Goal: Contribute content: Contribute content

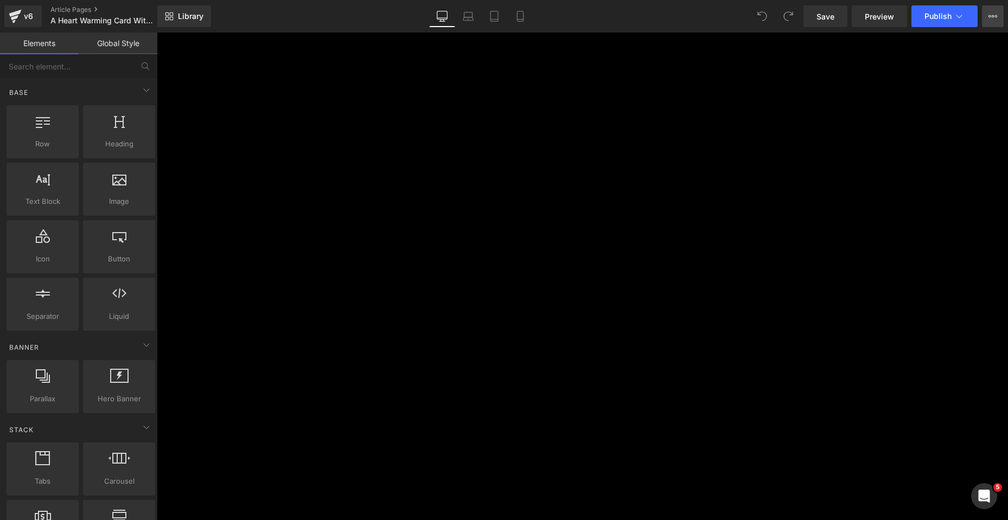
click at [993, 12] on icon at bounding box center [992, 16] width 9 height 9
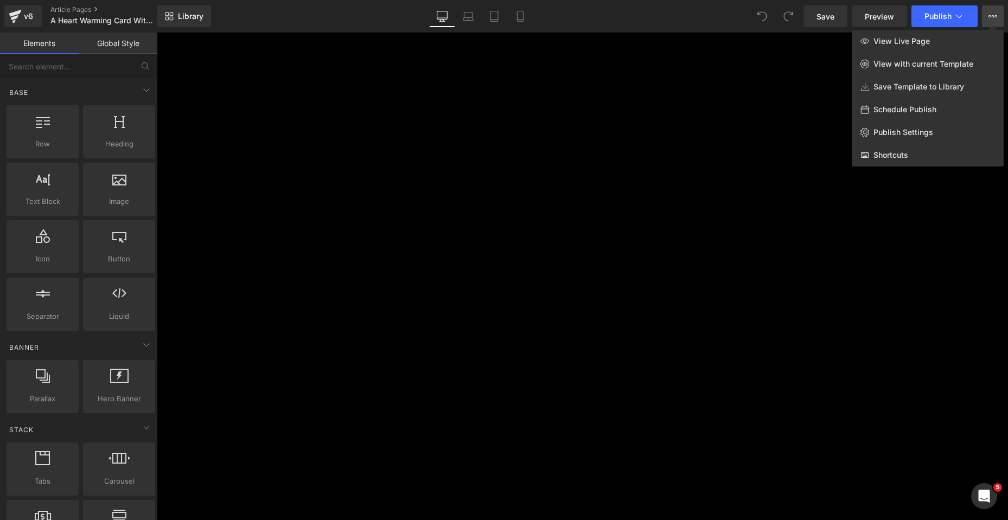
click at [939, 234] on div at bounding box center [582, 276] width 851 height 487
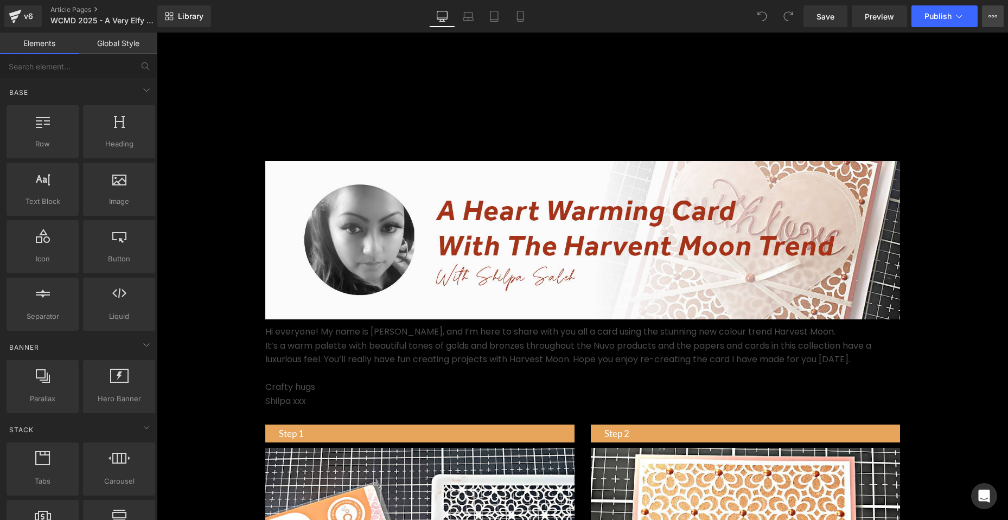
click at [989, 15] on icon at bounding box center [992, 16] width 9 height 9
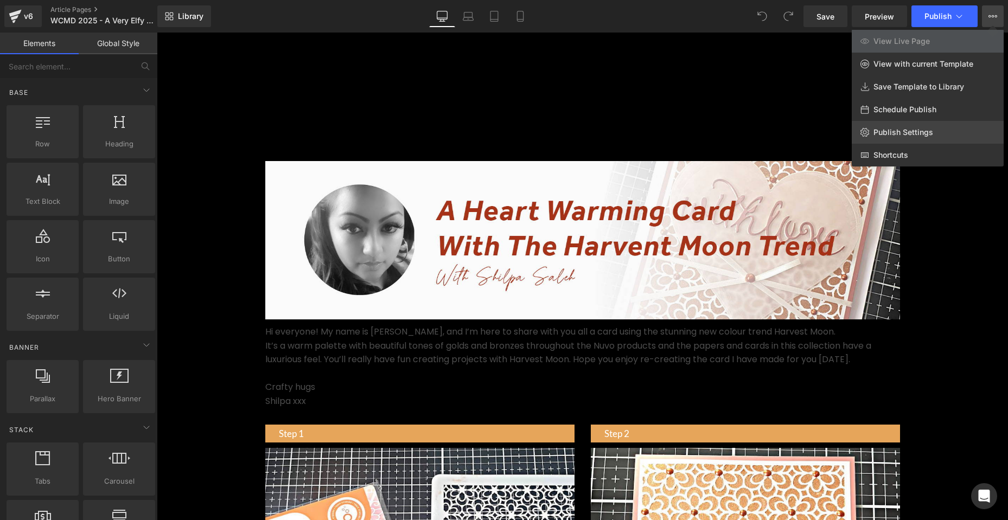
click at [906, 130] on span "Publish Settings" at bounding box center [903, 132] width 60 height 10
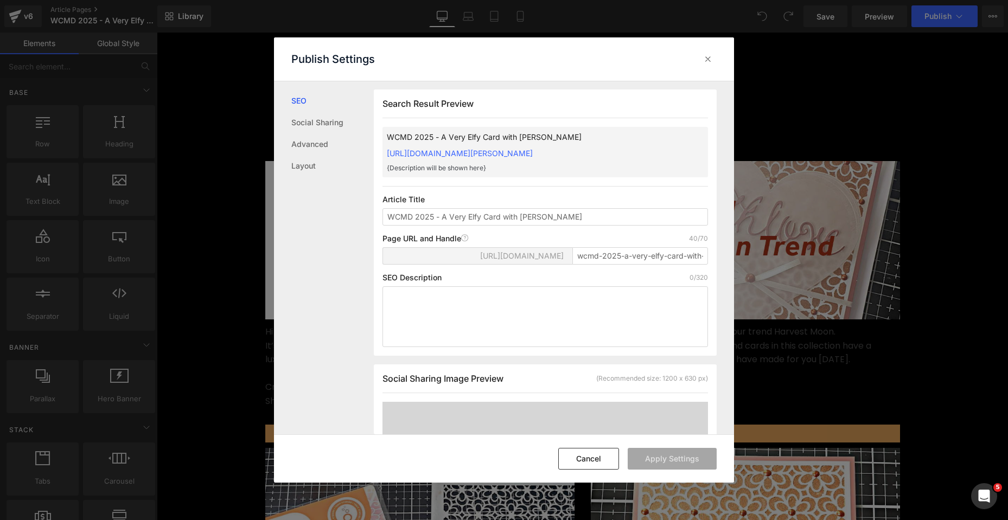
click at [527, 260] on span "https://tonicstudios.myshopify.com/blogs/downloads/" at bounding box center [522, 256] width 84 height 9
click at [591, 457] on button "Cancel" at bounding box center [588, 459] width 61 height 22
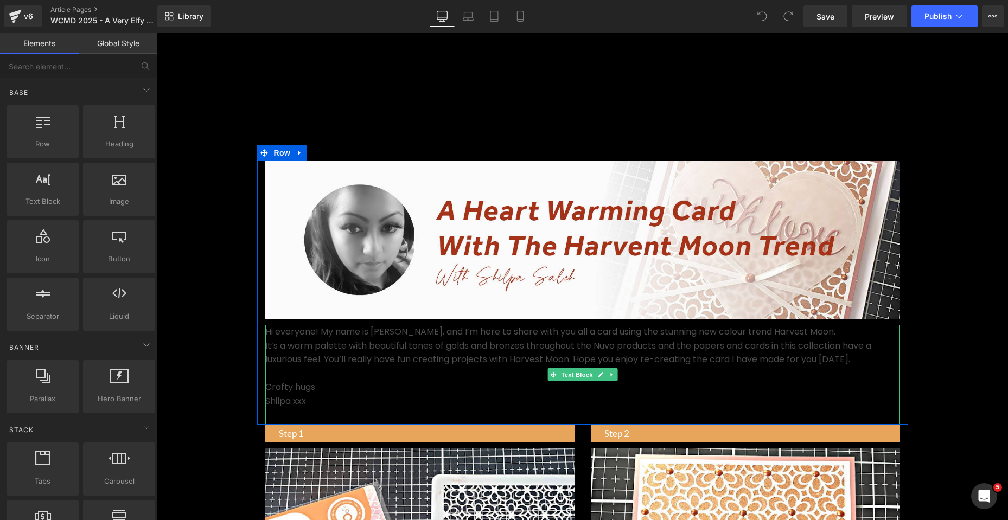
drag, startPoint x: 523, startPoint y: 363, endPoint x: 426, endPoint y: 390, distance: 101.2
click at [523, 363] on p "It’s a warm palette with beautiful tones of golds and bronzes throughout the Nu…" at bounding box center [582, 353] width 634 height 28
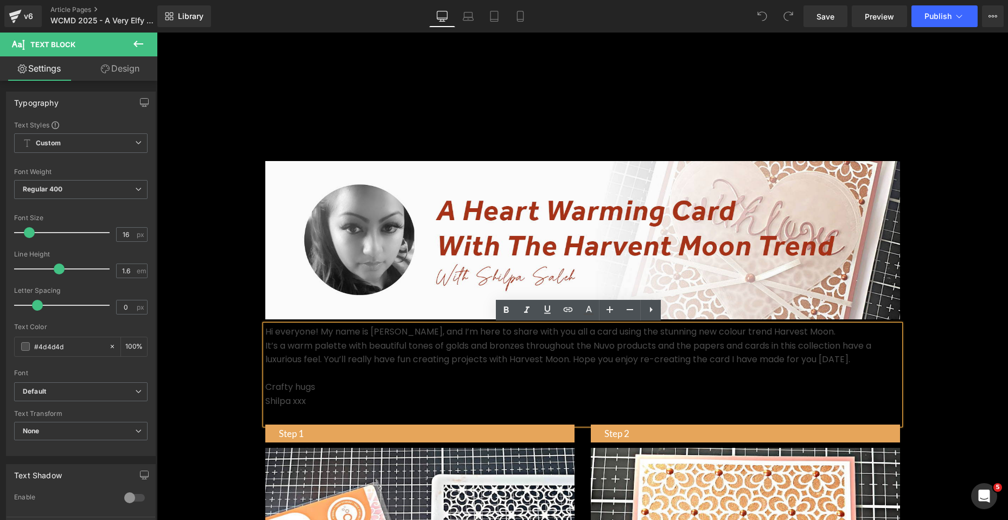
click at [290, 393] on p "Crafty hugs" at bounding box center [582, 387] width 634 height 14
click at [298, 401] on p "Shilpa xxx" at bounding box center [582, 401] width 634 height 14
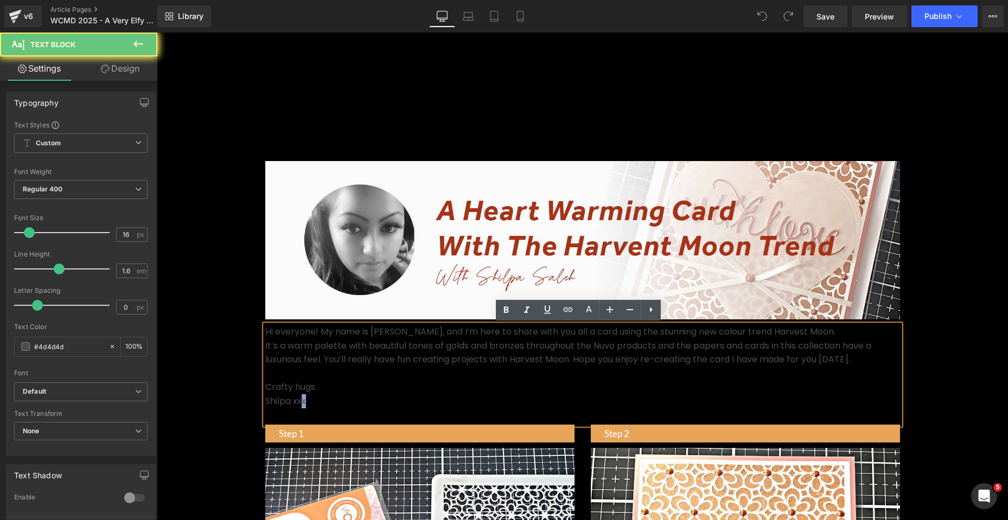
click at [309, 403] on p "Shilpa xxx" at bounding box center [582, 401] width 634 height 14
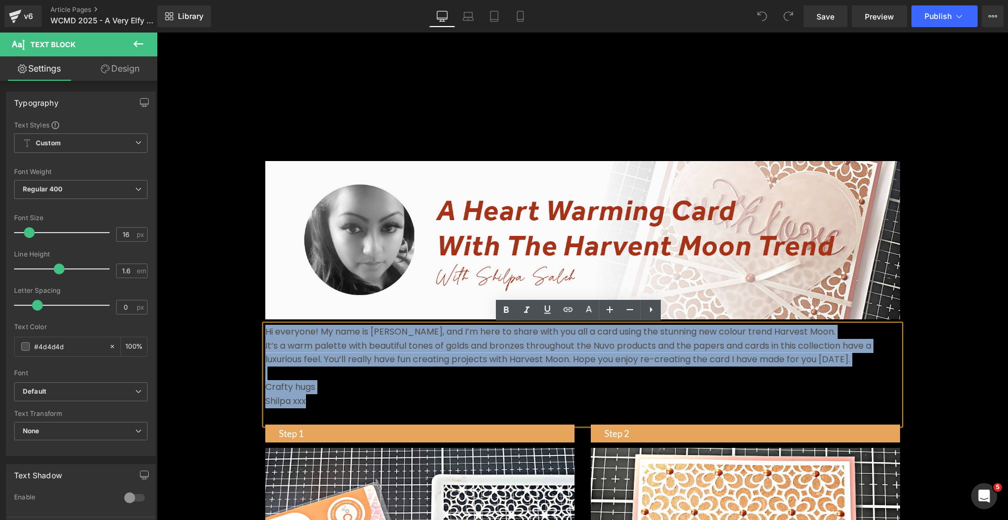
drag, startPoint x: 304, startPoint y: 404, endPoint x: 261, endPoint y: 333, distance: 82.7
click at [265, 333] on div "Hi everyone! My name is Shilpa, and I’m here to share with you all a card using…" at bounding box center [582, 375] width 634 height 100
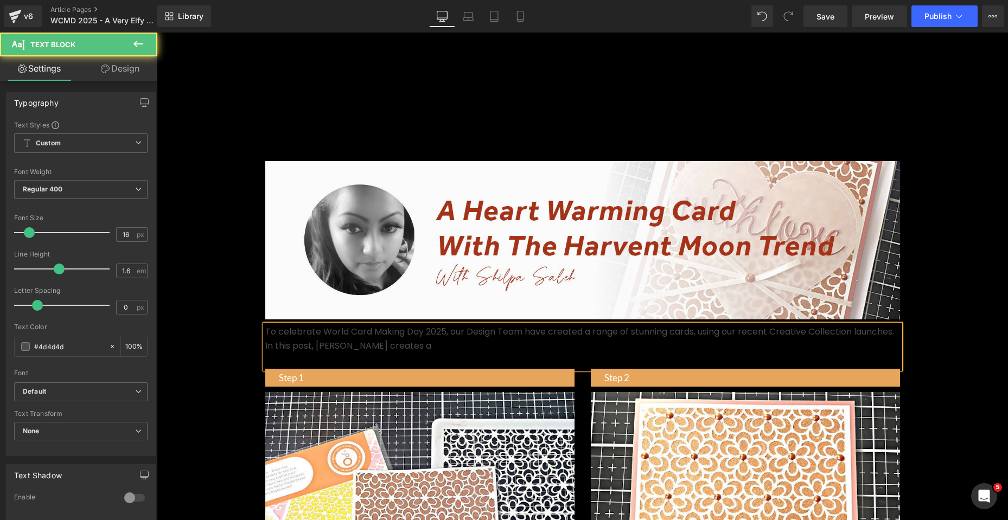
click at [417, 353] on p "In this post, Shabneez creates a" at bounding box center [582, 346] width 634 height 14
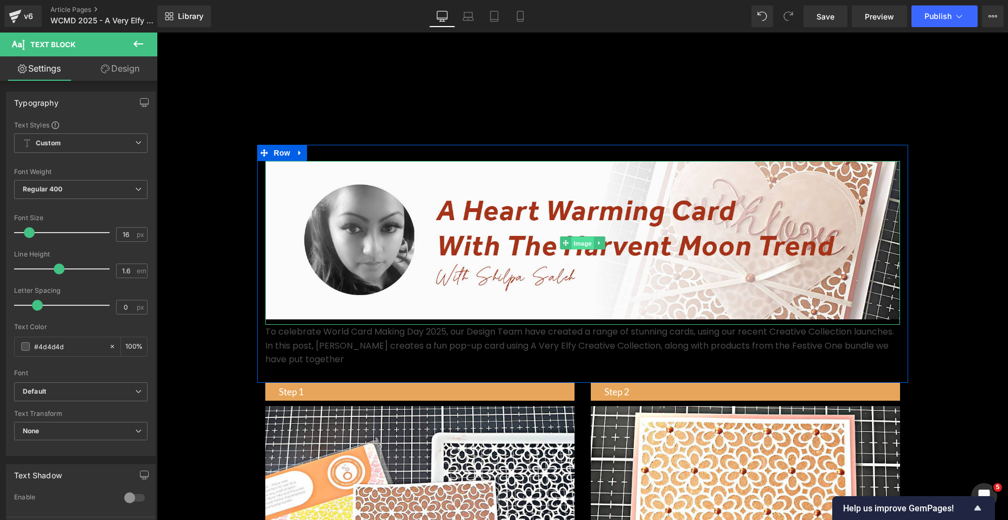
click at [571, 241] on span "Image" at bounding box center [582, 243] width 23 height 13
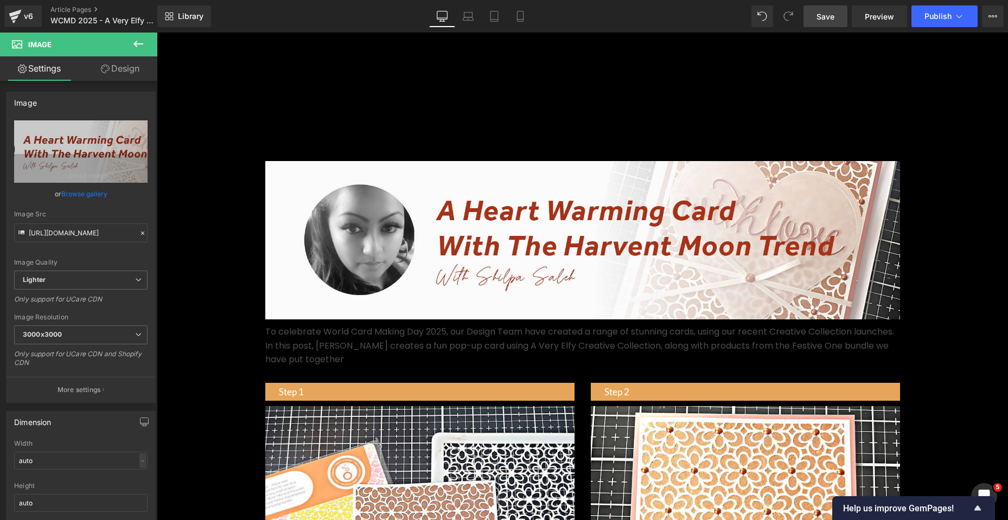
click at [823, 21] on span "Save" at bounding box center [825, 16] width 18 height 11
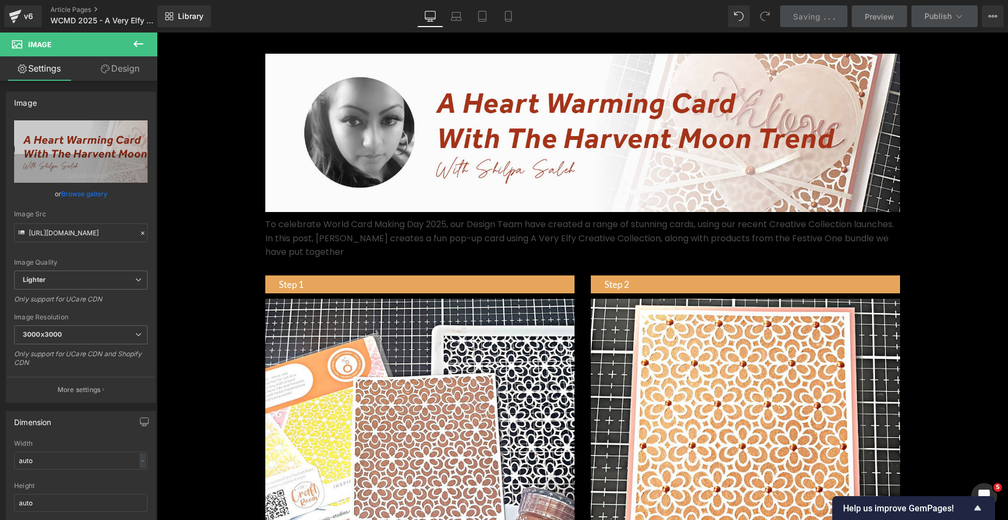
scroll to position [108, 0]
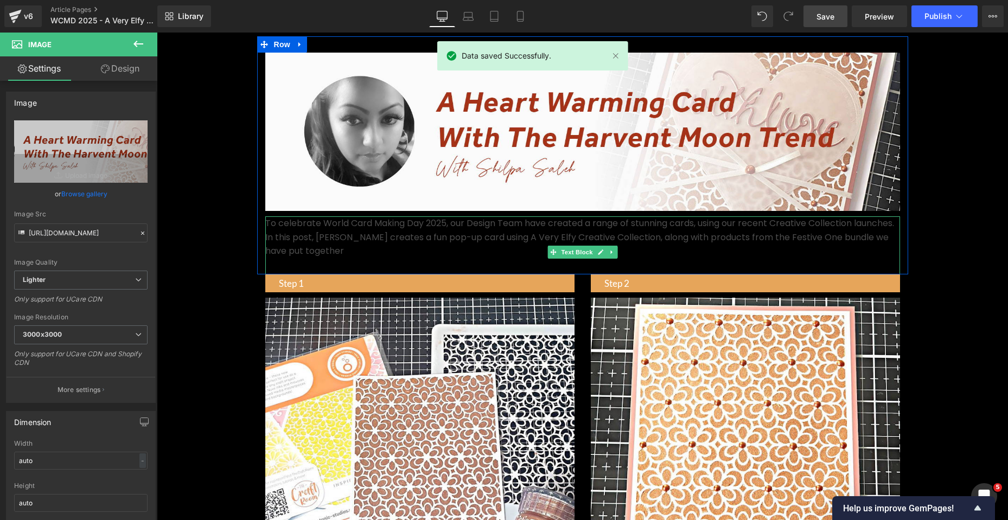
click at [347, 258] on p "In this post, Shabneez creates a fun pop-up card using A Very Elfy Creative Col…" at bounding box center [582, 244] width 634 height 28
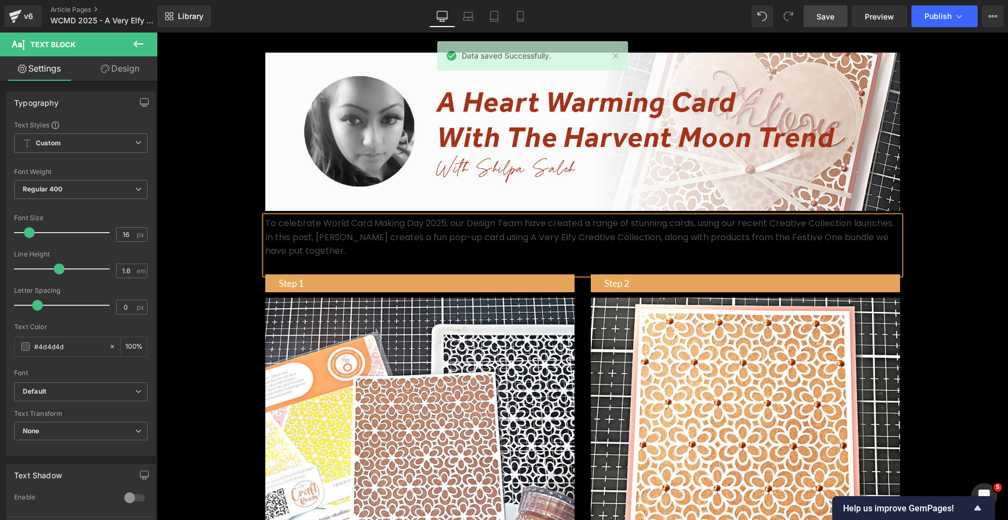
click at [309, 230] on p "To celebrate World Card Making Day 2025, our Design Team have created a range o…" at bounding box center [582, 223] width 634 height 14
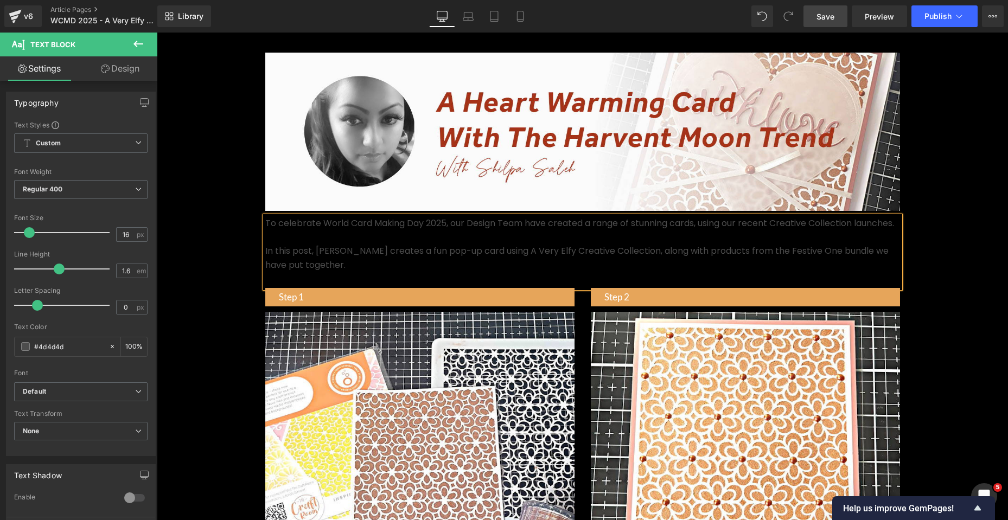
click at [349, 288] on div "To celebrate World Card Making Day 2025, our Design Team have created a range o…" at bounding box center [582, 252] width 634 height 72
click at [325, 288] on div "To celebrate World Card Making Day 2025, our Design Team have created a range o…" at bounding box center [582, 252] width 634 height 72
click at [686, 288] on div "To celebrate World Card Making Day 2025, our Design Team have created a range o…" at bounding box center [582, 252] width 634 height 72
click at [339, 272] on p "In this post, Shabneez creates a fun pop-up card using A Very Elfy Creative Col…" at bounding box center [582, 258] width 634 height 28
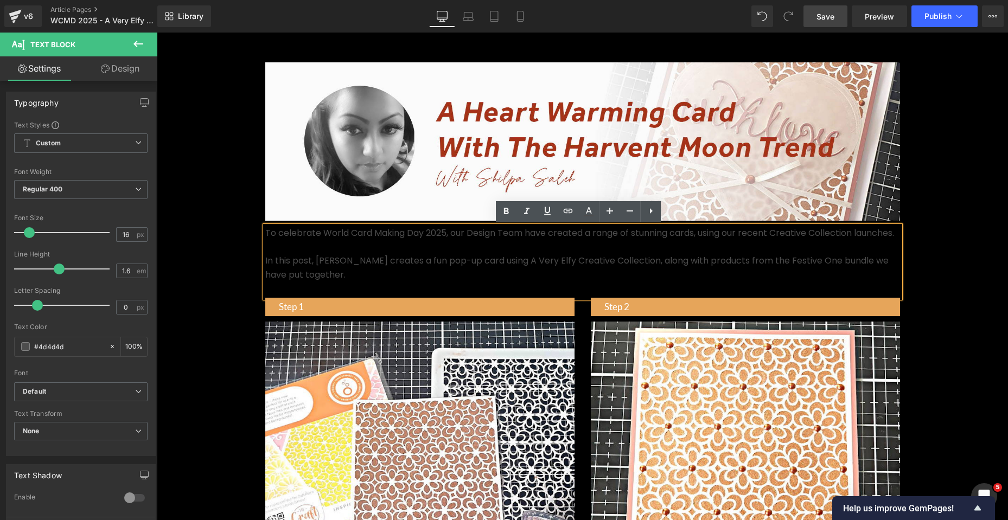
scroll to position [54, 0]
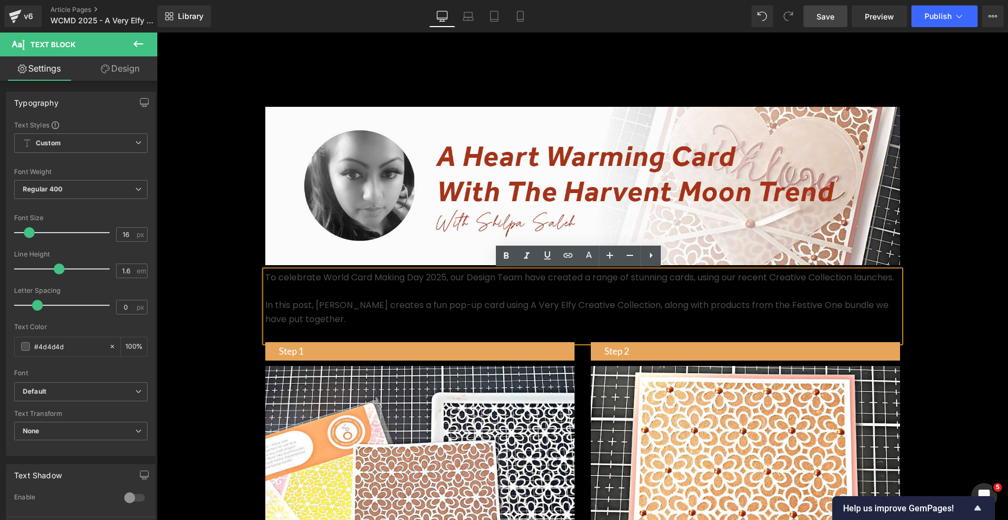
click at [333, 342] on div "To celebrate World Card Making Day 2025, our Design Team have created a range o…" at bounding box center [582, 307] width 634 height 72
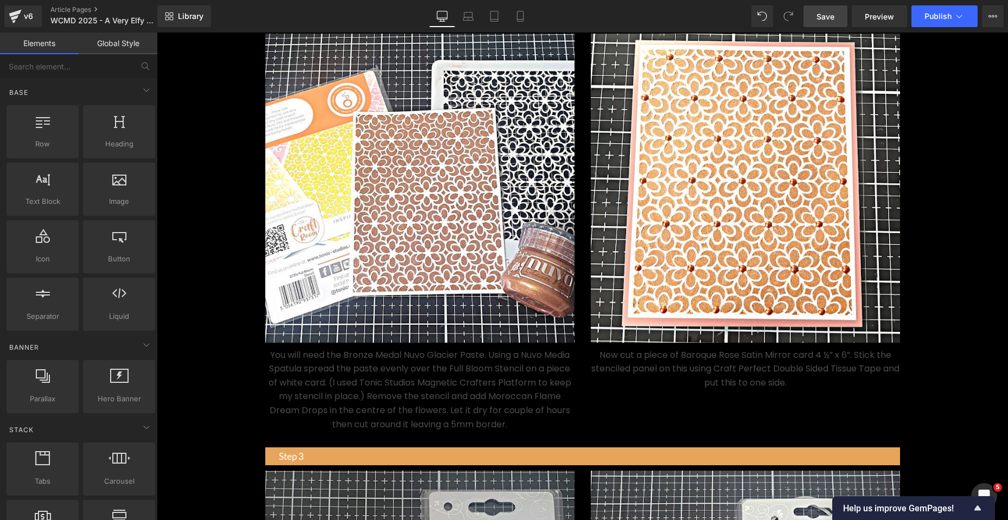
scroll to position [202, 0]
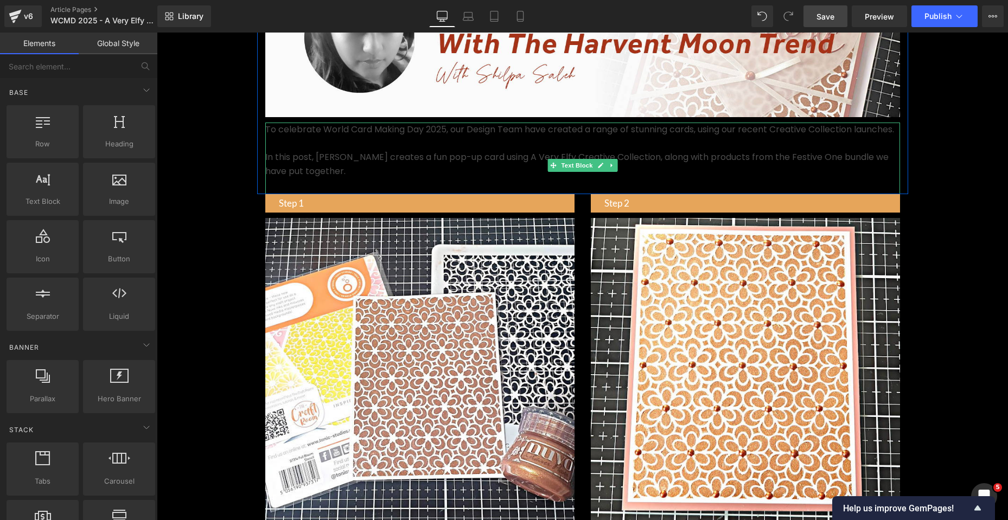
drag, startPoint x: 326, startPoint y: 189, endPoint x: 348, endPoint y: 197, distance: 23.9
click at [326, 178] on p "In this post, Shabneez creates a fun pop-up card using A Very Elfy Creative Col…" at bounding box center [582, 164] width 634 height 28
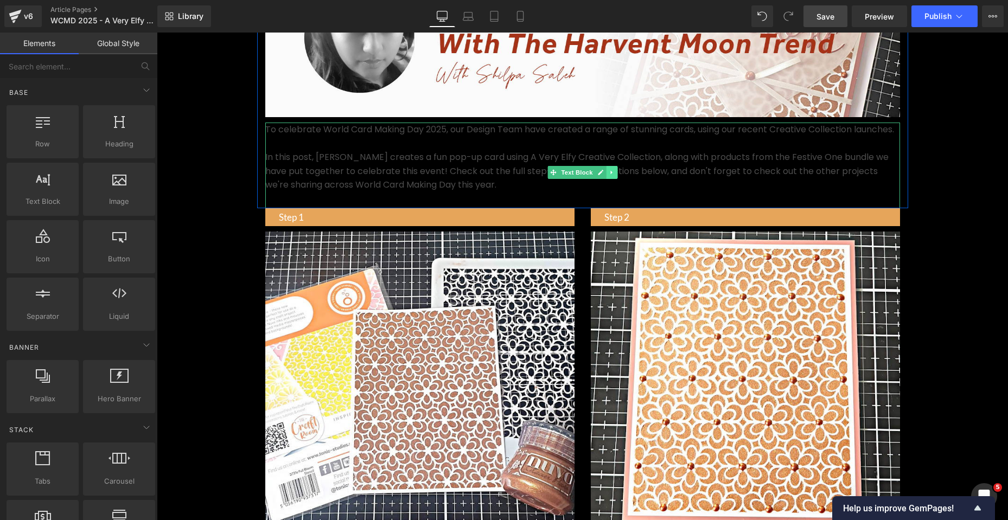
click at [610, 174] on icon at bounding box center [611, 172] width 2 height 4
click at [602, 174] on icon at bounding box center [605, 172] width 6 height 6
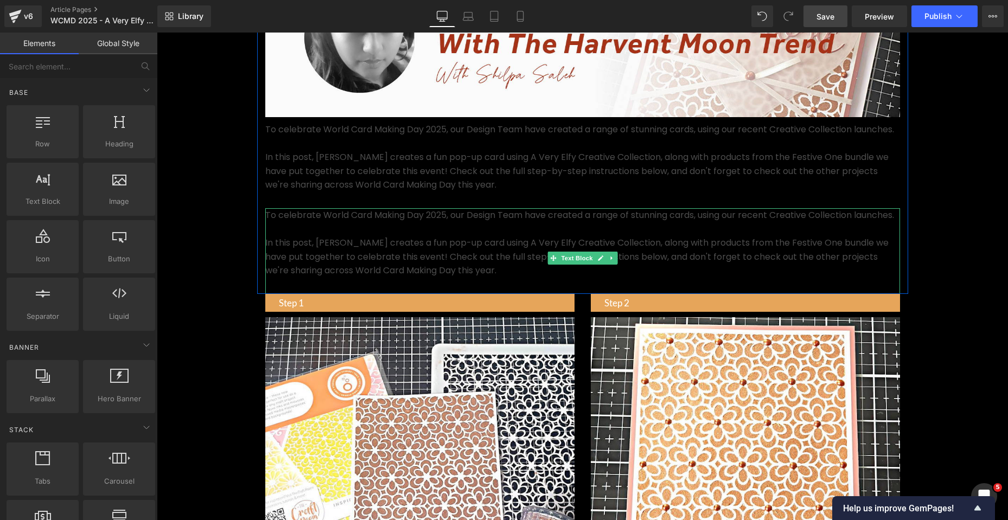
click at [476, 267] on p "In this post, Shabneez creates a fun pop-up card using A Very Elfy Creative Col…" at bounding box center [582, 257] width 634 height 42
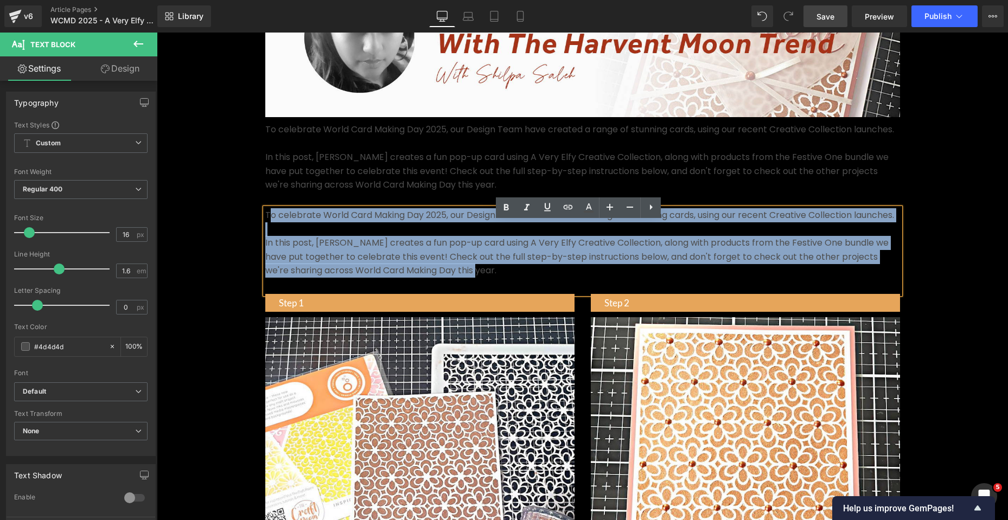
drag, startPoint x: 471, startPoint y: 299, endPoint x: 268, endPoint y: 228, distance: 215.4
click at [268, 228] on div "To celebrate World Card Making Day 2025, our Design Team have created a range o…" at bounding box center [582, 251] width 634 height 86
click at [360, 236] on p at bounding box center [582, 229] width 634 height 14
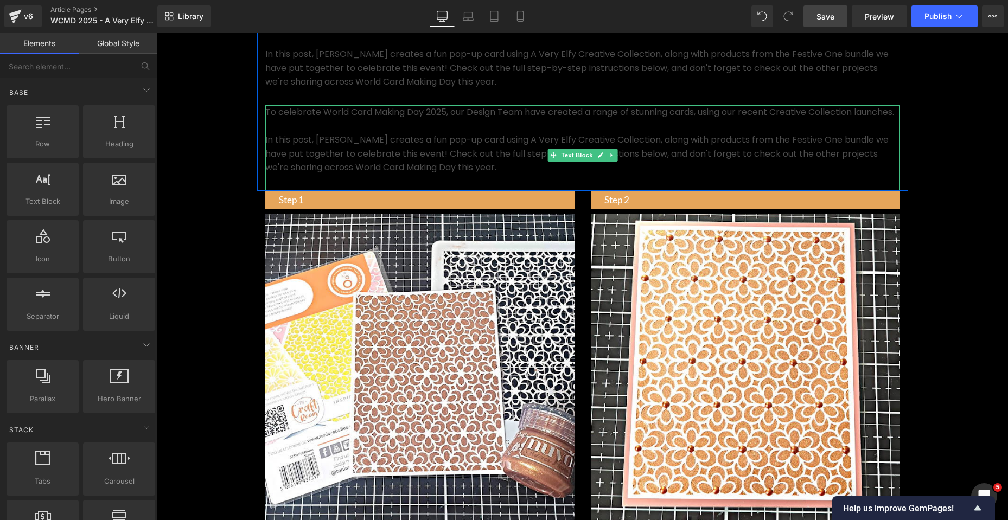
scroll to position [311, 0]
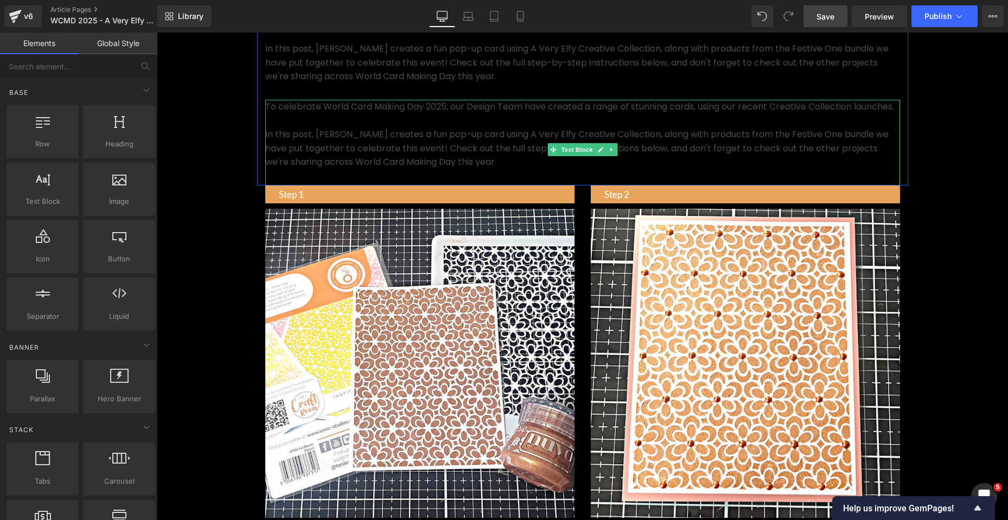
click at [483, 114] on p "To celebrate World Card Making Day 2025, our Design Team have created a range o…" at bounding box center [582, 107] width 634 height 14
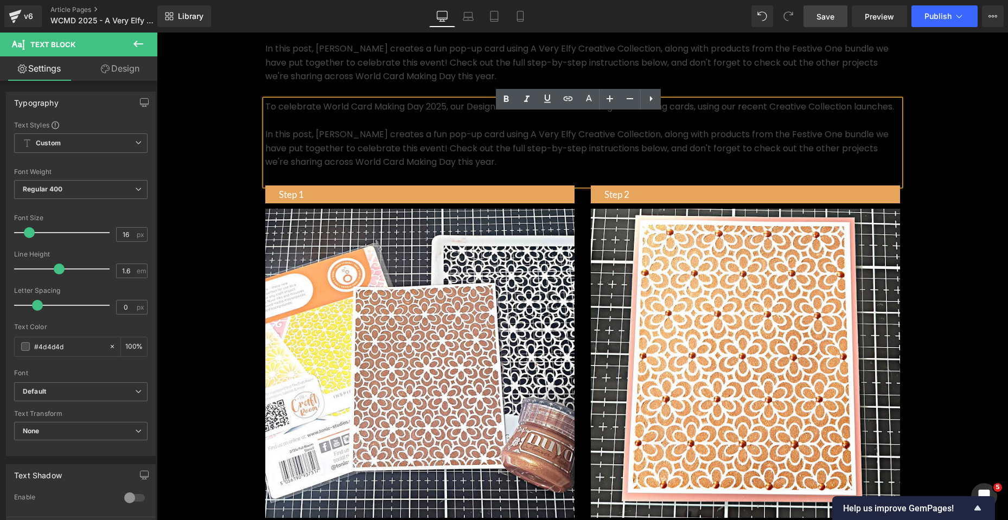
click at [491, 160] on p "In this post, Shabneez creates a fun pop-up card using A Very Elfy Creative Col…" at bounding box center [582, 148] width 634 height 42
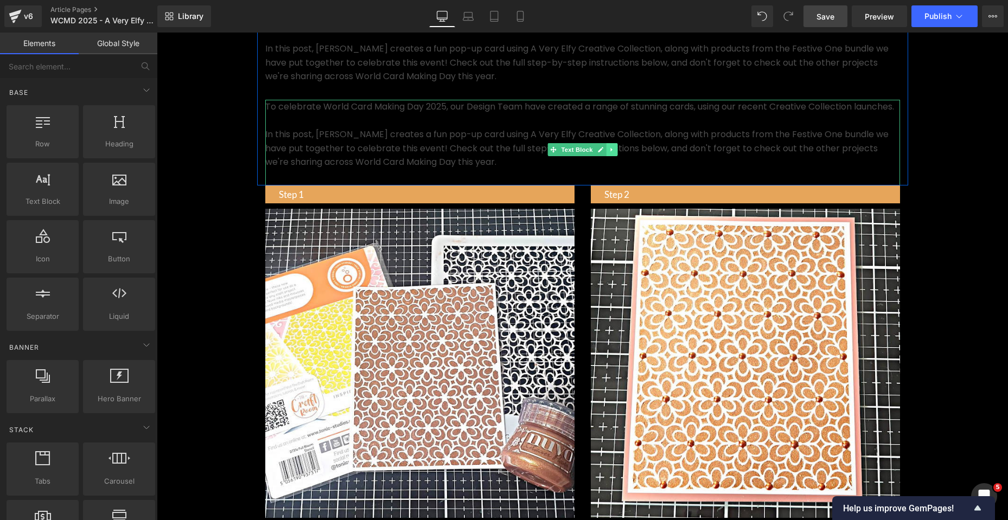
click at [610, 151] on icon at bounding box center [611, 149] width 2 height 4
click at [614, 153] on icon at bounding box center [617, 149] width 6 height 7
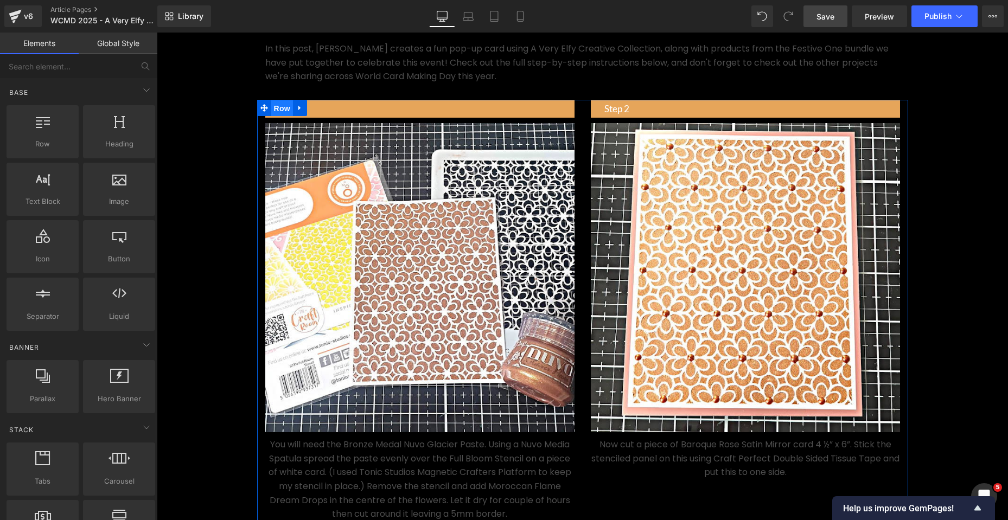
click at [275, 117] on span "Row" at bounding box center [282, 108] width 22 height 16
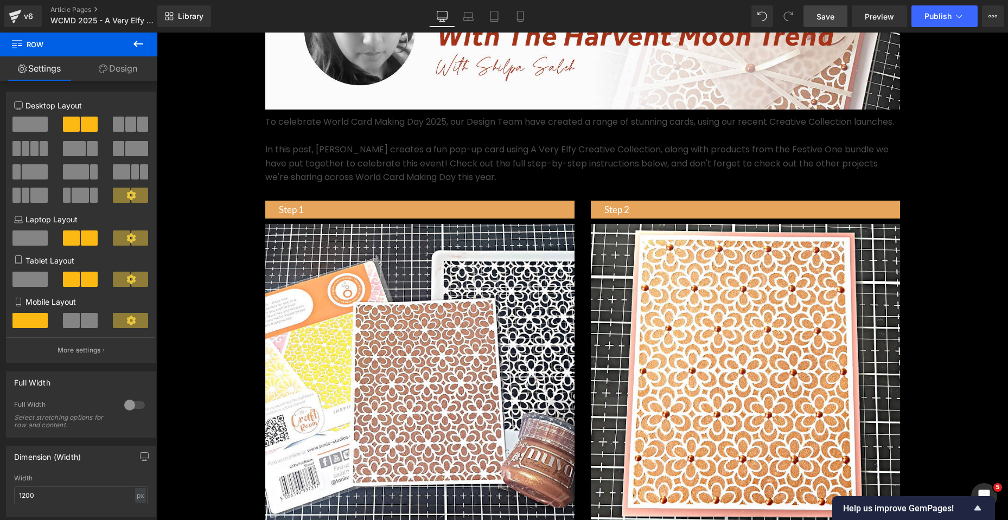
scroll to position [202, 0]
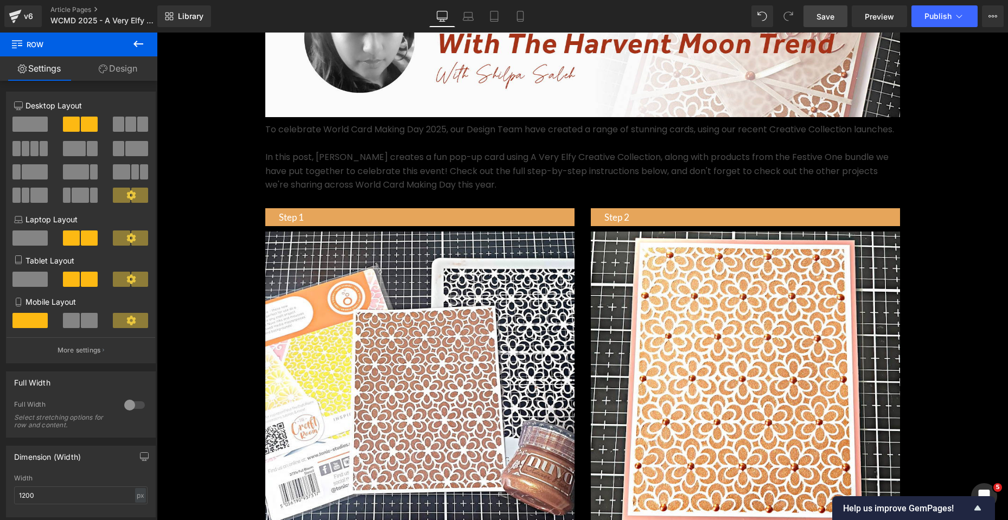
click at [136, 44] on icon at bounding box center [138, 44] width 10 height 7
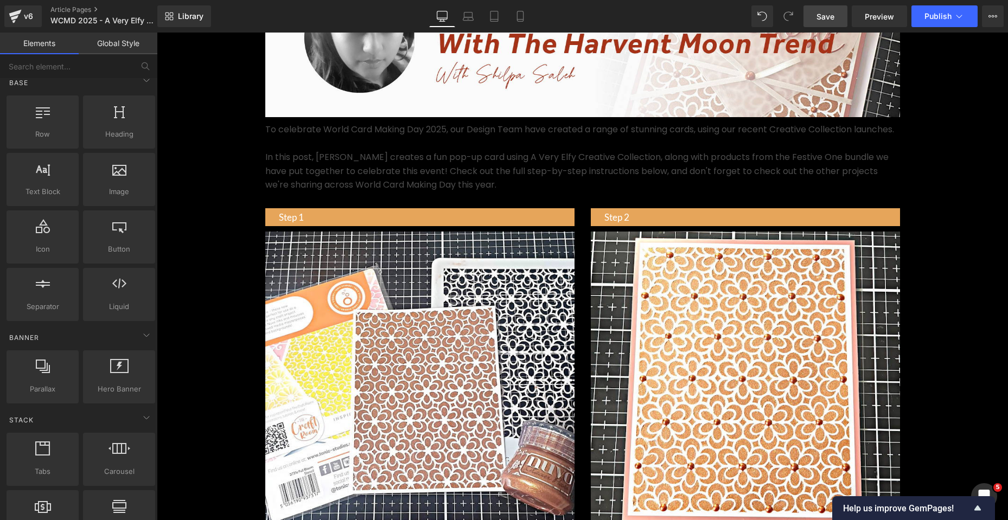
scroll to position [0, 0]
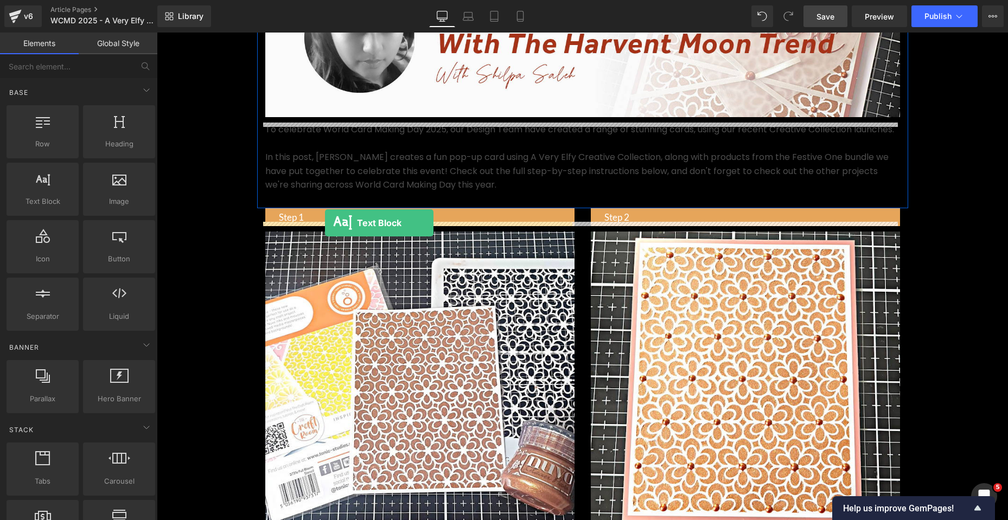
drag, startPoint x: 200, startPoint y: 222, endPoint x: 325, endPoint y: 223, distance: 125.3
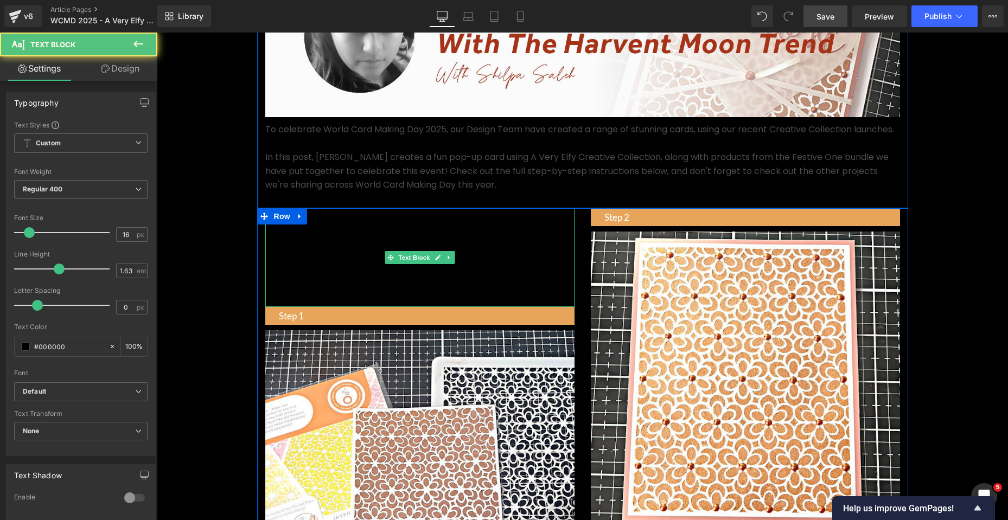
click at [370, 251] on p "Lorem ipsum dolor sit amet, consectetur adipiscing elit, sed do eiusmod tempor …" at bounding box center [419, 257] width 309 height 99
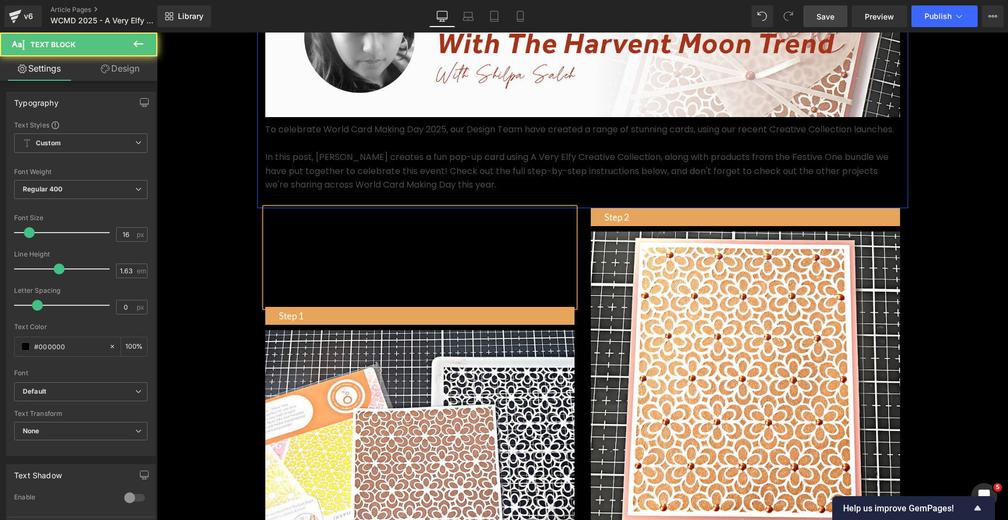
click at [473, 288] on p "Lorem ipsum dolor sit amet, consectetur adipiscing elit, sed do eiusmod tempor …" at bounding box center [419, 257] width 309 height 99
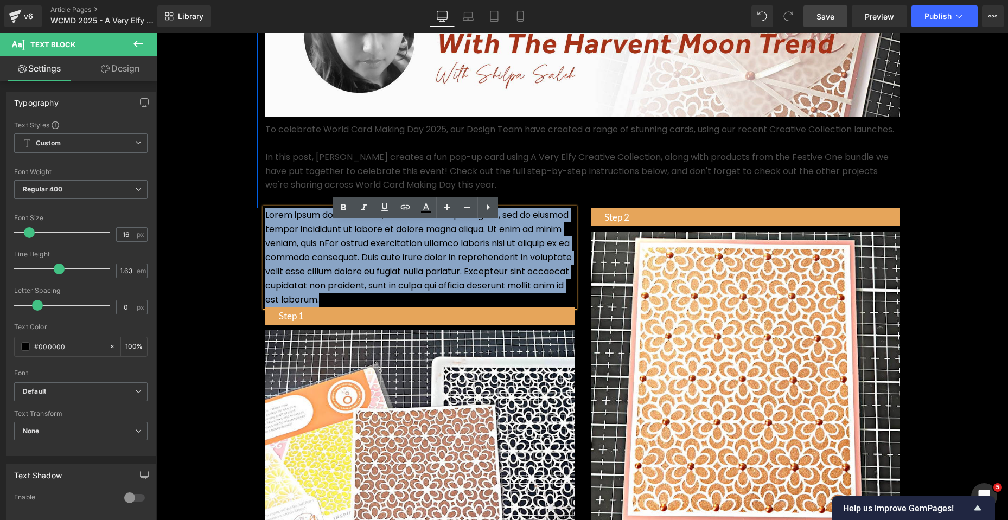
drag, startPoint x: 556, startPoint y: 311, endPoint x: 256, endPoint y: 223, distance: 312.5
click at [257, 223] on div "Lorem ipsum dolor sit amet, consectetur adipiscing elit, sed do eiusmod tempor …" at bounding box center [419, 468] width 325 height 520
click at [470, 307] on p "Lorem ipsum dolor sit amet, consectetur adipiscing elit, sed do eiusmod tempor …" at bounding box center [419, 257] width 309 height 99
drag, startPoint x: 473, startPoint y: 315, endPoint x: 256, endPoint y: 229, distance: 233.2
click at [257, 229] on div "Lorem ipsum dolor sit amet, consectetur adipiscing elit, sed do eiusmod tempor …" at bounding box center [419, 468] width 325 height 520
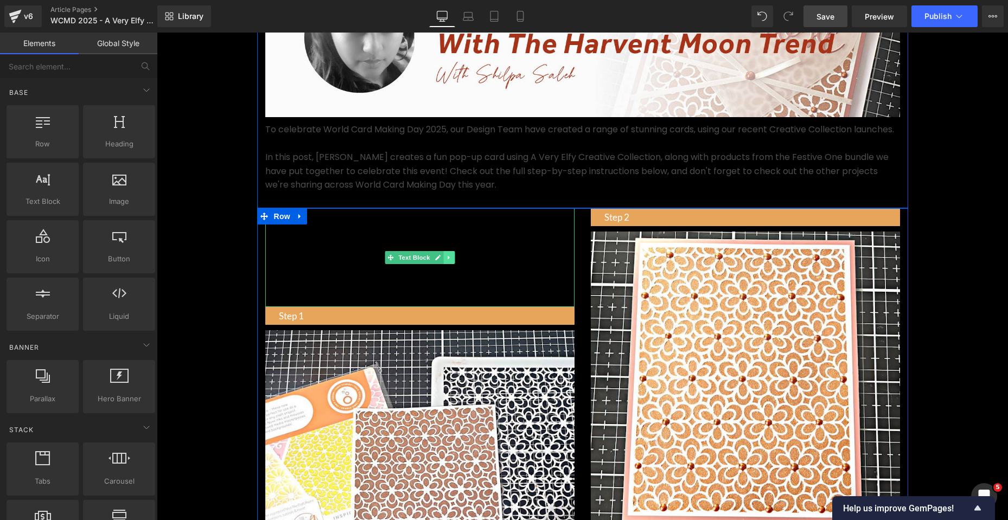
click at [446, 261] on icon at bounding box center [449, 257] width 6 height 7
click at [451, 260] on icon at bounding box center [454, 257] width 6 height 6
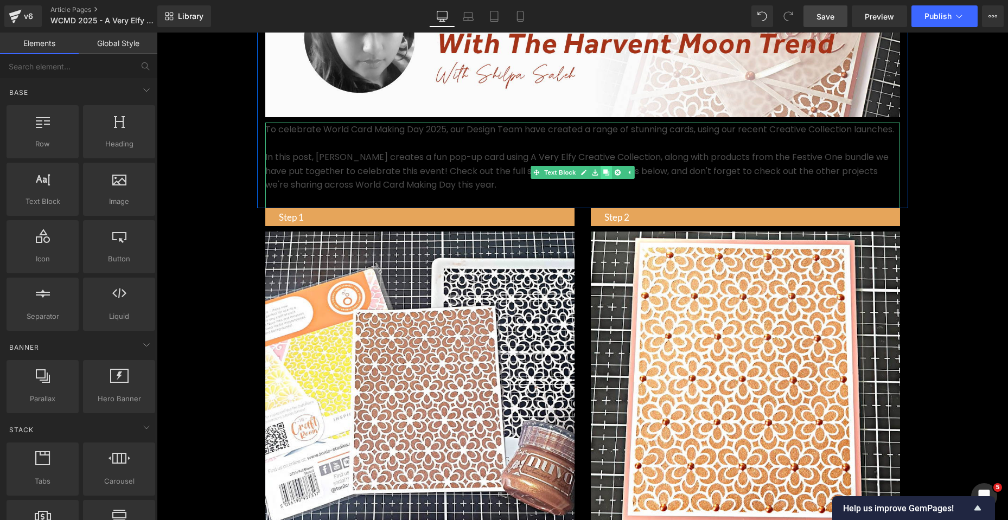
click at [603, 174] on icon at bounding box center [605, 172] width 6 height 7
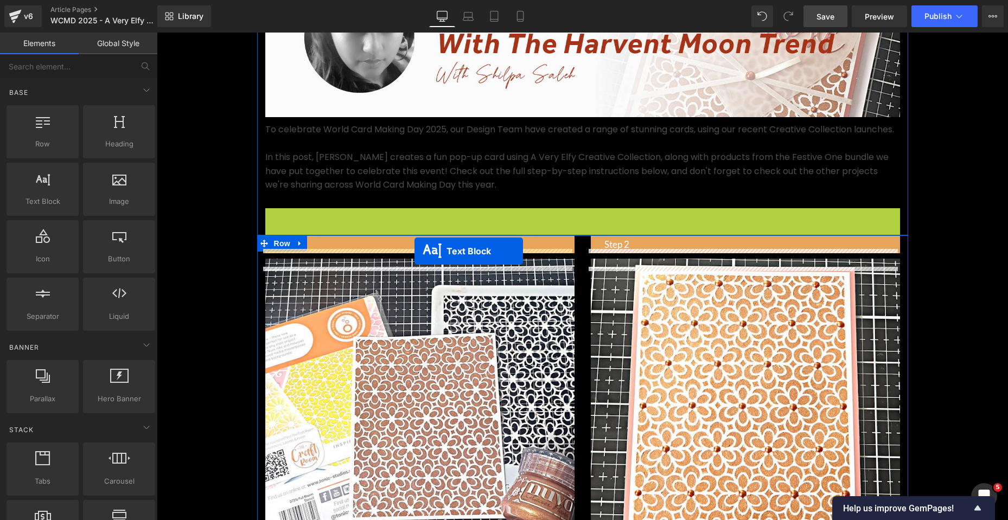
drag, startPoint x: 550, startPoint y: 273, endPoint x: 414, endPoint y: 251, distance: 137.3
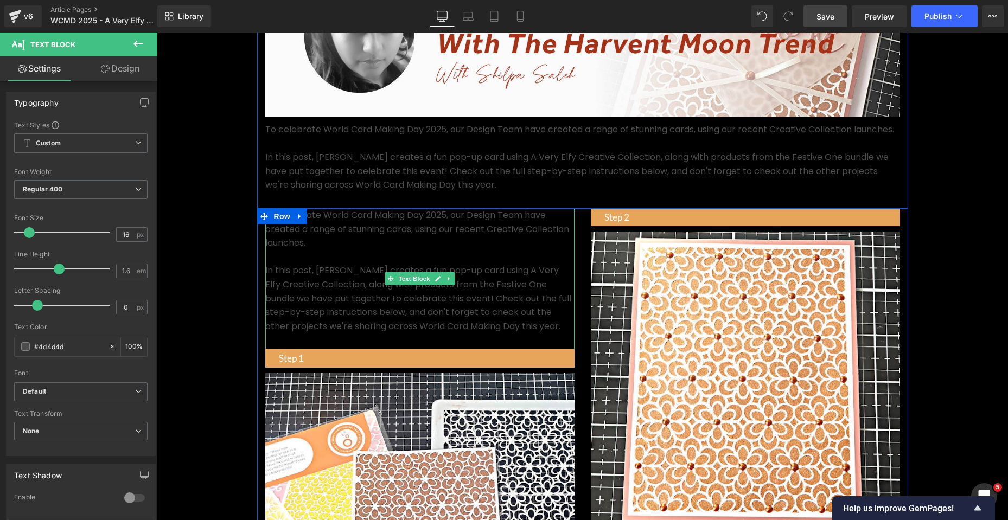
click at [527, 321] on p "In this post, Shabneez creates a fun pop-up card using A Very Elfy Creative Col…" at bounding box center [419, 298] width 309 height 69
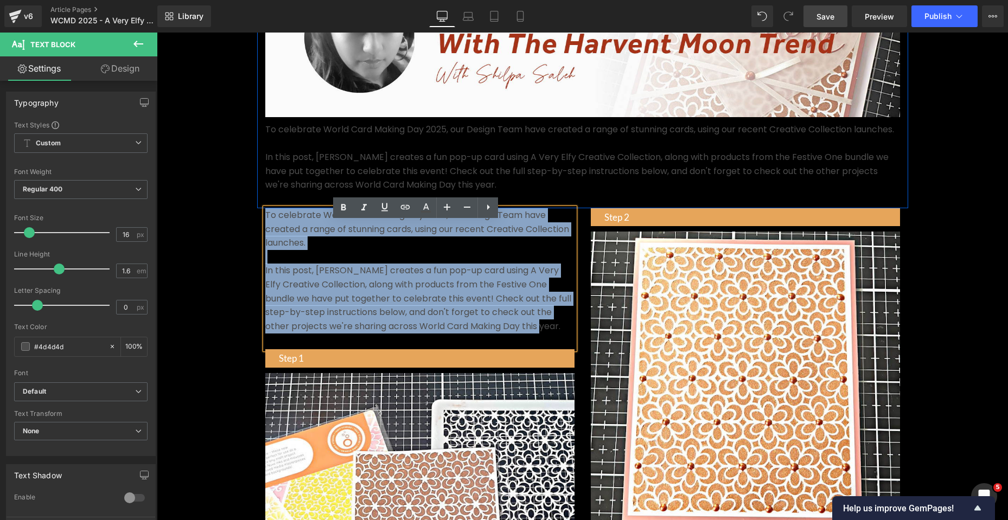
drag, startPoint x: 537, startPoint y: 343, endPoint x: 262, endPoint y: 230, distance: 297.2
click at [265, 230] on div "To celebrate World Card Making Day 2025, our Design Team have created a range o…" at bounding box center [419, 278] width 309 height 141
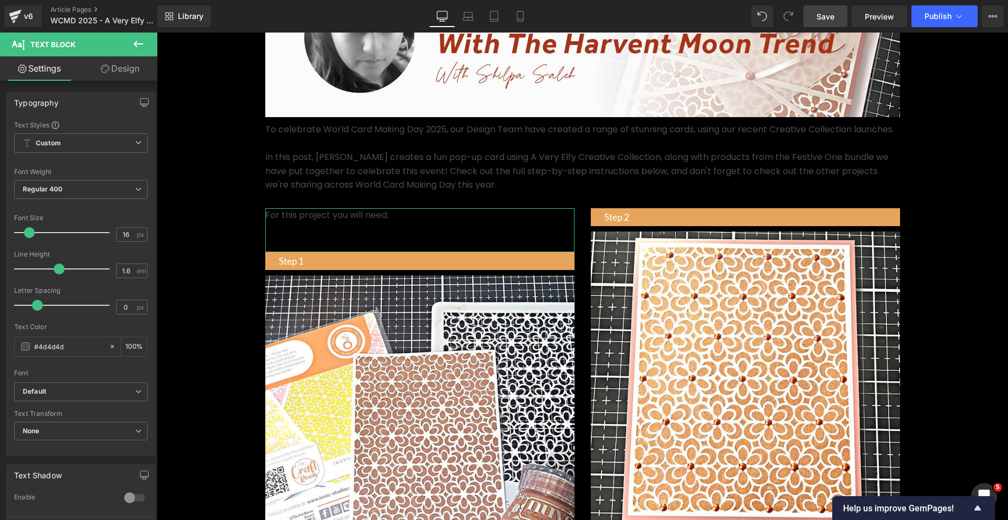
click at [114, 69] on link "Design" at bounding box center [120, 68] width 79 height 24
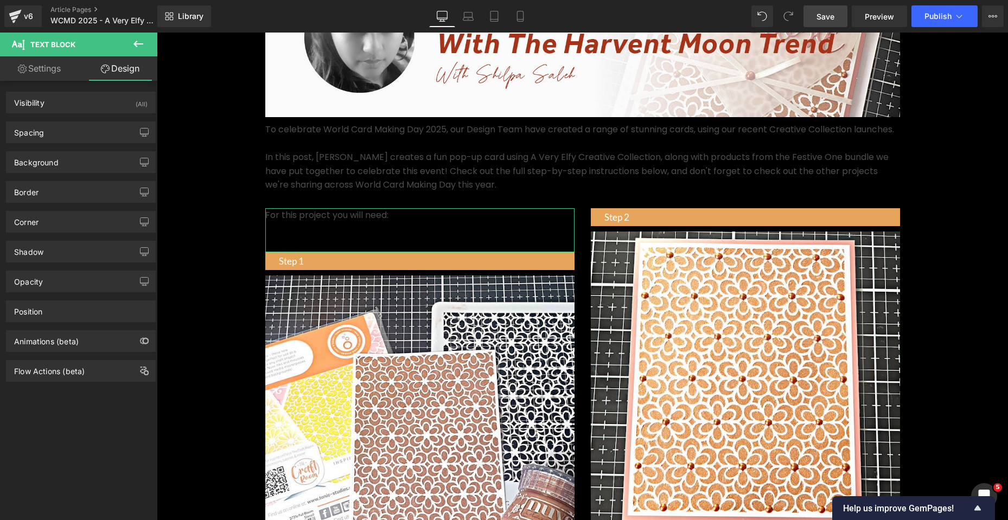
click at [50, 70] on link "Settings" at bounding box center [39, 68] width 79 height 24
type input "100"
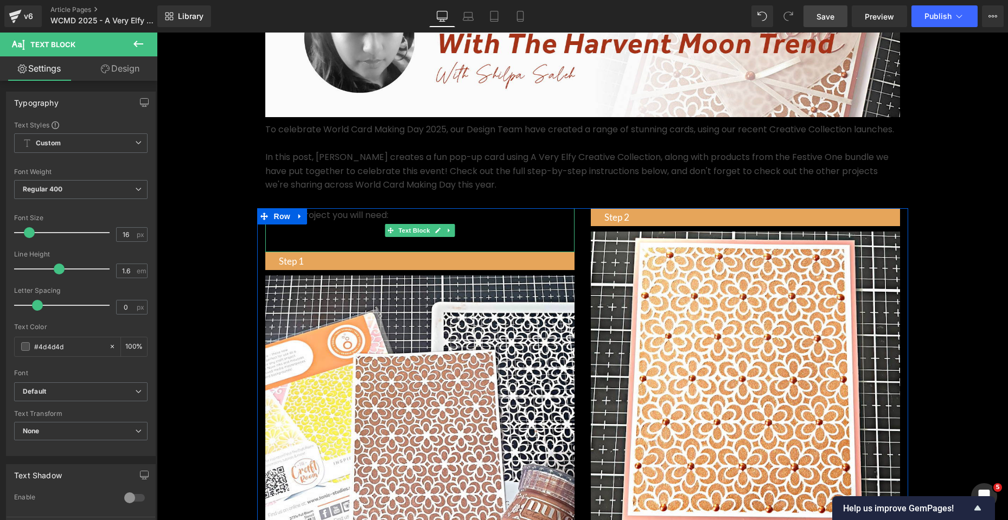
click at [280, 252] on div "For this project you will need:" at bounding box center [419, 230] width 309 height 44
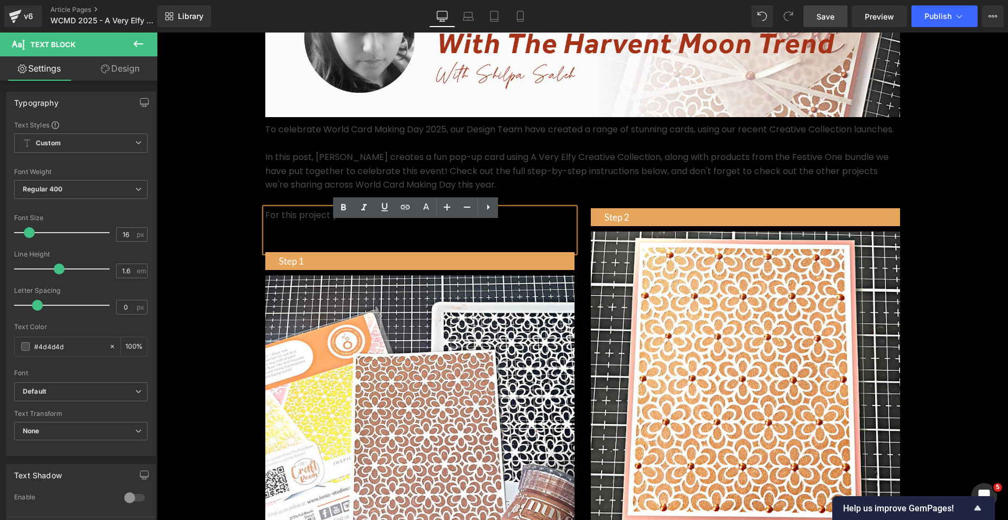
click at [278, 252] on div "For this project you will need:" at bounding box center [419, 230] width 309 height 44
click at [293, 236] on p "*" at bounding box center [419, 229] width 309 height 14
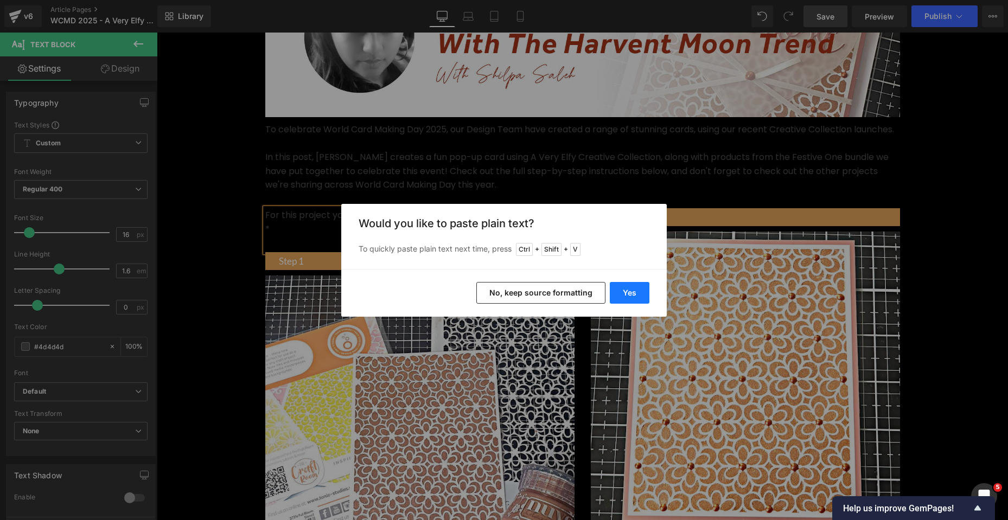
click at [629, 295] on button "Yes" at bounding box center [629, 293] width 40 height 22
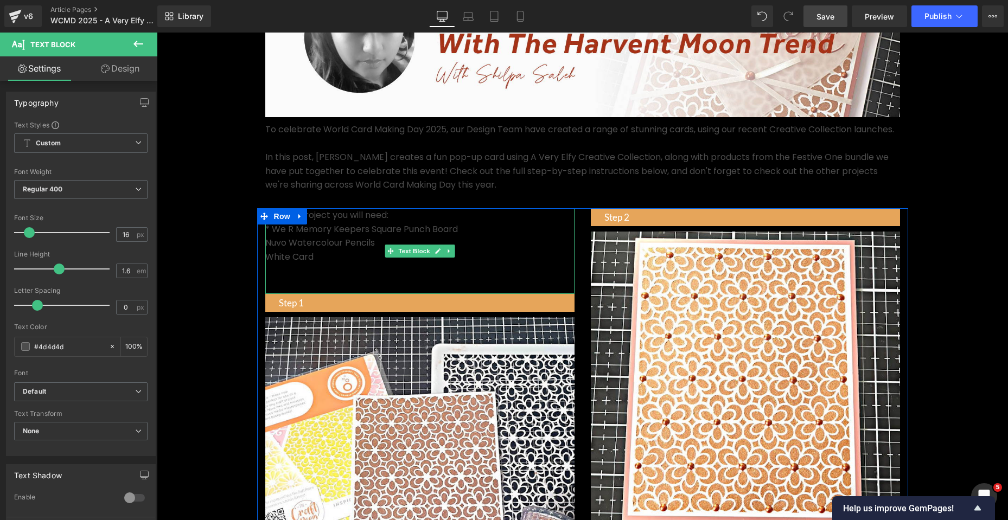
click at [296, 264] on p "White Card" at bounding box center [419, 257] width 309 height 14
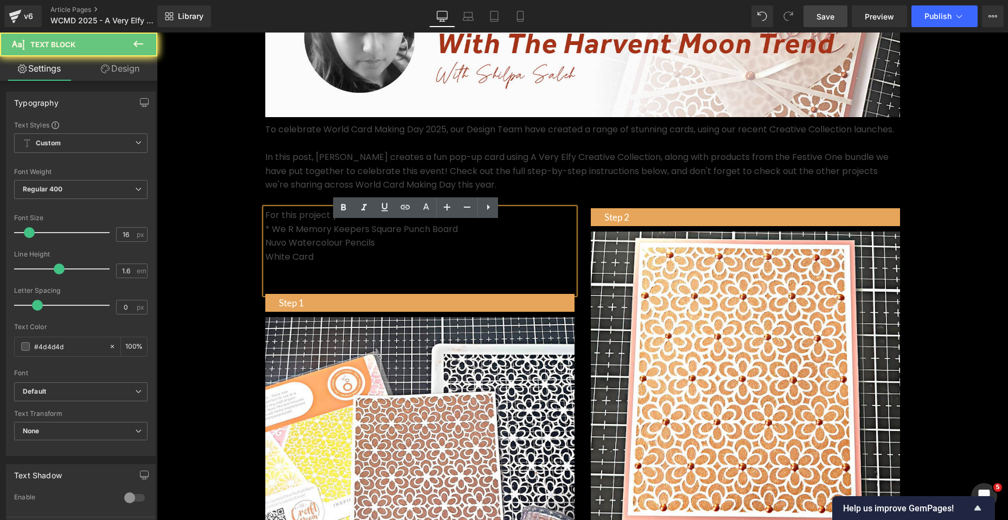
click at [317, 264] on p "White Card" at bounding box center [419, 257] width 309 height 14
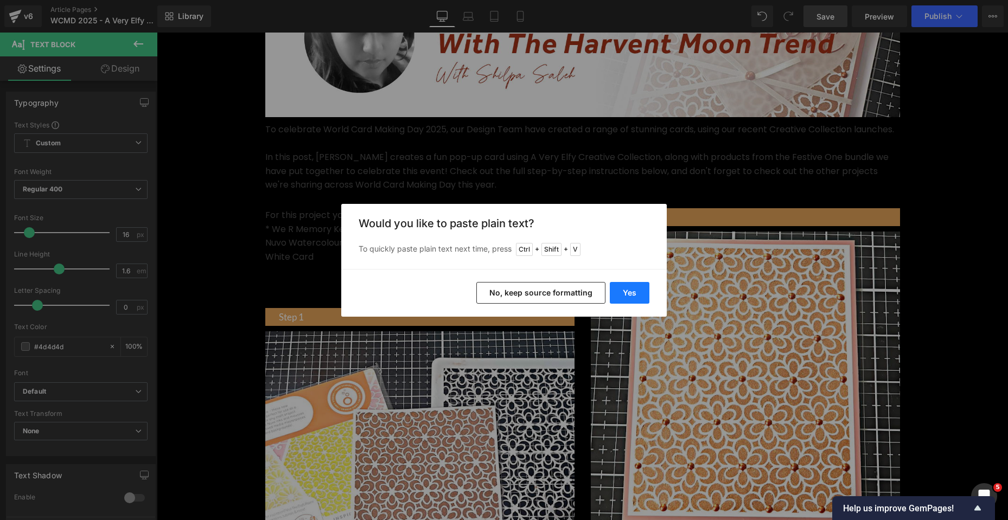
click at [636, 294] on button "Yes" at bounding box center [629, 293] width 40 height 22
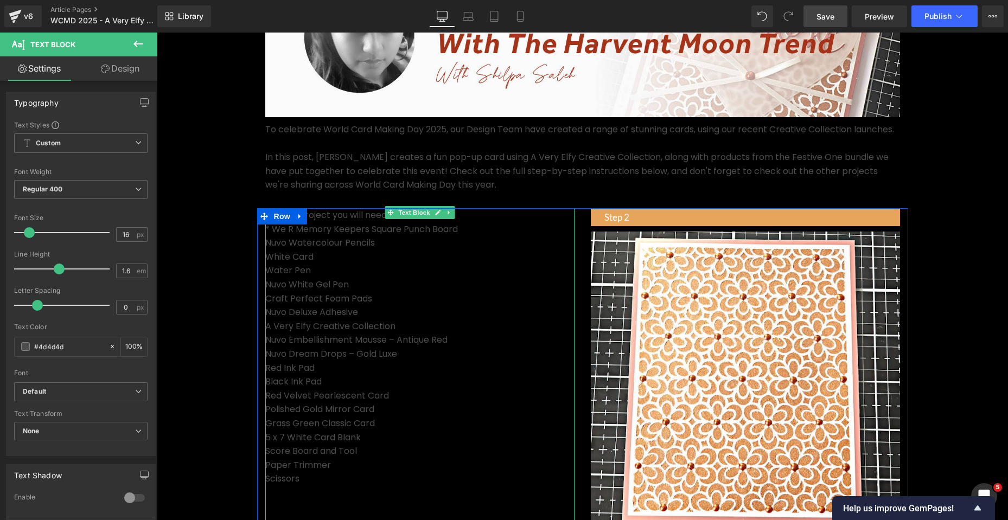
click at [483, 306] on p "Craft Perfect Foam Pads" at bounding box center [419, 299] width 309 height 14
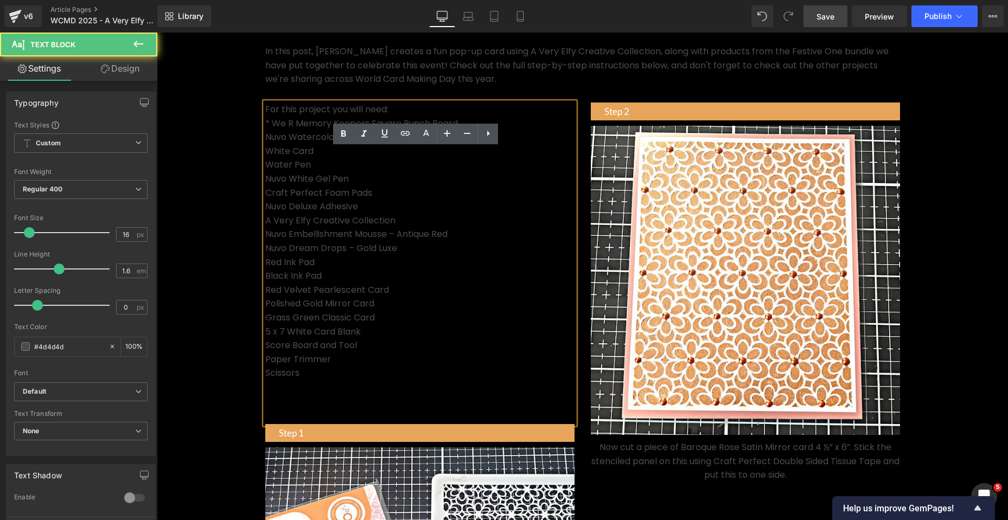
scroll to position [311, 0]
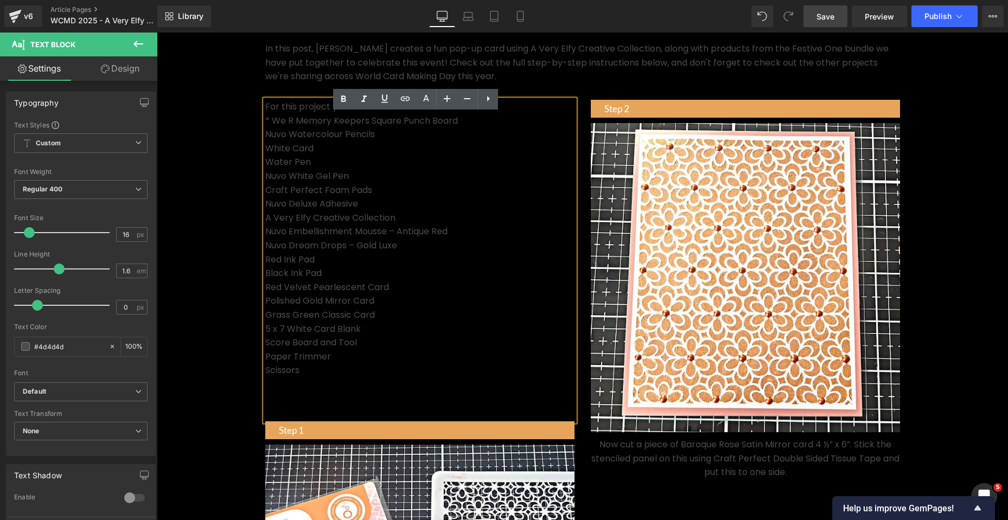
click at [313, 392] on p at bounding box center [419, 384] width 309 height 14
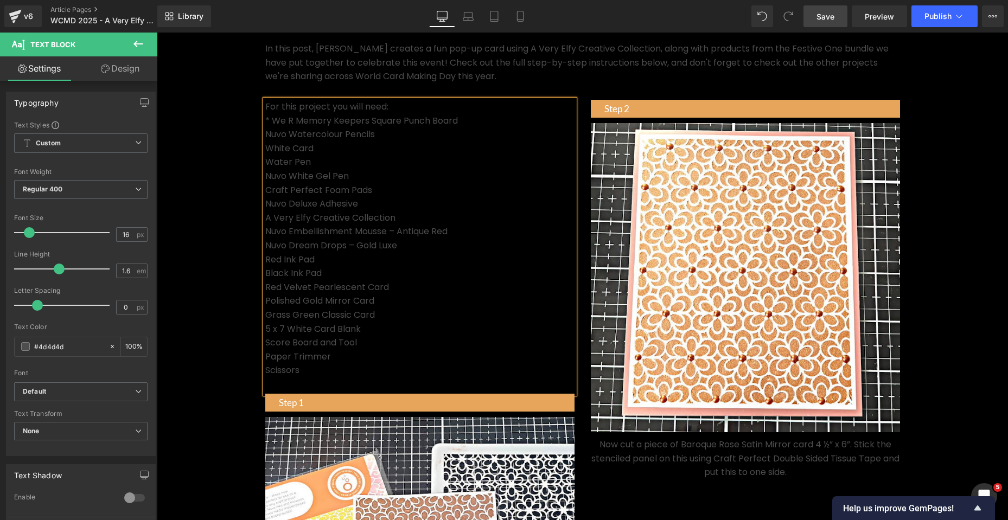
click at [425, 322] on p "Grass Green Classic Card" at bounding box center [419, 315] width 309 height 14
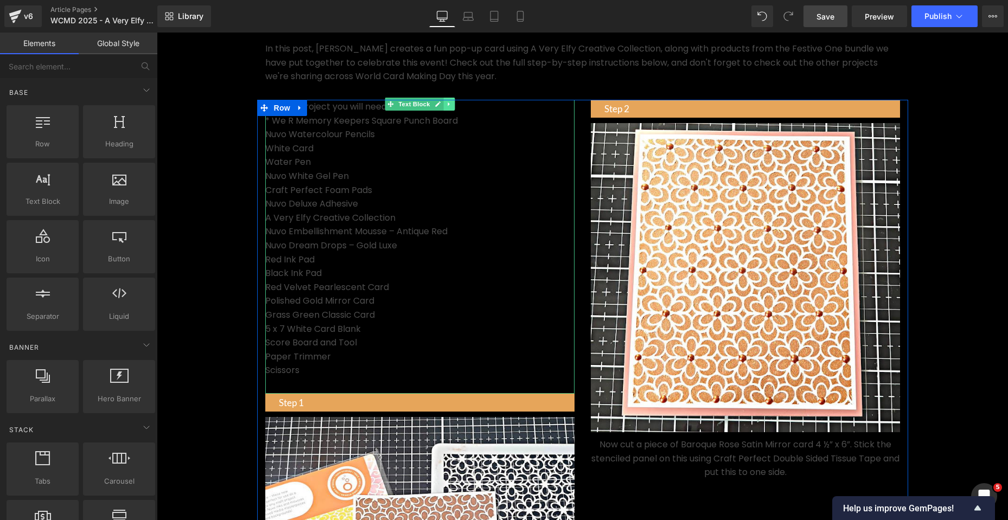
click at [446, 107] on icon at bounding box center [449, 104] width 6 height 7
click at [442, 107] on icon at bounding box center [443, 104] width 6 height 6
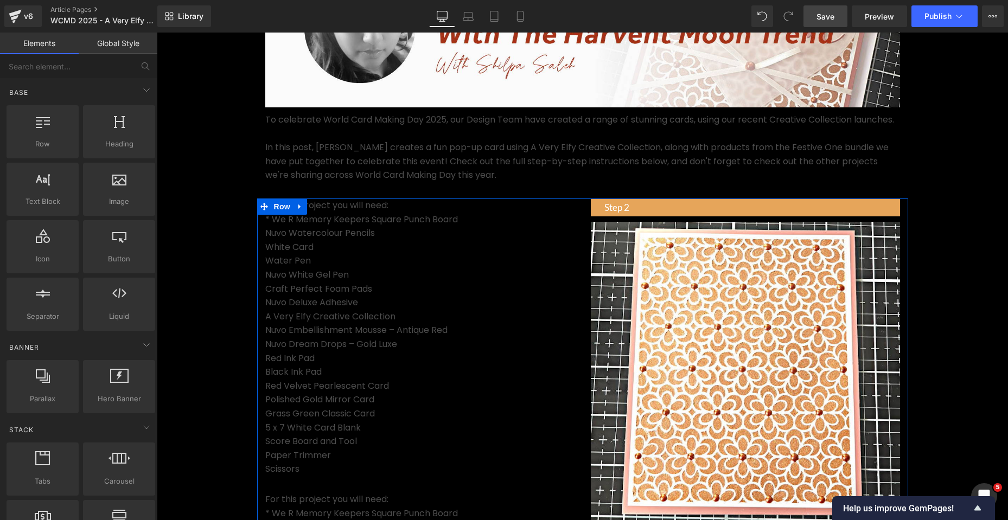
scroll to position [209, 0]
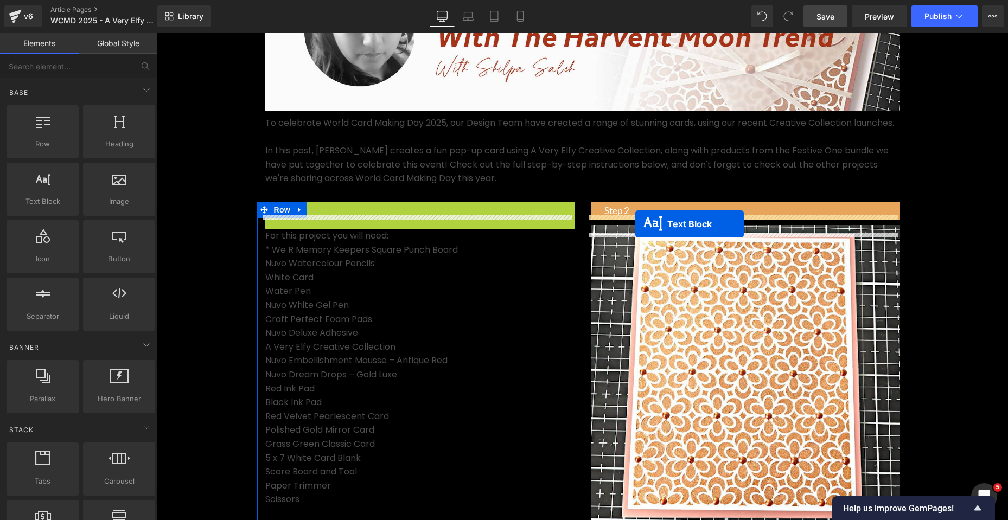
drag, startPoint x: 366, startPoint y: 222, endPoint x: 635, endPoint y: 224, distance: 269.0
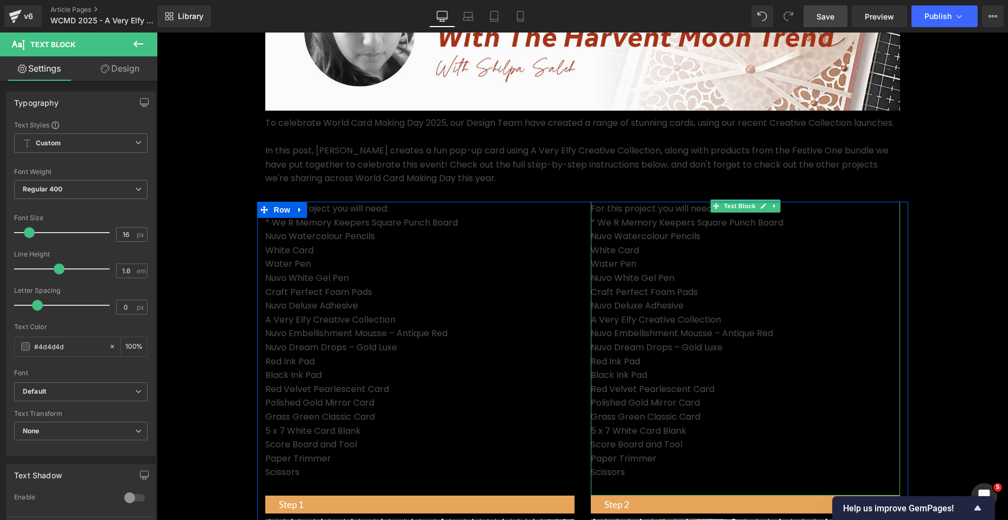
click at [689, 299] on p "Craft Perfect Foam Pads" at bounding box center [745, 292] width 309 height 14
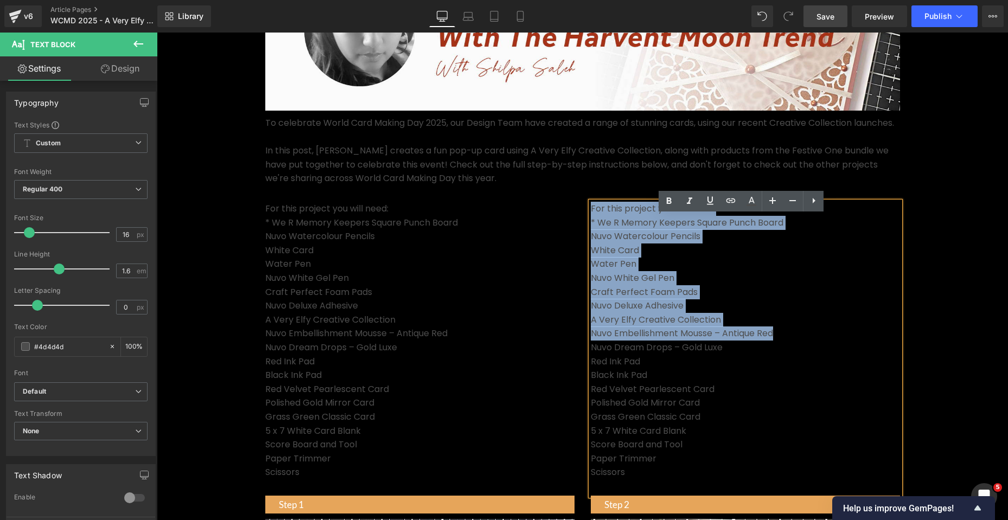
drag, startPoint x: 775, startPoint y: 345, endPoint x: 571, endPoint y: 221, distance: 238.7
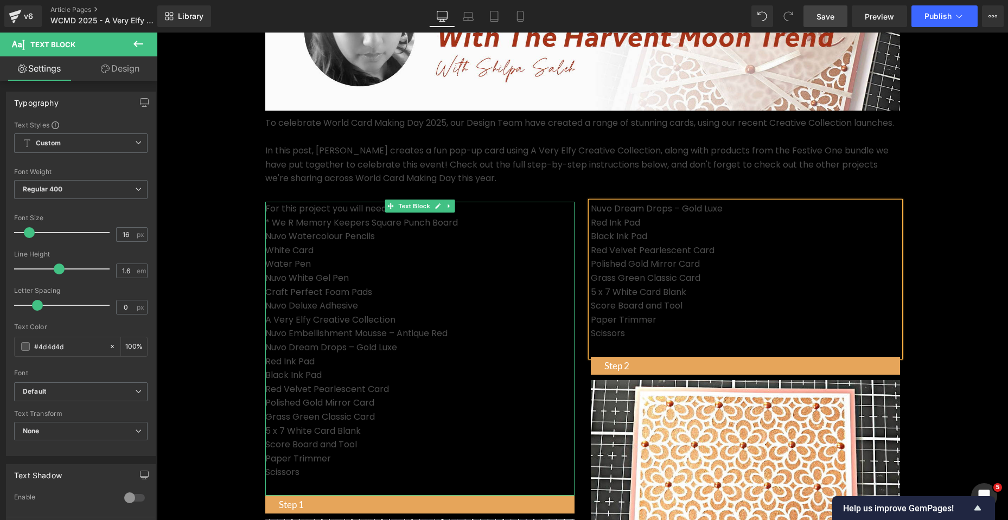
click at [297, 479] on p "Scissors" at bounding box center [419, 472] width 309 height 14
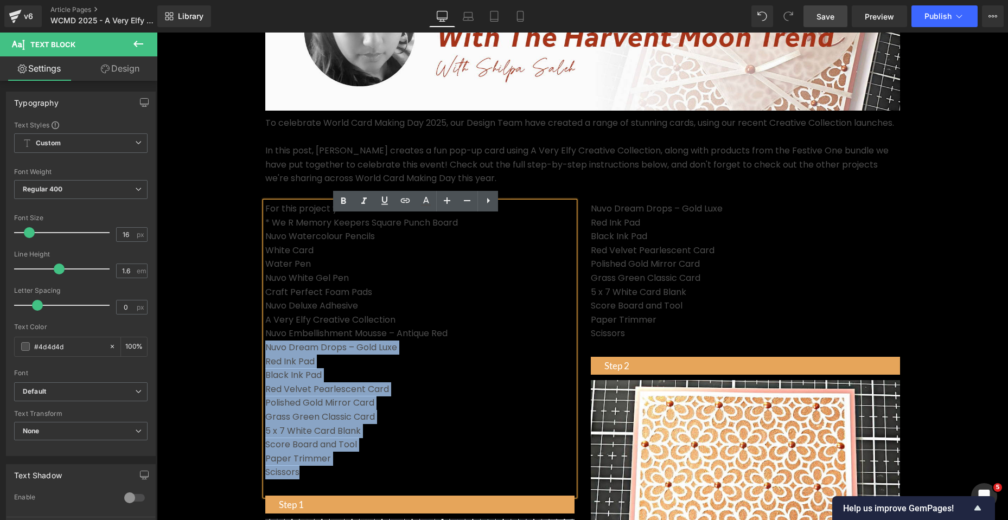
drag, startPoint x: 298, startPoint y: 487, endPoint x: 251, endPoint y: 362, distance: 134.0
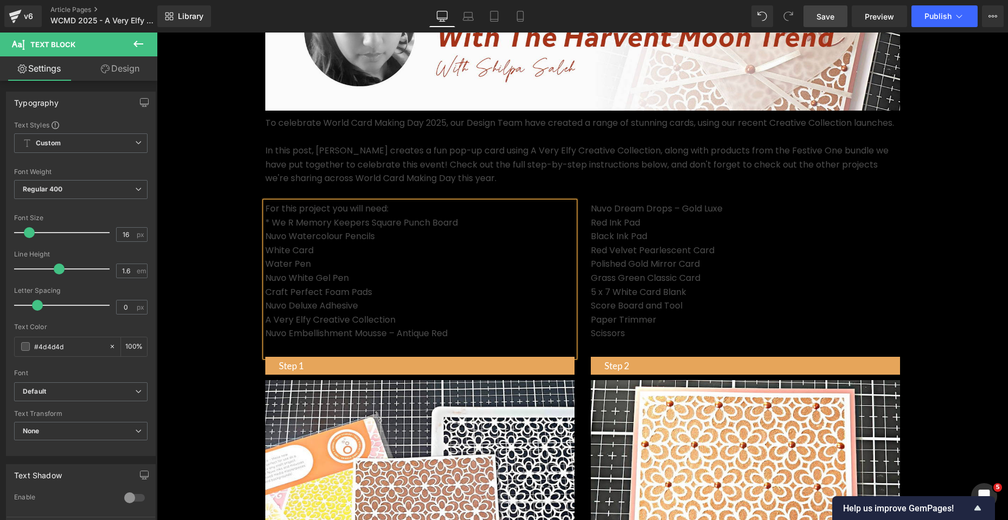
click at [265, 251] on div "For this project you will need: * We R Memory Keepers Square Punch Board Nuvo W…" at bounding box center [419, 279] width 309 height 155
click at [268, 243] on p "Nuvo Watercolour Pencils" at bounding box center [419, 236] width 309 height 14
click at [276, 258] on p "White Card" at bounding box center [419, 250] width 309 height 14
drag, startPoint x: 267, startPoint y: 265, endPoint x: 258, endPoint y: 264, distance: 9.3
click at [258, 264] on div "For this project you will need: * We R Memory Keepers Square Punch Board * Nuvo…" at bounding box center [419, 490] width 325 height 576
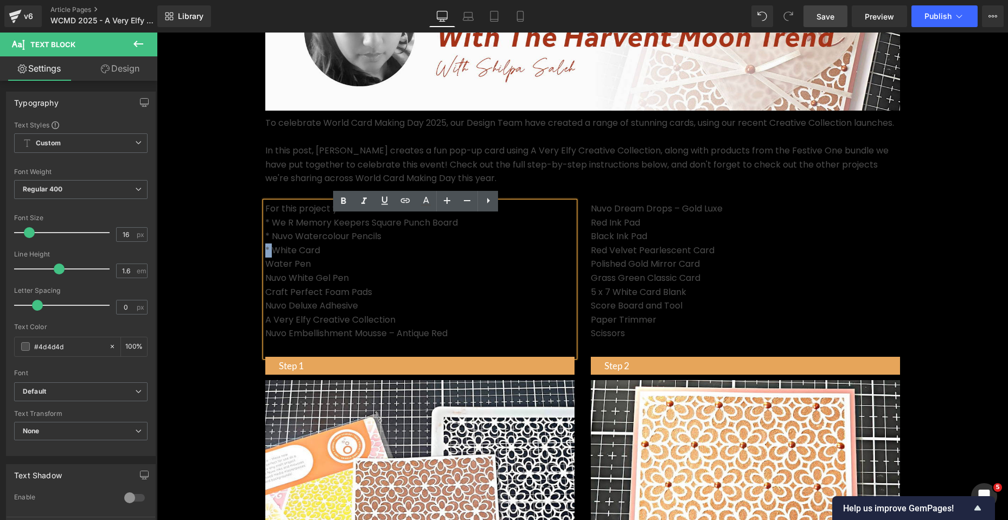
copy p "*"
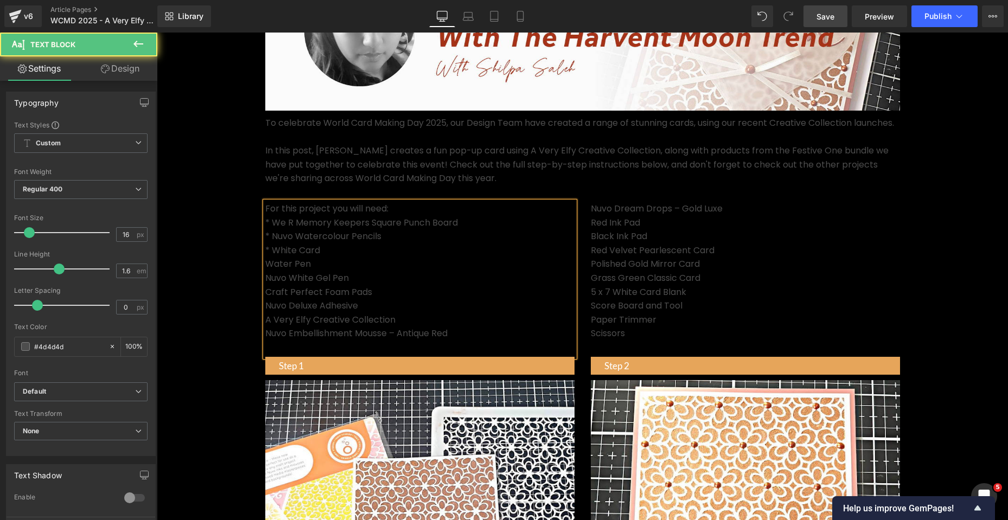
click at [265, 278] on div "For this project you will need: * We R Memory Keepers Square Punch Board * Nuvo…" at bounding box center [419, 279] width 309 height 155
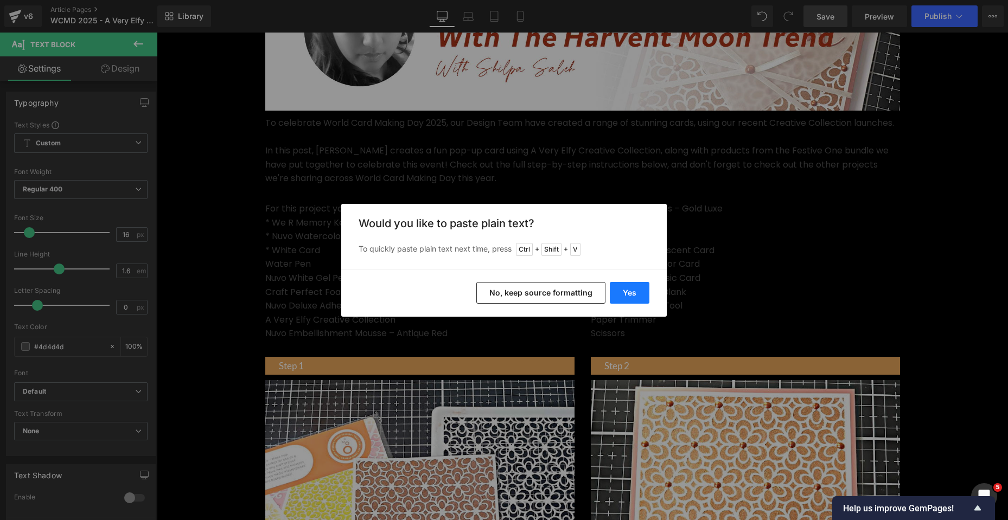
click at [614, 293] on button "Yes" at bounding box center [629, 293] width 40 height 22
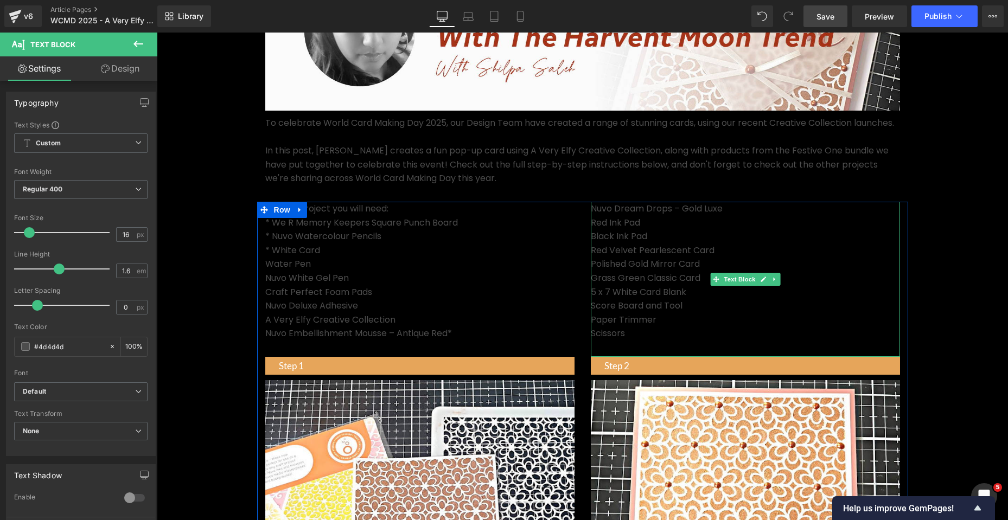
click at [598, 341] on p "Scissors" at bounding box center [745, 333] width 309 height 14
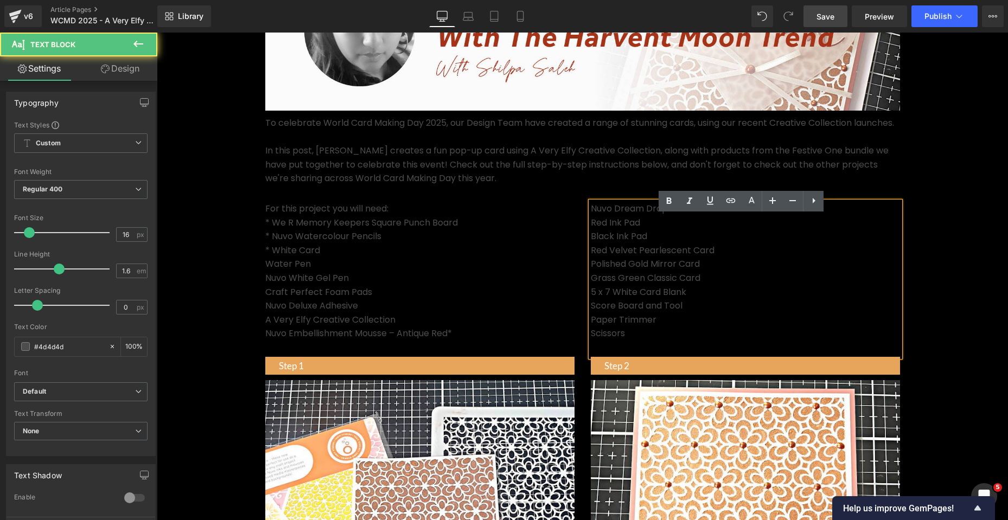
click at [591, 341] on p "Scissors" at bounding box center [745, 333] width 309 height 14
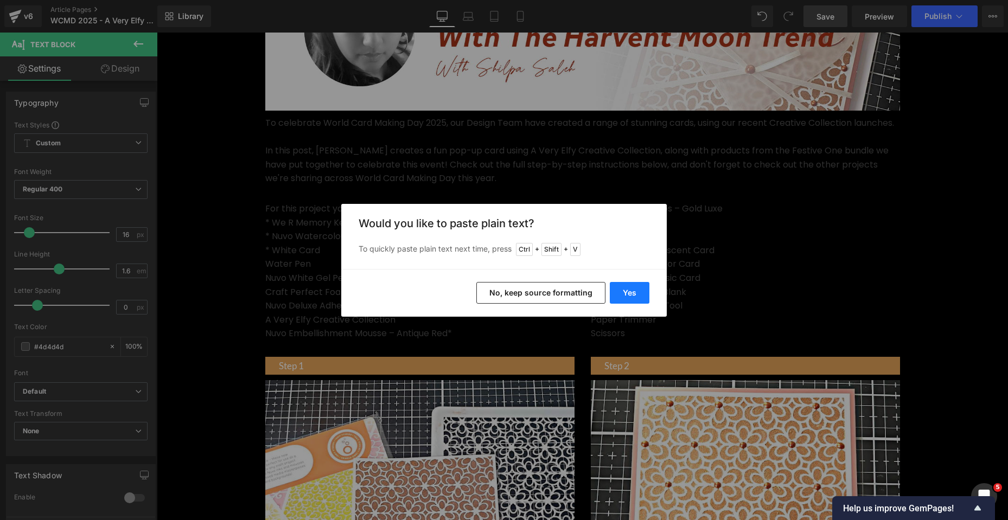
click at [619, 292] on button "Yes" at bounding box center [629, 293] width 40 height 22
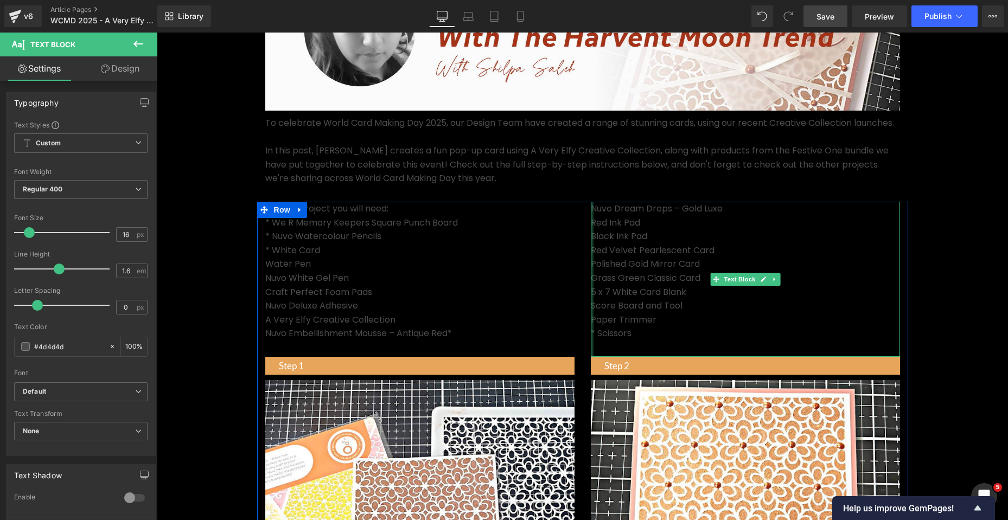
click at [591, 330] on div at bounding box center [592, 279] width 3 height 155
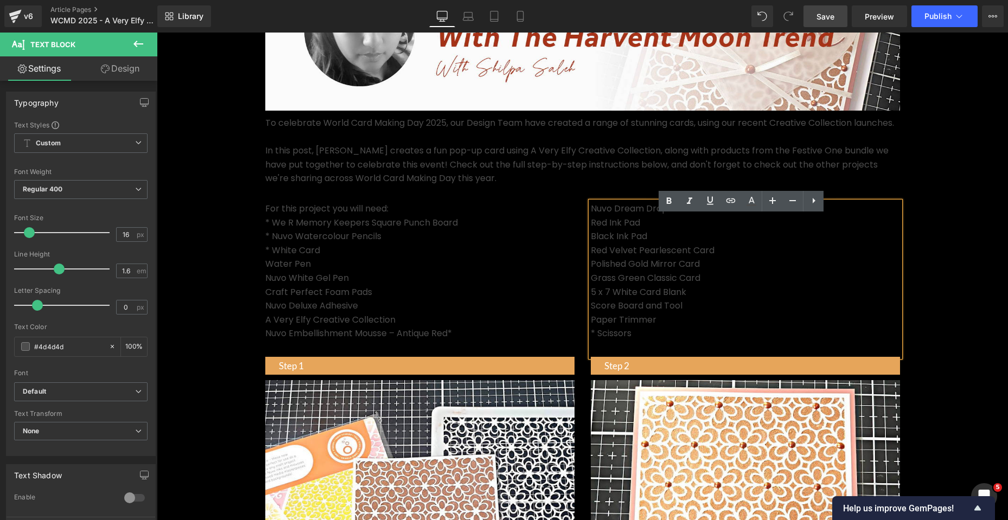
click at [591, 327] on p "Paper Trimmer" at bounding box center [745, 320] width 309 height 14
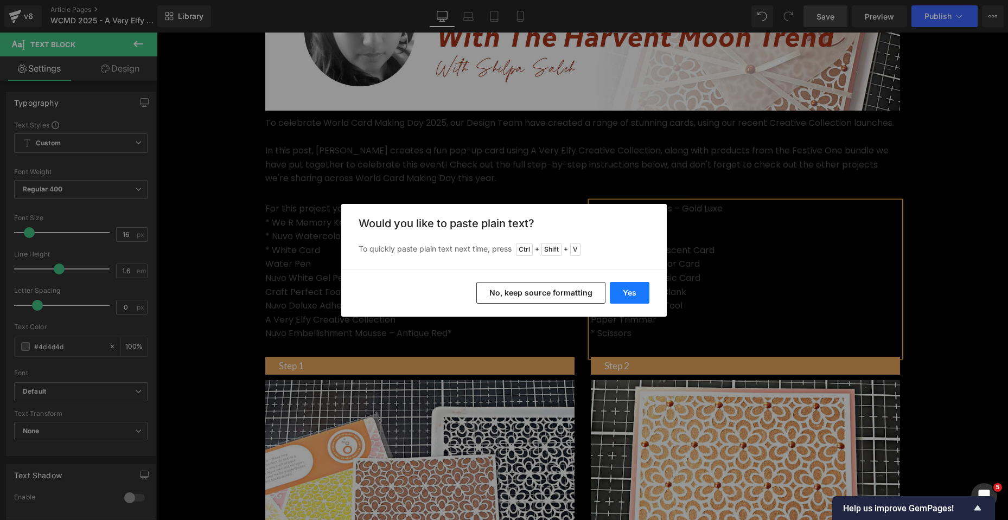
click at [625, 294] on button "Yes" at bounding box center [629, 293] width 40 height 22
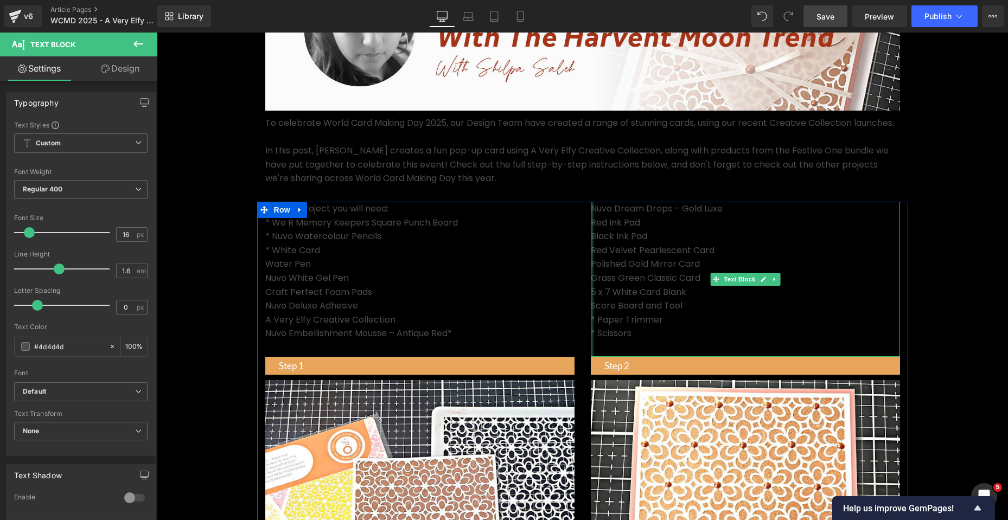
click at [591, 320] on div at bounding box center [592, 279] width 3 height 155
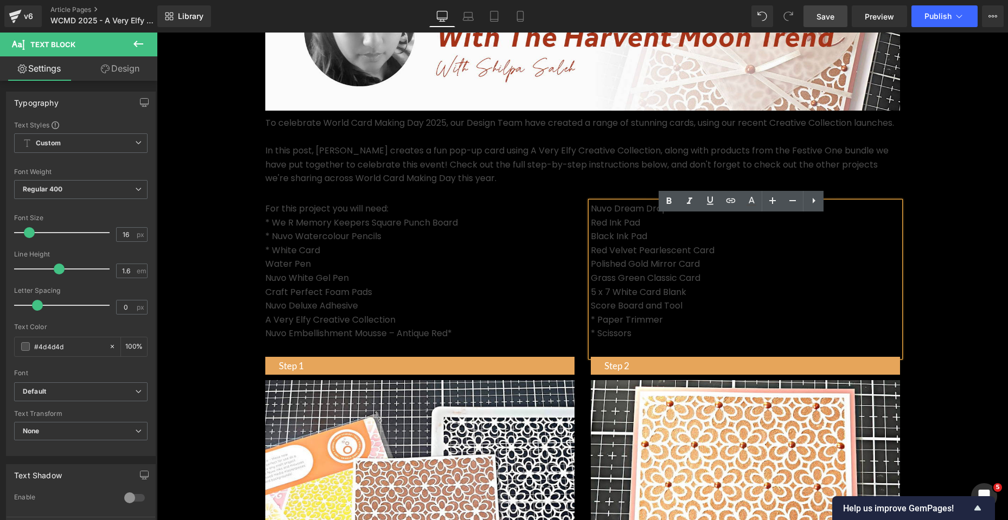
click at [591, 313] on p "Score Board and Tool" at bounding box center [745, 306] width 309 height 14
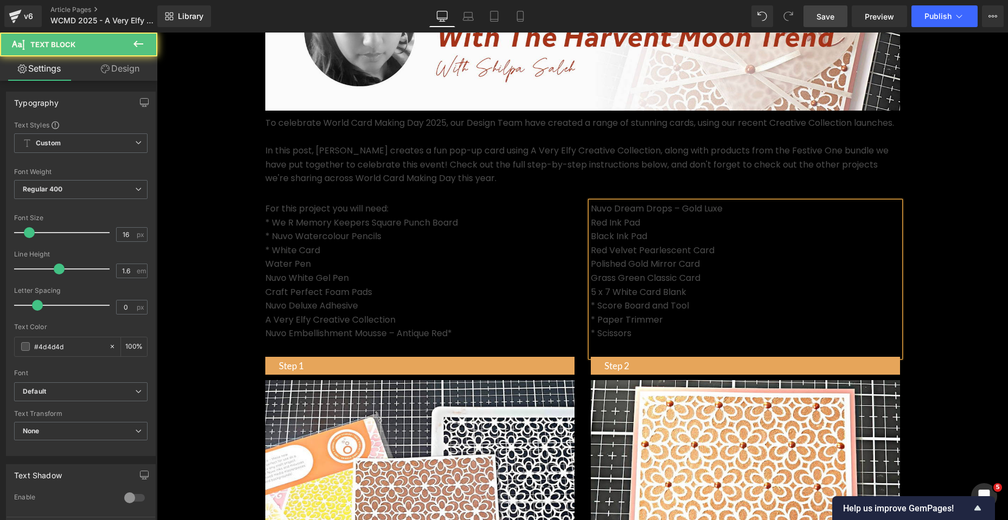
click at [591, 299] on p "5 x 7 White Card Blank" at bounding box center [745, 292] width 309 height 14
click at [591, 285] on p "Grass Green Classic Card" at bounding box center [745, 278] width 309 height 14
click at [591, 271] on p "Polished Gold Mirror Card" at bounding box center [745, 264] width 309 height 14
click at [591, 258] on p "Red Velvet Pearlescent Card" at bounding box center [745, 250] width 309 height 14
click at [591, 243] on p "Black Ink Pad" at bounding box center [745, 236] width 309 height 14
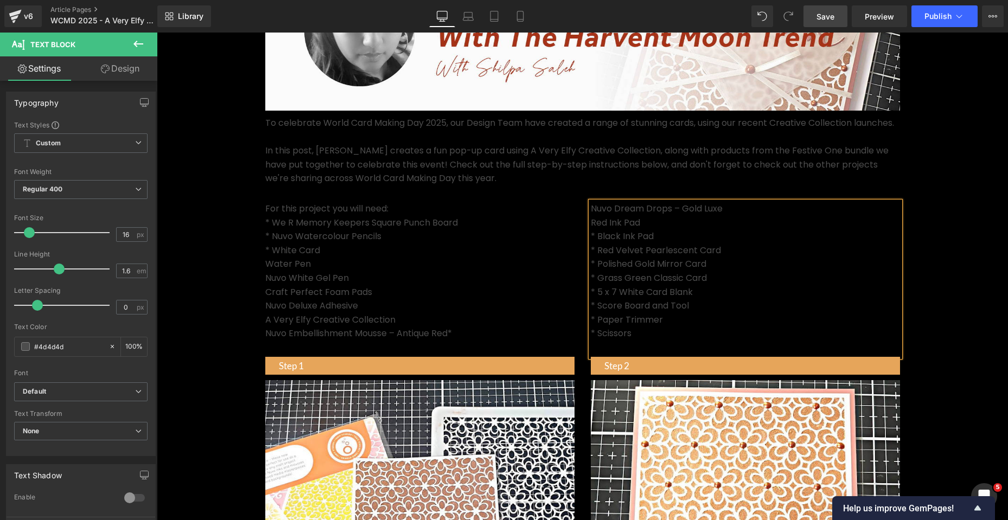
click at [591, 230] on p "Red Ink Pad" at bounding box center [745, 223] width 309 height 14
click at [591, 216] on p "Nuvo Dream Drops – Gold Luxe" at bounding box center [745, 209] width 309 height 14
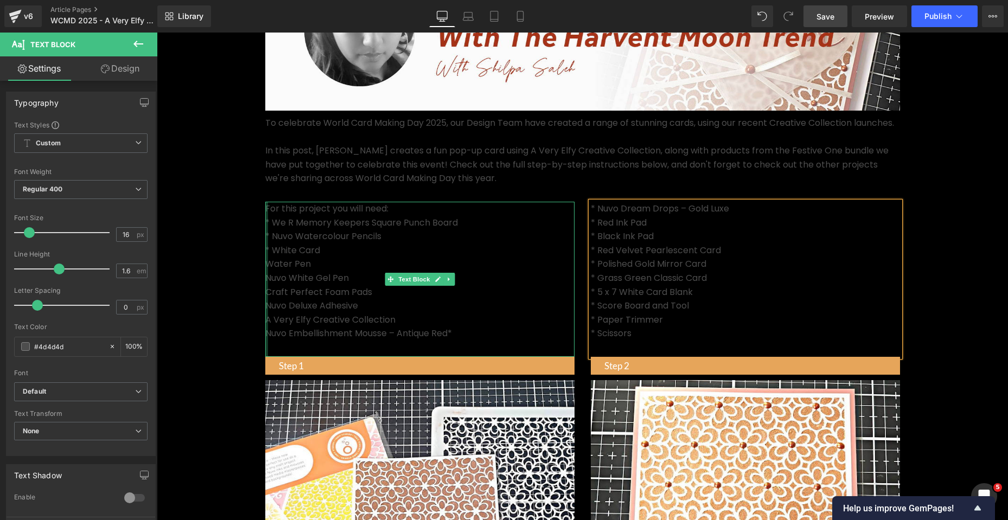
click at [265, 347] on div at bounding box center [266, 279] width 3 height 155
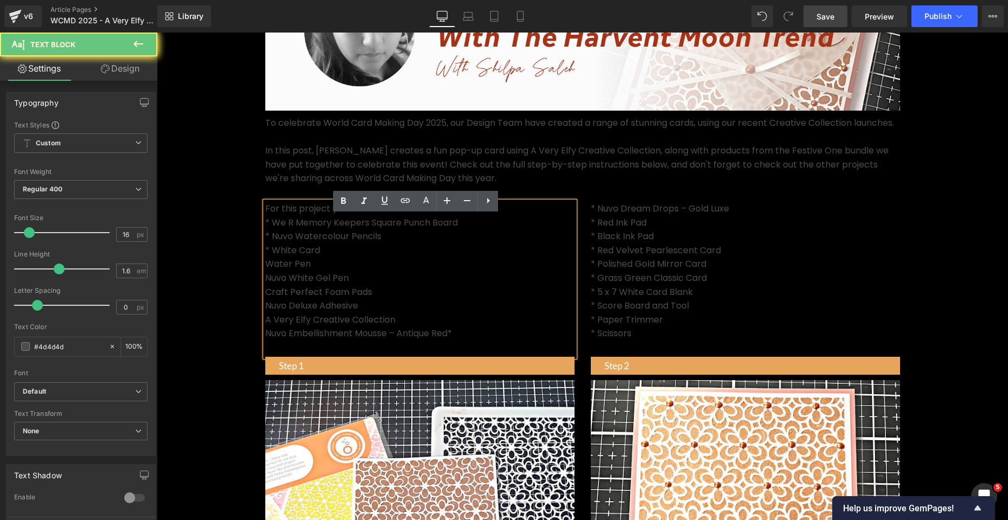
click at [265, 341] on p "Nuvo Embellishment Mousse – Antique Red*" at bounding box center [419, 333] width 309 height 14
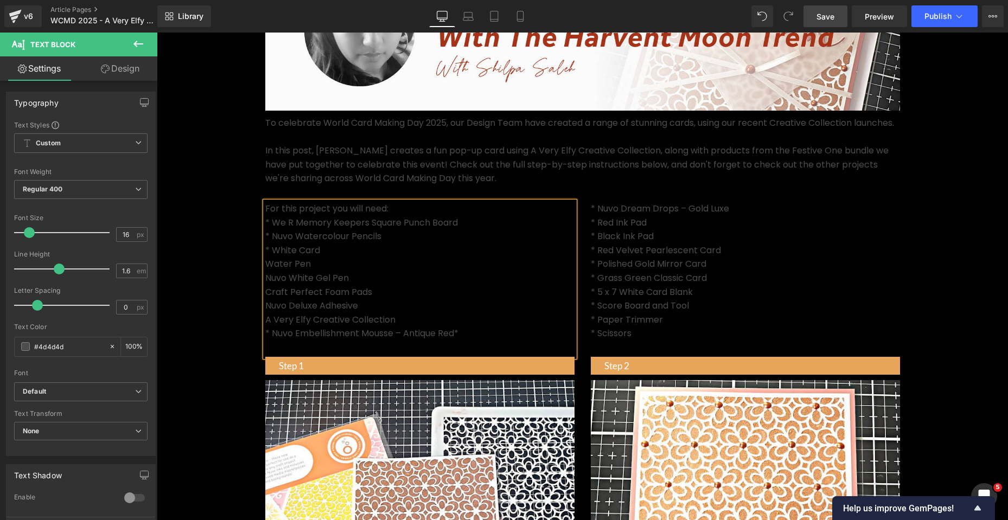
click at [265, 327] on p "A Very Elfy Creative Collection" at bounding box center [419, 320] width 309 height 14
click at [265, 313] on p "Nuvo Deluxe Adhesive" at bounding box center [419, 306] width 309 height 14
click at [265, 299] on p "Craft Perfect Foam Pads" at bounding box center [419, 292] width 309 height 14
click at [265, 285] on p "Nuvo White Gel Pen" at bounding box center [419, 278] width 309 height 14
click at [265, 275] on div "For this project you will need: * We R Memory Keepers Square Punch Board * Nuvo…" at bounding box center [419, 279] width 309 height 155
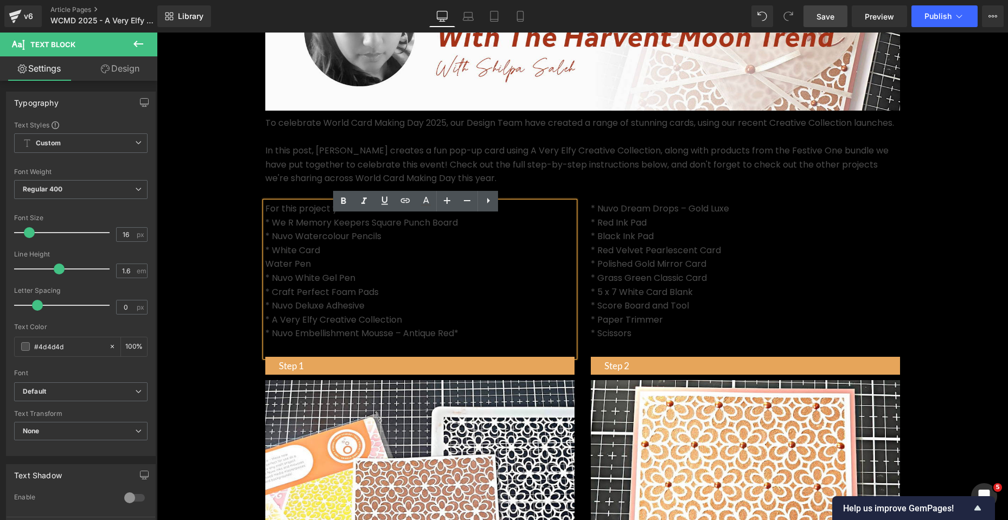
click at [265, 271] on p "Water Pen" at bounding box center [419, 264] width 309 height 14
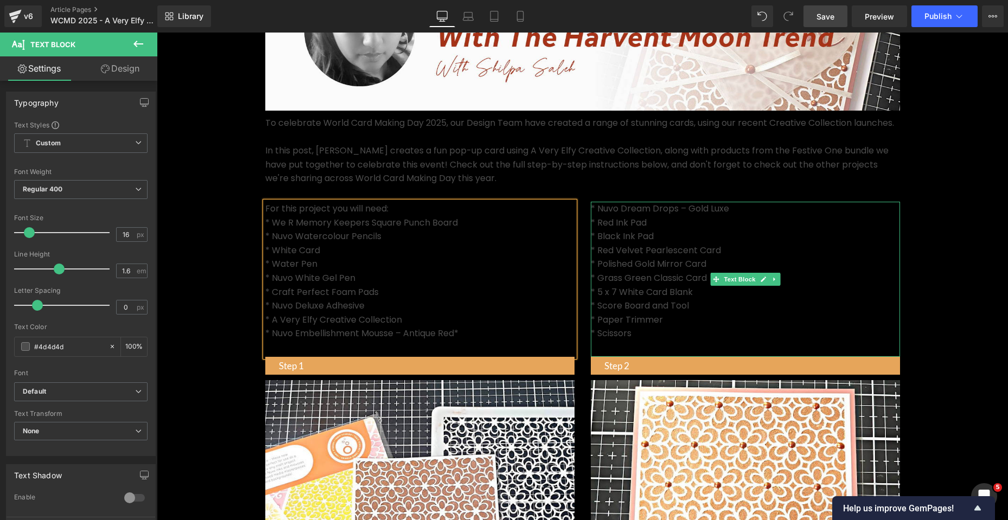
click at [724, 327] on p "* Paper Trimmer" at bounding box center [745, 320] width 309 height 14
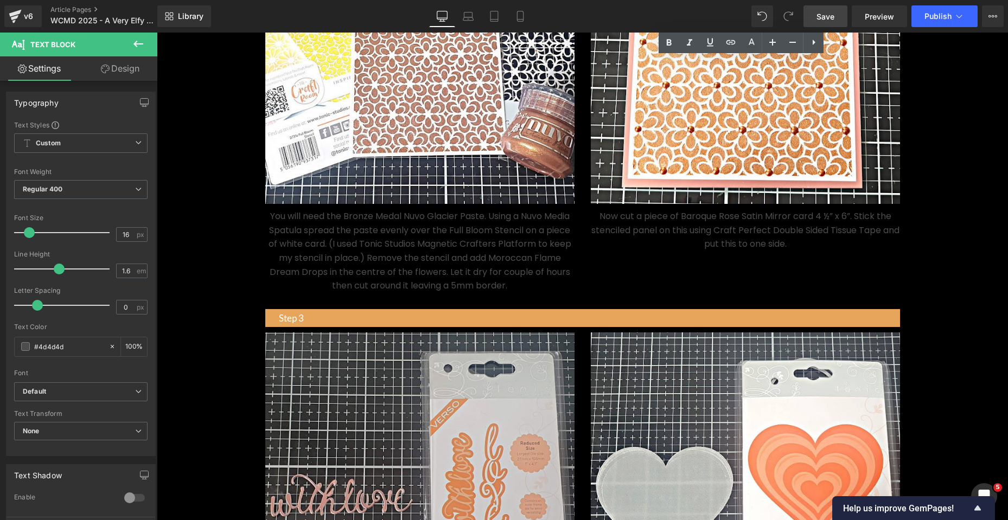
scroll to position [697, 0]
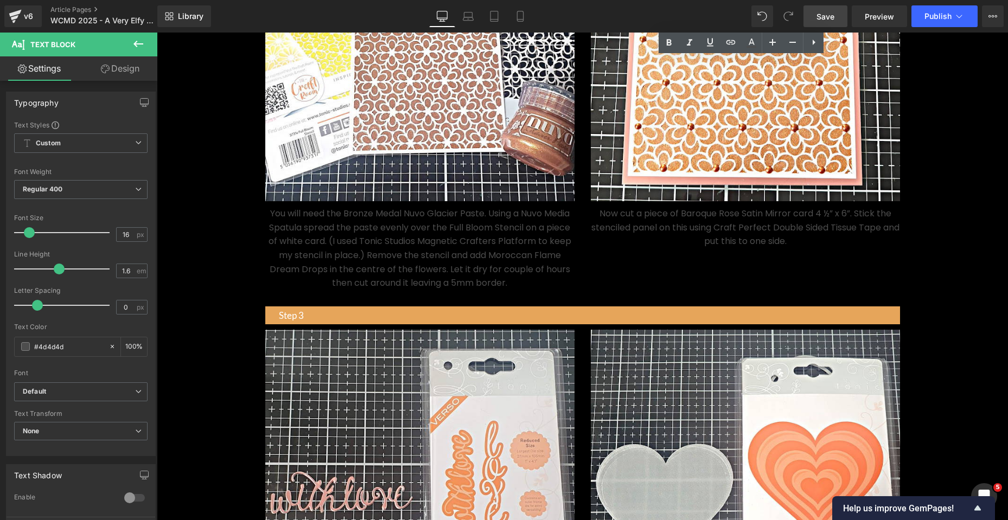
click at [421, 290] on p "You will need the Bronze Medal Nuvo Glacier Paste. Using a Nuvo Media Spatula s…" at bounding box center [419, 249] width 309 height 84
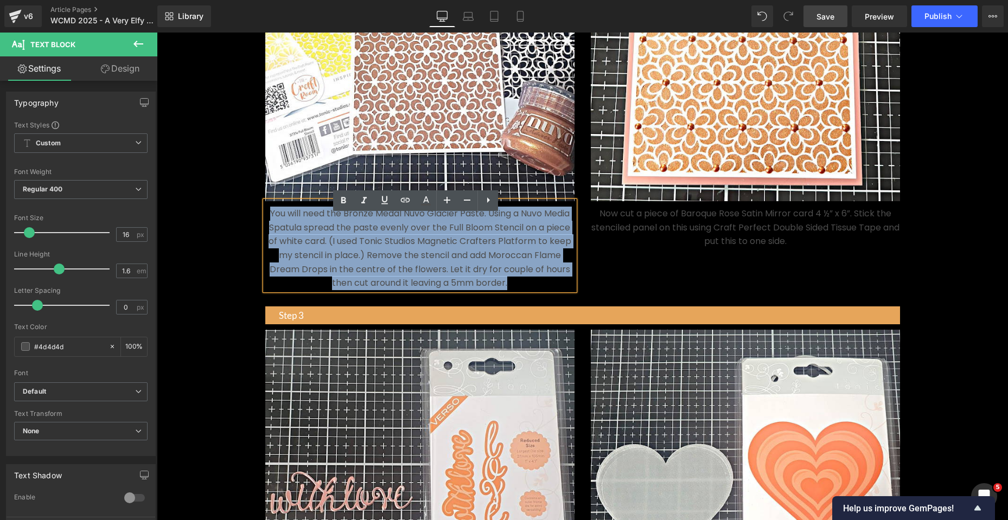
drag, startPoint x: 508, startPoint y: 296, endPoint x: 264, endPoint y: 228, distance: 253.3
click at [265, 228] on p "You will need the Bronze Medal Nuvo Glacier Paste. Using a Nuvo Media Spatula s…" at bounding box center [419, 249] width 309 height 84
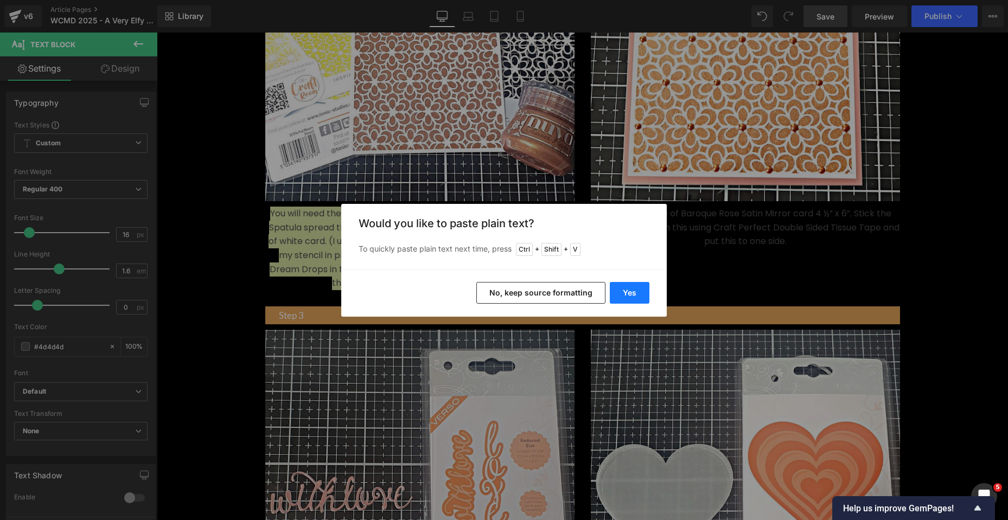
click at [624, 298] on button "Yes" at bounding box center [629, 293] width 40 height 22
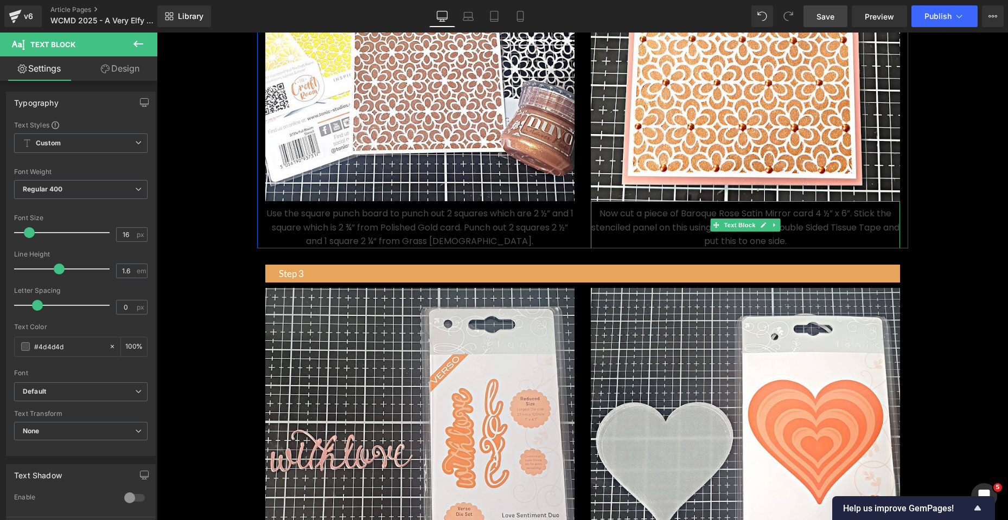
click at [791, 248] on p "Now cut a piece of Baroque Rose Satin Mirror card 4 ½” x 6”. Stick the stencile…" at bounding box center [745, 228] width 309 height 42
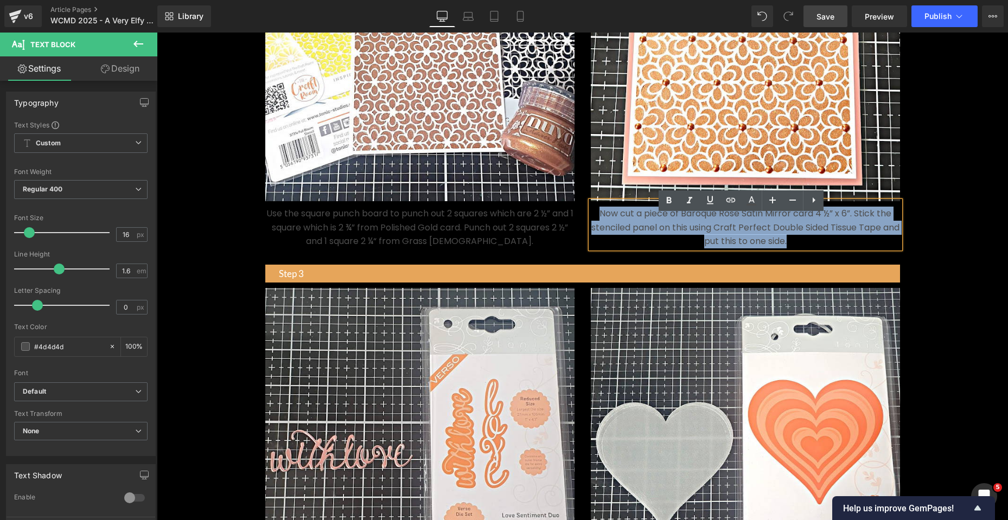
drag, startPoint x: 798, startPoint y: 255, endPoint x: 594, endPoint y: 220, distance: 206.4
click at [594, 220] on p "Now cut a piece of Baroque Rose Satin Mirror card 4 ½” x 6”. Stick the stencile…" at bounding box center [745, 228] width 309 height 42
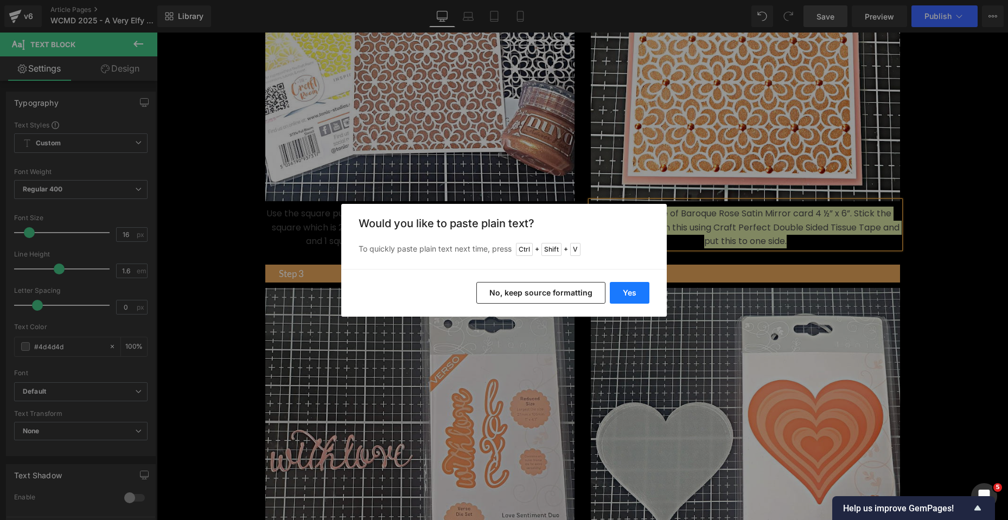
click at [636, 291] on button "Yes" at bounding box center [629, 293] width 40 height 22
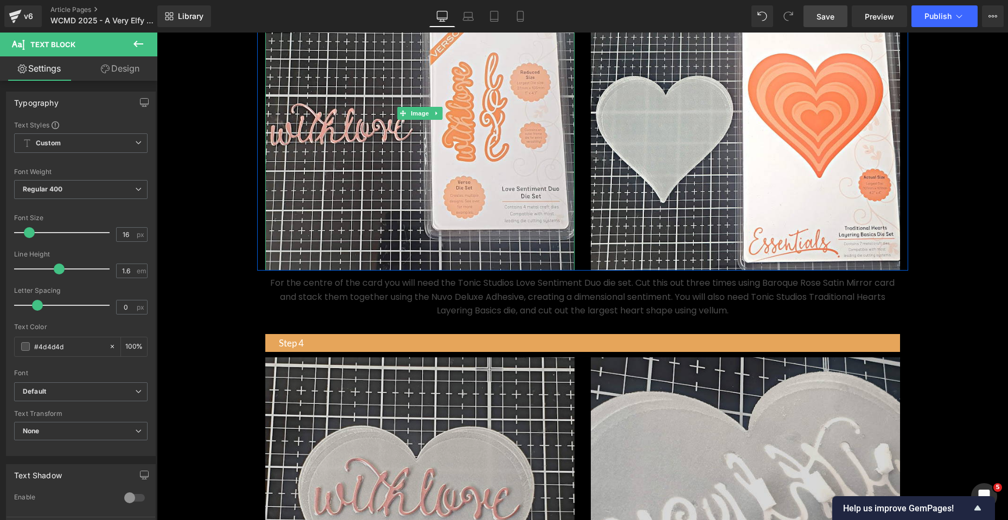
scroll to position [1076, 0]
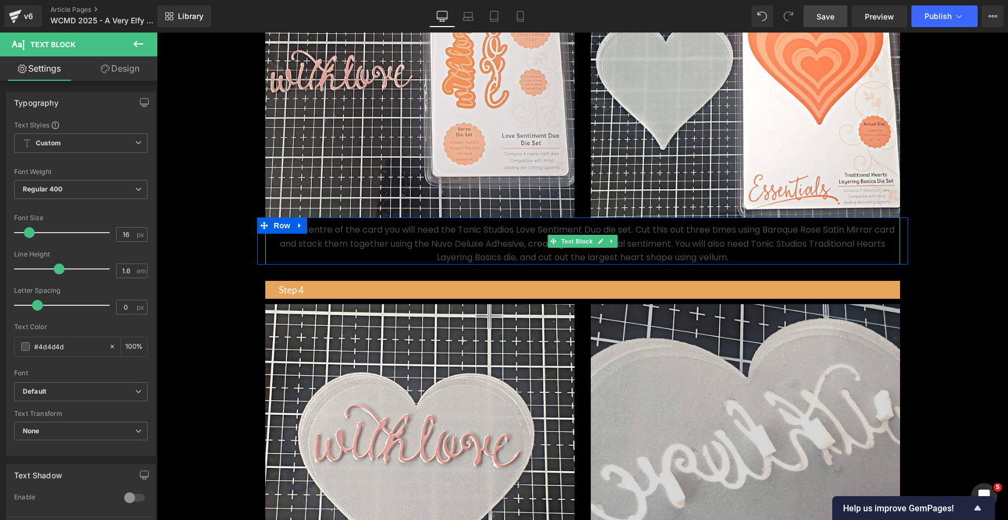
drag, startPoint x: 730, startPoint y: 272, endPoint x: 727, endPoint y: 277, distance: 5.9
click at [730, 265] on p "For the centre of the card you will need the Tonic Studios Love Sentiment Duo d…" at bounding box center [582, 244] width 634 height 42
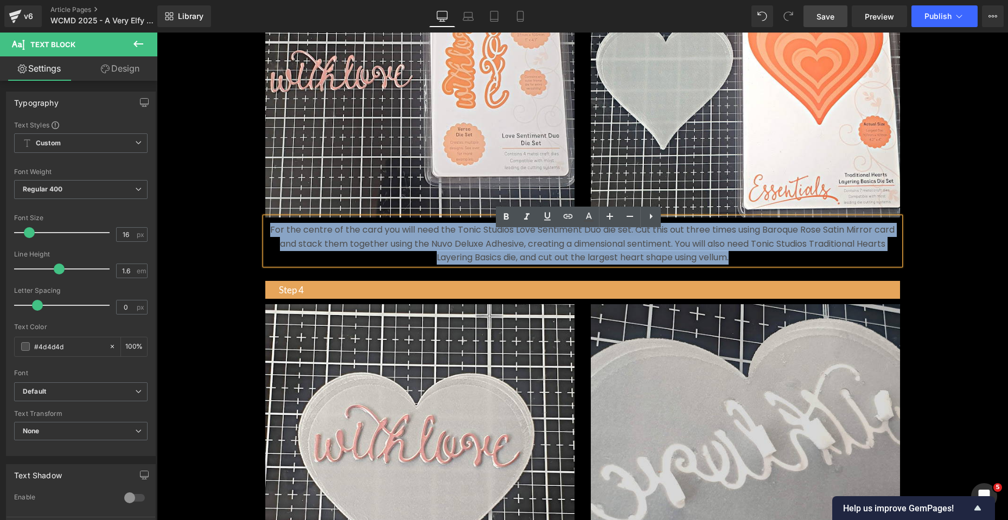
drag, startPoint x: 732, startPoint y: 271, endPoint x: 264, endPoint y: 246, distance: 469.2
click at [265, 246] on p "For the centre of the card you will need the Tonic Studios Love Sentiment Duo d…" at bounding box center [582, 244] width 634 height 42
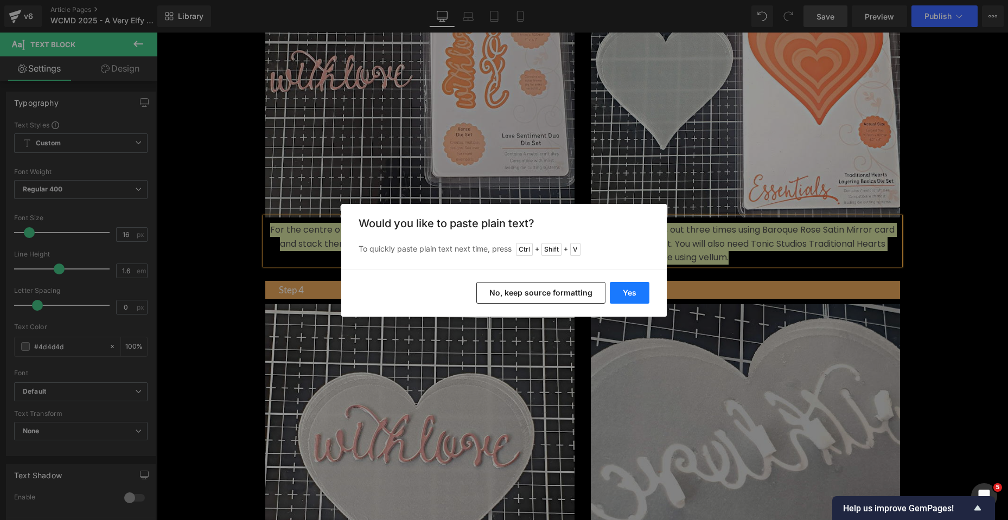
click at [624, 290] on button "Yes" at bounding box center [629, 293] width 40 height 22
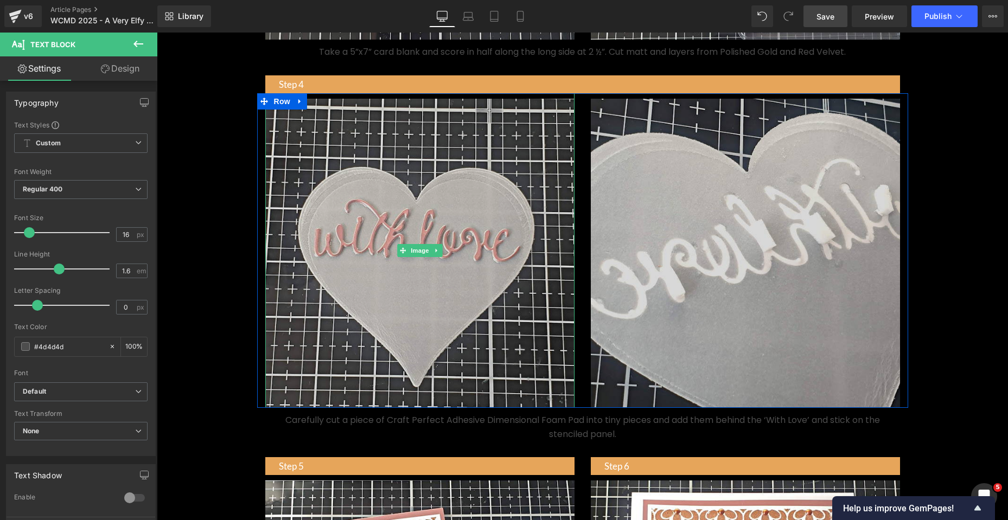
scroll to position [1402, 0]
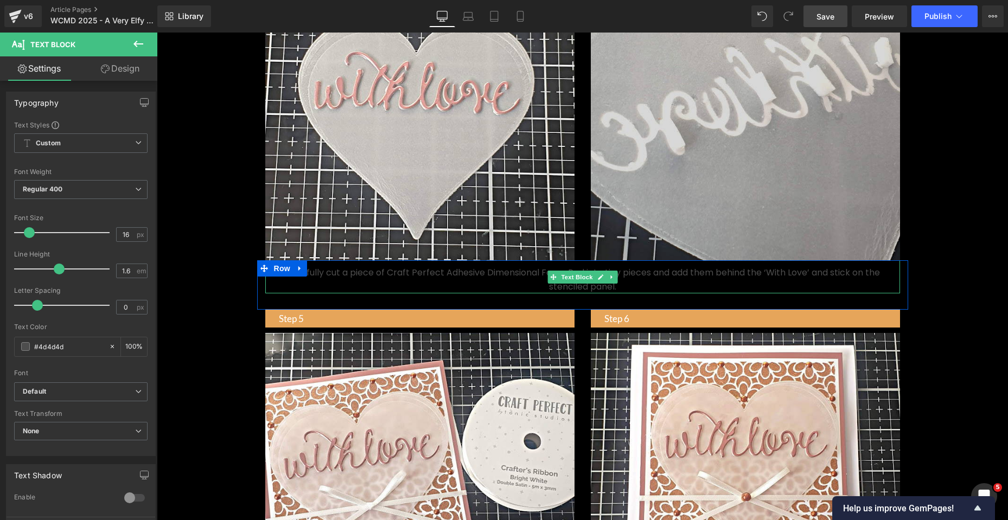
drag, startPoint x: 444, startPoint y: 290, endPoint x: 625, endPoint y: 305, distance: 181.7
click at [444, 290] on p "Carefully cut a piece of Craft Perfect Adhesive Dimensional Foam Pad into tiny …" at bounding box center [582, 280] width 634 height 28
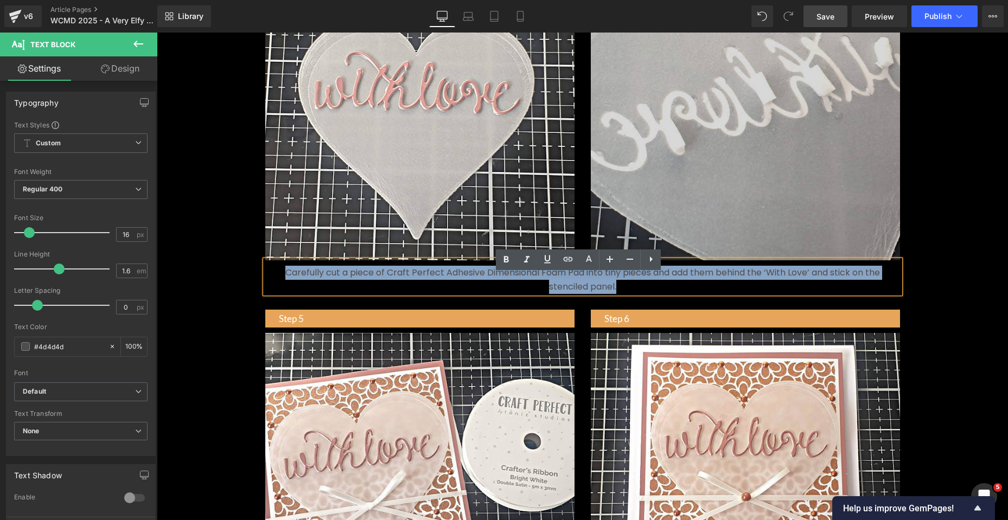
drag, startPoint x: 630, startPoint y: 299, endPoint x: 277, endPoint y: 287, distance: 353.8
click at [277, 287] on p "Carefully cut a piece of Craft Perfect Adhesive Dimensional Foam Pad into tiny …" at bounding box center [582, 280] width 634 height 28
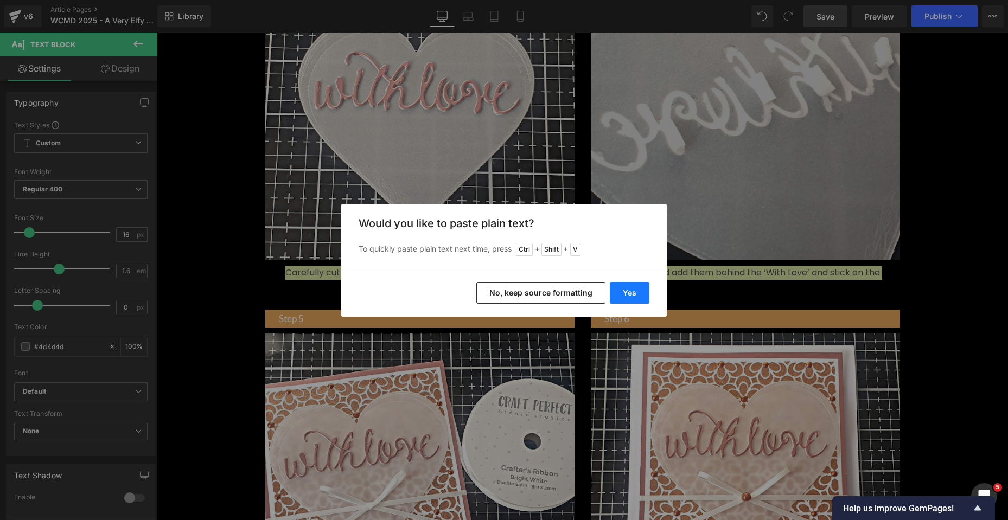
click at [631, 287] on button "Yes" at bounding box center [629, 293] width 40 height 22
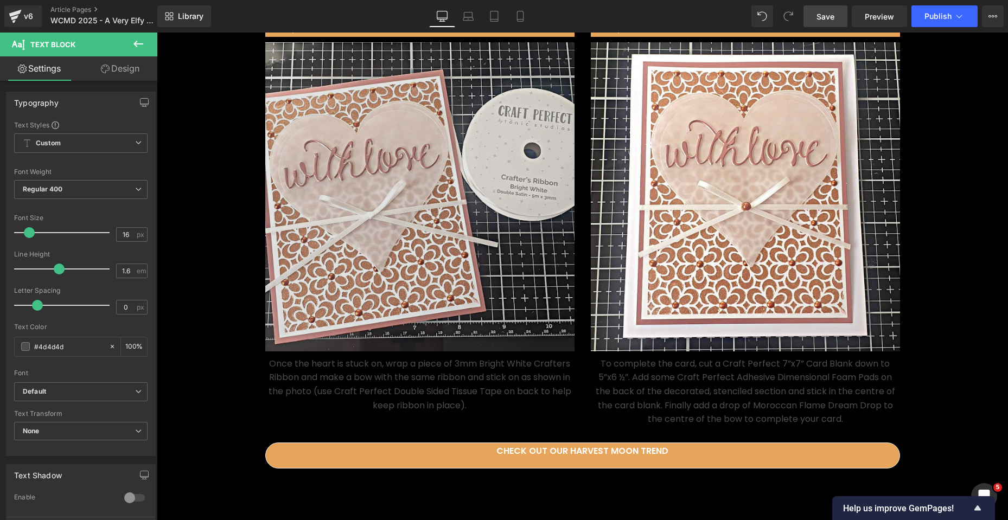
scroll to position [1727, 0]
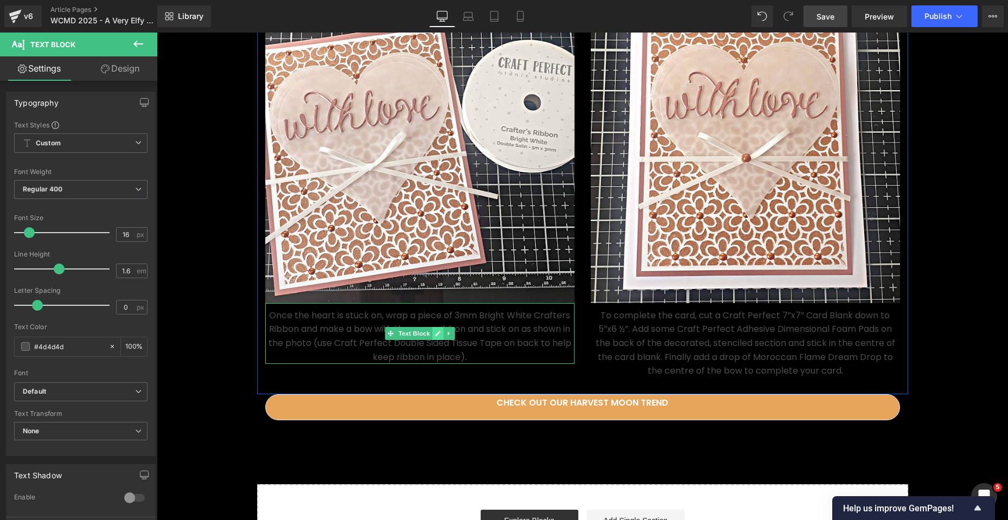
click at [435, 336] on icon at bounding box center [437, 333] width 5 height 5
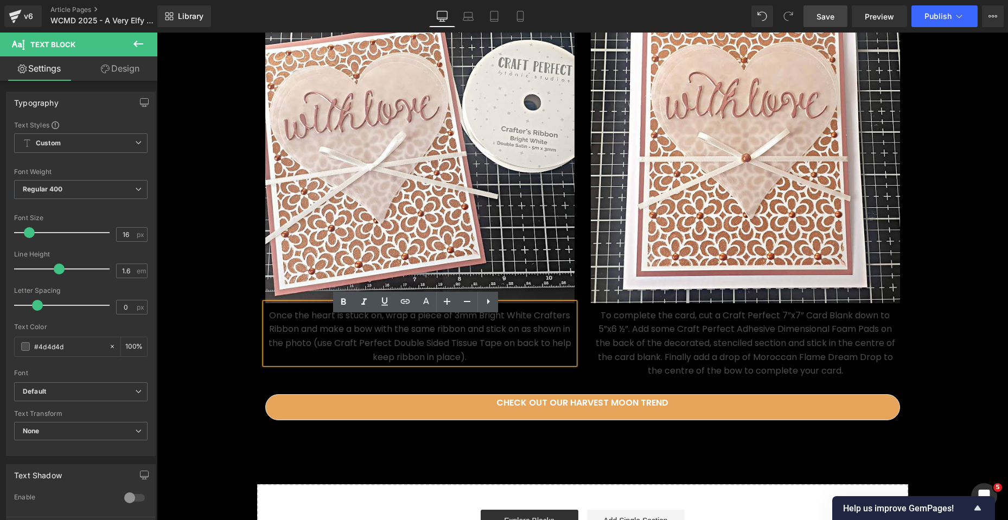
click at [480, 364] on p "Once the heart is stuck on, wrap a piece of 3mm Bright White Crafters Ribbon an…" at bounding box center [419, 336] width 309 height 55
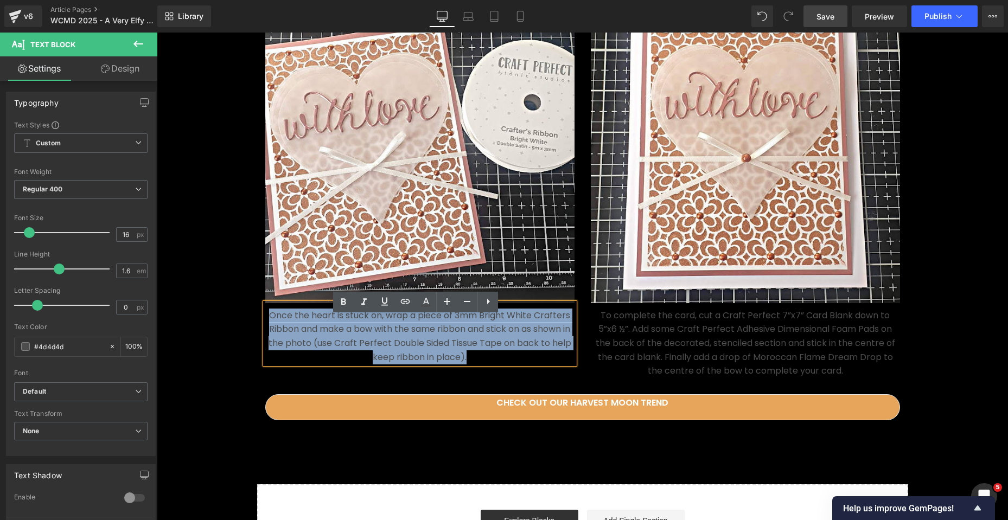
drag, startPoint x: 465, startPoint y: 369, endPoint x: 266, endPoint y: 329, distance: 203.0
click at [266, 329] on p "Once the heart is stuck on, wrap a piece of 3mm Bright White Crafters Ribbon an…" at bounding box center [419, 336] width 309 height 55
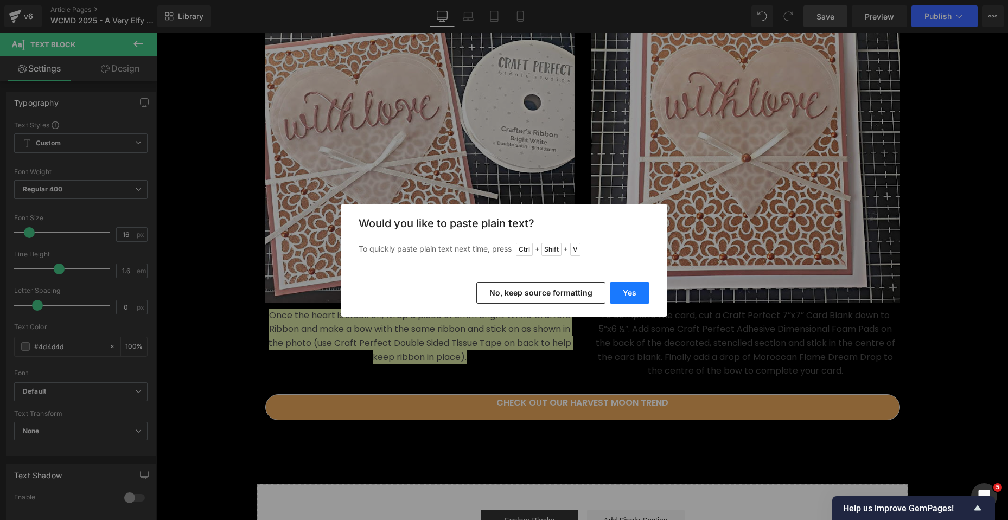
click at [624, 294] on button "Yes" at bounding box center [629, 293] width 40 height 22
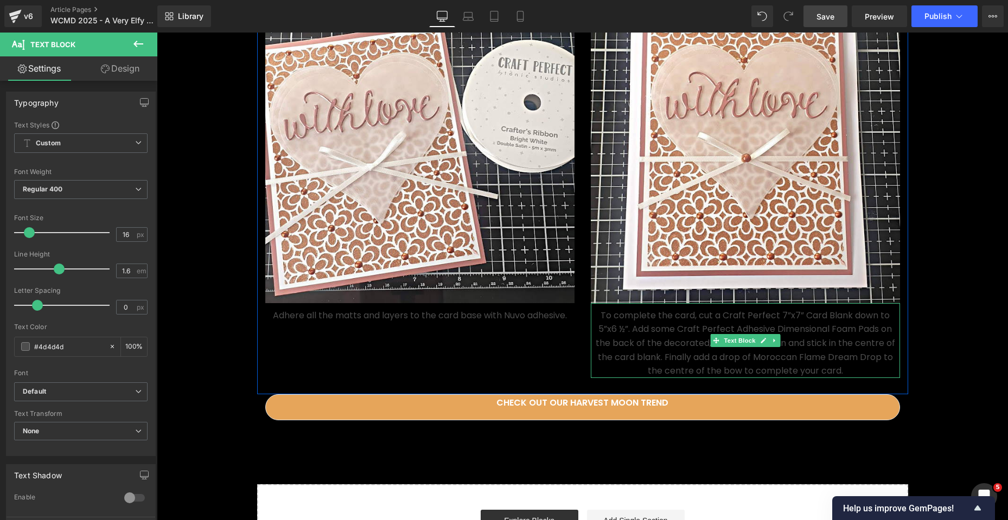
drag, startPoint x: 696, startPoint y: 366, endPoint x: 715, endPoint y: 366, distance: 19.5
click at [696, 366] on p "To complete the card, cut a Craft Perfect 7”x7” Card Blank down to 5”x6 ½”. Add…" at bounding box center [745, 343] width 309 height 69
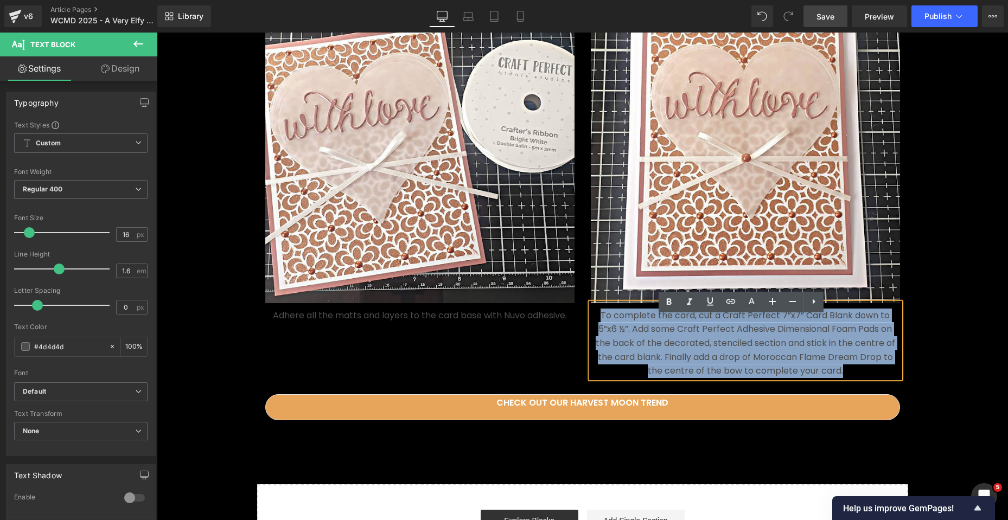
drag, startPoint x: 846, startPoint y: 386, endPoint x: 589, endPoint y: 330, distance: 263.6
click at [591, 330] on p "To complete the card, cut a Craft Perfect 7”x7” Card Blank down to 5”x6 ½”. Add…" at bounding box center [745, 343] width 309 height 69
paste div
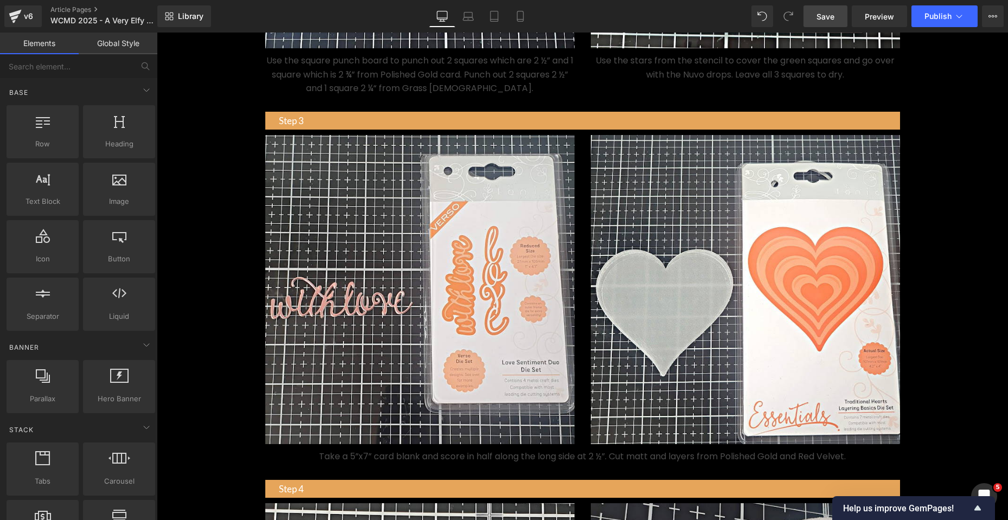
scroll to position [805, 0]
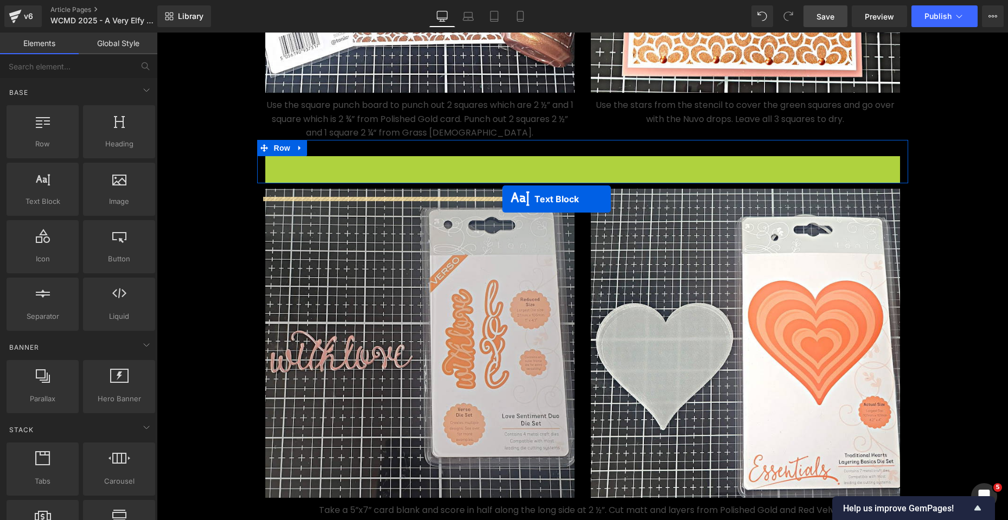
drag, startPoint x: 547, startPoint y: 180, endPoint x: 502, endPoint y: 199, distance: 48.3
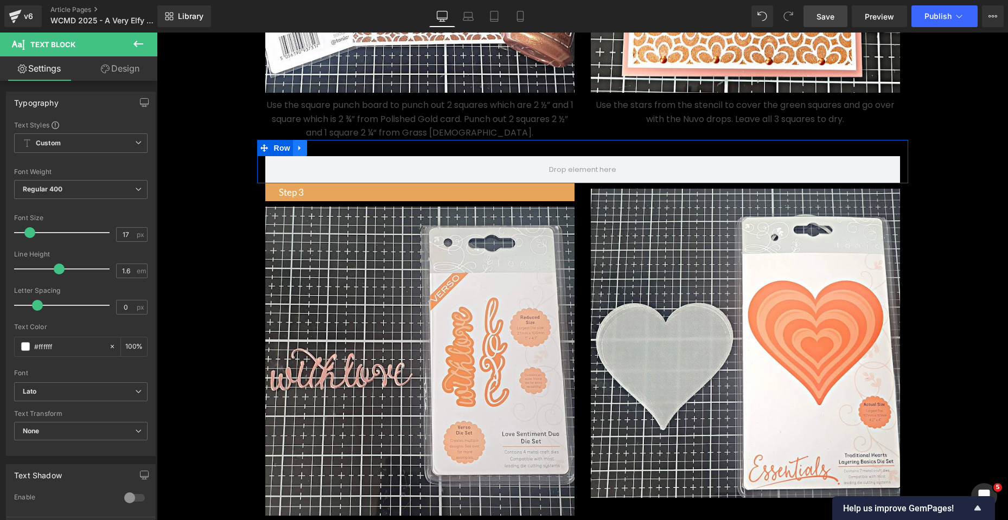
click at [293, 156] on link at bounding box center [300, 148] width 14 height 16
click at [329, 156] on link at bounding box center [328, 148] width 14 height 16
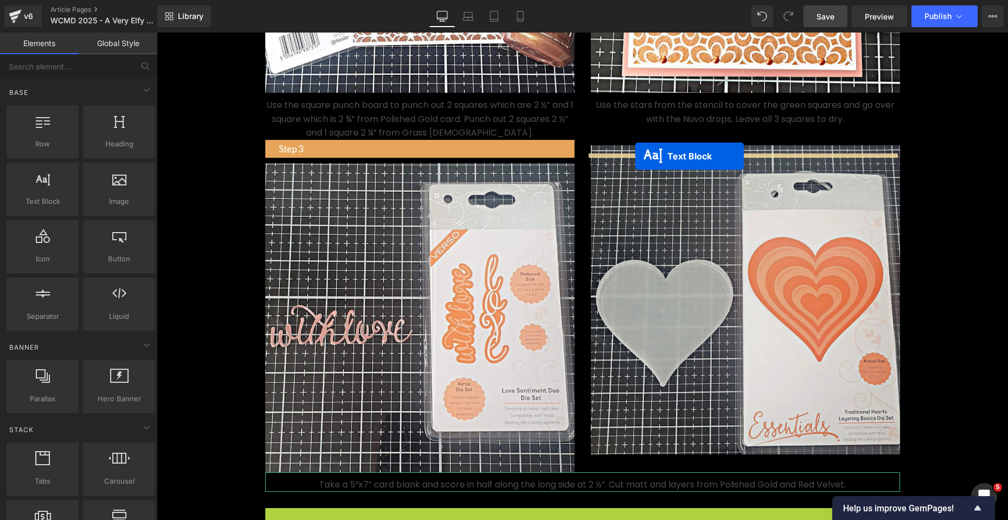
drag, startPoint x: 549, startPoint y: 368, endPoint x: 635, endPoint y: 156, distance: 228.4
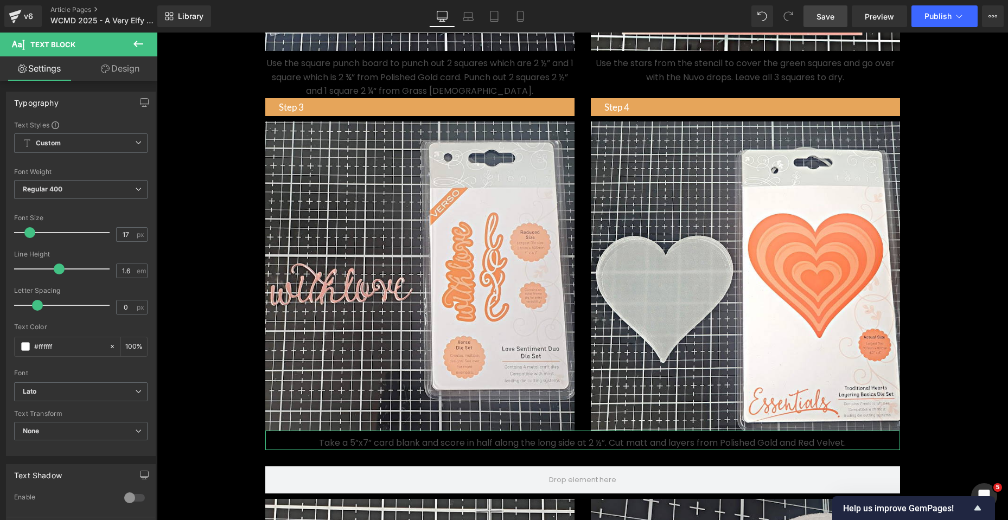
scroll to position [1076, 0]
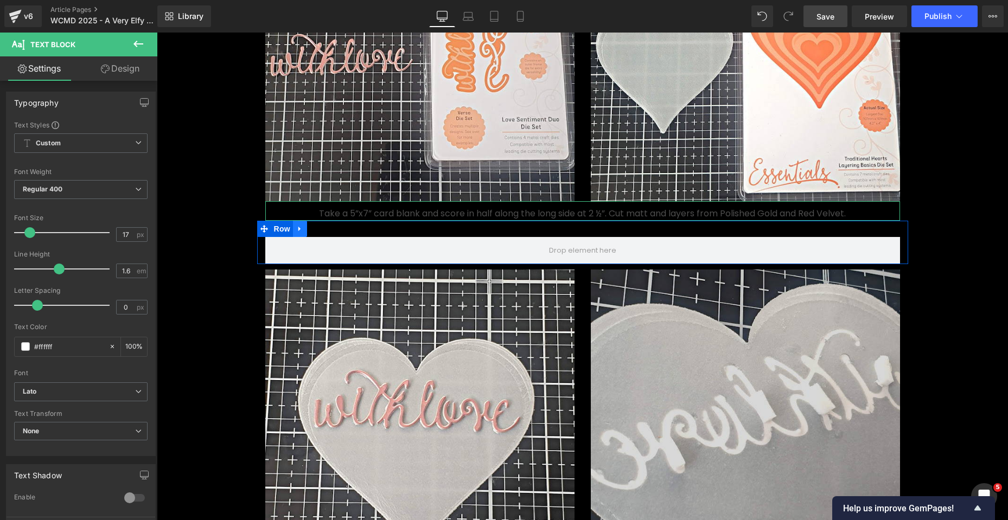
click at [298, 233] on icon at bounding box center [300, 228] width 8 height 8
click at [324, 233] on icon at bounding box center [328, 228] width 8 height 8
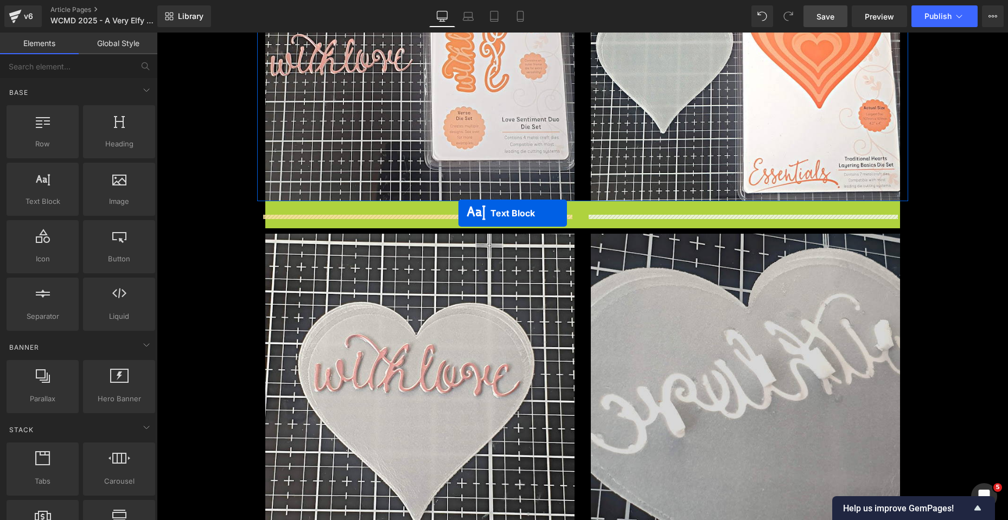
drag, startPoint x: 547, startPoint y: 226, endPoint x: 458, endPoint y: 213, distance: 89.8
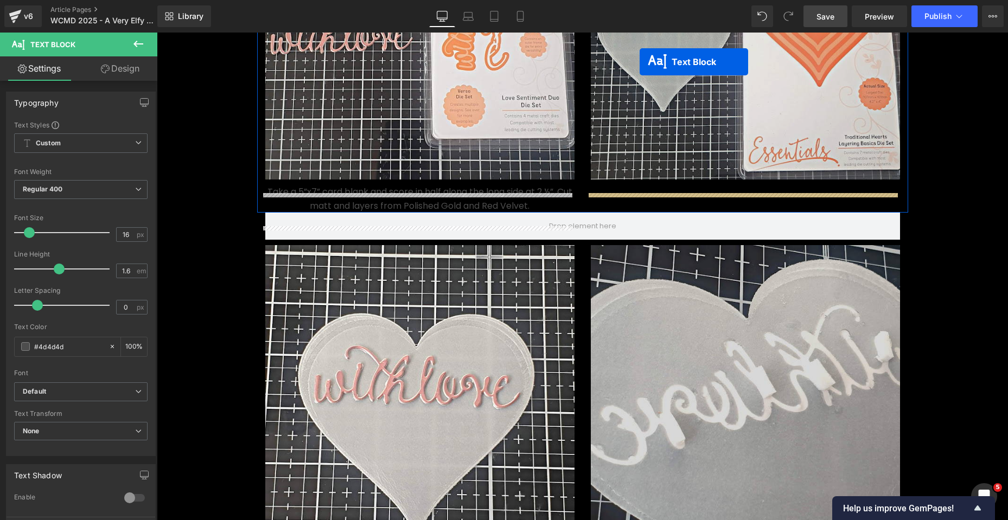
scroll to position [1066, 0]
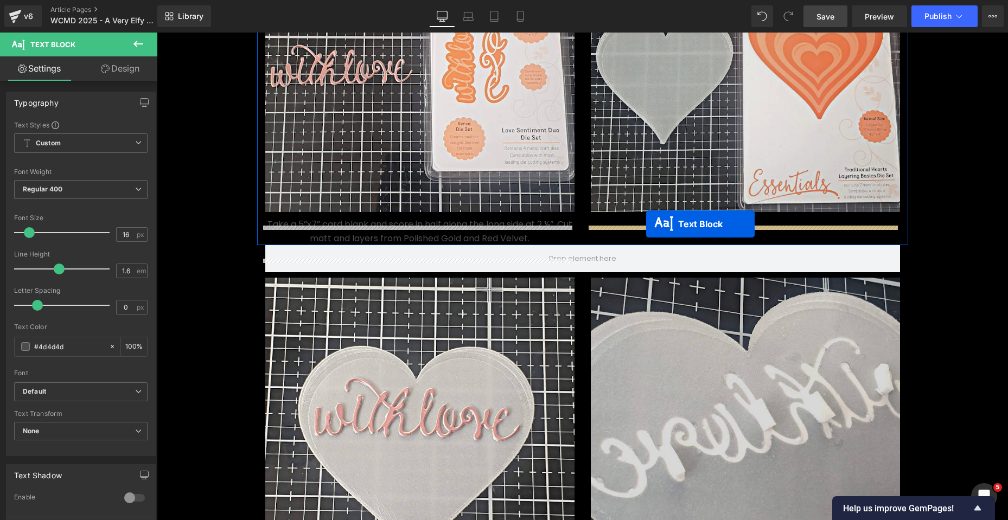
drag, startPoint x: 549, startPoint y: 438, endPoint x: 646, endPoint y: 224, distance: 234.9
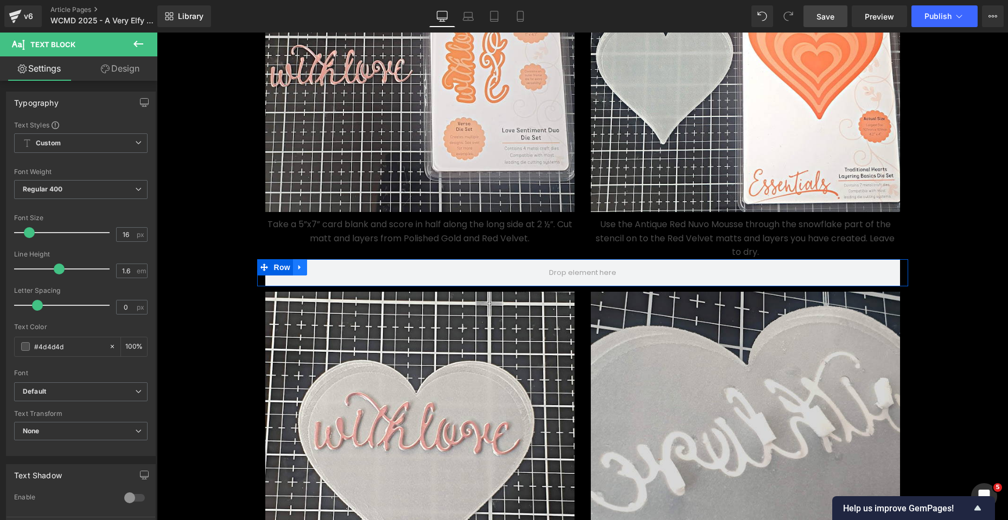
click at [297, 271] on icon at bounding box center [300, 267] width 8 height 8
click at [326, 271] on icon at bounding box center [328, 268] width 8 height 8
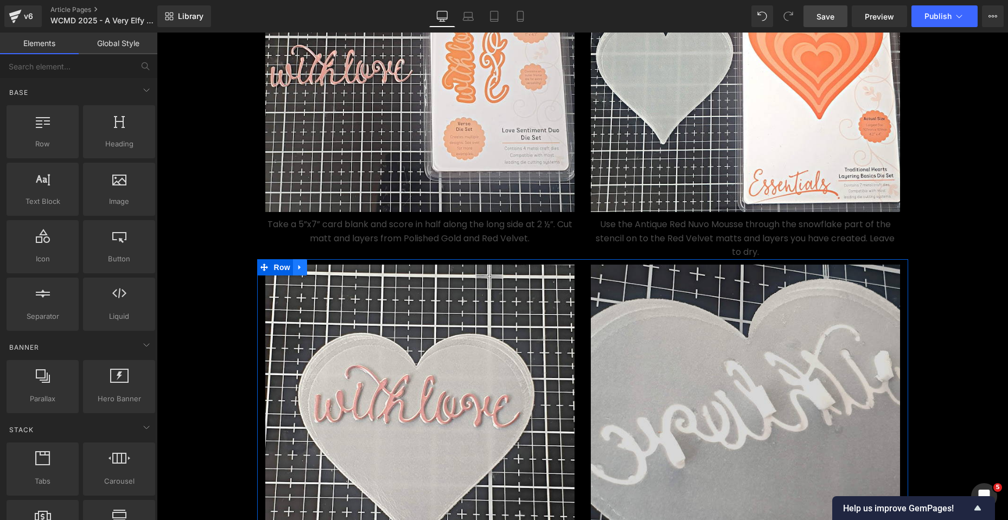
click at [296, 271] on icon at bounding box center [300, 267] width 8 height 8
click at [243, 287] on div "Image Image To celebrate World Card Making Day 2025, our Design Team have creat…" at bounding box center [582, 135] width 851 height 2113
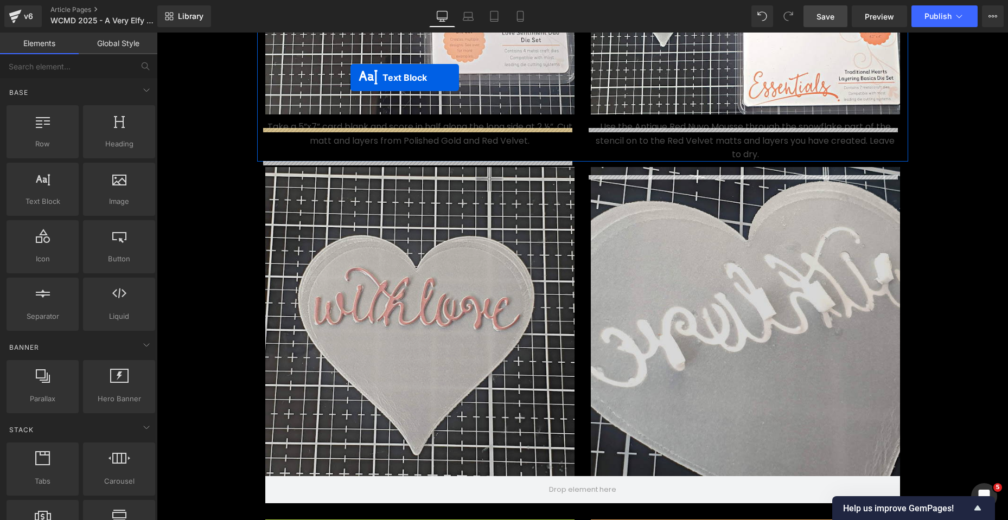
scroll to position [1141, 0]
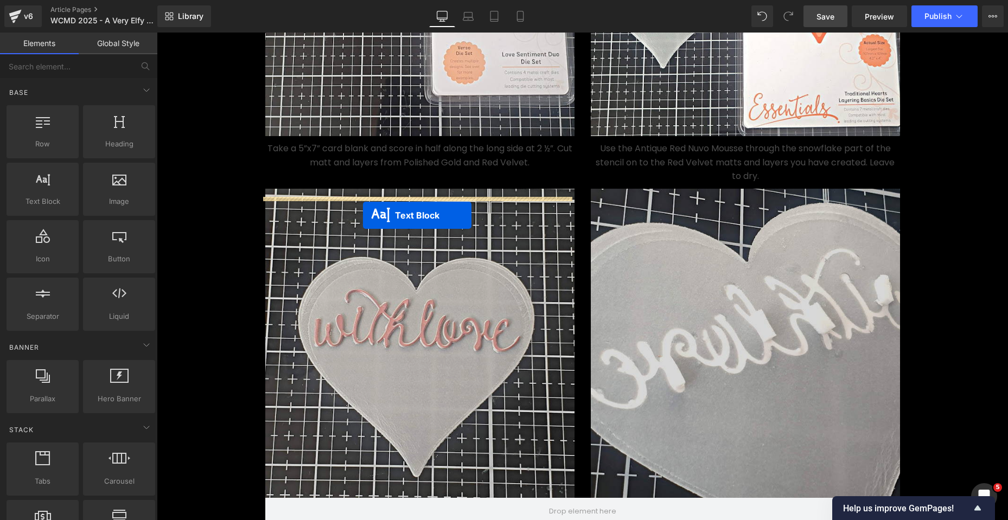
drag, startPoint x: 386, startPoint y: 421, endPoint x: 363, endPoint y: 215, distance: 207.3
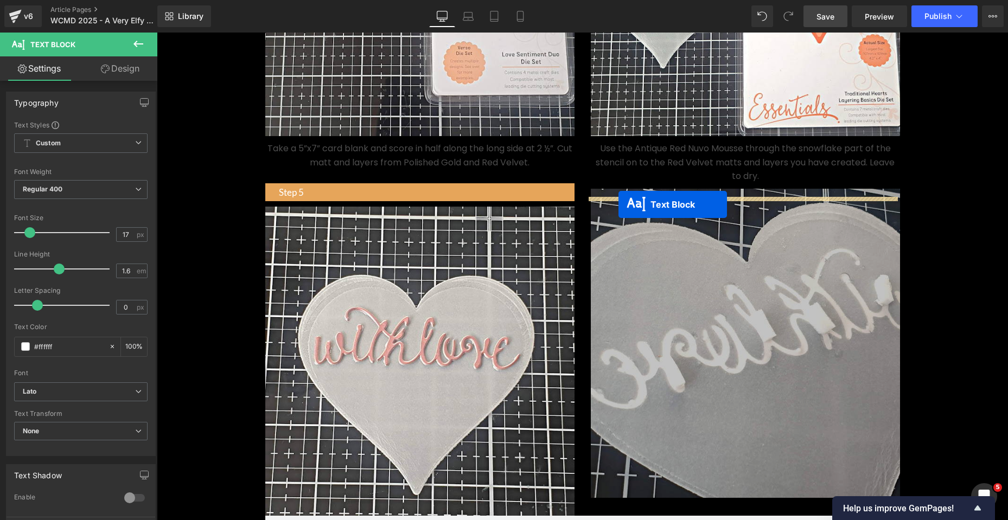
drag, startPoint x: 709, startPoint y: 310, endPoint x: 618, endPoint y: 204, distance: 139.2
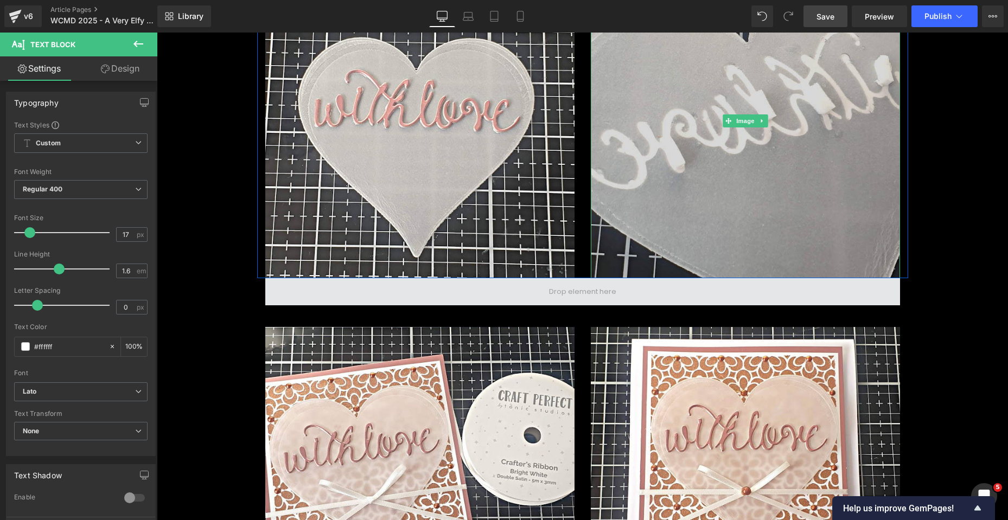
scroll to position [1413, 0]
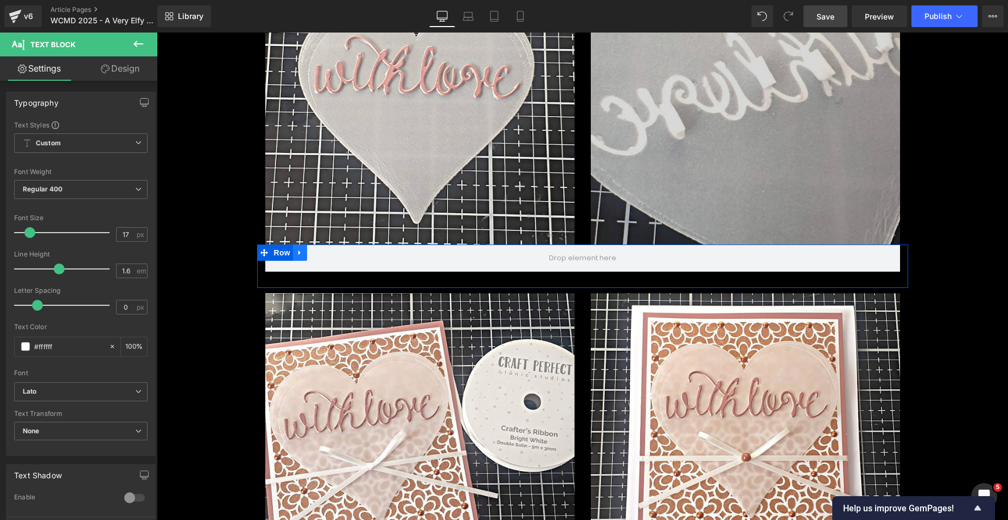
click at [296, 257] on icon at bounding box center [300, 253] width 8 height 8
click at [325, 256] on icon at bounding box center [328, 253] width 8 height 8
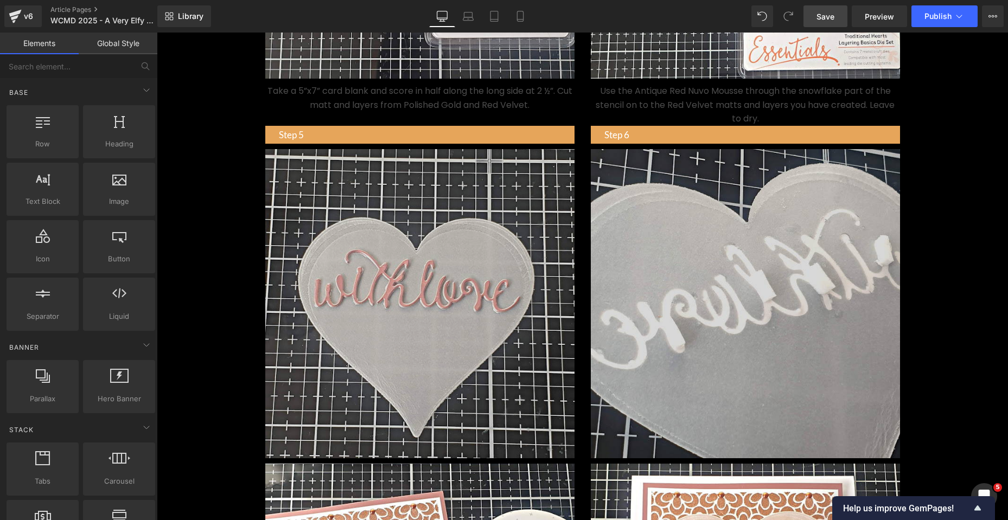
scroll to position [1196, 0]
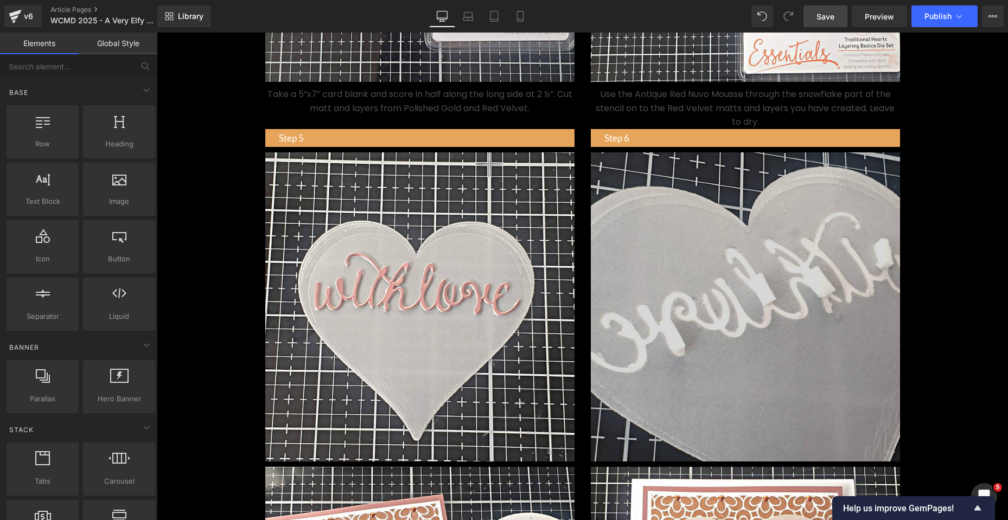
click at [389, 147] on div "Step 5 Text Block" at bounding box center [419, 138] width 309 height 18
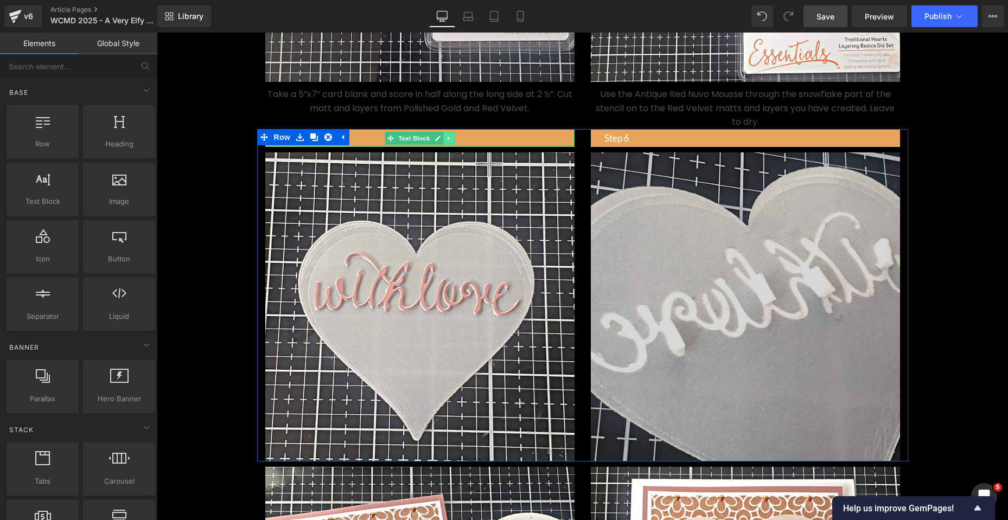
click at [446, 142] on icon at bounding box center [449, 138] width 6 height 7
click at [440, 141] on icon at bounding box center [443, 138] width 6 height 6
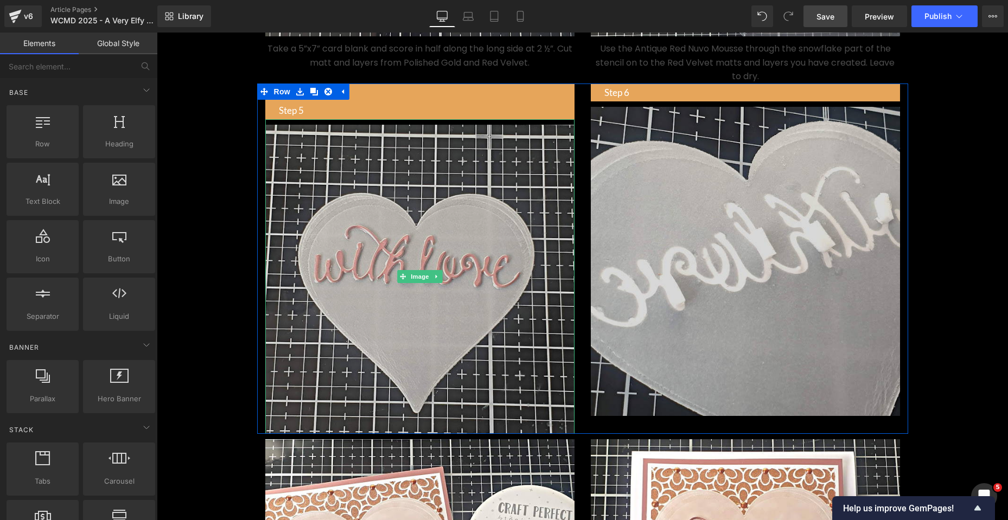
scroll to position [1304, 0]
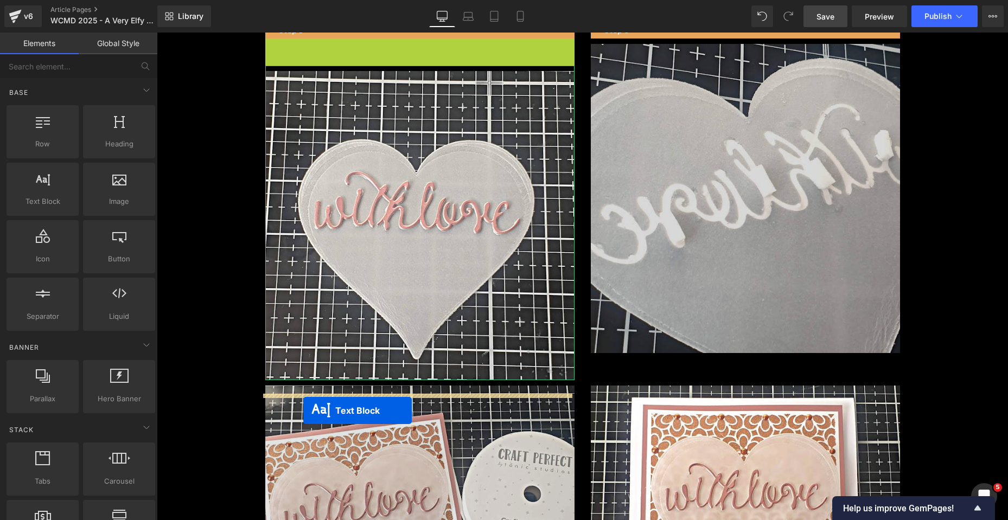
drag, startPoint x: 385, startPoint y: 62, endPoint x: 303, endPoint y: 410, distance: 357.6
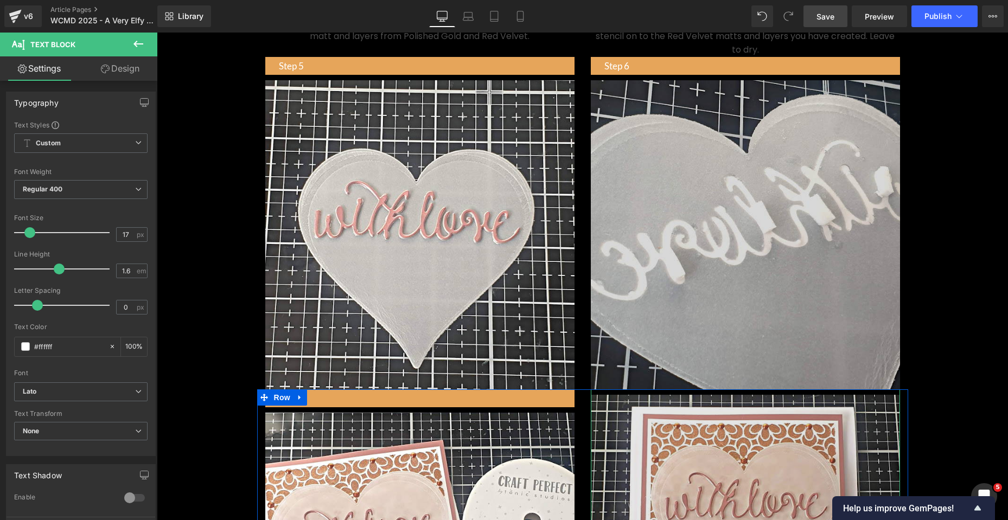
scroll to position [1250, 0]
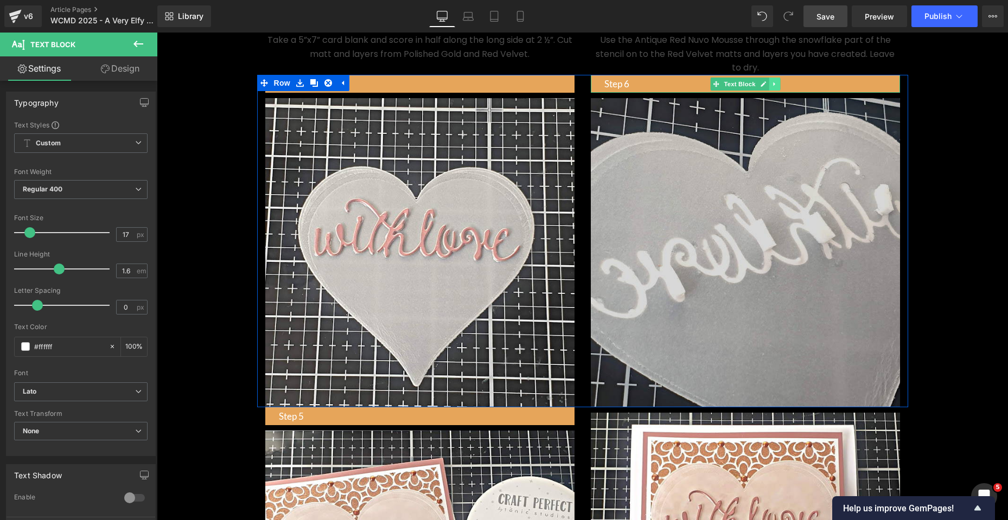
click at [771, 87] on icon at bounding box center [774, 84] width 6 height 7
click at [765, 87] on icon at bounding box center [768, 84] width 6 height 6
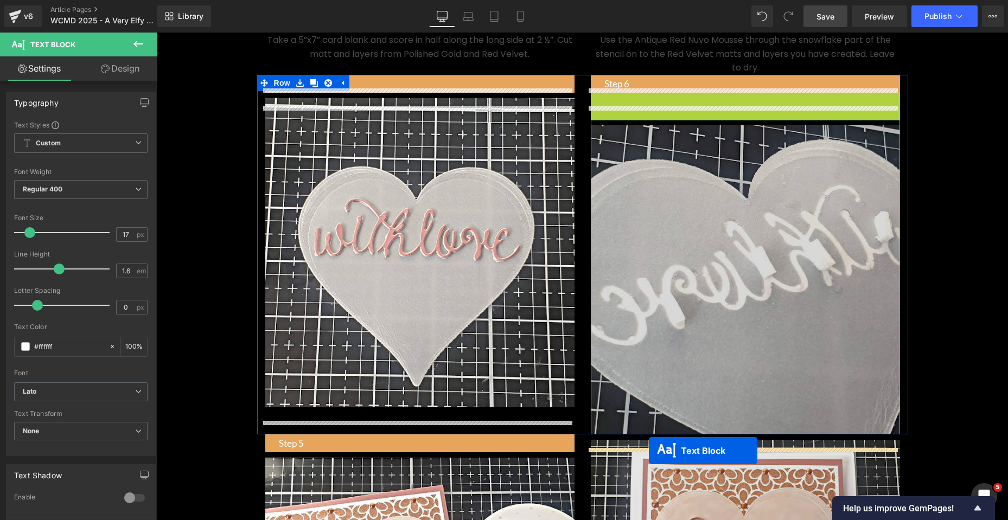
drag, startPoint x: 710, startPoint y: 116, endPoint x: 648, endPoint y: 451, distance: 340.9
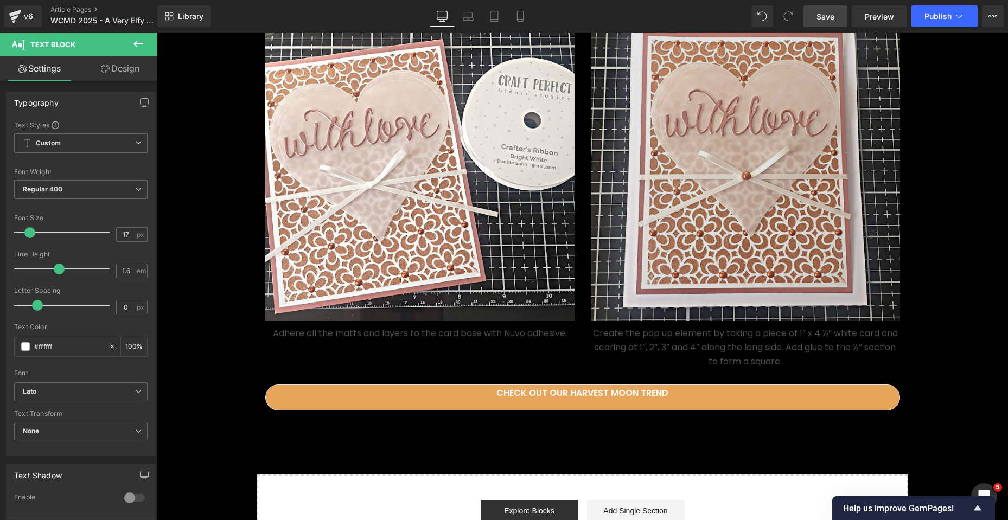
scroll to position [1684, 0]
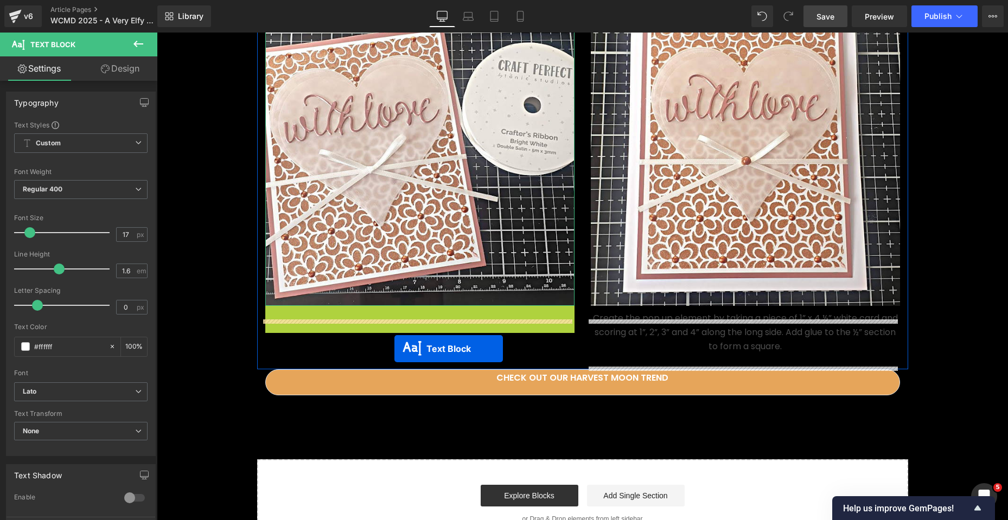
drag, startPoint x: 384, startPoint y: 328, endPoint x: 391, endPoint y: 344, distance: 17.7
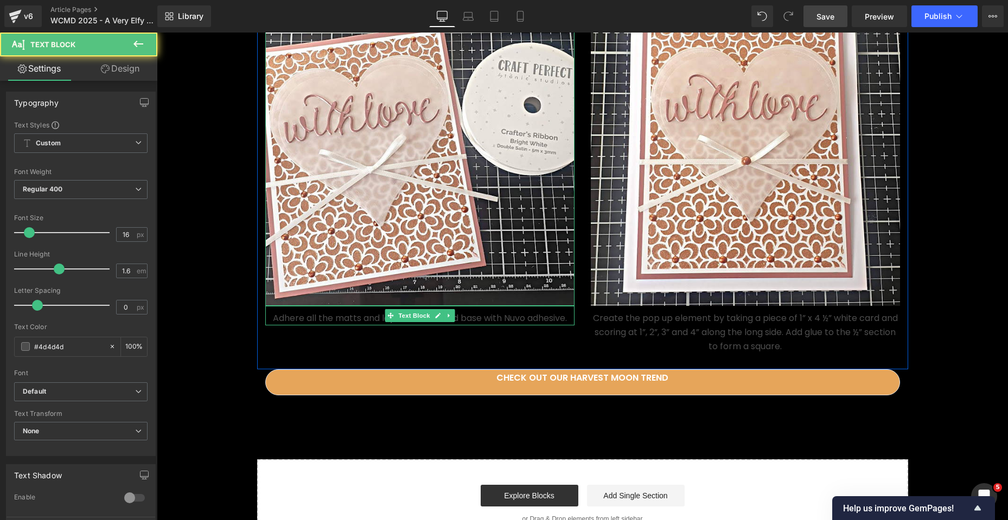
click at [466, 325] on p "Adhere all the matts and layers to the card base with Nuvo adhesive." at bounding box center [419, 318] width 309 height 14
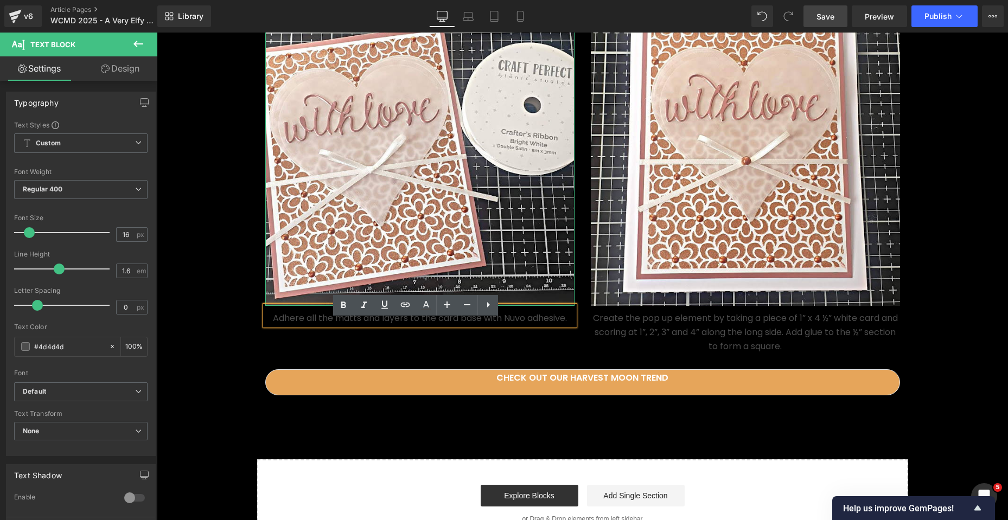
click at [458, 325] on p "Adhere all the matts and layers to the card base with Nuvo adhesive." at bounding box center [419, 318] width 309 height 14
click at [450, 367] on div "Step 5 Text Block Image Adhere all the matts and layers to the card base with N…" at bounding box center [582, 171] width 651 height 396
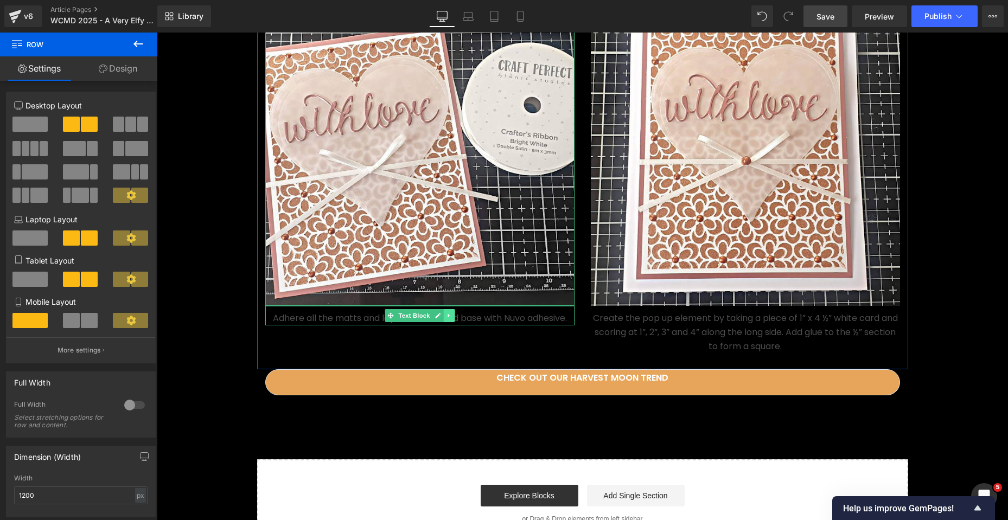
click at [446, 319] on icon at bounding box center [449, 315] width 6 height 7
click at [440, 319] on icon at bounding box center [443, 316] width 6 height 6
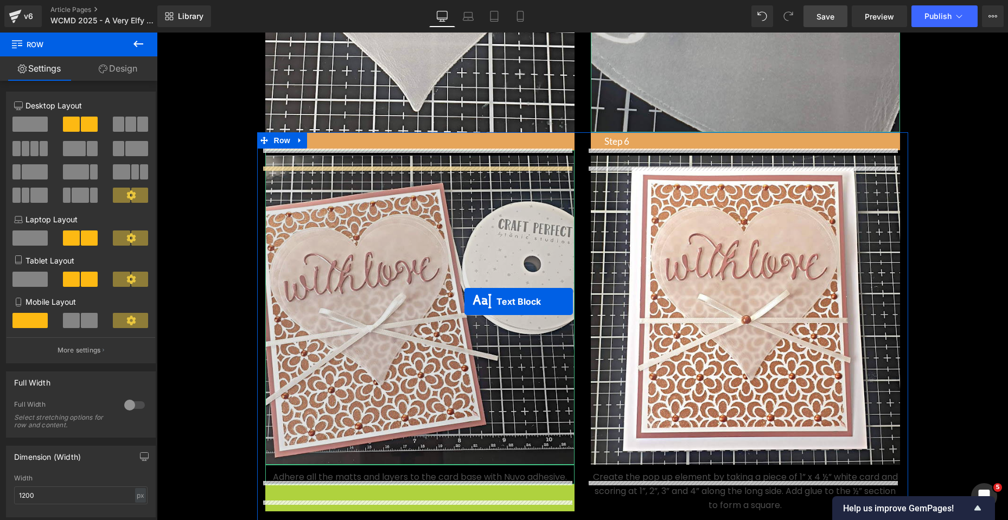
scroll to position [1521, 0]
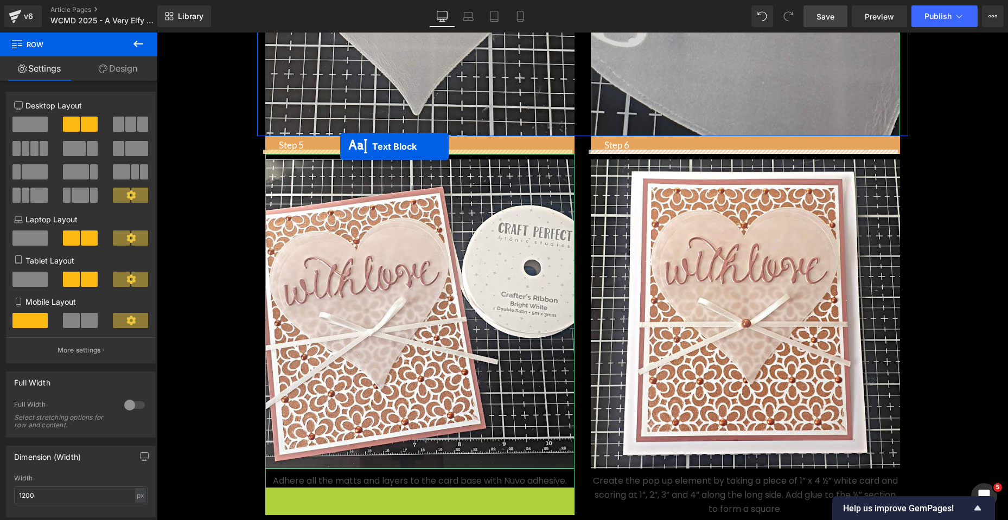
drag, startPoint x: 386, startPoint y: 348, endPoint x: 340, endPoint y: 146, distance: 206.8
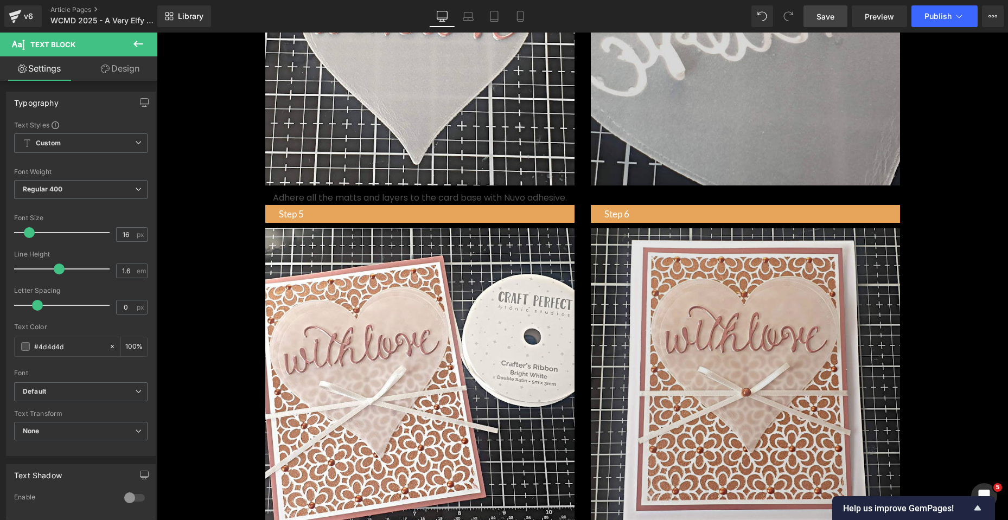
scroll to position [1575, 0]
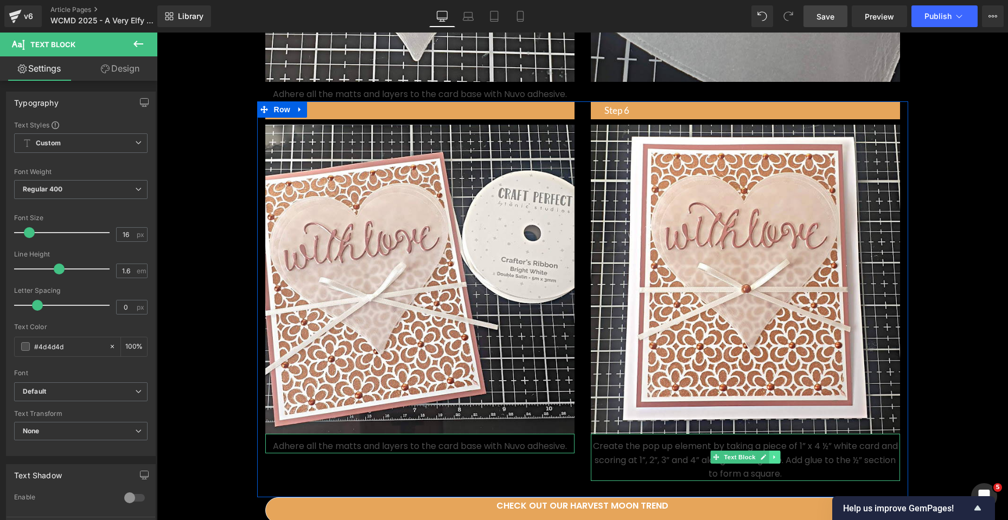
click at [771, 460] on icon at bounding box center [774, 457] width 6 height 7
click at [765, 460] on icon at bounding box center [768, 457] width 6 height 6
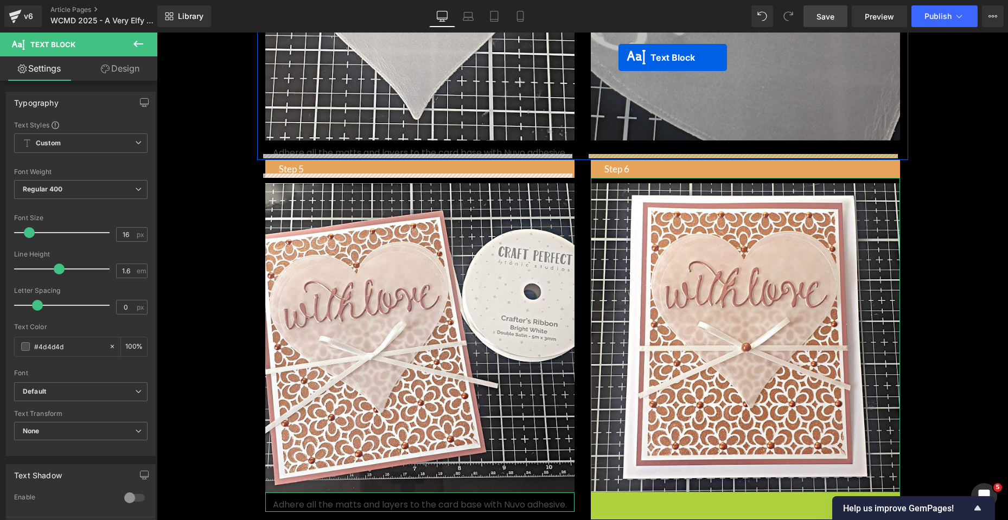
scroll to position [1473, 0]
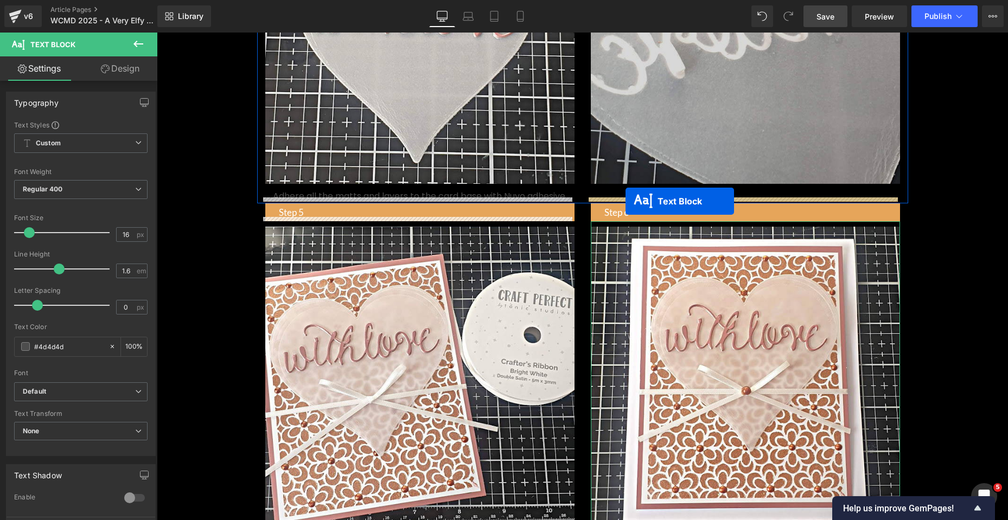
drag, startPoint x: 694, startPoint y: 432, endPoint x: 625, endPoint y: 201, distance: 240.5
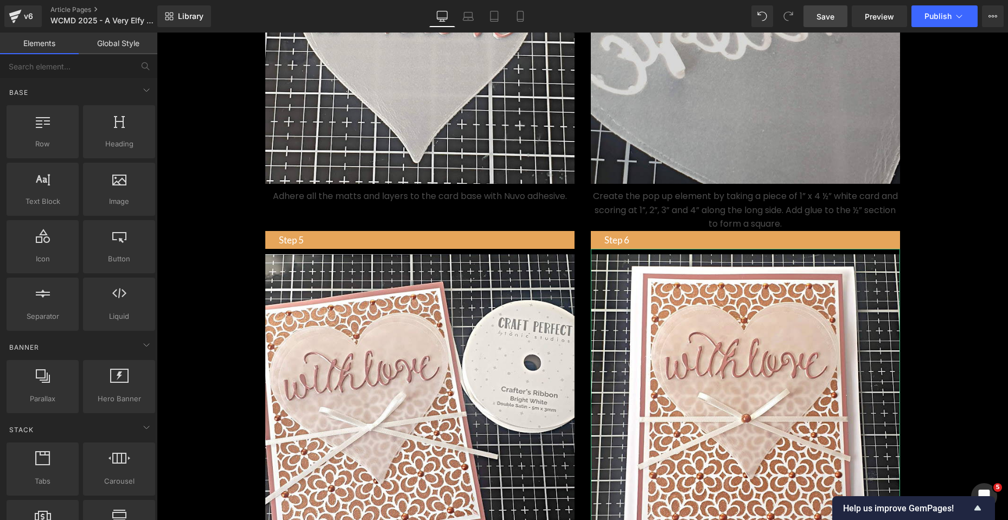
click at [307, 247] on p "Step 5" at bounding box center [427, 240] width 296 height 15
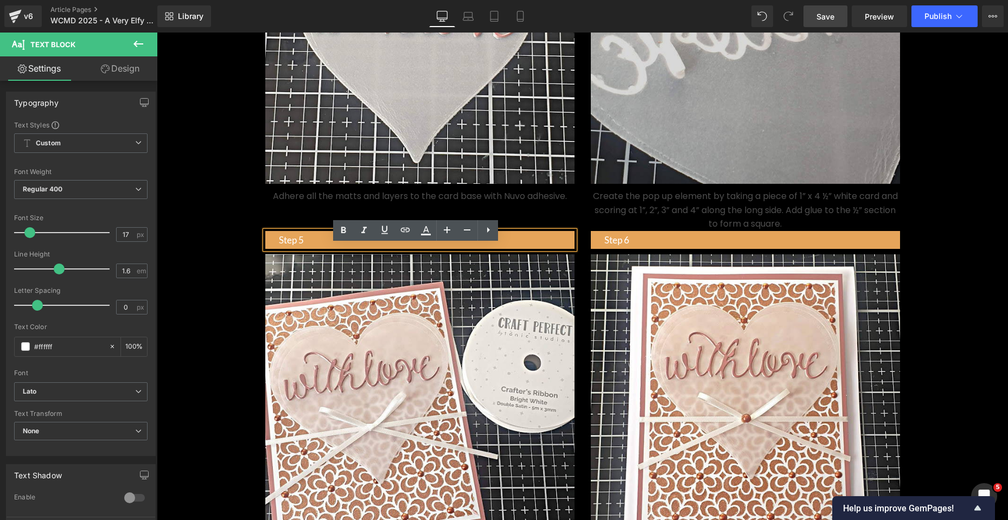
click at [305, 247] on p "Step 5" at bounding box center [427, 240] width 296 height 15
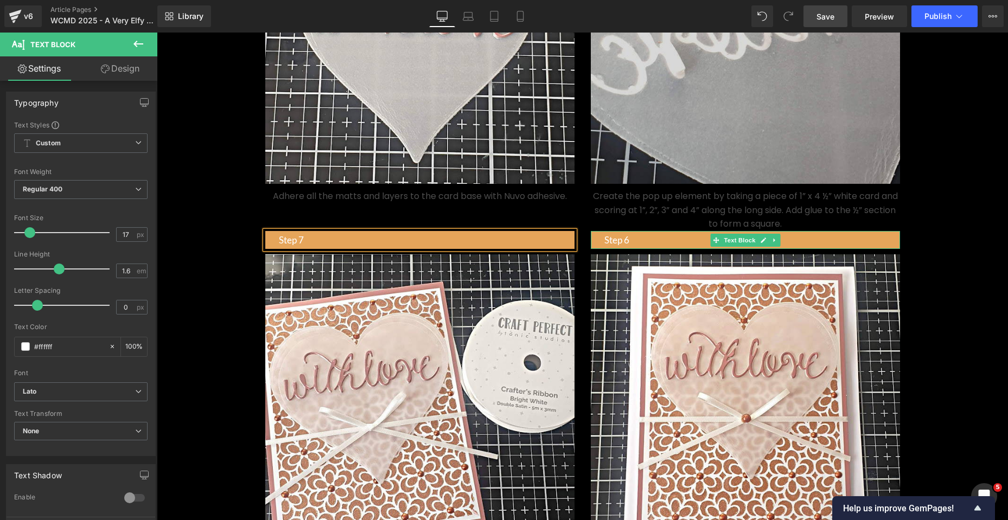
click at [648, 247] on p "Step 6" at bounding box center [752, 240] width 296 height 15
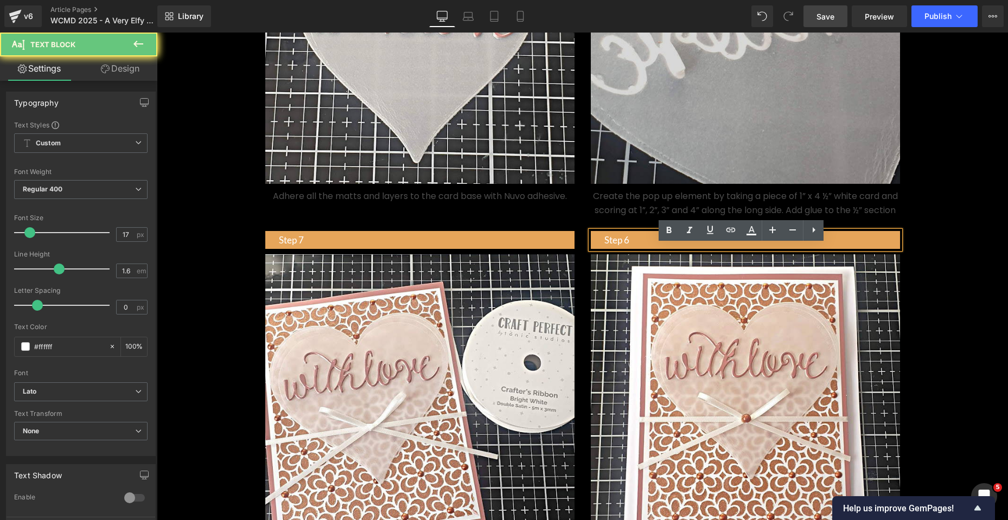
click at [626, 247] on p "Step 6" at bounding box center [752, 240] width 296 height 15
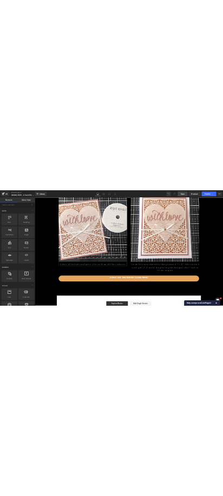
scroll to position [1799, 0]
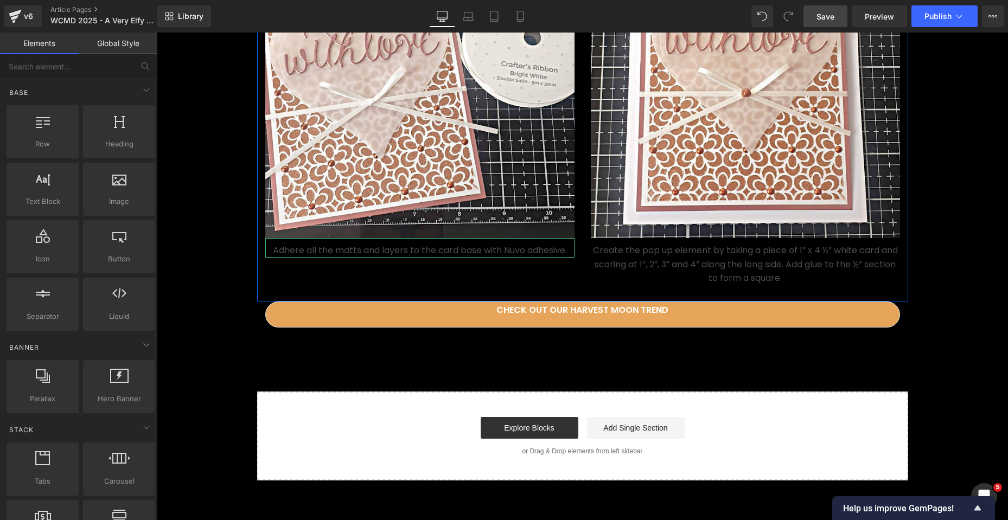
click at [432, 254] on link at bounding box center [431, 247] width 11 height 13
click at [515, 258] on p "Adhere all the matts and layers to the card base with Nuvo adhesive." at bounding box center [419, 250] width 309 height 14
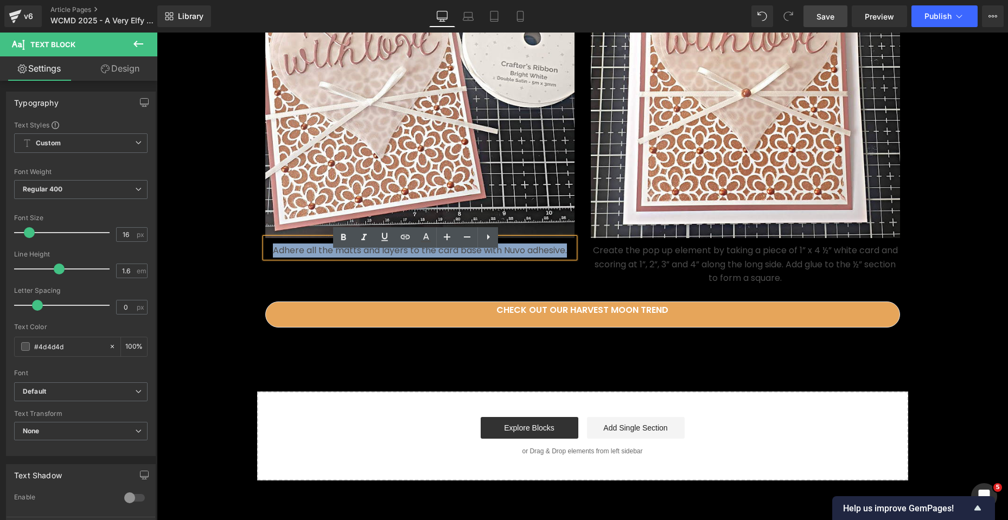
drag, startPoint x: 564, startPoint y: 265, endPoint x: 267, endPoint y: 268, distance: 297.7
click at [267, 258] on p "Adhere all the matts and layers to the card base with Nuvo adhesive." at bounding box center [419, 250] width 309 height 14
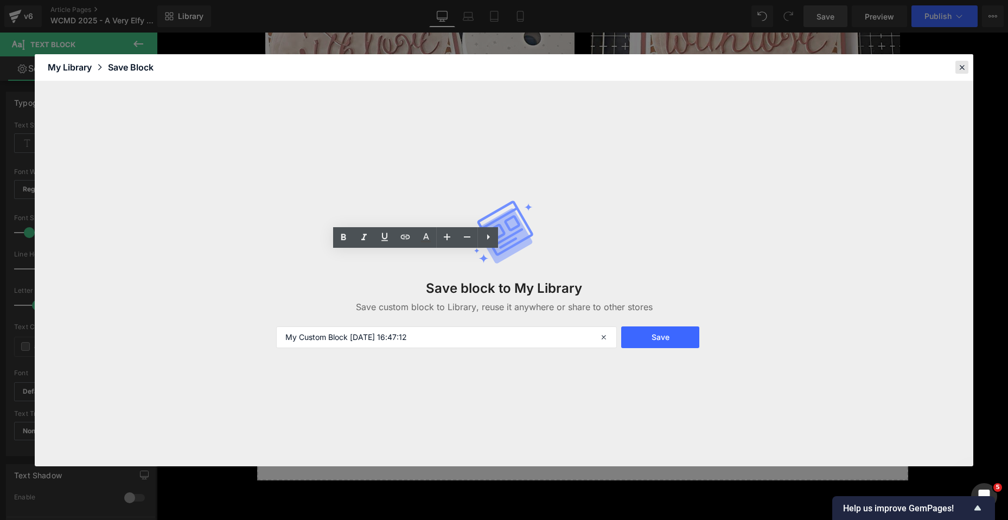
click at [959, 68] on icon at bounding box center [962, 67] width 10 height 10
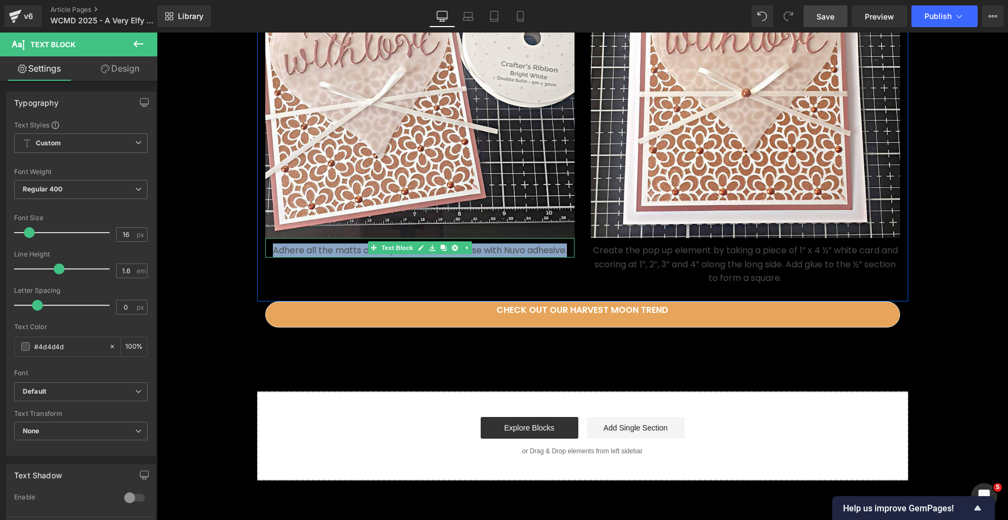
click at [528, 258] on p "Adhere all the matts and layers to the card base with Nuvo adhesive." at bounding box center [419, 250] width 309 height 14
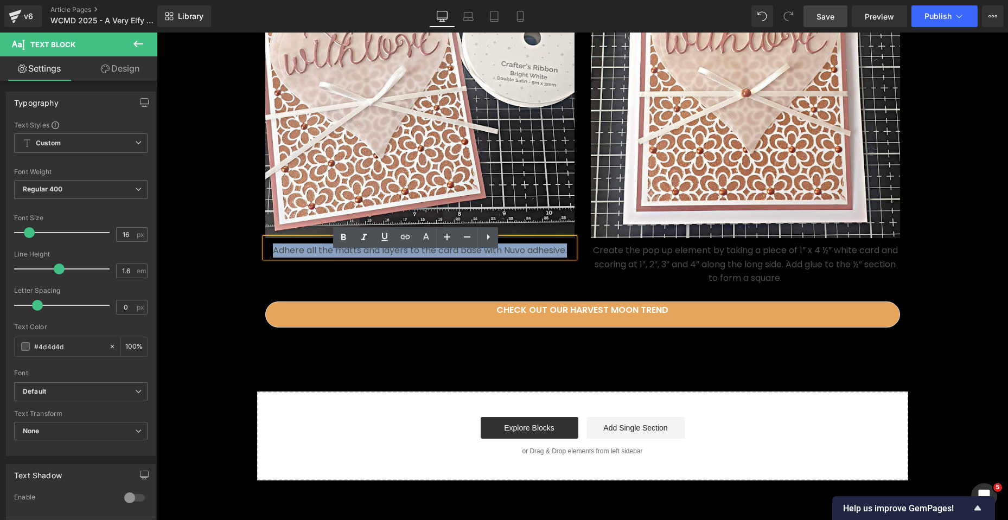
drag, startPoint x: 564, startPoint y: 264, endPoint x: 269, endPoint y: 268, distance: 295.6
click at [269, 258] on p "Adhere all the matts and layers to the card base with Nuvo adhesive." at bounding box center [419, 250] width 309 height 14
paste div
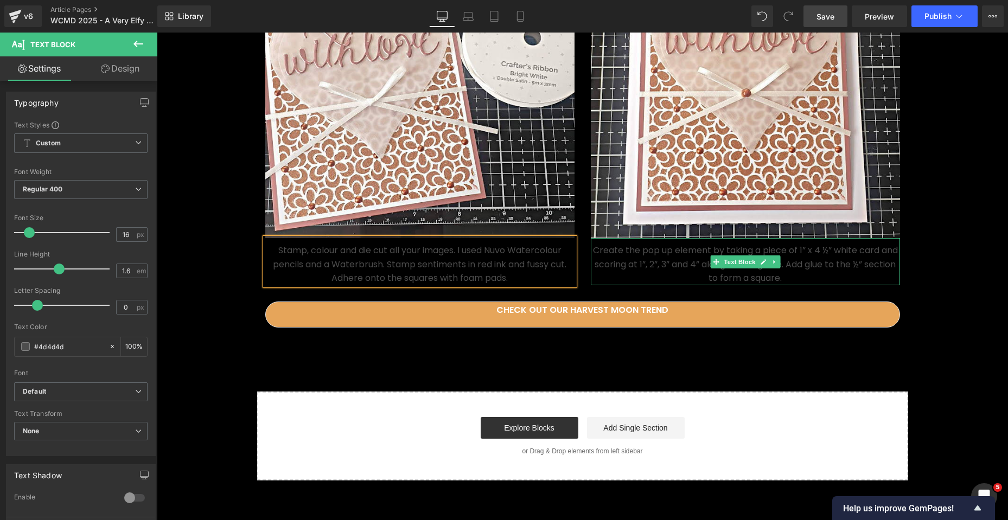
drag, startPoint x: 787, startPoint y: 289, endPoint x: 780, endPoint y: 295, distance: 8.8
click at [787, 285] on p "Create the pop up element by taking a piece of 1” x 4 ½” white card and scoring…" at bounding box center [745, 264] width 309 height 42
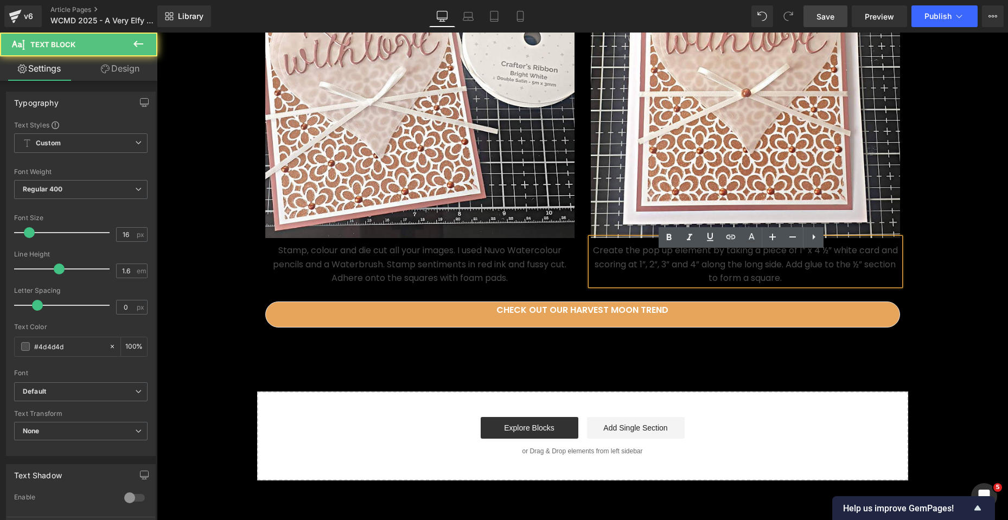
click at [780, 285] on p "Create the pop up element by taking a piece of 1” x 4 ½” white card and scoring…" at bounding box center [745, 264] width 309 height 42
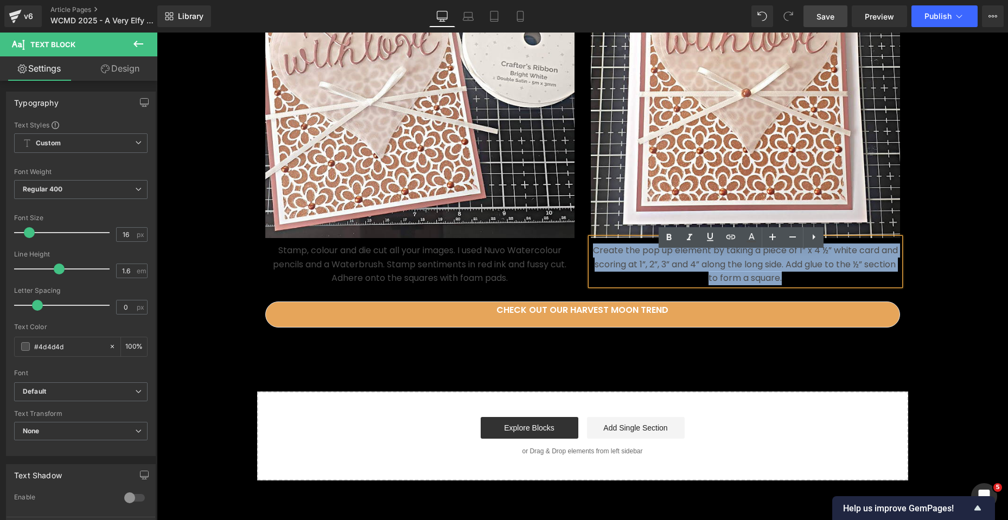
drag, startPoint x: 780, startPoint y: 291, endPoint x: 589, endPoint y: 262, distance: 192.9
click at [591, 262] on p "Create the pop up element by taking a piece of 1” x 4 ½” white card and scoring…" at bounding box center [745, 264] width 309 height 42
paste div
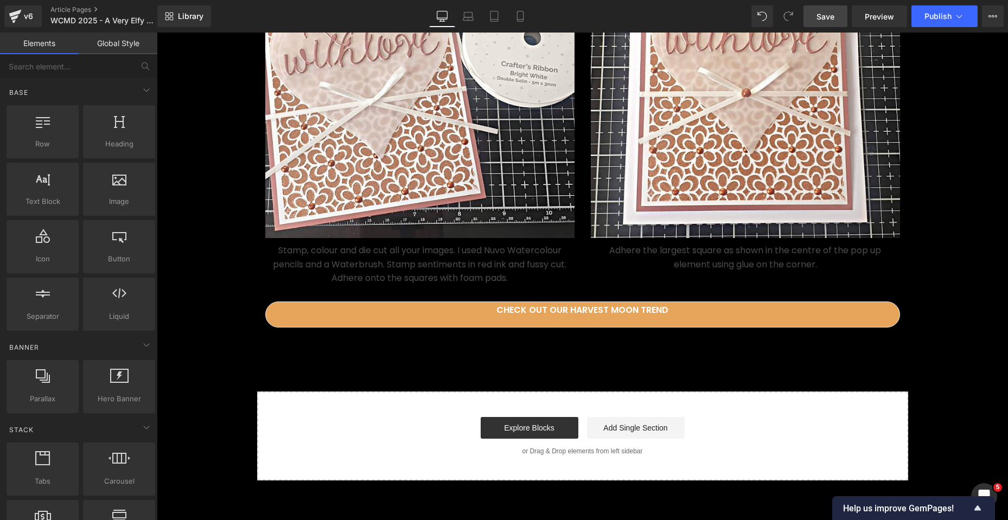
click at [498, 285] on p "Stamp, colour and die cut all your images. I used Nuvo Watercolour pencils and …" at bounding box center [419, 264] width 309 height 42
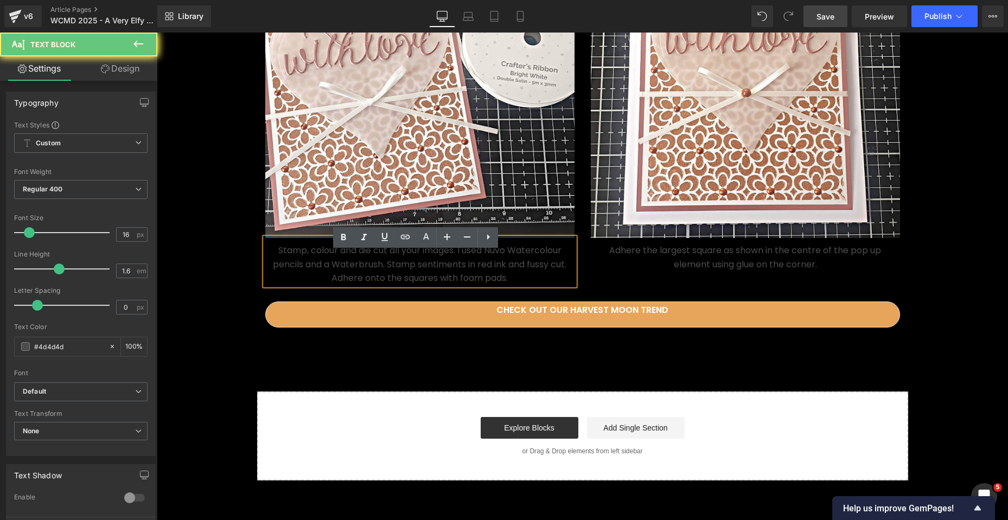
click at [505, 285] on p "Stamp, colour and die cut all your images. I used Nuvo Watercolour pencils and …" at bounding box center [419, 264] width 309 height 42
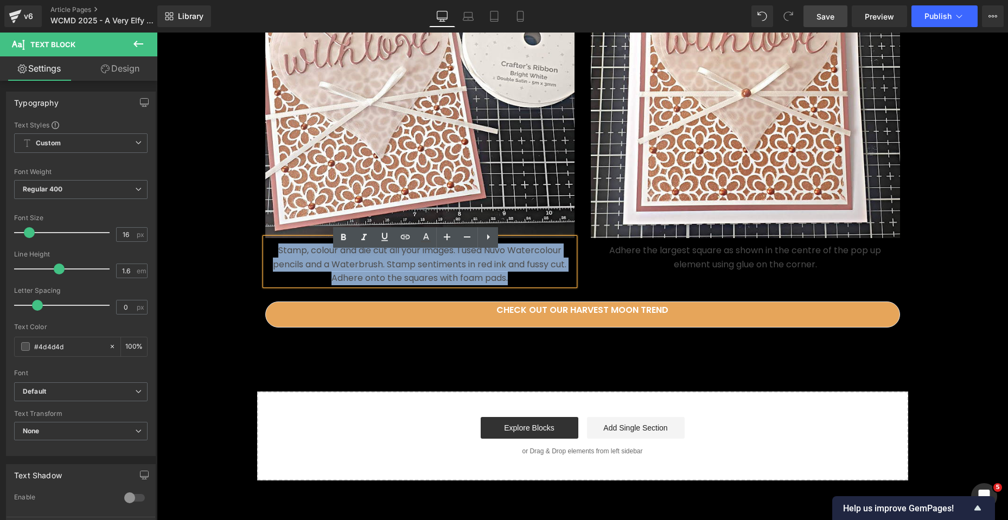
drag, startPoint x: 508, startPoint y: 292, endPoint x: 272, endPoint y: 265, distance: 236.9
click at [272, 265] on p "Stamp, colour and die cut all your images. I used Nuvo Watercolour pencils and …" at bounding box center [419, 264] width 309 height 42
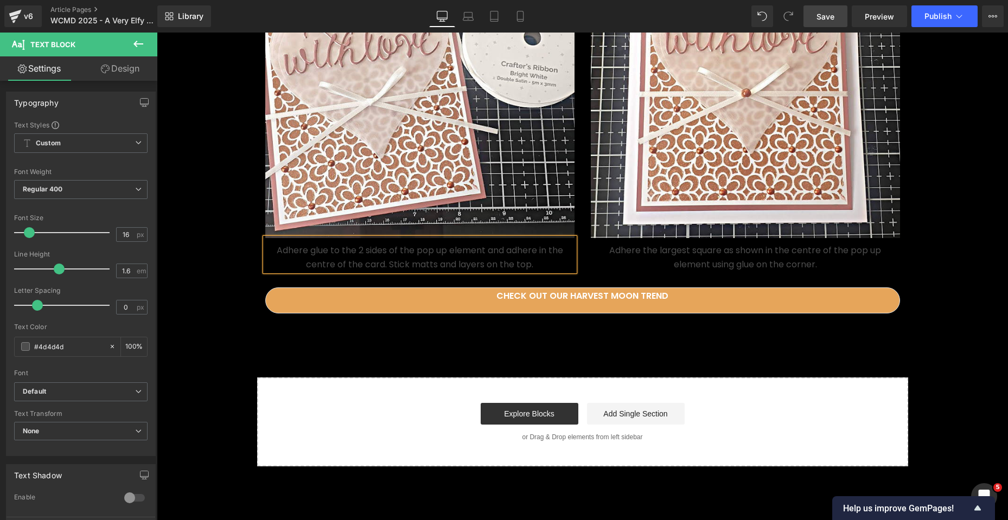
click at [800, 271] on div "Adhere the largest square as shown in the centre of the pop up element using gl…" at bounding box center [745, 254] width 309 height 33
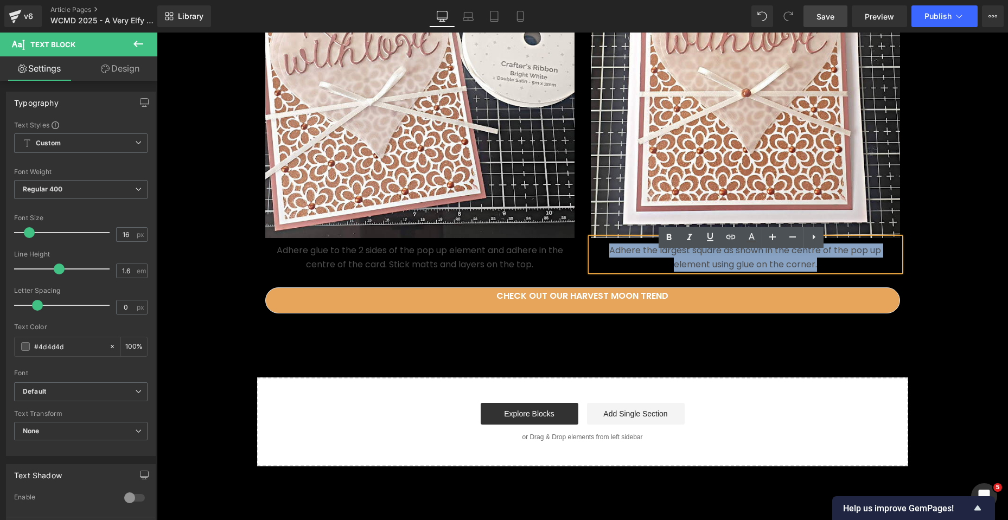
drag, startPoint x: 817, startPoint y: 278, endPoint x: 602, endPoint y: 267, distance: 215.0
click at [602, 267] on p "Adhere the largest square as shown in the centre of the pop up element using gl…" at bounding box center [745, 257] width 309 height 28
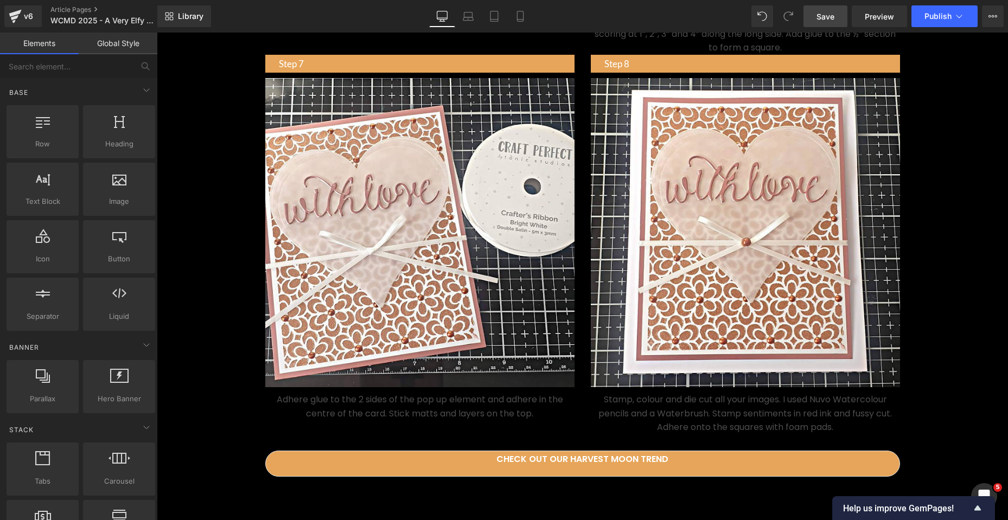
scroll to position [1636, 0]
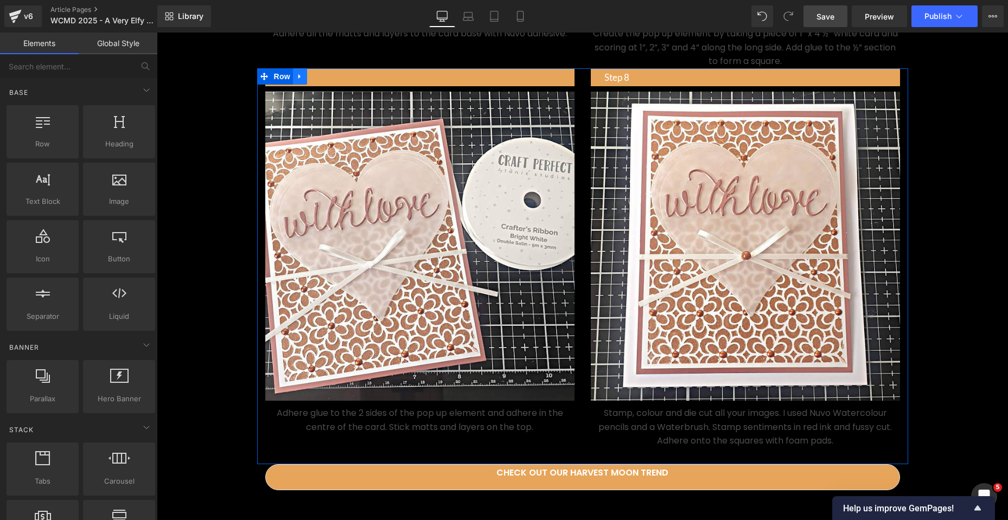
click at [296, 80] on icon at bounding box center [300, 76] width 8 height 8
click at [314, 85] on link at bounding box center [314, 76] width 14 height 16
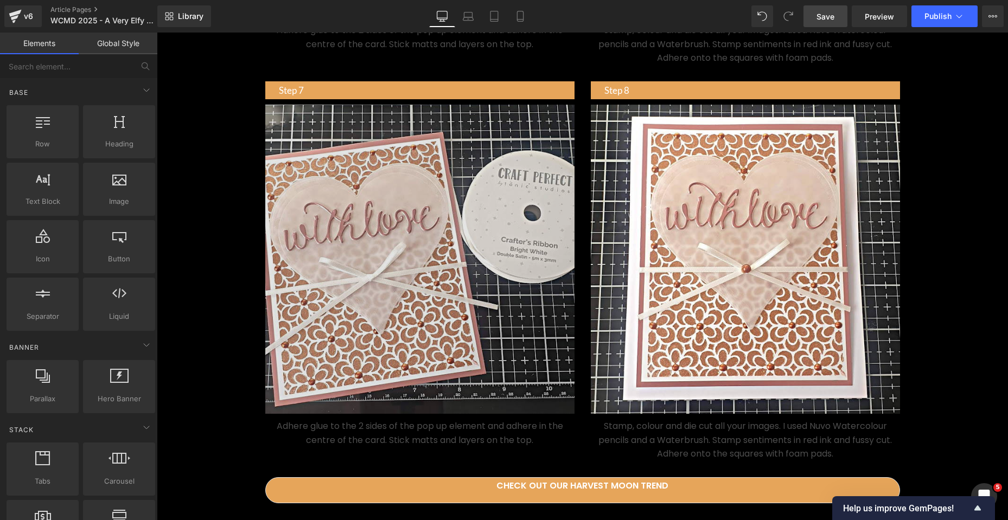
scroll to position [2038, 0]
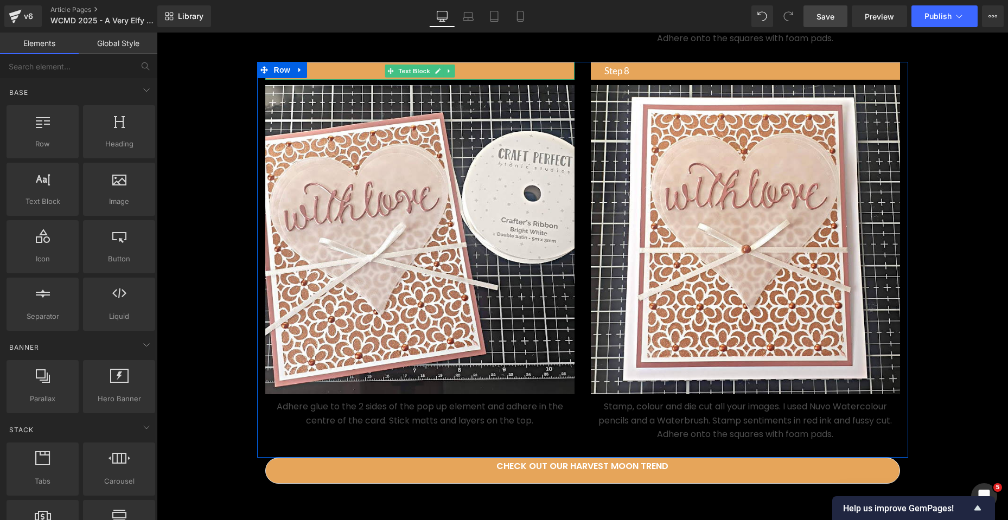
click at [344, 78] on p "Step 7" at bounding box center [427, 70] width 296 height 15
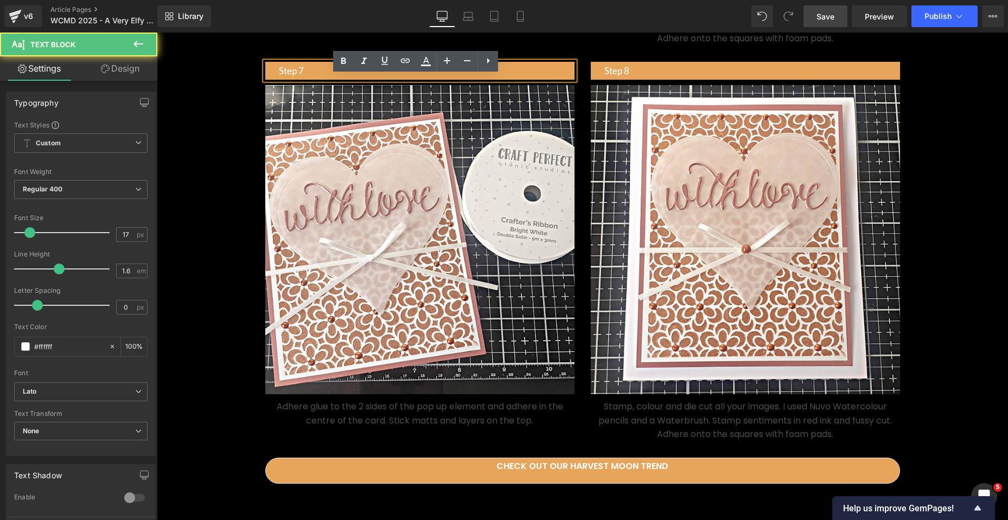
click at [317, 78] on p "Step 7" at bounding box center [427, 70] width 296 height 15
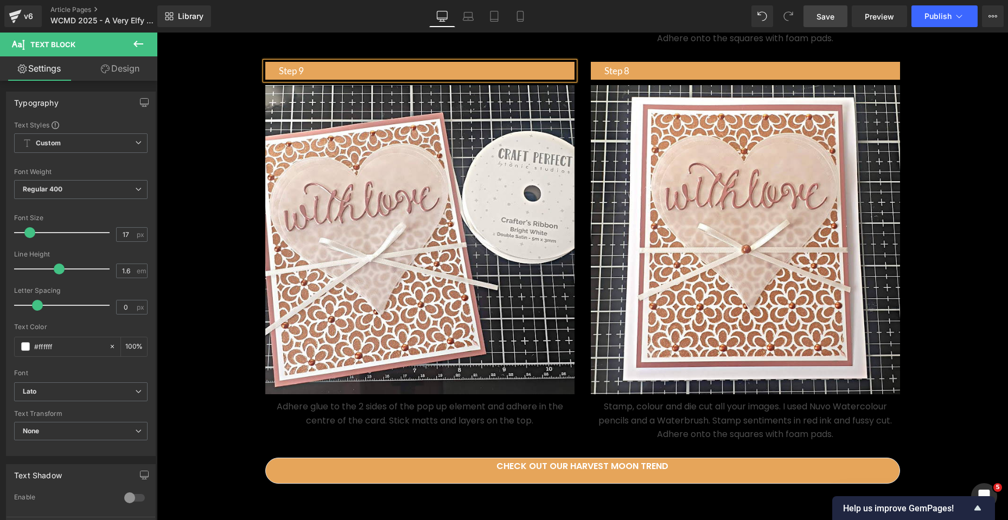
click at [623, 78] on p "Step 8" at bounding box center [752, 70] width 296 height 15
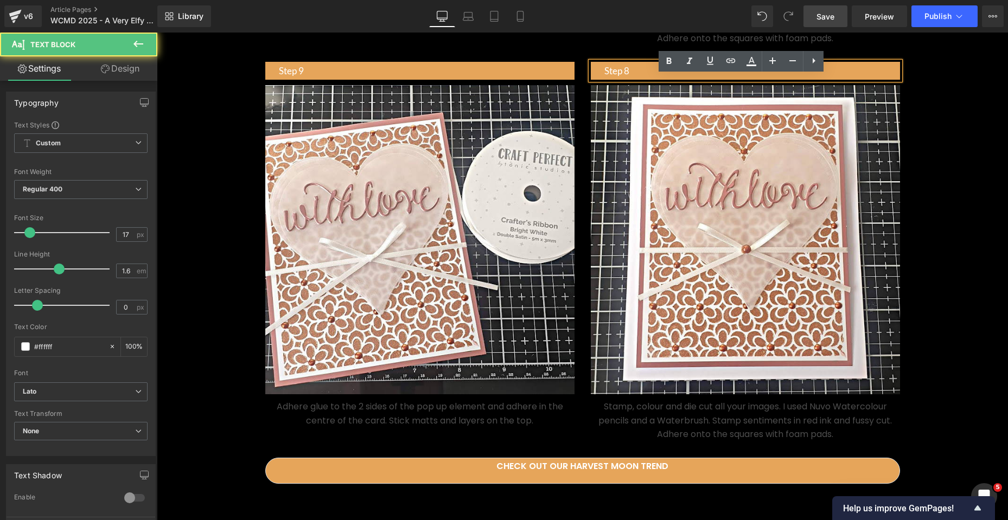
click at [628, 78] on p "Step 8" at bounding box center [752, 70] width 296 height 15
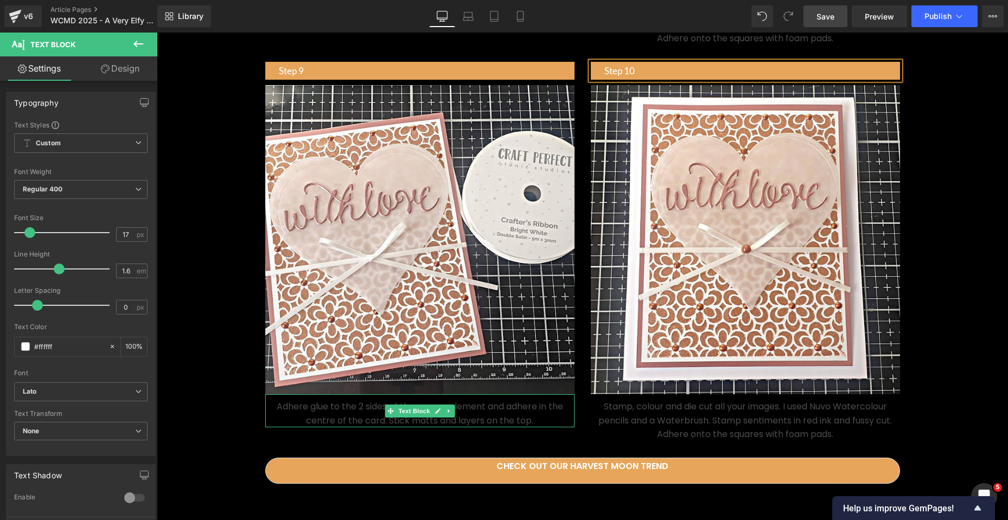
drag, startPoint x: 484, startPoint y: 435, endPoint x: 528, endPoint y: 435, distance: 44.5
click at [484, 427] on p "Adhere glue to the 2 sides of the pop up element and adhere in the centre of th…" at bounding box center [419, 414] width 309 height 28
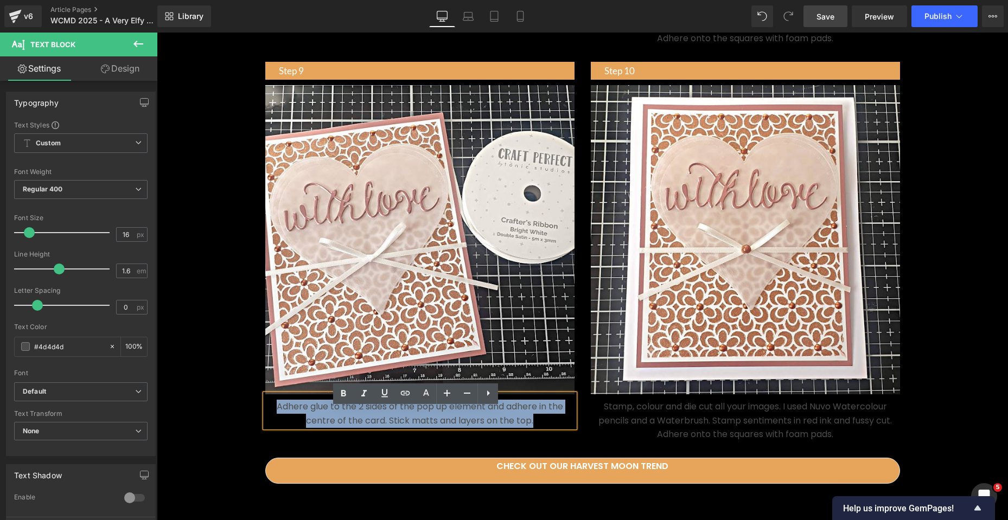
drag, startPoint x: 534, startPoint y: 435, endPoint x: 272, endPoint y: 418, distance: 261.9
click at [272, 418] on p "Adhere glue to the 2 sides of the pop up element and adhere in the centre of th…" at bounding box center [419, 414] width 309 height 28
paste div
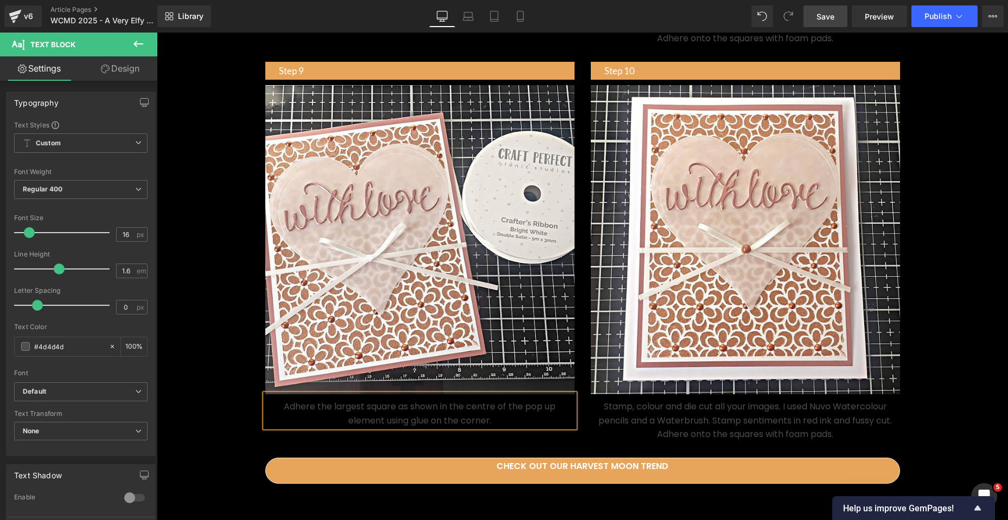
drag, startPoint x: 771, startPoint y: 450, endPoint x: 820, endPoint y: 449, distance: 48.8
click at [771, 441] on p "Stamp, colour and die cut all your images. I used Nuvo Watercolour pencils and …" at bounding box center [745, 421] width 309 height 42
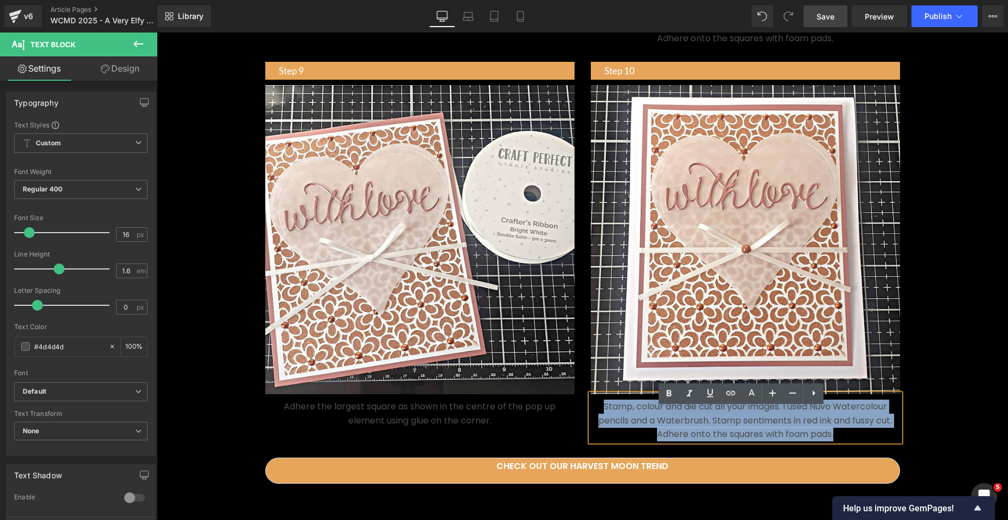
drag, startPoint x: 833, startPoint y: 449, endPoint x: 581, endPoint y: 414, distance: 254.5
click at [582, 414] on div "Step 10 Text Block Image Stamp, colour and die cut all your images. I used Nuvo…" at bounding box center [744, 252] width 325 height 380
paste div
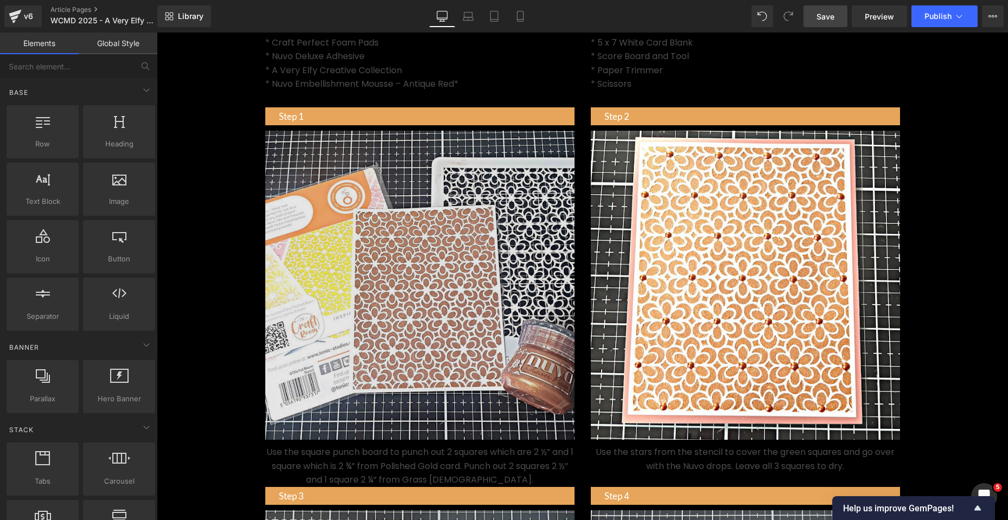
scroll to position [542, 0]
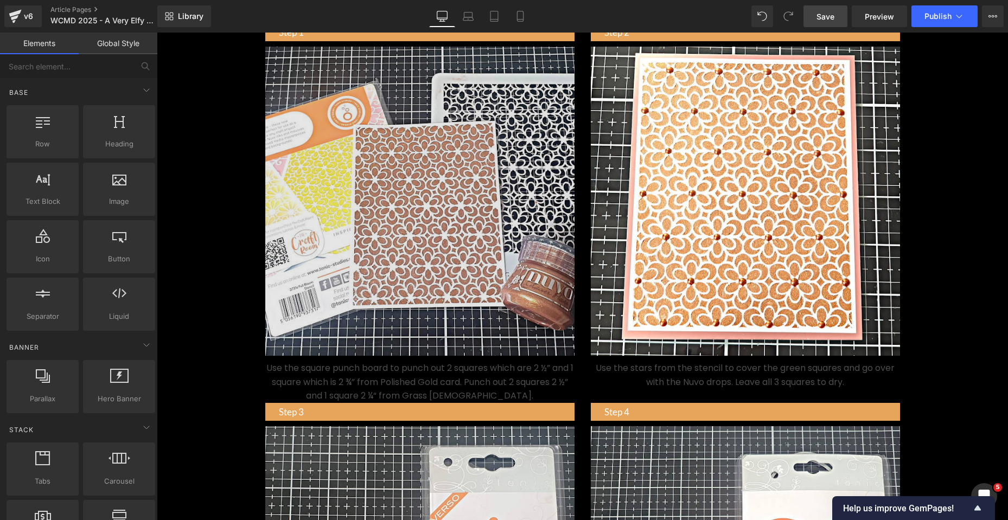
click at [429, 183] on img at bounding box center [419, 198] width 309 height 315
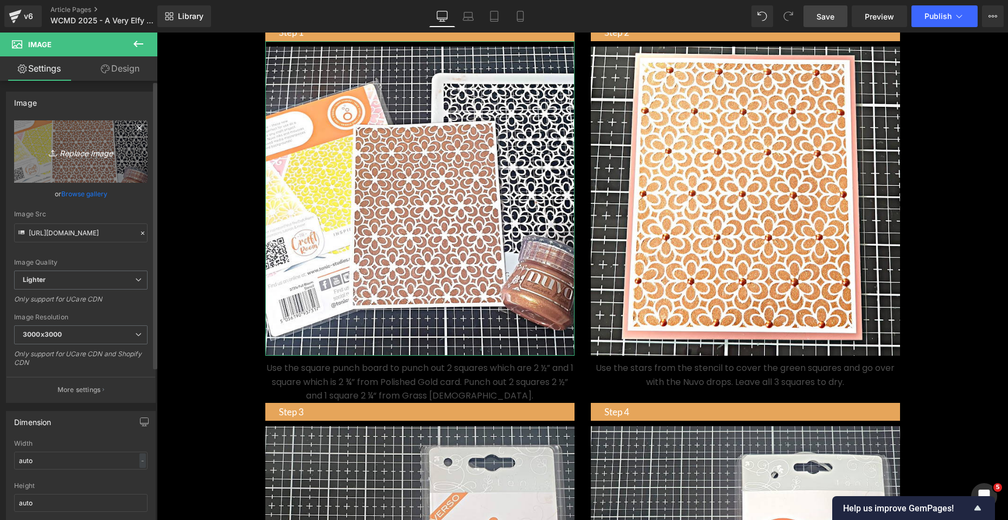
click at [90, 155] on icon "Replace Image" at bounding box center [80, 152] width 87 height 14
type input "C:\fakepath\IMG_5025 Shabneez Khan-Muztar.jpeg"
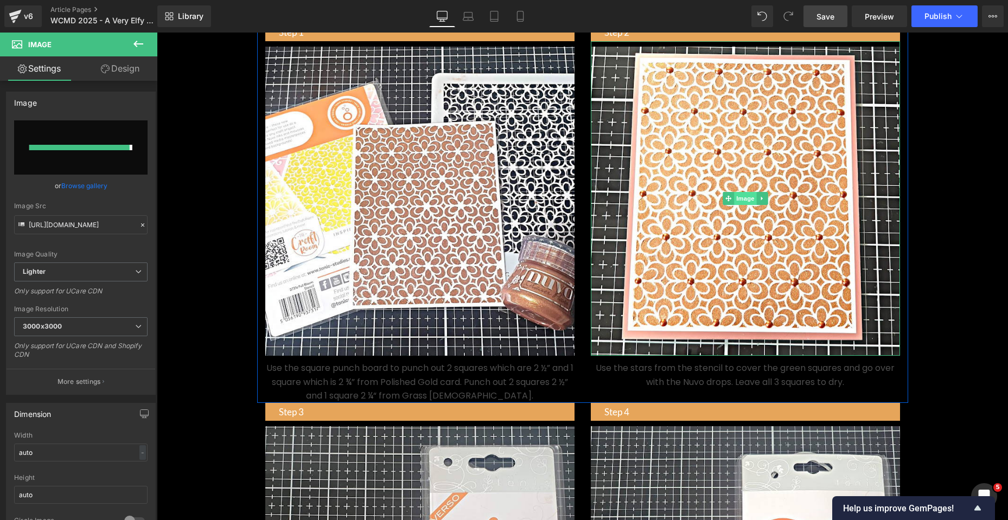
type input "https://ucarecdn.com/d5221ed0-a844-4abe-86ad-fd45d091356c/-/format/auto/-/previ…"
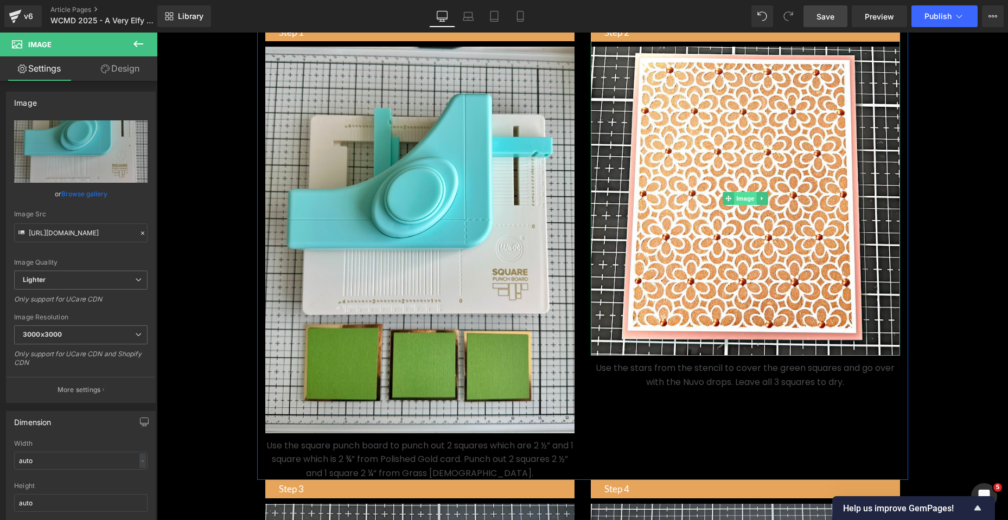
click at [737, 205] on span "Image" at bounding box center [745, 198] width 23 height 13
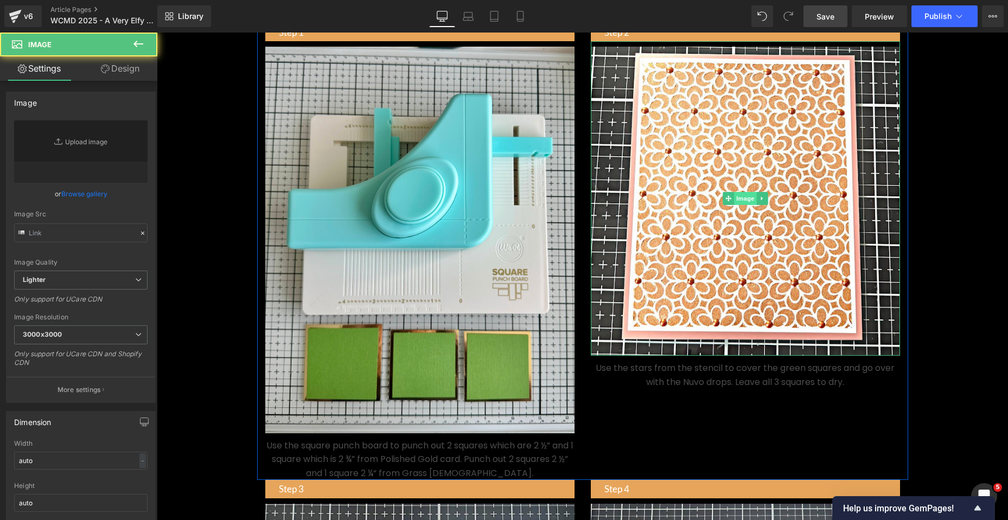
type input "https://ucarecdn.com/4571065e-7a1c-4918-b9ba-296c68cc6845/-/format/auto/-/previ…"
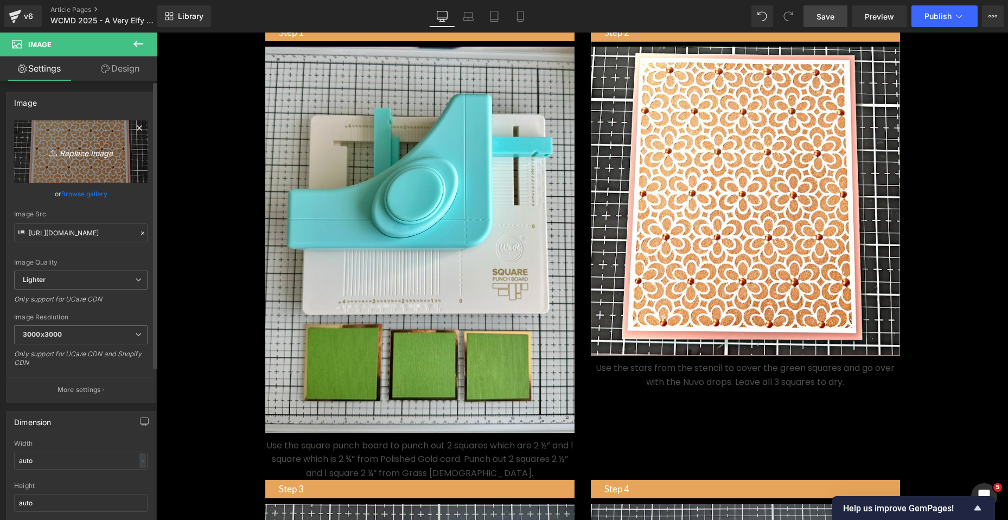
click at [66, 153] on icon "Replace Image" at bounding box center [80, 152] width 87 height 14
type input "C:\fakepath\IMG_5026 Shabneez Khan-Muztar.jpeg"
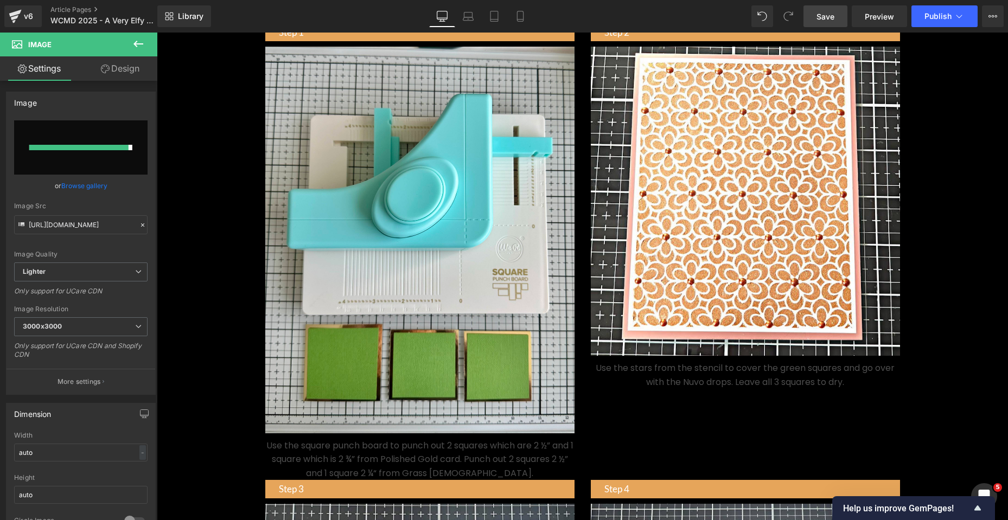
type input "https://ucarecdn.com/8ef445fc-fb27-4f7e-b15a-a8abc09d7e1c/-/format/auto/-/previ…"
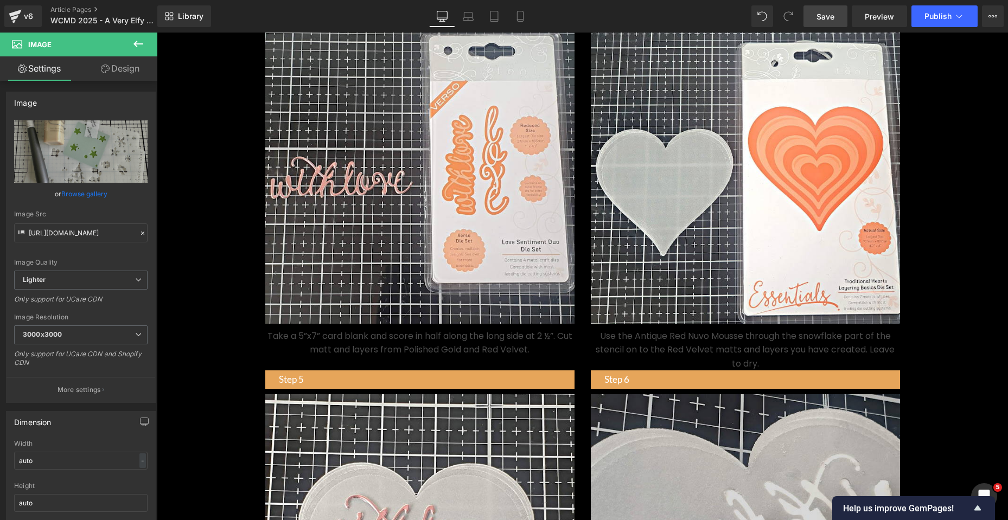
scroll to position [868, 0]
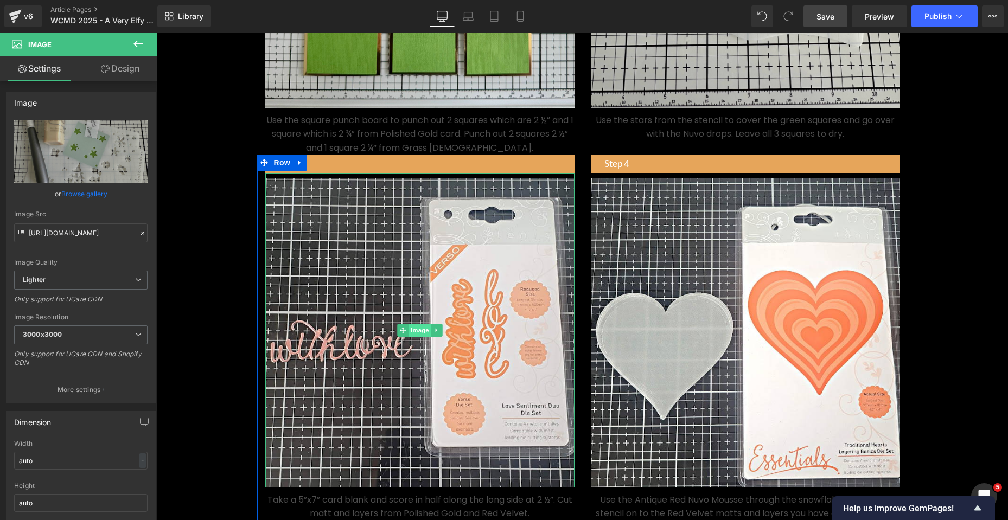
click at [421, 337] on span "Image" at bounding box center [419, 330] width 23 height 13
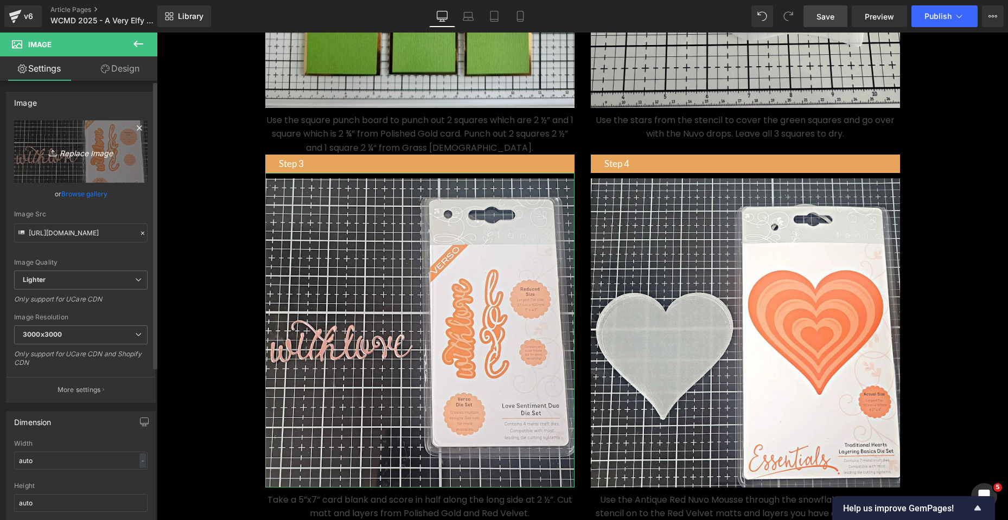
click at [75, 156] on icon "Replace Image" at bounding box center [80, 152] width 87 height 14
type input "C:\fakepath\IMG_5028 Shabneez Khan-Muztar.jpeg"
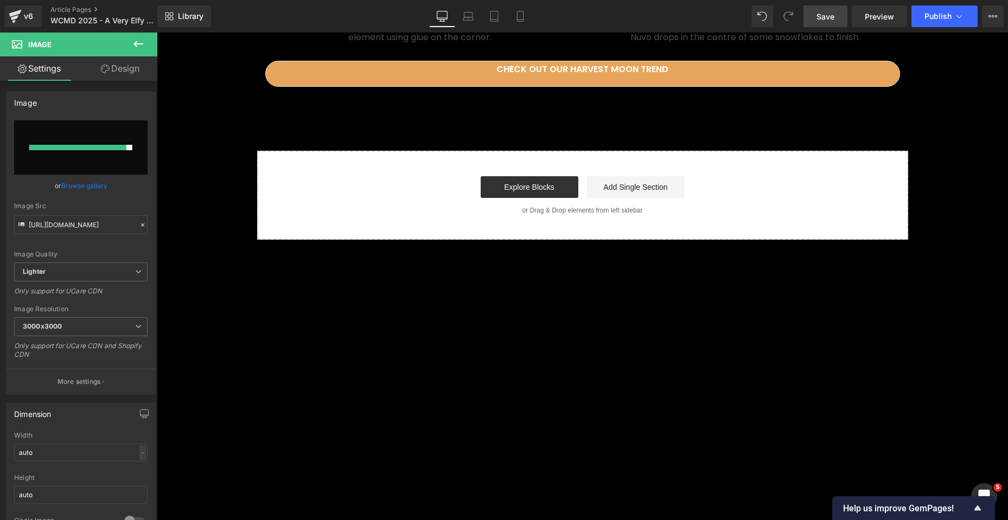
scroll to position [2386, 0]
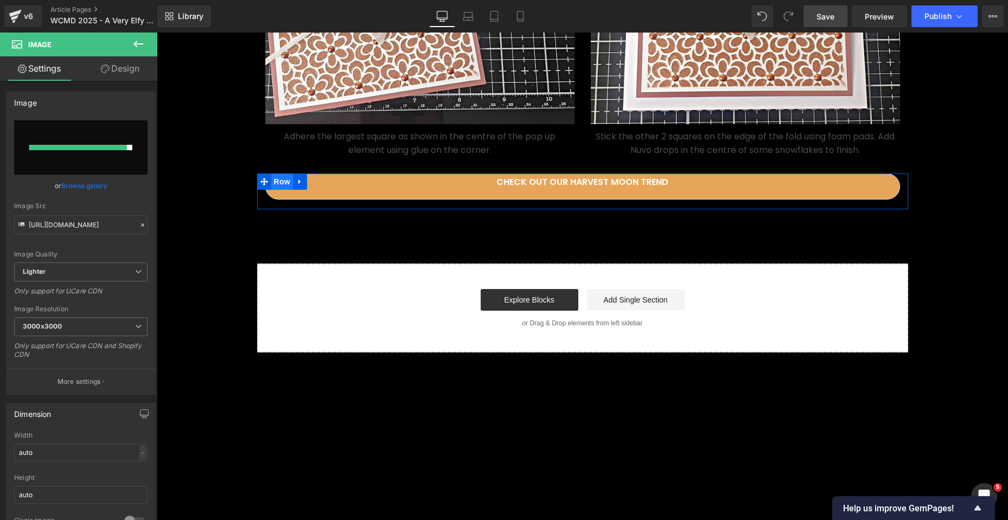
click at [274, 190] on span "Row" at bounding box center [282, 182] width 22 height 16
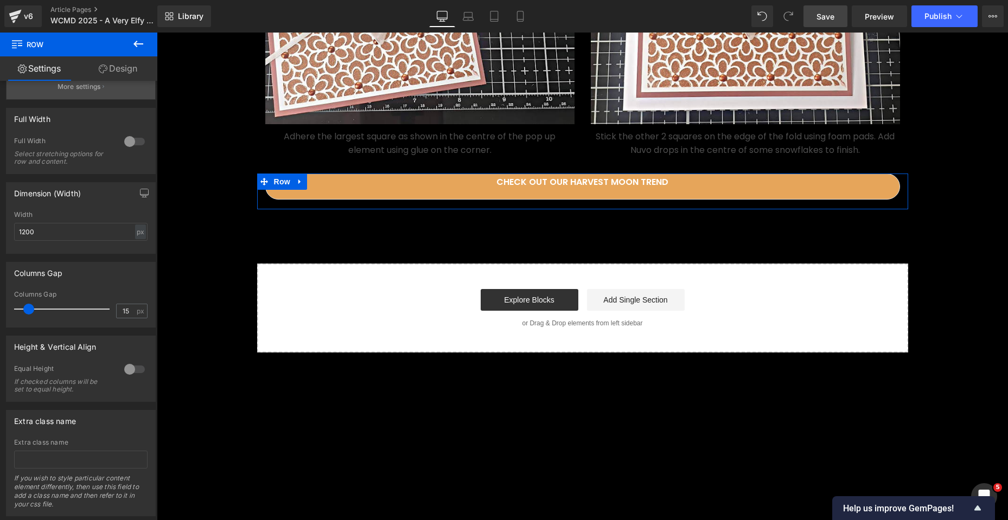
scroll to position [163, 0]
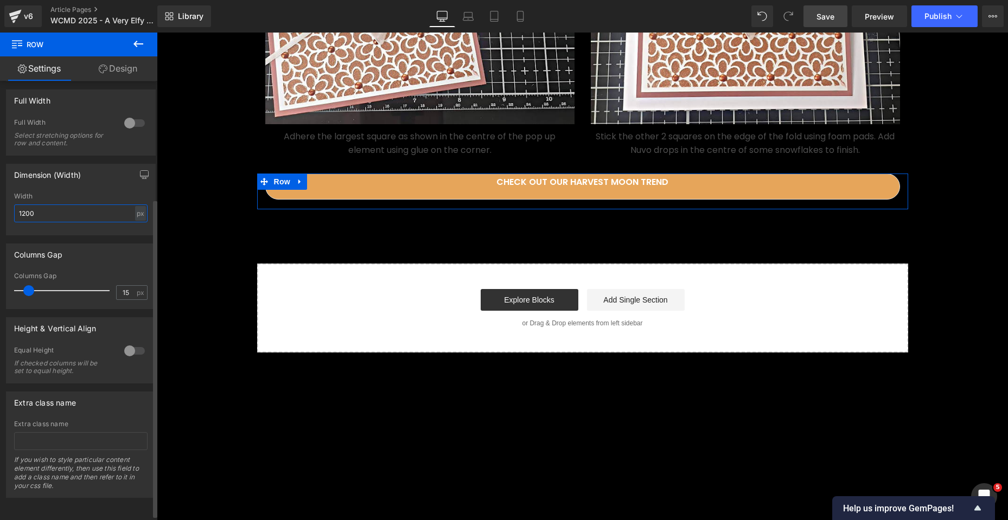
drag, startPoint x: 50, startPoint y: 215, endPoint x: 12, endPoint y: 215, distance: 38.0
click at [12, 215] on div "1200px Width 1200 px % px" at bounding box center [81, 214] width 149 height 42
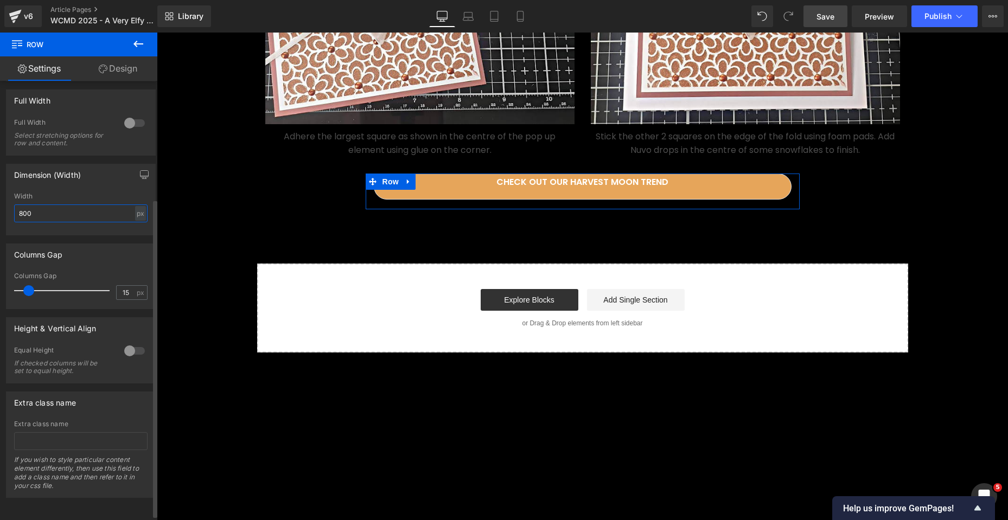
drag, startPoint x: 42, startPoint y: 212, endPoint x: 0, endPoint y: 209, distance: 41.8
click at [0, 209] on div "Dimension (Width) 800px Width 800 px % px" at bounding box center [81, 196] width 162 height 80
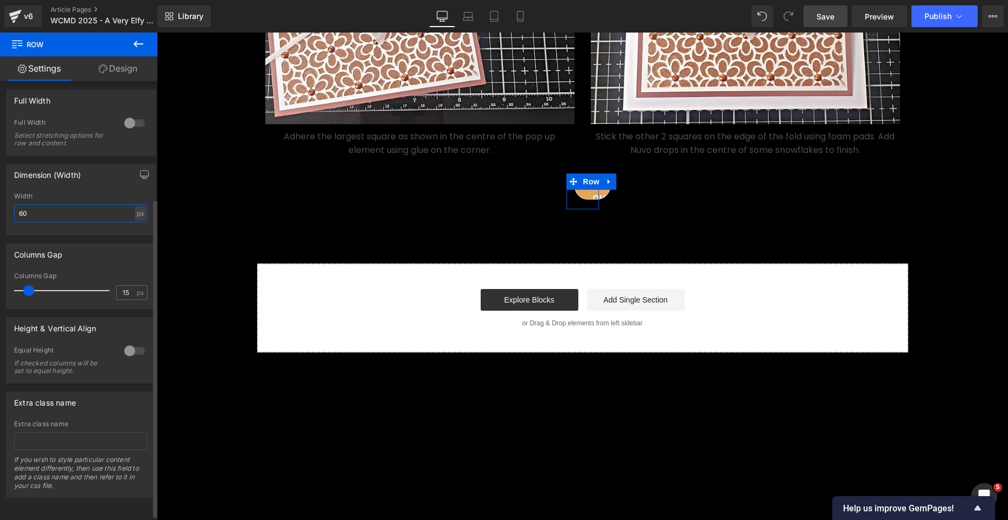
type input "600"
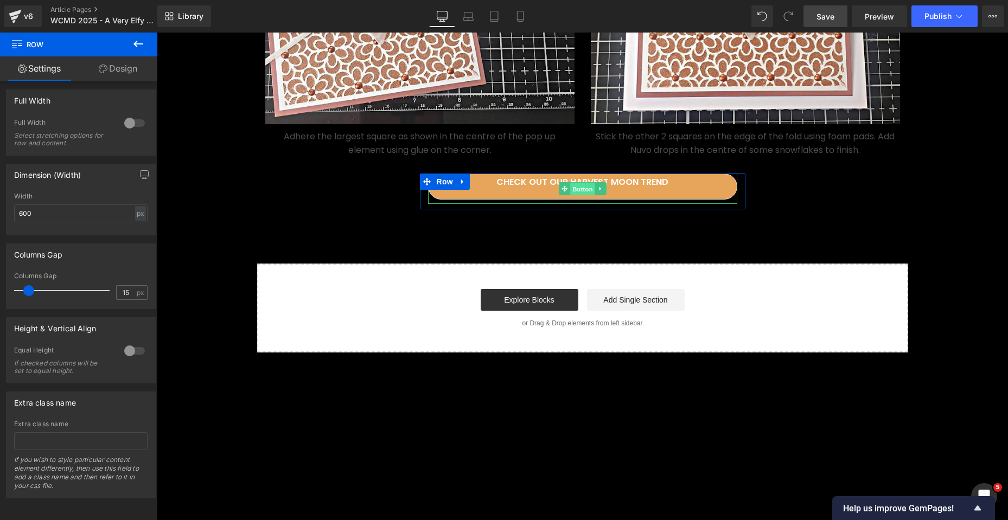
click at [576, 196] on span "Button" at bounding box center [582, 189] width 25 height 13
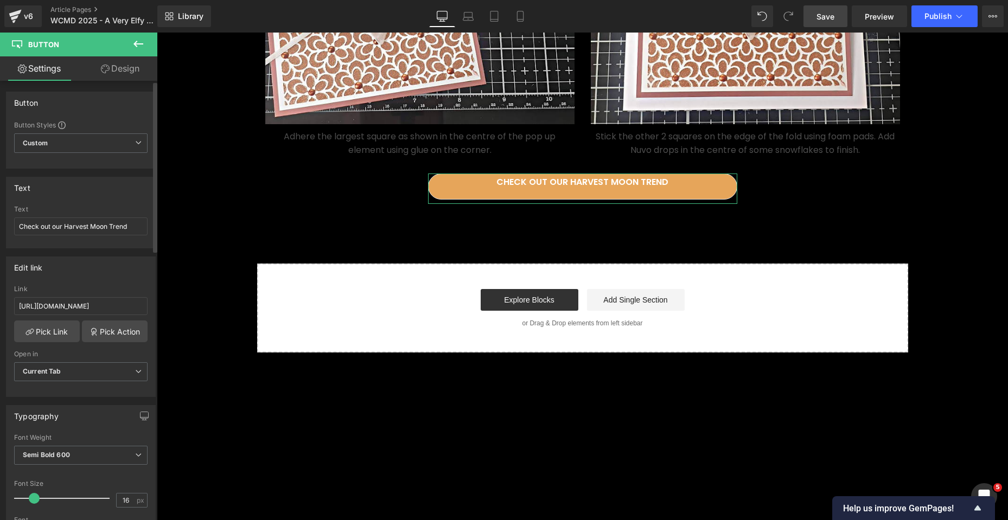
click at [82, 216] on div "Text Check out our Harvest Moon Trend" at bounding box center [80, 227] width 133 height 42
drag, startPoint x: 127, startPoint y: 228, endPoint x: 8, endPoint y: 227, distance: 119.8
click at [8, 227] on div "Check out our Harvest Moon Trend Text Check out our Harvest Moon Trend" at bounding box center [81, 227] width 149 height 42
type input "See more World Card Making Day Projects!"
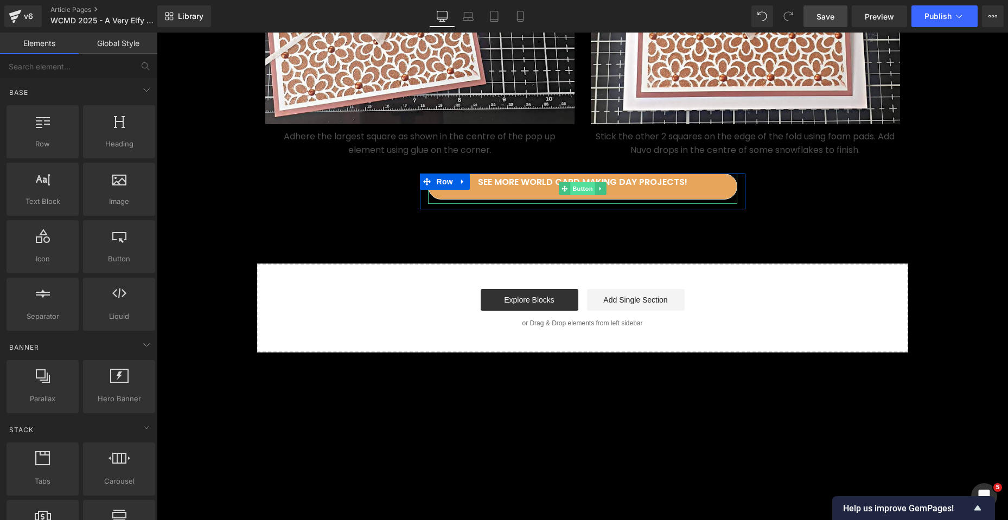
click at [575, 195] on span "Button" at bounding box center [582, 188] width 25 height 13
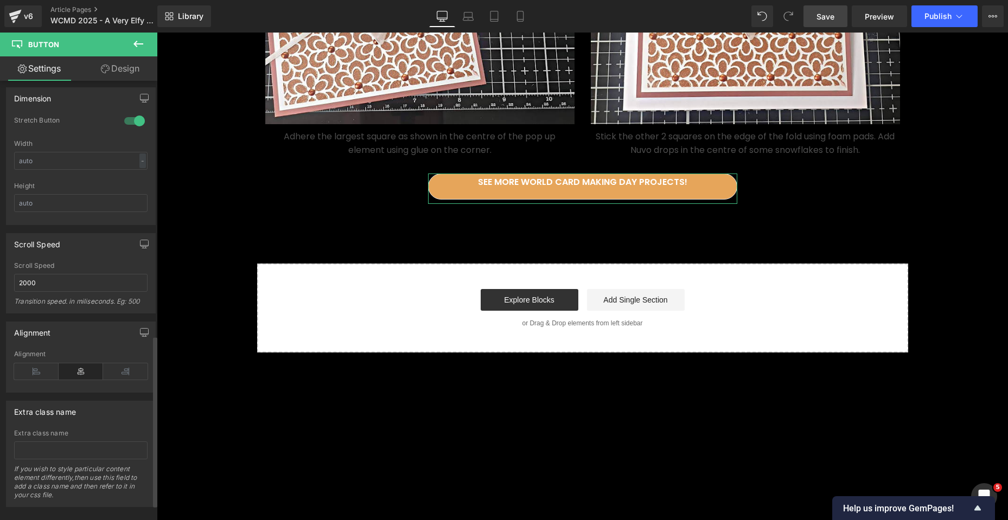
scroll to position [695, 0]
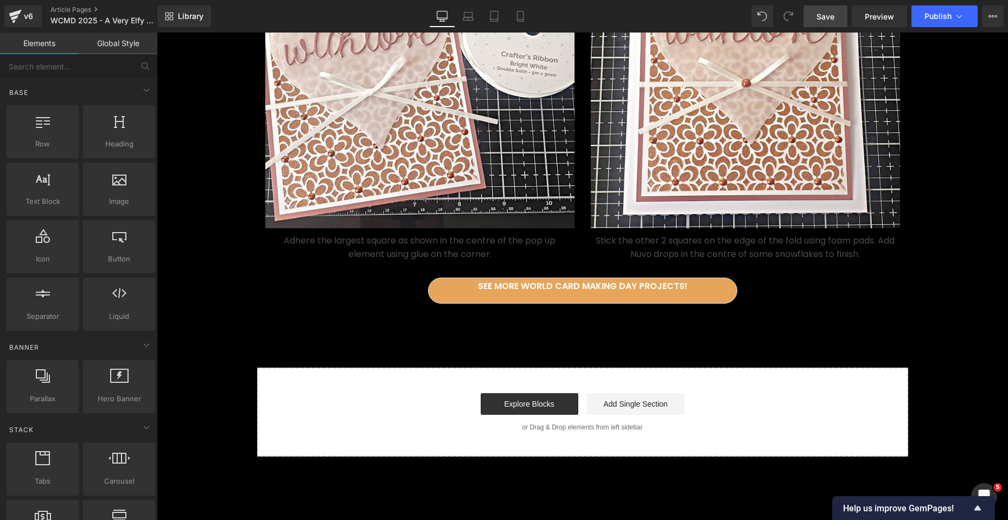
scroll to position [2115, 0]
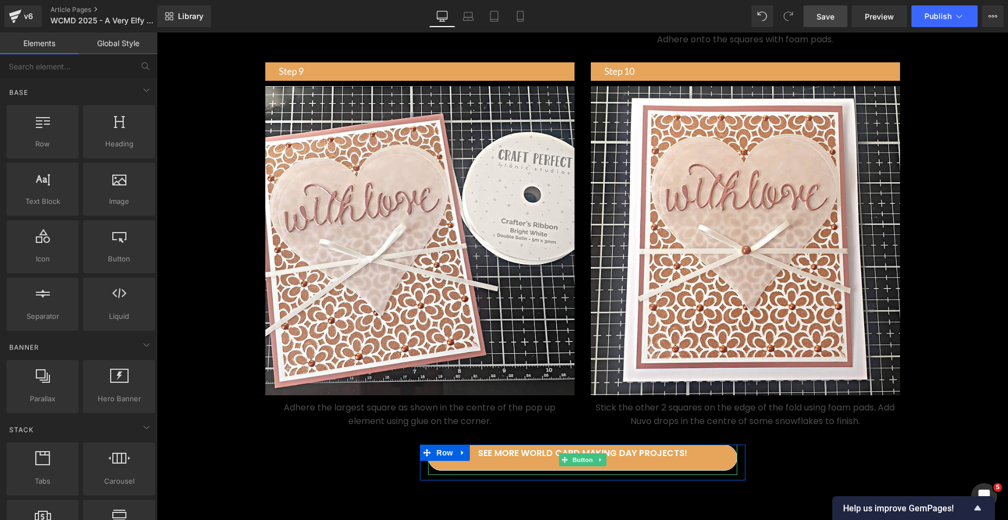
click at [716, 471] on link "See more World Card Making Day Projects!" at bounding box center [582, 458] width 309 height 26
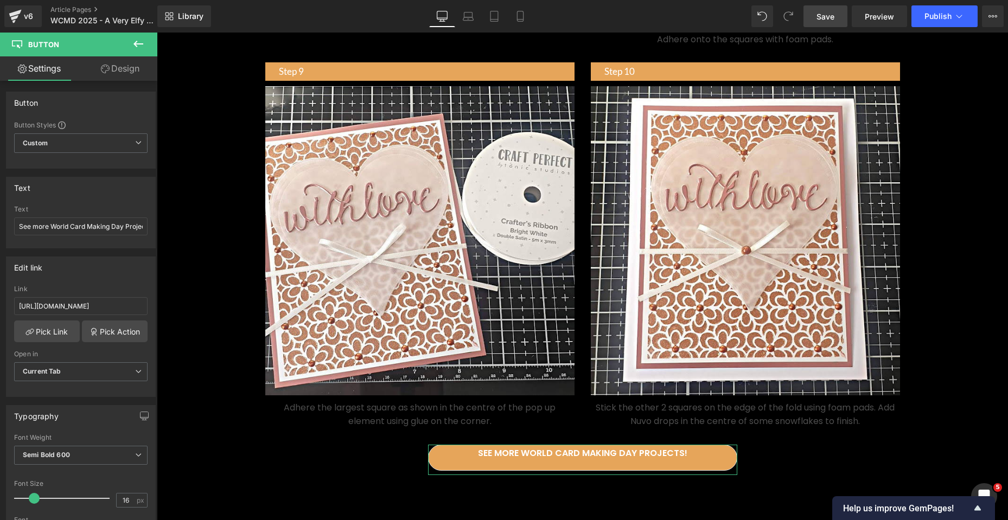
click at [131, 70] on link "Design" at bounding box center [120, 68] width 79 height 24
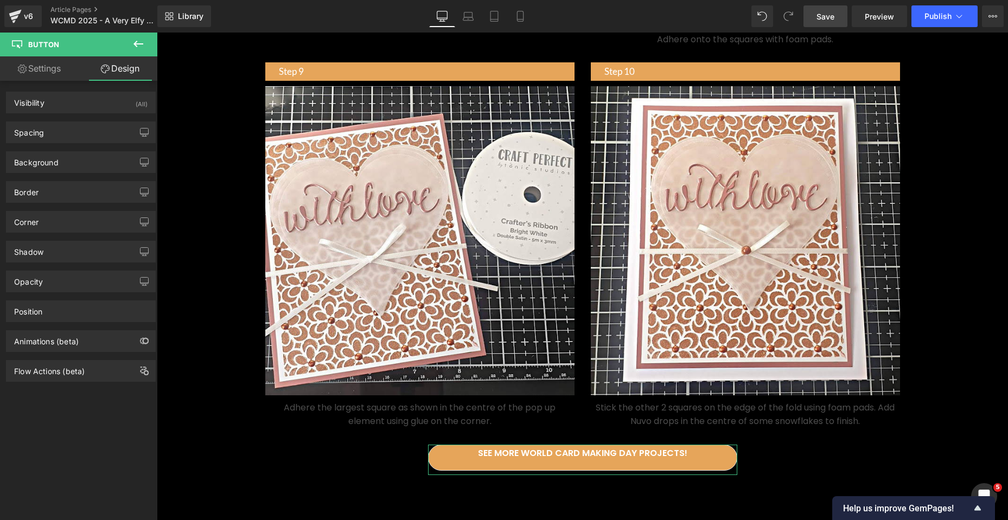
type input "#e6a55a"
type input "100"
click at [66, 166] on div "Background" at bounding box center [81, 162] width 149 height 21
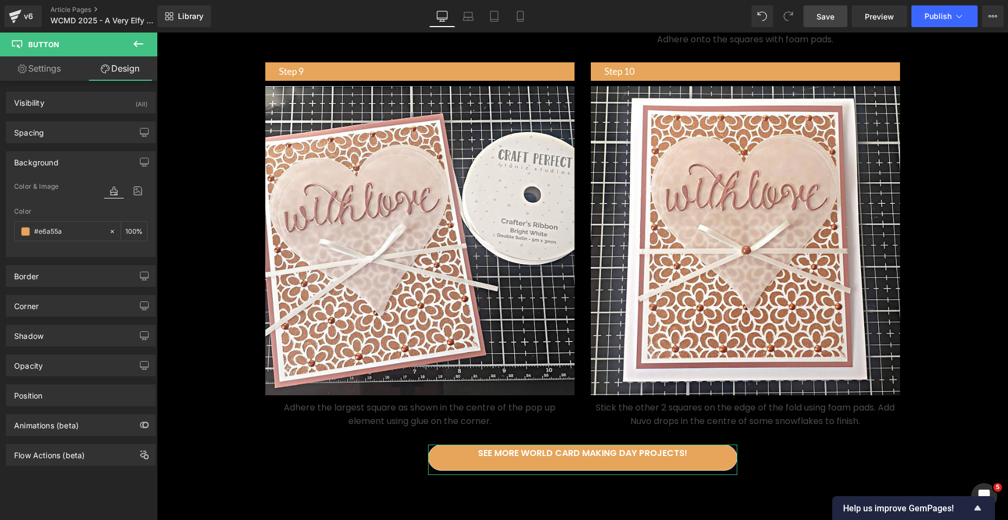
click at [66, 166] on div "Background" at bounding box center [81, 162] width 149 height 21
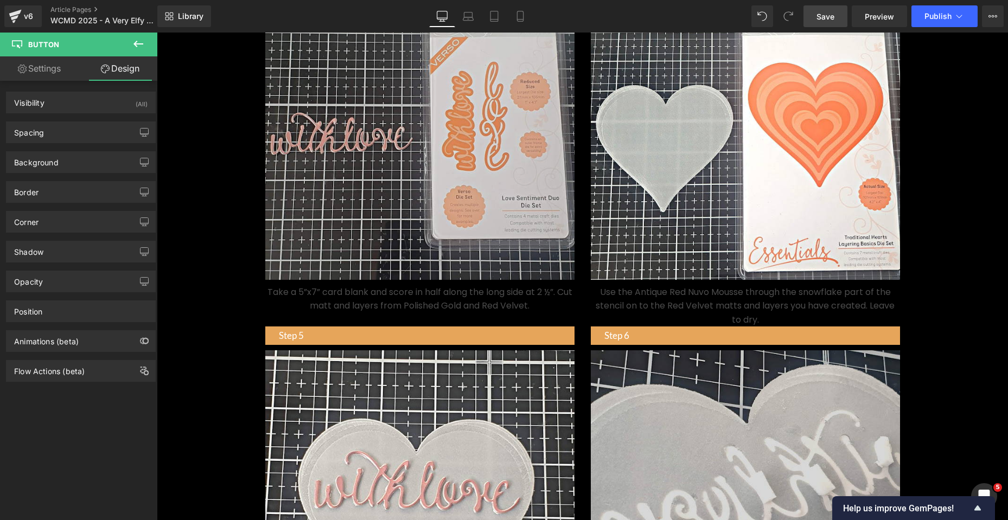
scroll to position [1085, 0]
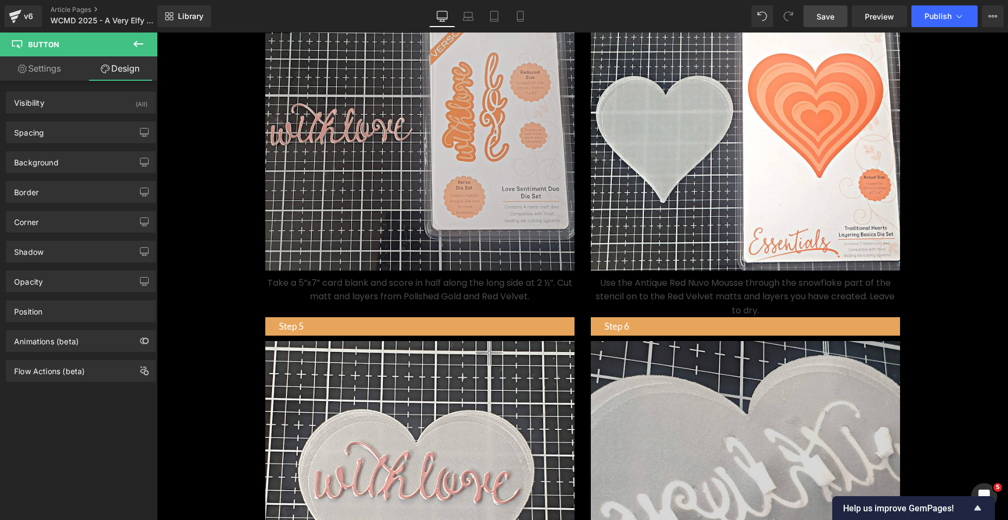
click at [394, 143] on img at bounding box center [419, 113] width 309 height 315
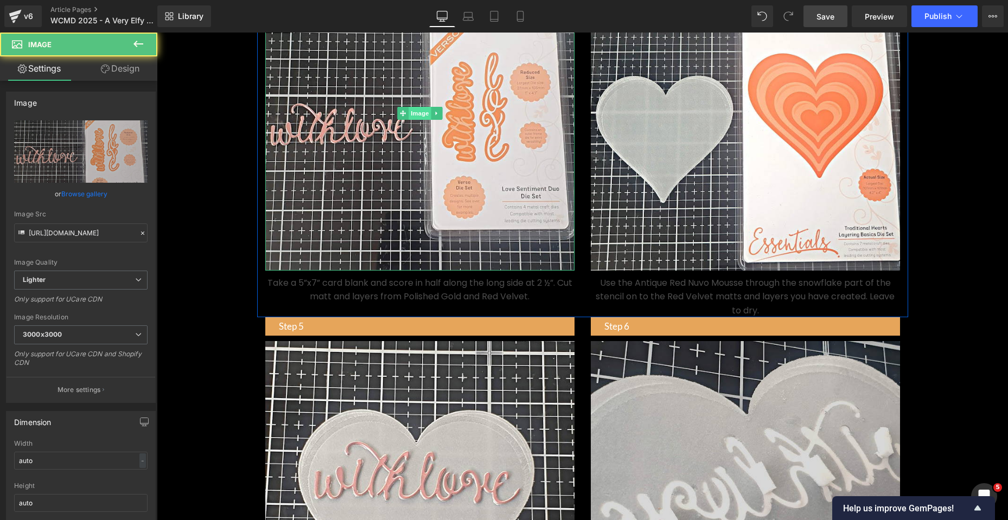
click at [411, 120] on span "Image" at bounding box center [419, 113] width 23 height 13
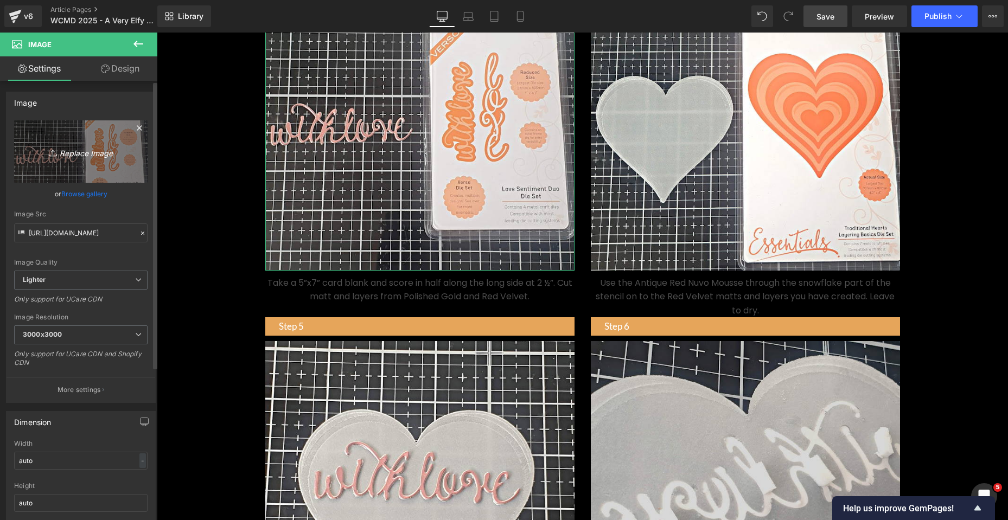
click at [69, 153] on icon "Replace Image" at bounding box center [80, 152] width 87 height 14
type input "C:\fakepath\IMG_5028 Shabneez Khan-Muztar.jpeg"
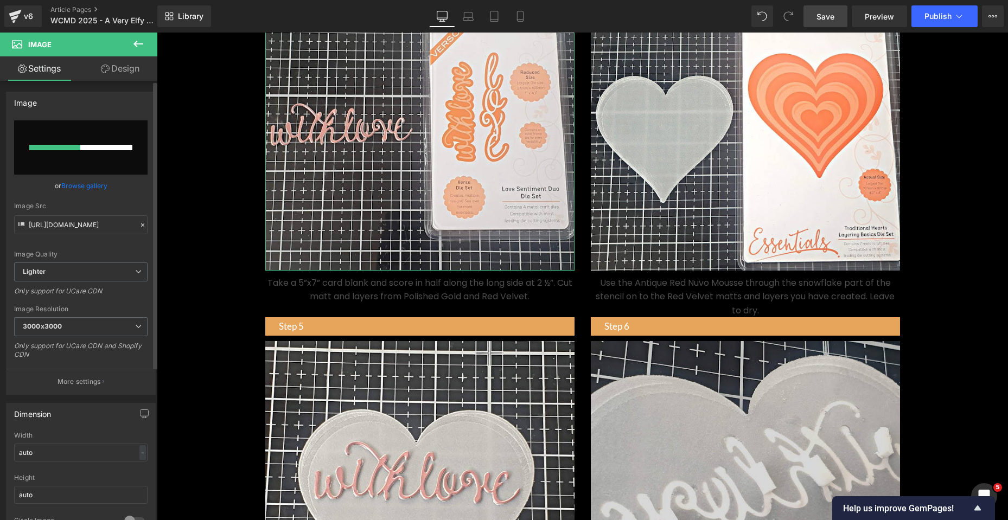
click at [87, 187] on link "Browse gallery" at bounding box center [84, 185] width 46 height 19
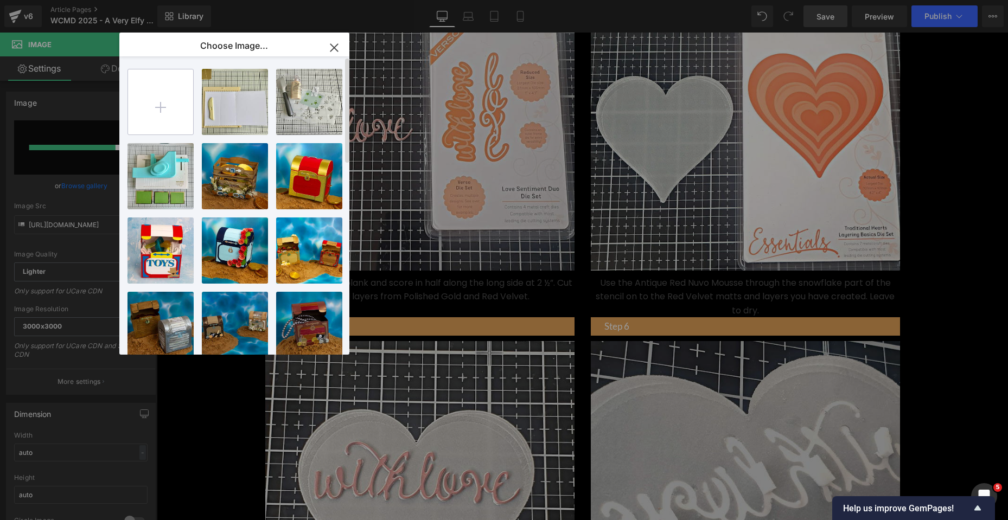
click at [166, 109] on input "file" at bounding box center [160, 101] width 65 height 65
type input "https://ucarecdn.com/a51eb78d-6d92-4779-a4d8-c05d2bdd8c58/-/format/auto/-/previ…"
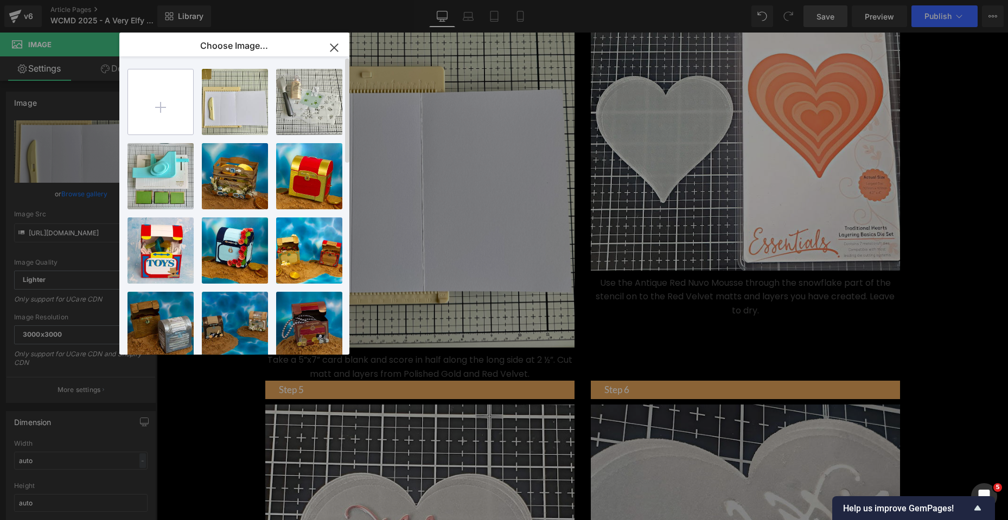
type input "C:\fakepath\IMG_5030 Shabneez Khan-Muztar.jpeg"
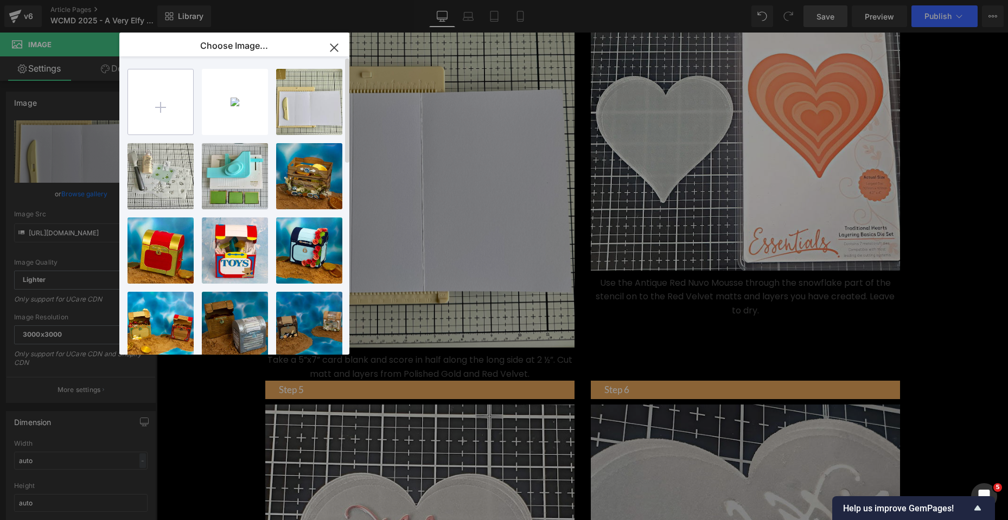
click at [168, 112] on input "file" at bounding box center [160, 101] width 65 height 65
type input "C:\fakepath\IMG_5038 Shabneez Khan-Muztar.jpeg"
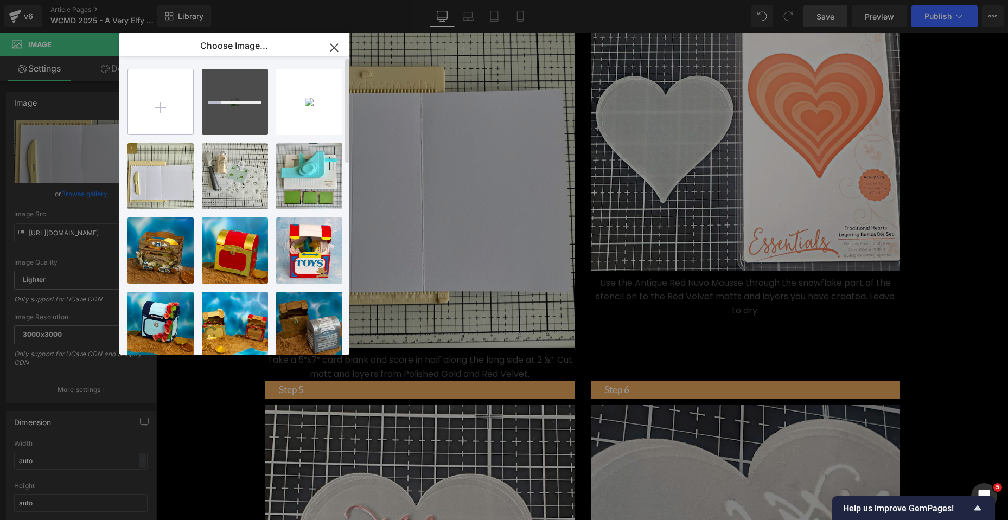
click at [155, 117] on input "file" at bounding box center [160, 101] width 65 height 65
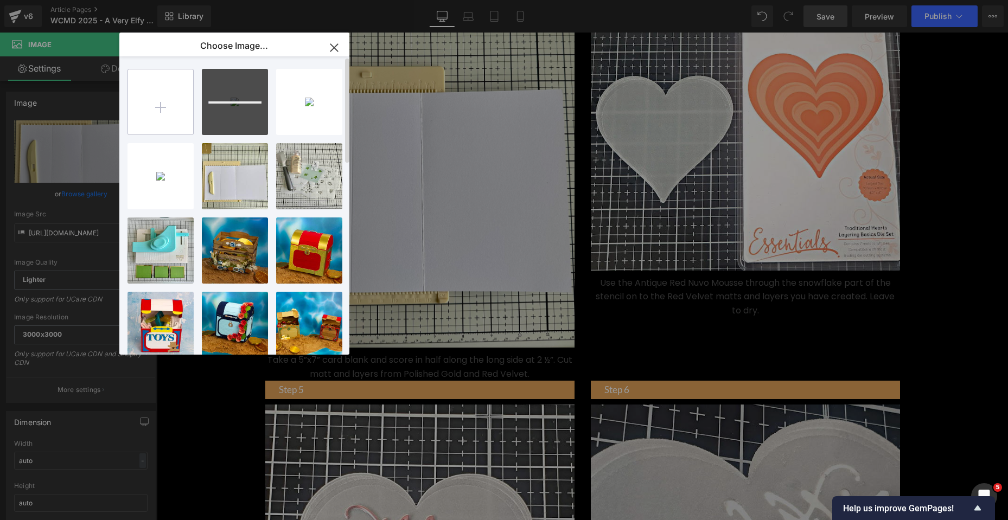
click at [157, 103] on input "file" at bounding box center [160, 101] width 65 height 65
type input "C:\fakepath\IMG_5083 Shabneez Khan-Muztar.jpeg"
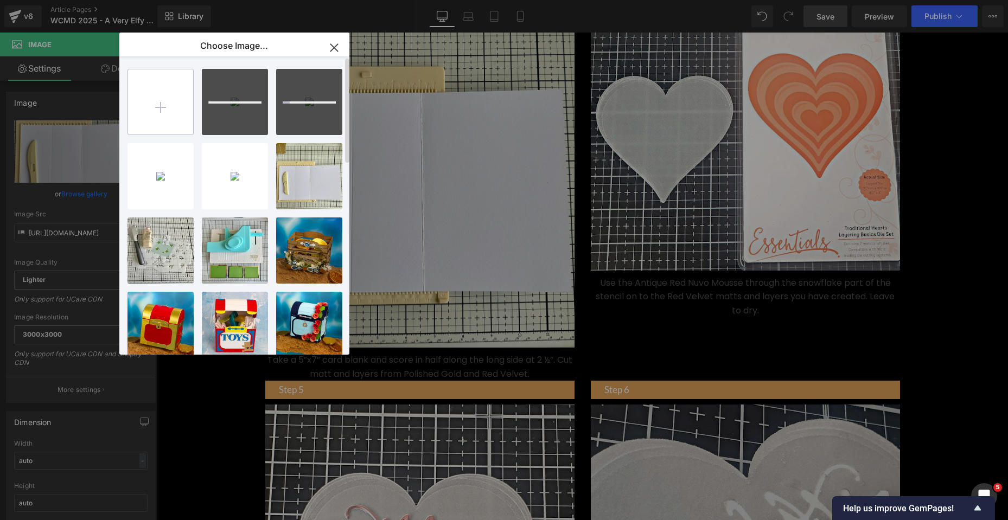
click at [153, 107] on input "file" at bounding box center [160, 101] width 65 height 65
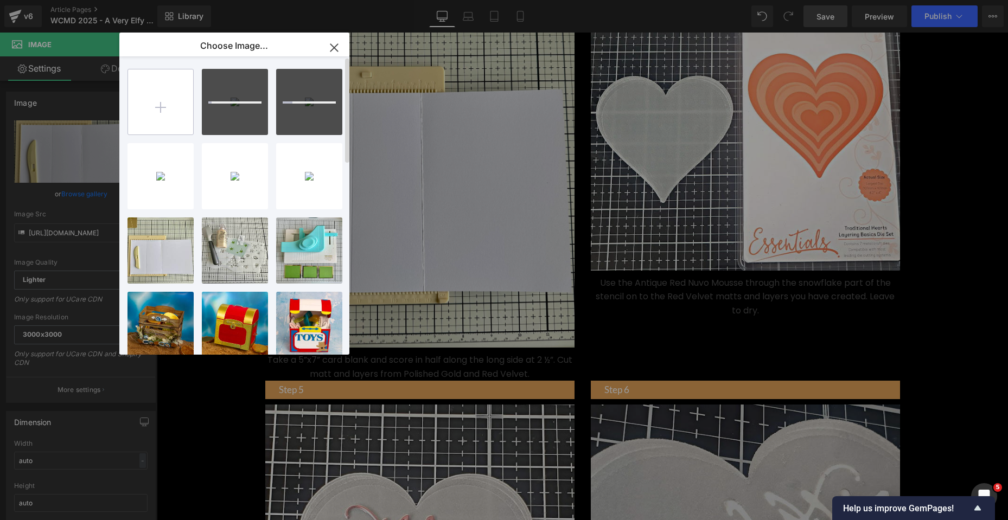
click at [161, 109] on input "file" at bounding box center [160, 101] width 65 height 65
type input "C:\fakepath\IMG_5092 Shabneez Khan-Muztar.jpeg"
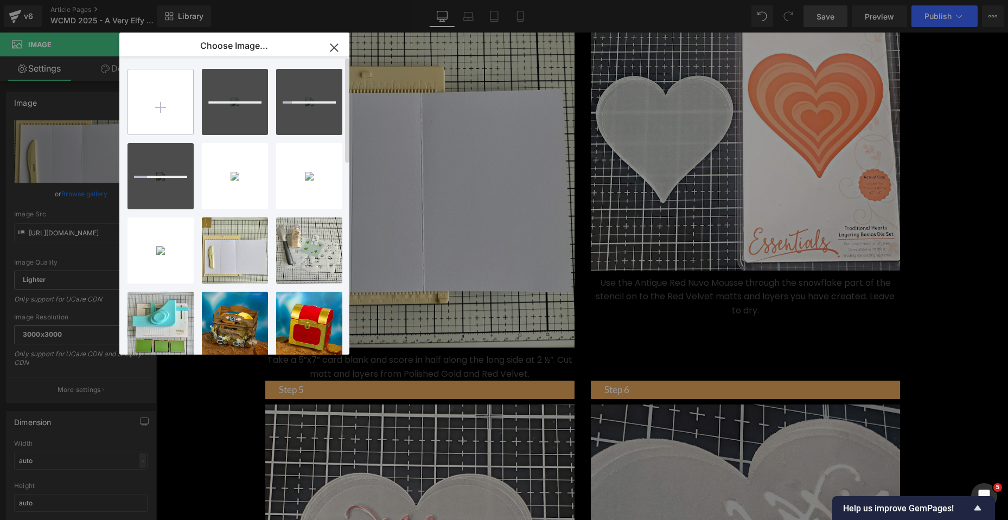
click at [152, 100] on input "file" at bounding box center [160, 101] width 65 height 65
type input "C:\fakepath\IMG_5114 Shabneez Khan-Muztar.jpeg"
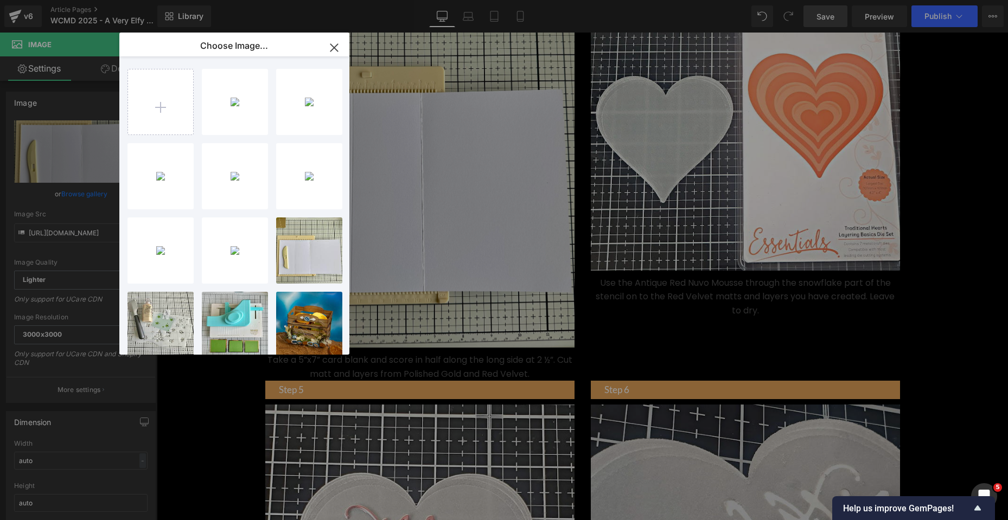
click at [325, 44] on icon "button" at bounding box center [333, 47] width 17 height 17
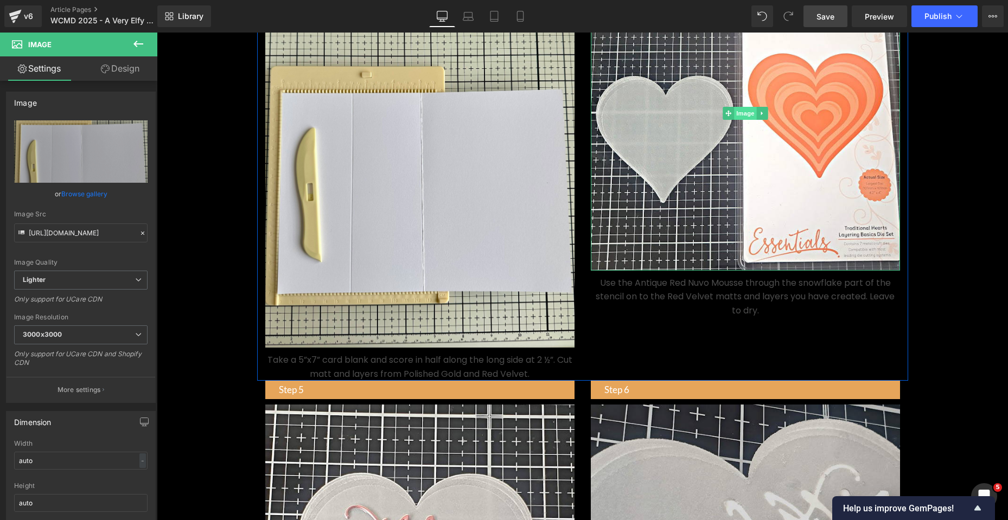
click at [734, 120] on span "Image" at bounding box center [745, 113] width 23 height 13
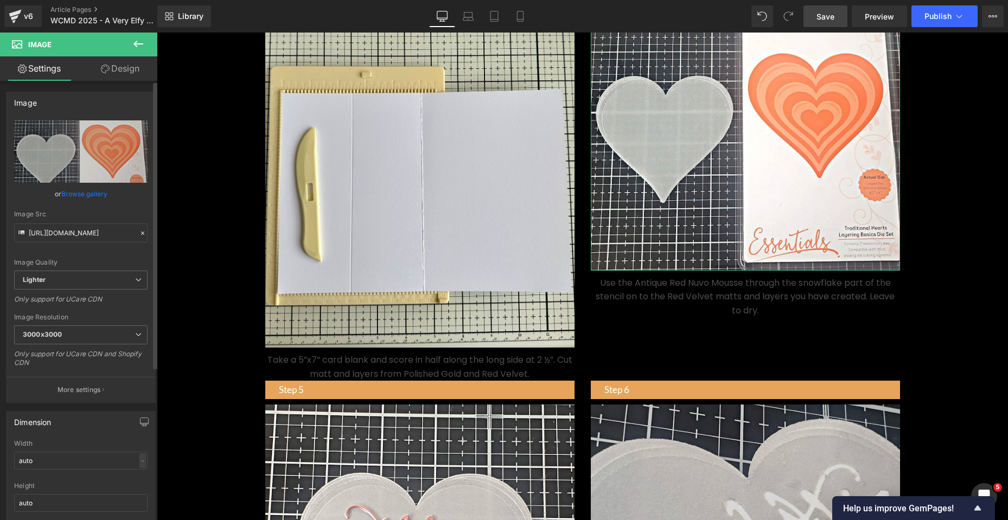
click at [101, 196] on link "Browse gallery" at bounding box center [84, 193] width 46 height 19
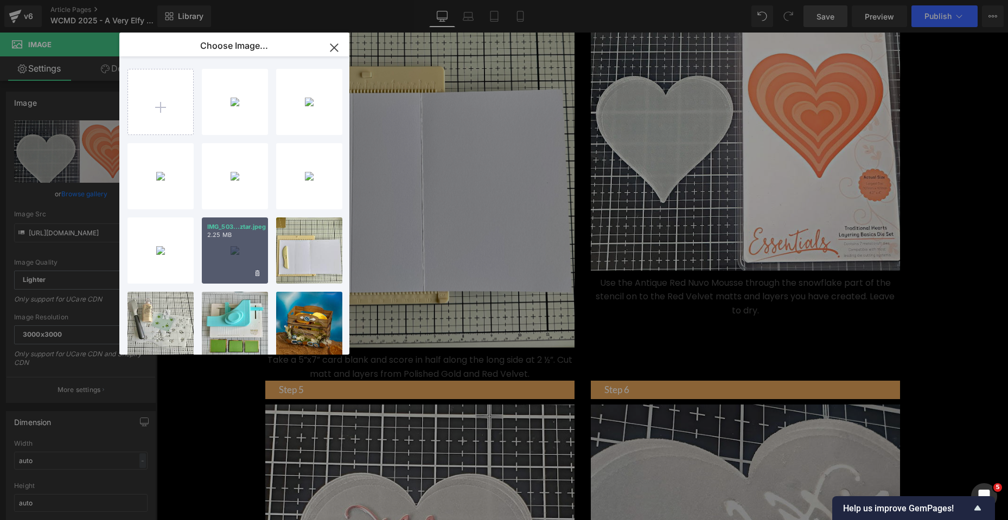
click at [243, 256] on div "IMG_503...ztar.jpeg 2.25 MB" at bounding box center [235, 250] width 66 height 66
type input "https://ucarecdn.com/5a0b654f-a4d6-45cb-b4d7-81e303ed8186/-/format/auto/-/previ…"
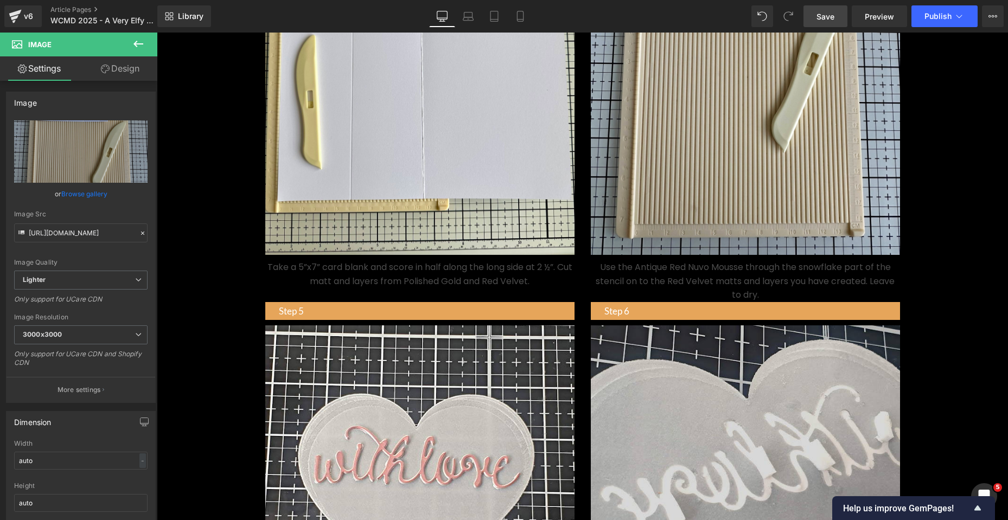
scroll to position [1030, 0]
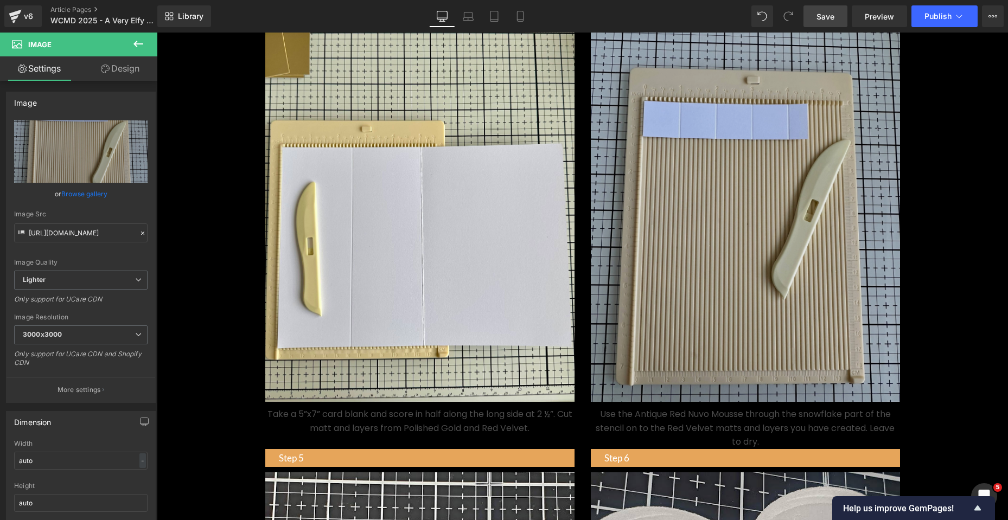
click at [740, 229] on img at bounding box center [745, 206] width 309 height 392
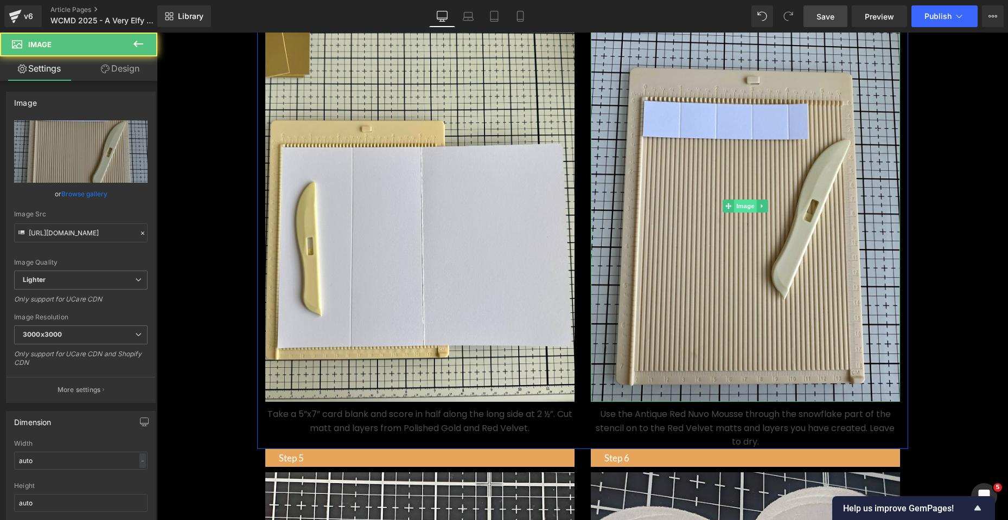
click at [742, 213] on span "Image" at bounding box center [745, 206] width 23 height 13
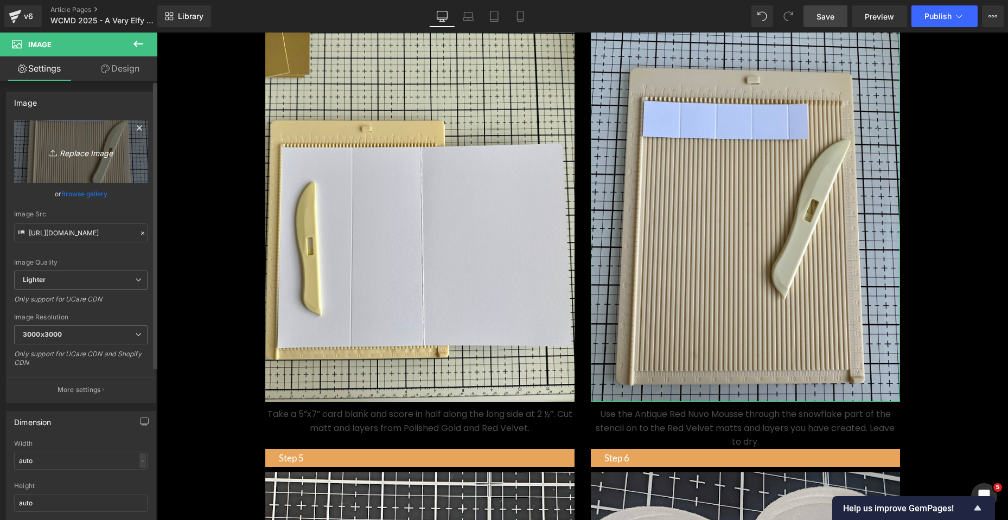
click at [88, 157] on icon "Replace Image" at bounding box center [80, 152] width 87 height 14
type input "C:\fakepath\IMG_5038 Shabneez Khan-Muztar.jpeg"
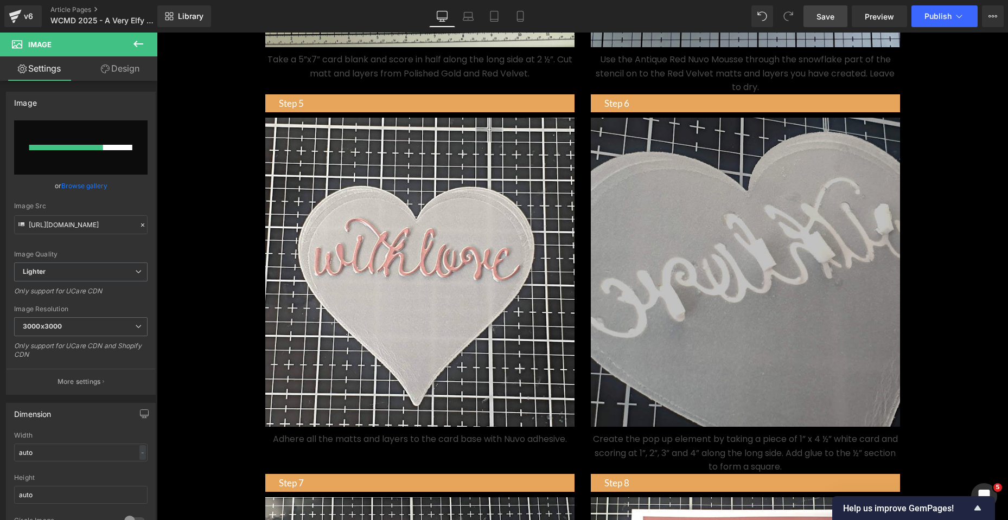
scroll to position [1410, 0]
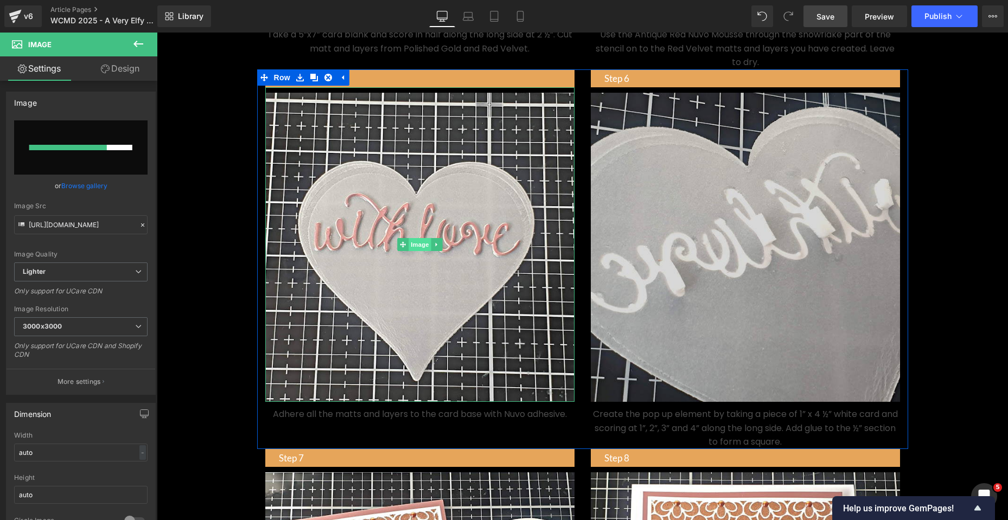
click at [413, 251] on span "Image" at bounding box center [419, 244] width 23 height 13
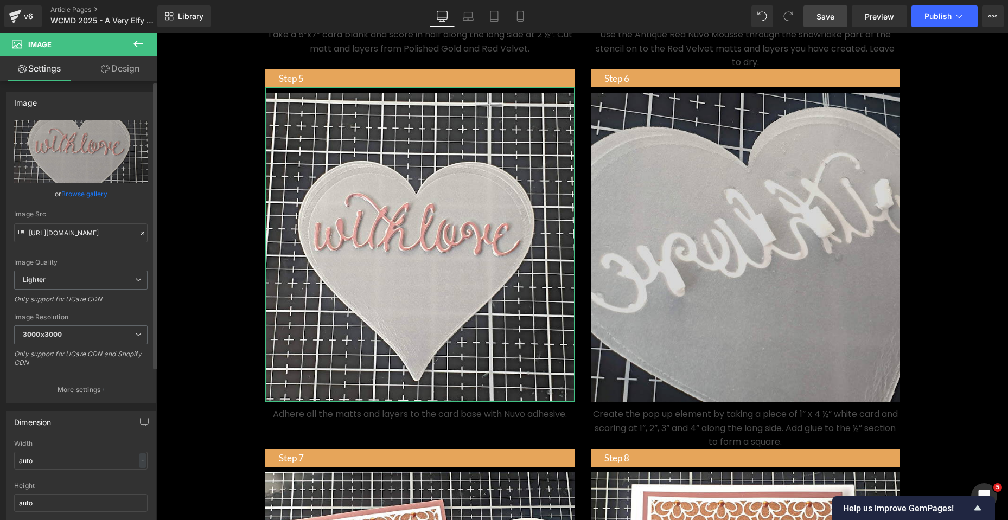
click at [93, 194] on link "Browse gallery" at bounding box center [84, 193] width 46 height 19
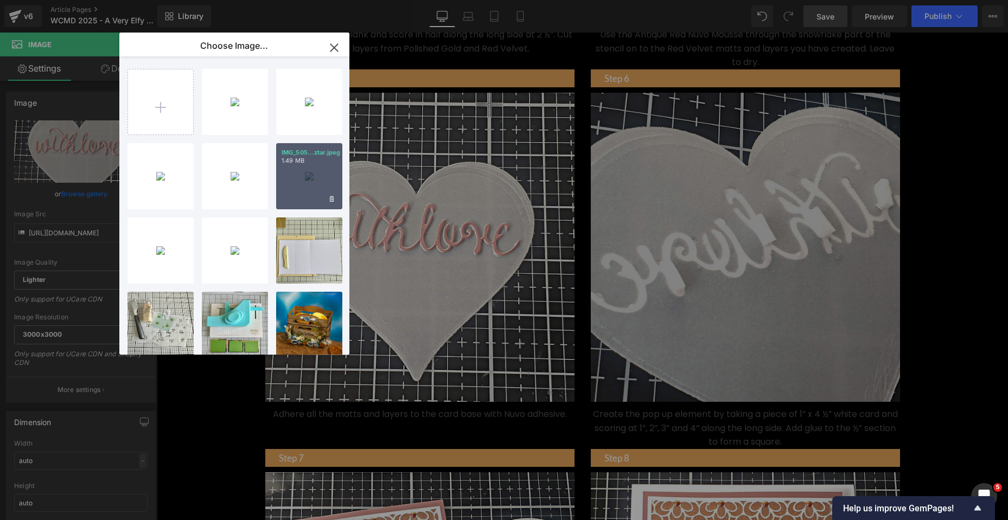
click at [313, 182] on div "IMG_505...ztar.jpeg 1.49 MB" at bounding box center [309, 176] width 66 height 66
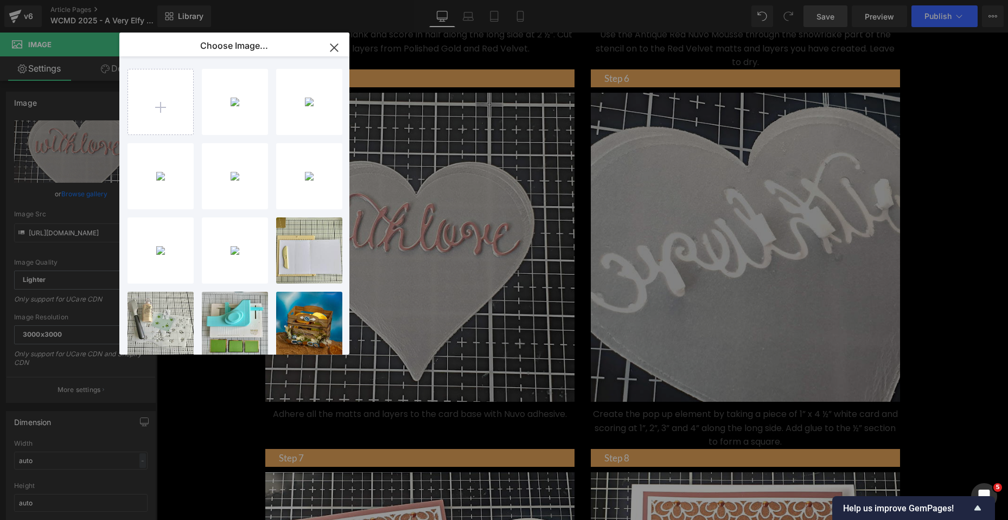
type input "https://ucarecdn.com/d0ef70e9-5eef-4a83-a8fc-09b32a709cdd/-/format/auto/-/previ…"
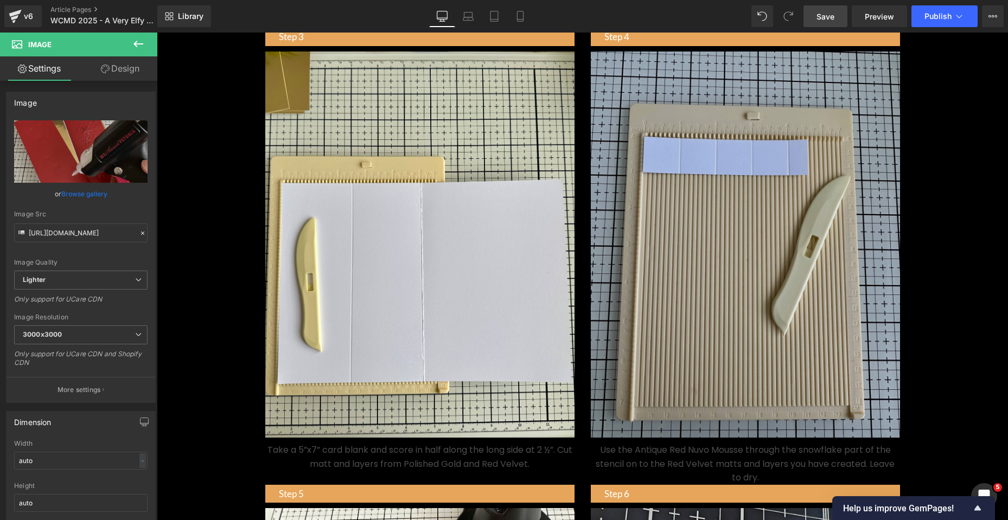
scroll to position [976, 0]
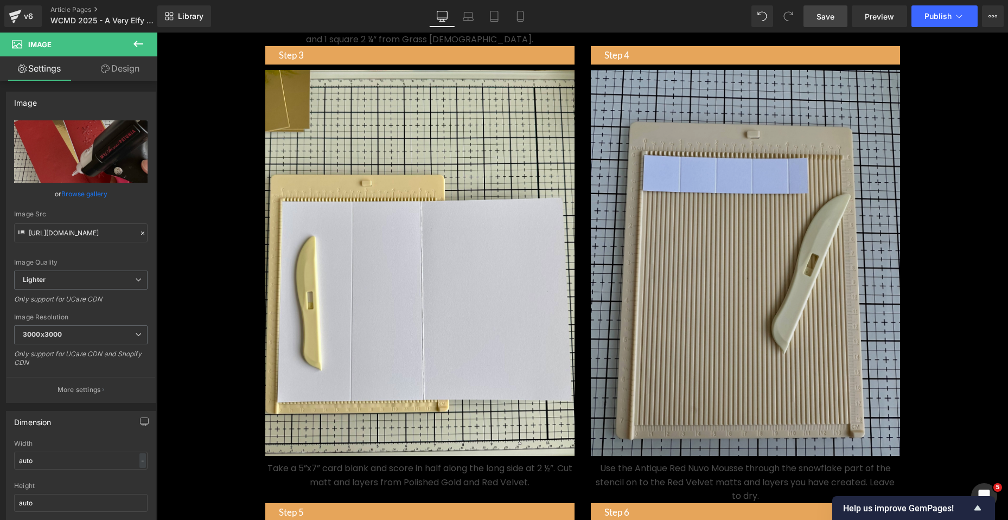
click at [751, 276] on div "Image" at bounding box center [745, 261] width 309 height 392
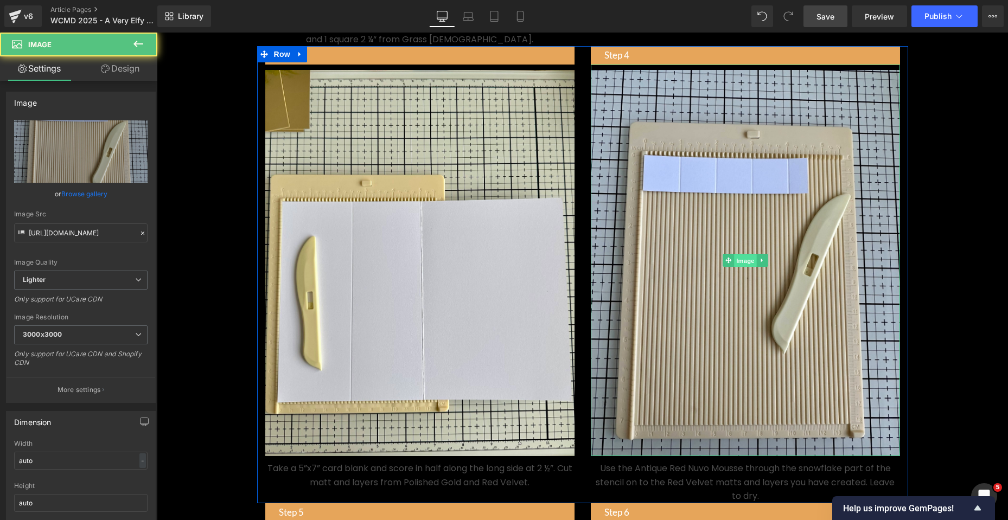
click at [745, 267] on span "Image" at bounding box center [745, 260] width 23 height 13
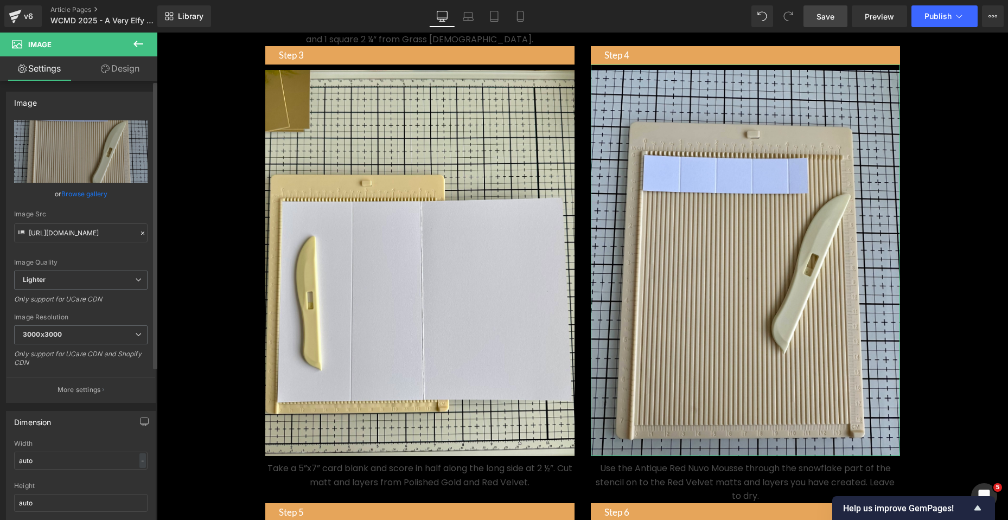
click at [97, 197] on link "Browse gallery" at bounding box center [84, 193] width 46 height 19
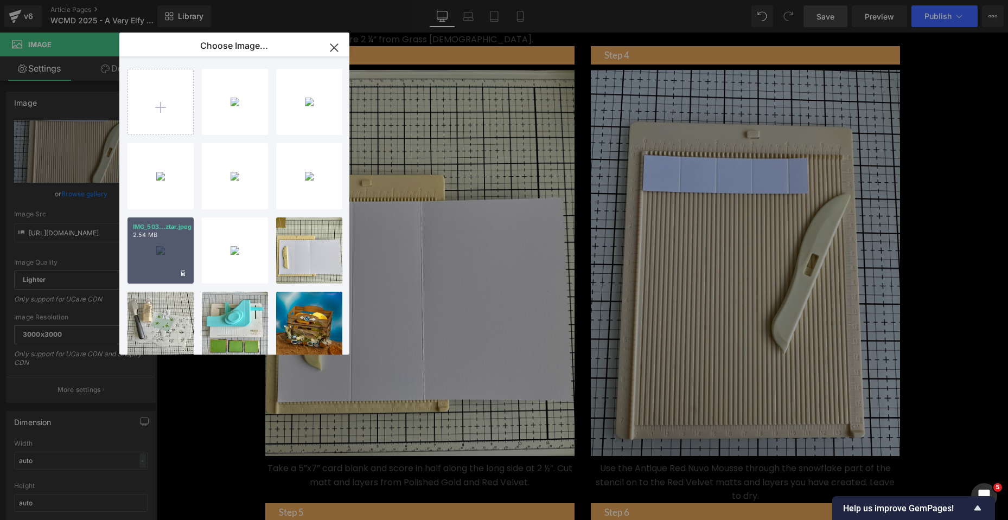
click at [158, 261] on div "IMG_503...ztar.jpeg 2.54 MB" at bounding box center [160, 250] width 66 height 66
type input "https://ucarecdn.com/aabb2784-6ce5-4f38-a124-f3aab7b1e590/-/format/auto/-/previ…"
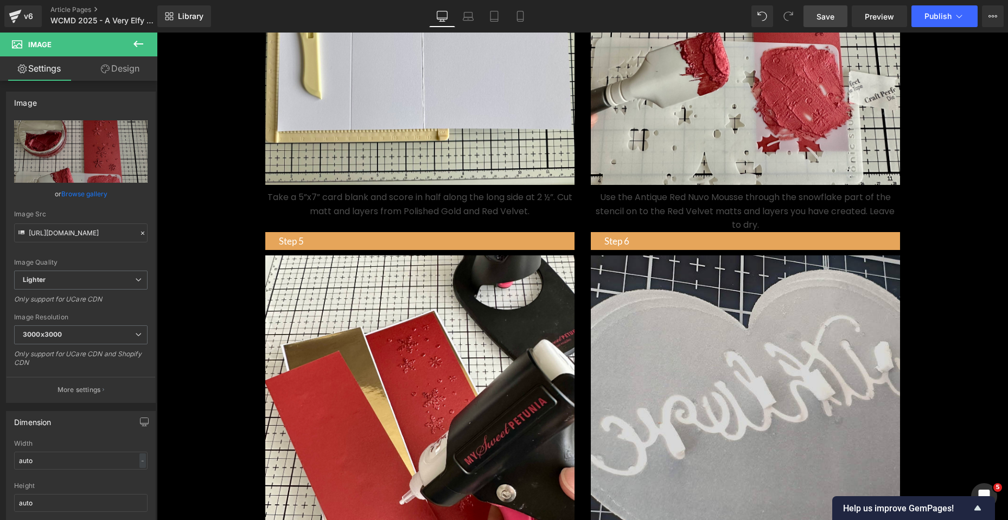
scroll to position [1464, 0]
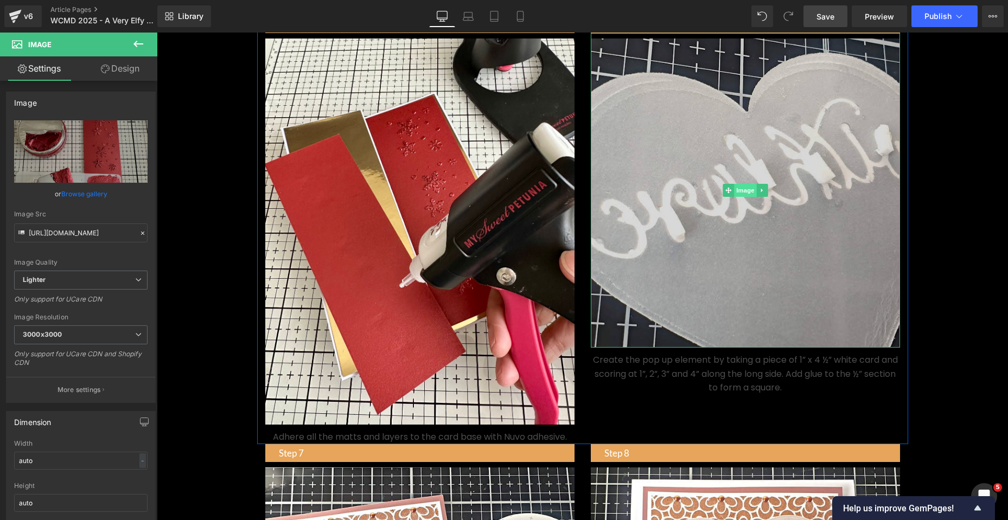
click at [740, 197] on span "Image" at bounding box center [745, 190] width 23 height 13
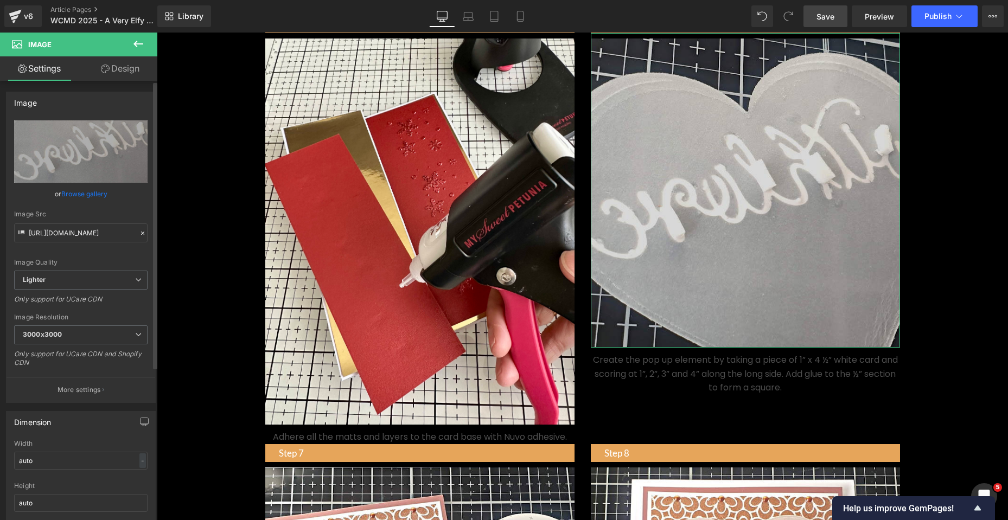
click at [94, 193] on link "Browse gallery" at bounding box center [84, 193] width 46 height 19
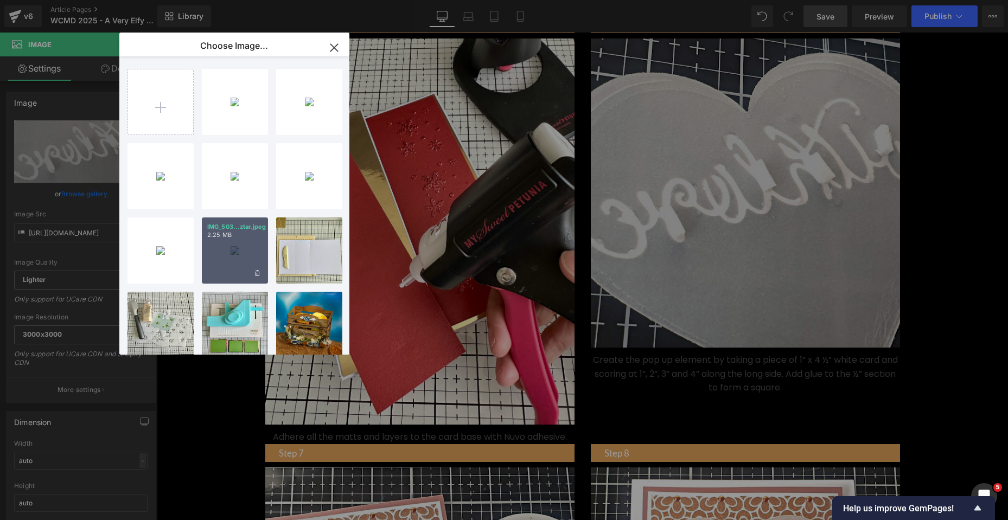
click at [243, 255] on div "IMG_503...ztar.jpeg 2.25 MB" at bounding box center [235, 250] width 66 height 66
type input "https://ucarecdn.com/5a0b654f-a4d6-45cb-b4d7-81e303ed8186/-/format/auto/-/previ…"
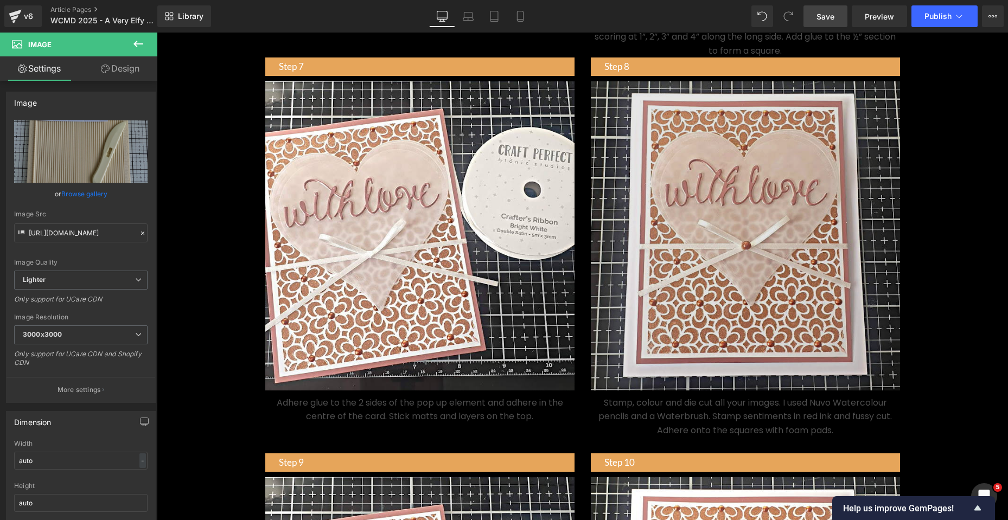
scroll to position [1898, 0]
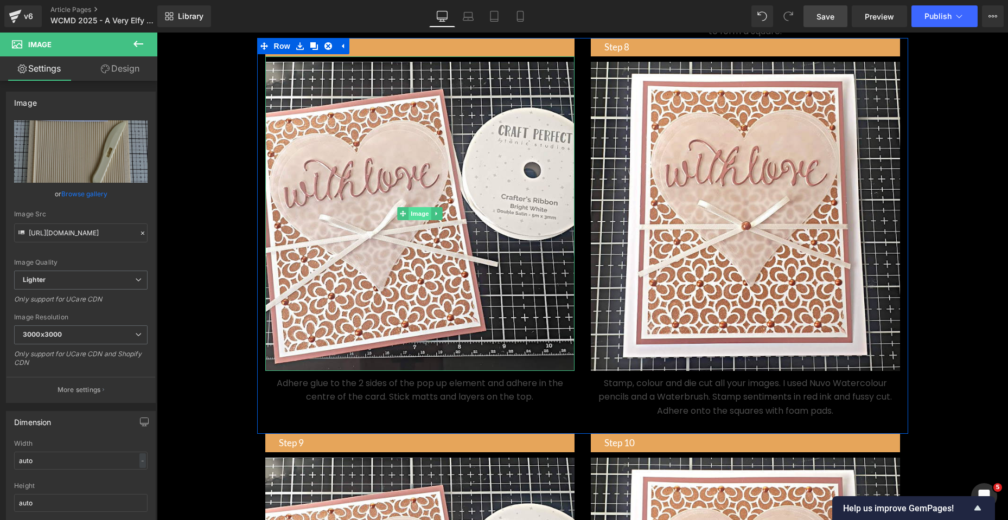
click at [412, 220] on span "Image" at bounding box center [419, 213] width 23 height 13
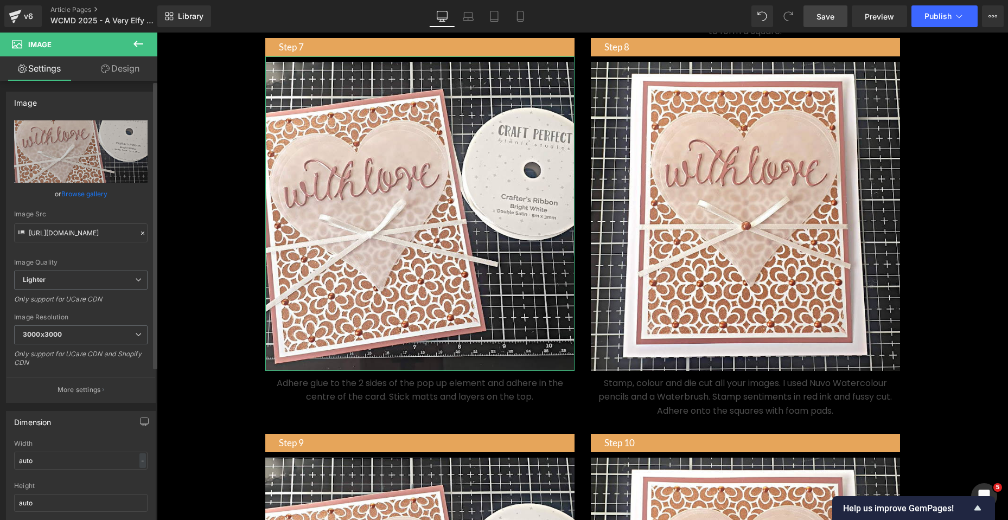
click at [86, 194] on link "Browse gallery" at bounding box center [84, 193] width 46 height 19
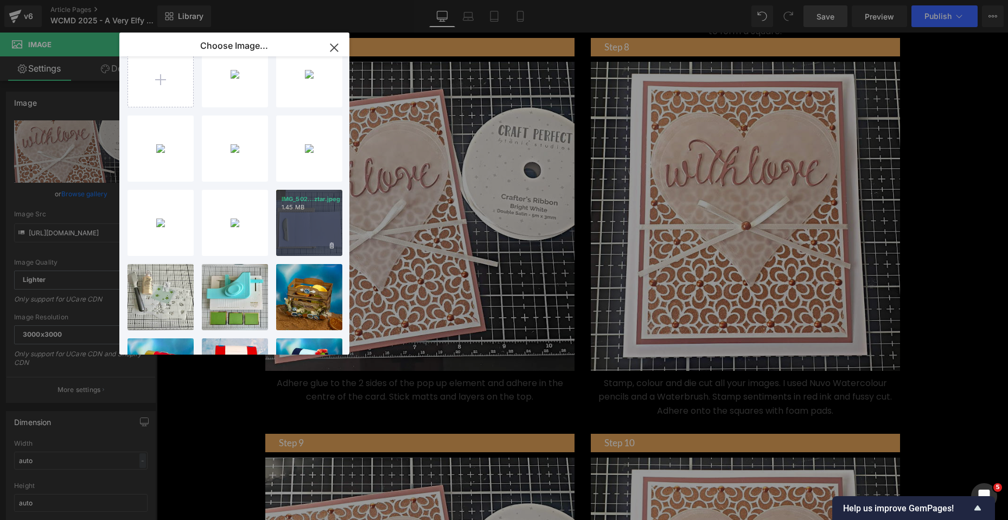
scroll to position [54, 0]
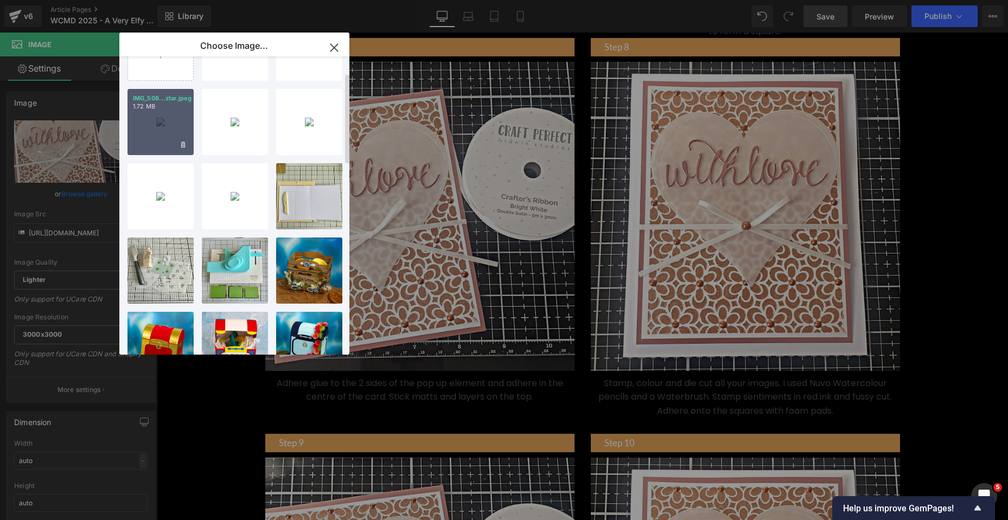
click at [159, 122] on div "IMG_508...ztar.jpeg 1.72 MB" at bounding box center [160, 122] width 66 height 66
type input "https://ucarecdn.com/9c826453-a357-4f14-a488-ac03f126d320/-/format/auto/-/previ…"
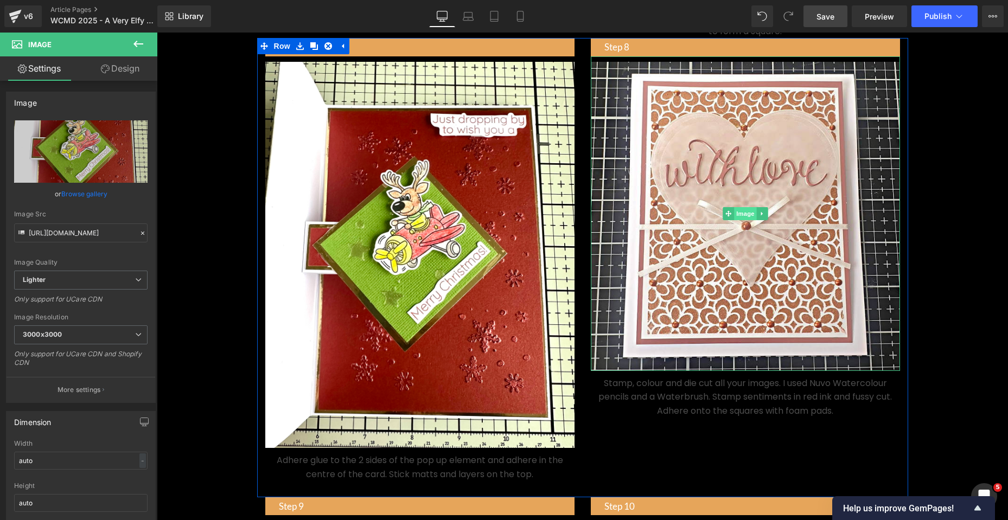
click at [741, 220] on span "Image" at bounding box center [745, 213] width 23 height 13
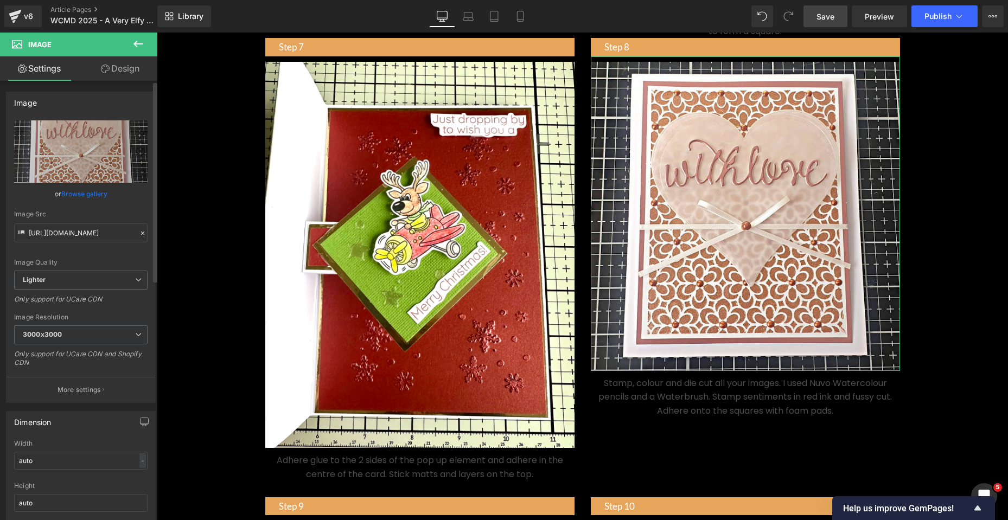
click at [67, 196] on link "Browse gallery" at bounding box center [84, 193] width 46 height 19
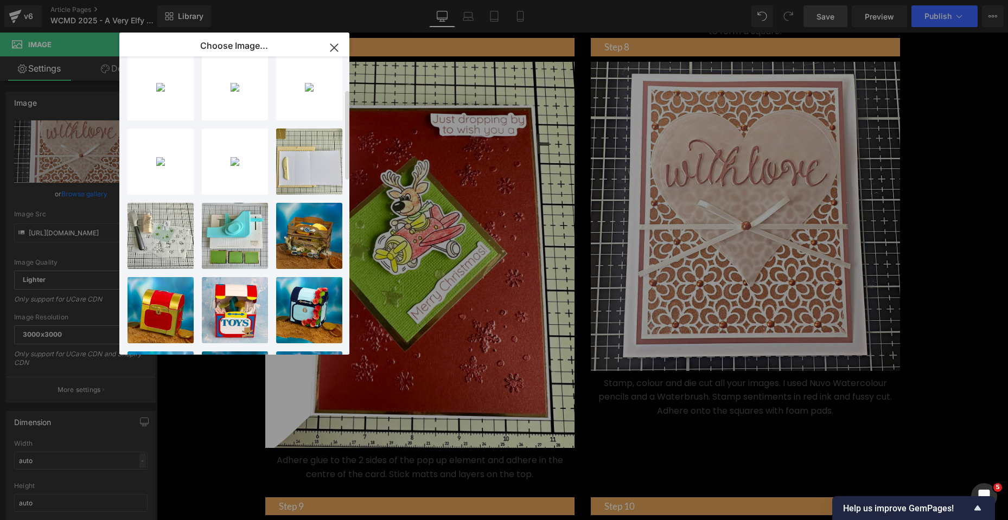
scroll to position [108, 0]
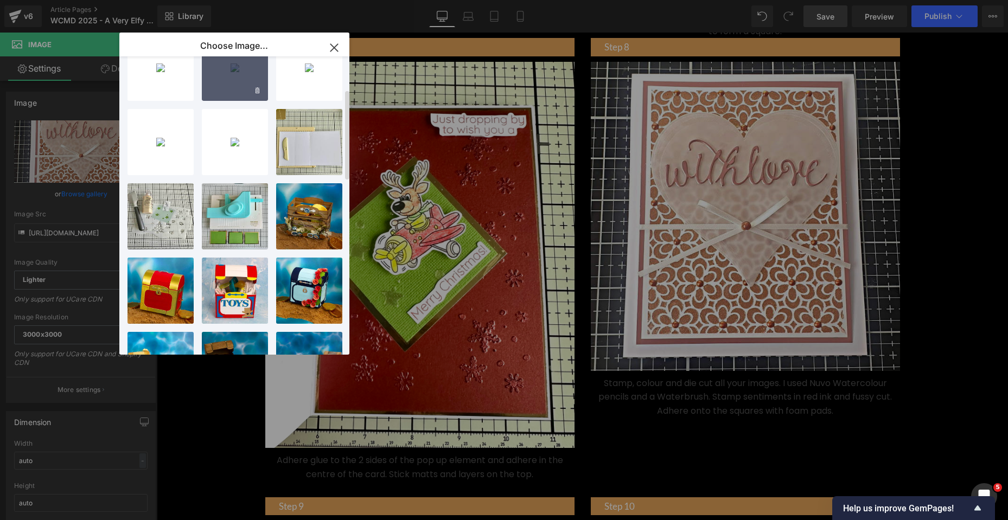
click at [224, 80] on div "IMG_508...ztar.jpeg 1.87 MB" at bounding box center [235, 68] width 66 height 66
type input "https://ucarecdn.com/caa4018a-fe45-4f33-96cd-831a01fa7375/-/format/auto/-/previ…"
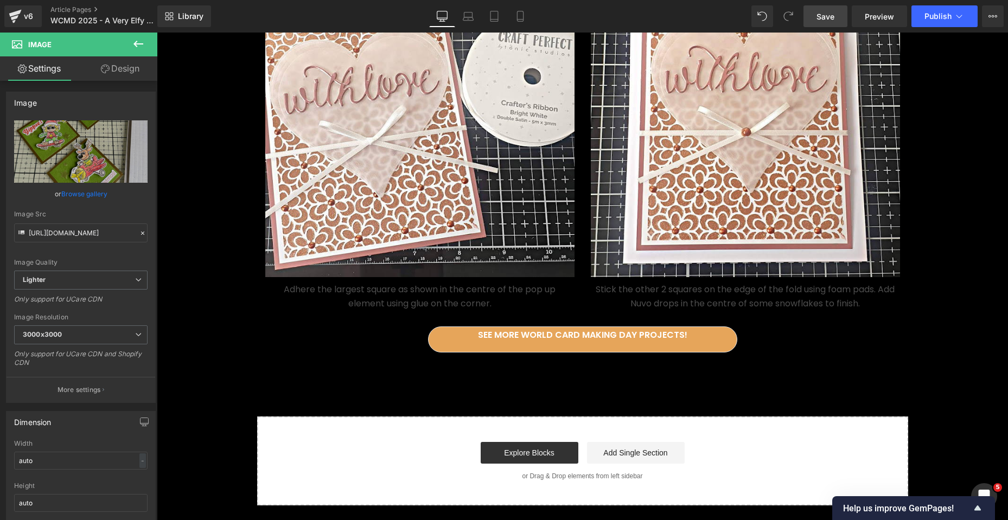
scroll to position [2494, 0]
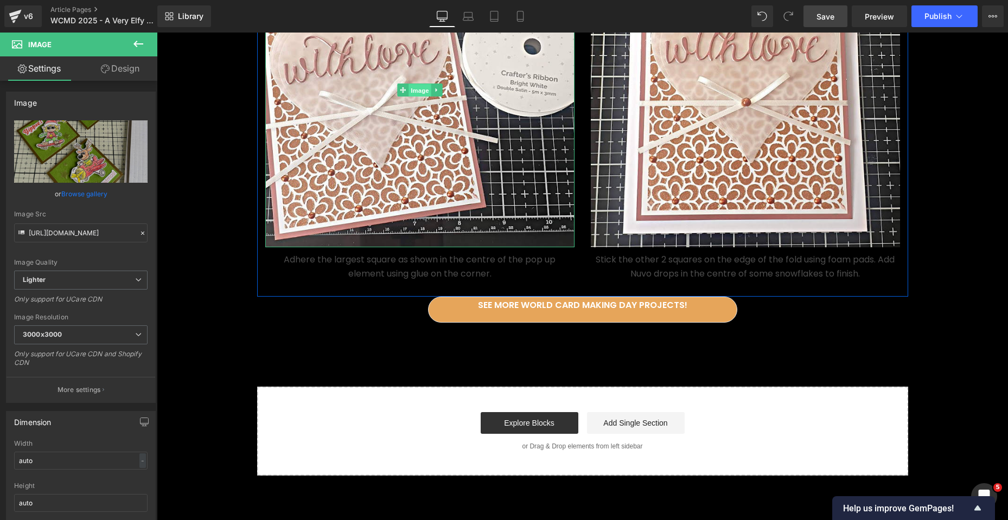
click at [411, 97] on span "Image" at bounding box center [419, 90] width 23 height 13
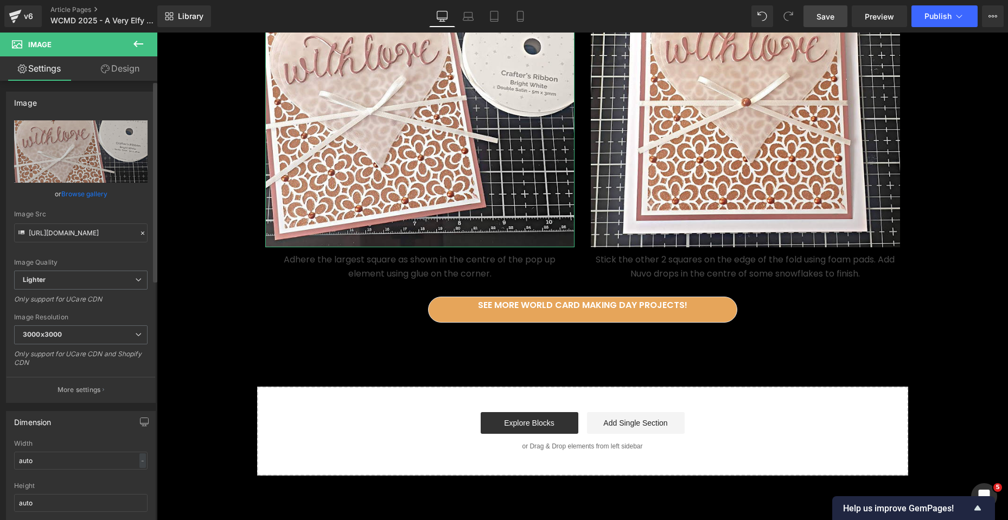
click at [86, 195] on link "Browse gallery" at bounding box center [84, 193] width 46 height 19
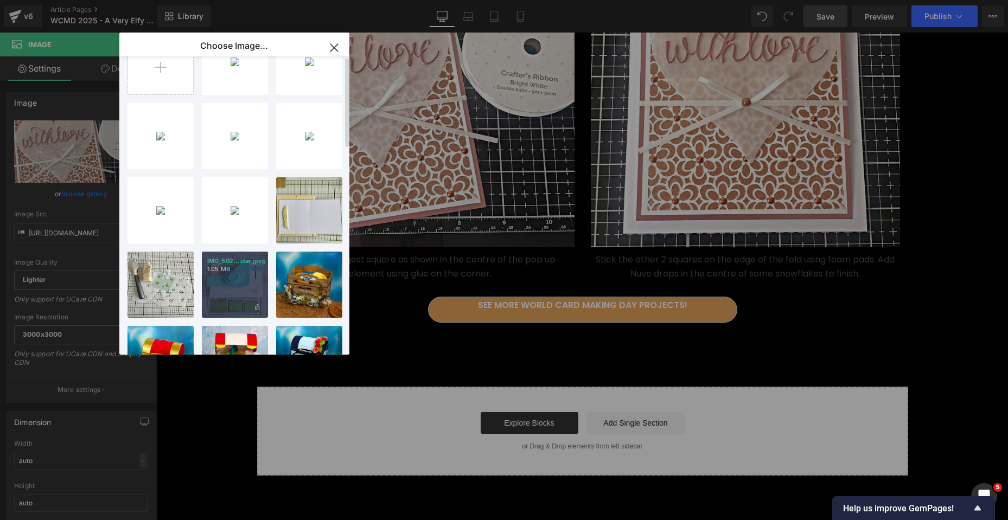
scroll to position [0, 0]
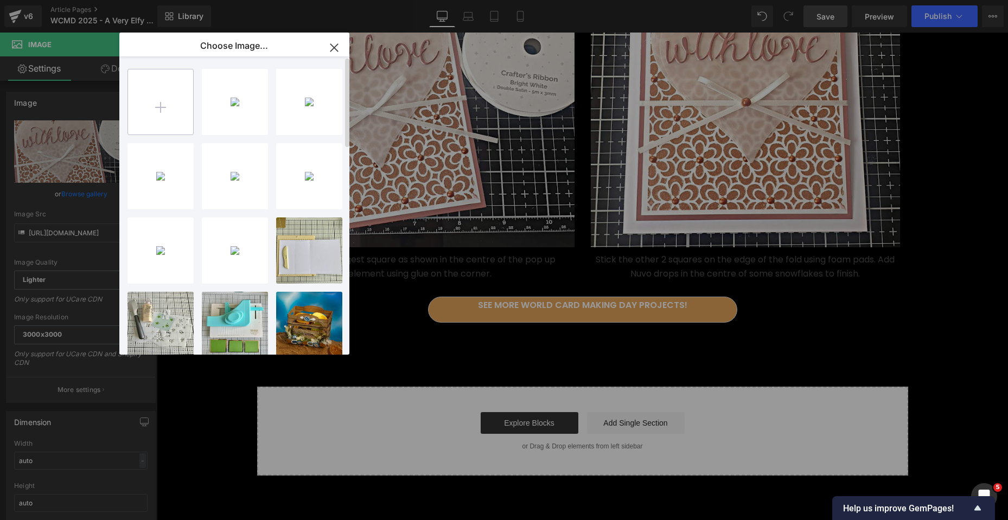
click at [163, 99] on input "file" at bounding box center [160, 101] width 65 height 65
type input "C:\fakepath\Picture7.jpg"
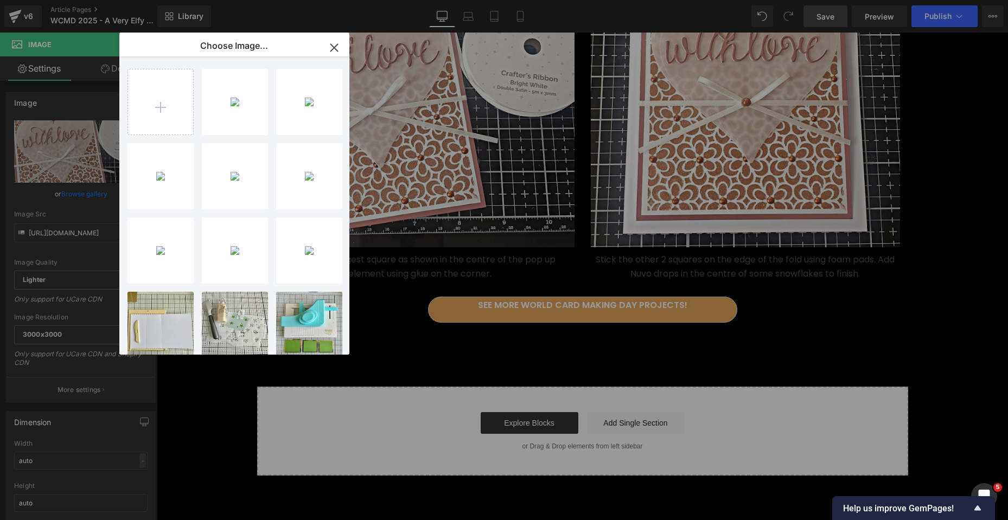
click at [335, 52] on icon "button" at bounding box center [333, 47] width 17 height 17
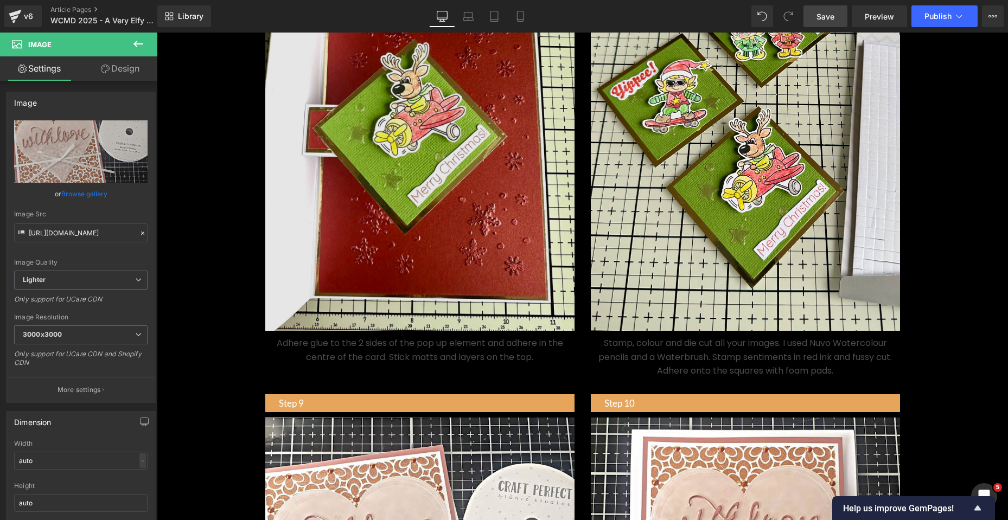
scroll to position [2006, 0]
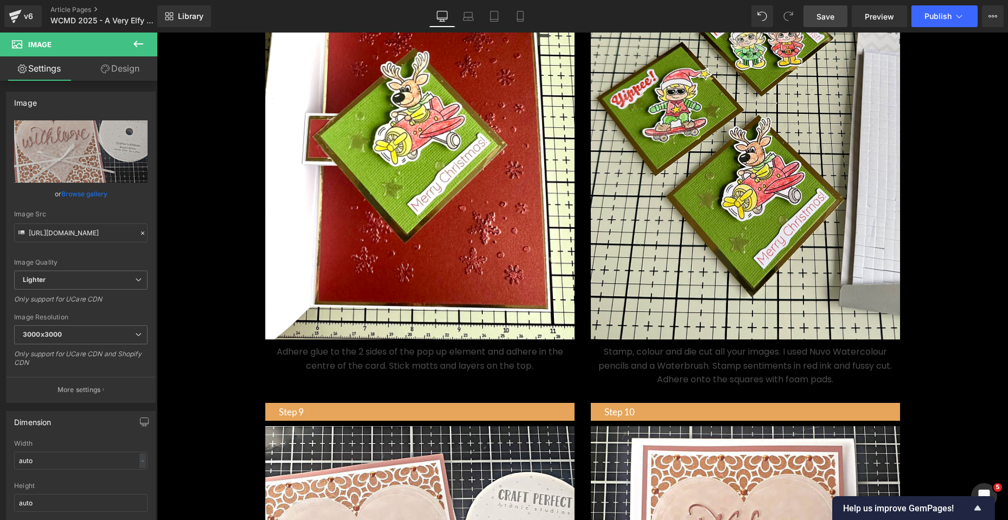
click at [407, 151] on div "Image" at bounding box center [419, 144] width 309 height 392
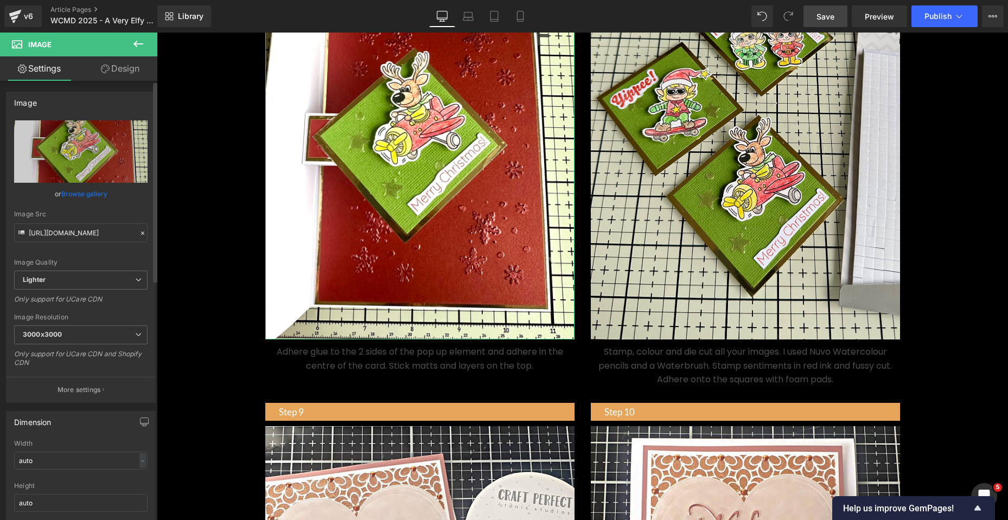
click at [77, 196] on link "Browse gallery" at bounding box center [84, 193] width 46 height 19
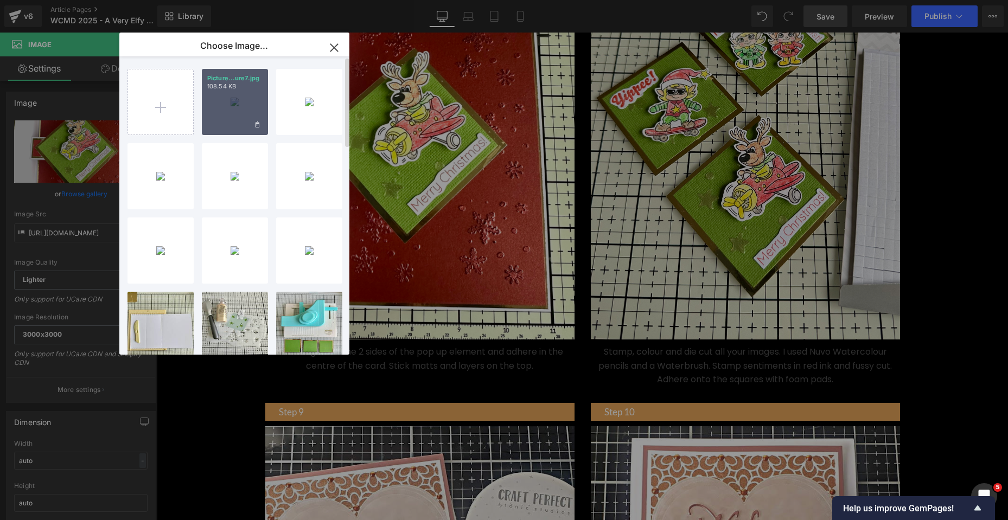
click at [235, 104] on div "Picture...ure7.jpg 108.54 KB" at bounding box center [235, 102] width 66 height 66
type input "https://ucarecdn.com/e93c4ce1-7d13-4034-a848-a79223712b32/-/format/auto/-/previ…"
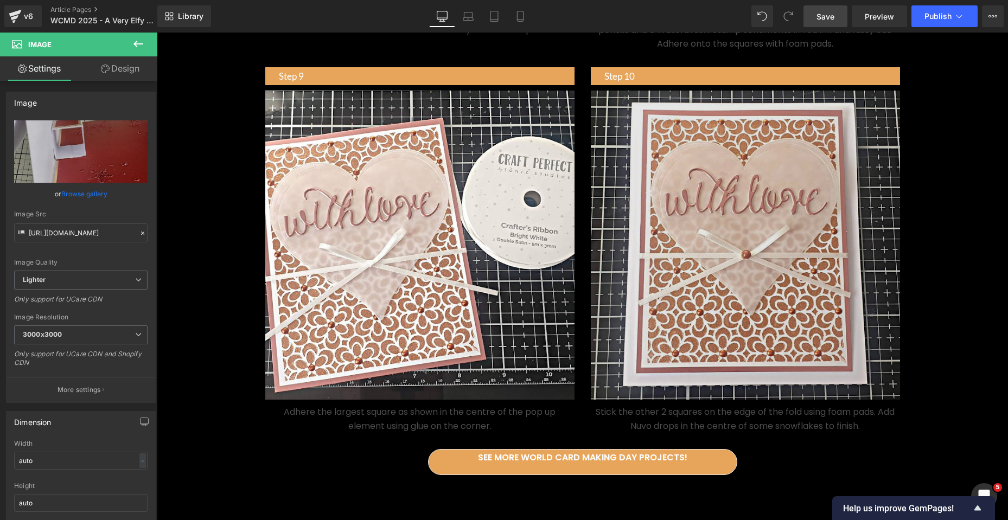
scroll to position [2386, 0]
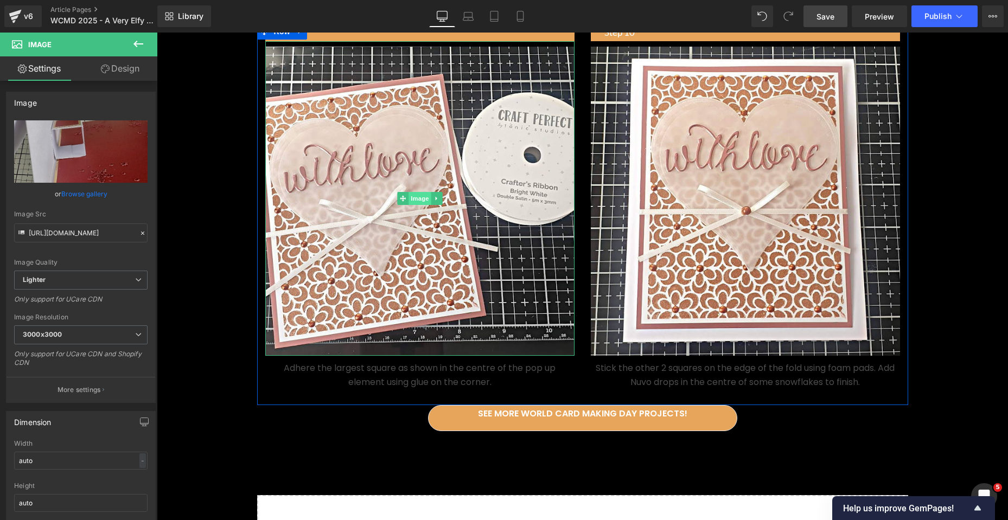
click at [409, 205] on span "Image" at bounding box center [419, 198] width 23 height 13
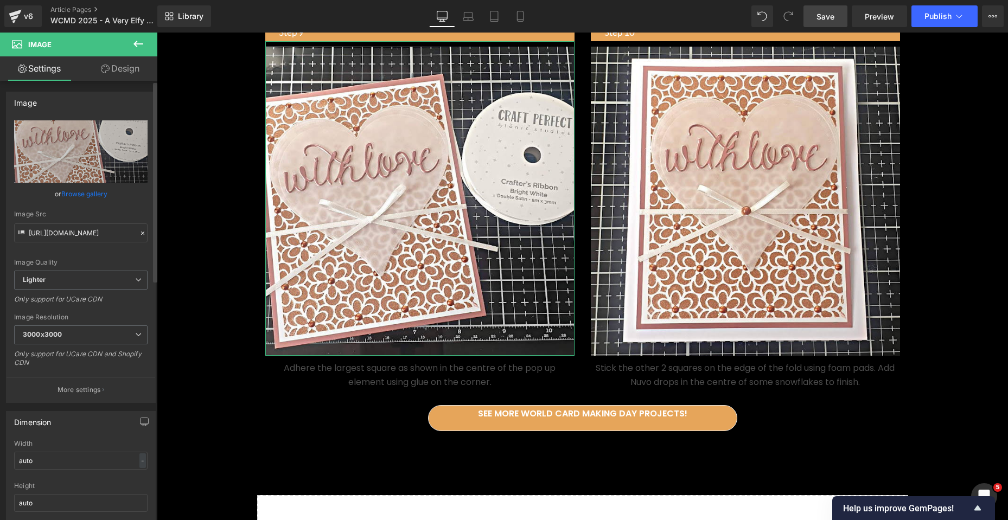
click at [80, 193] on link "Browse gallery" at bounding box center [84, 193] width 46 height 19
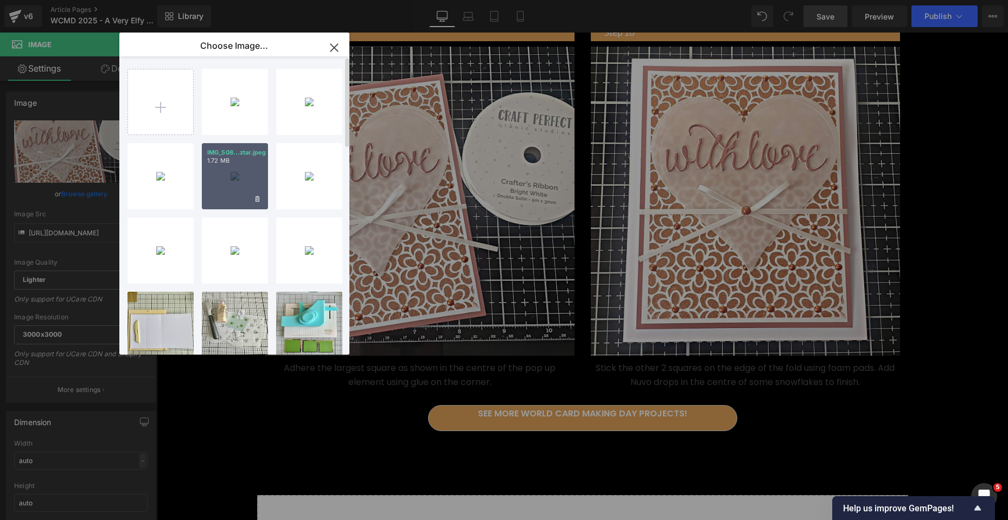
click at [226, 183] on div "IMG_508...ztar.jpeg 1.72 MB" at bounding box center [235, 176] width 66 height 66
type input "https://ucarecdn.com/9c826453-a357-4f14-a488-ac03f126d320/-/format/auto/-/previ…"
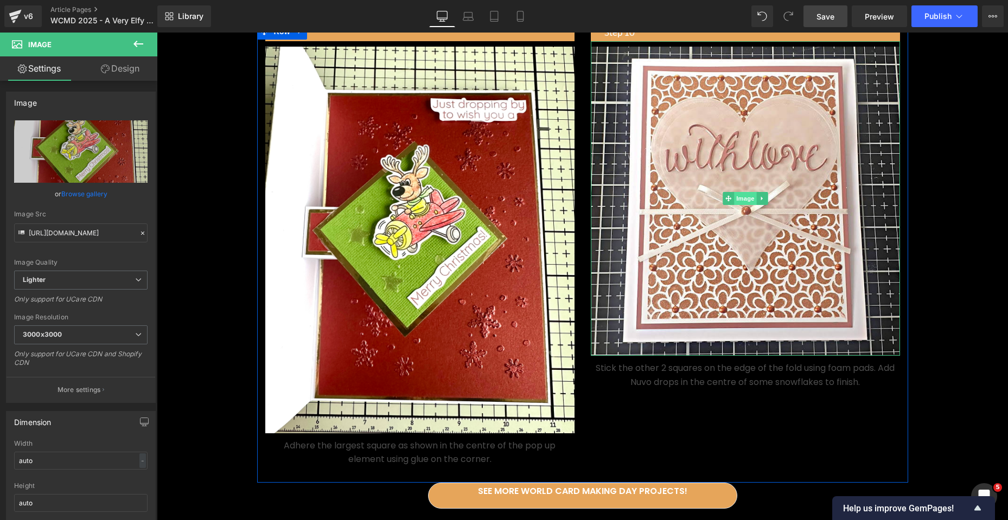
click at [745, 205] on span "Image" at bounding box center [745, 198] width 23 height 13
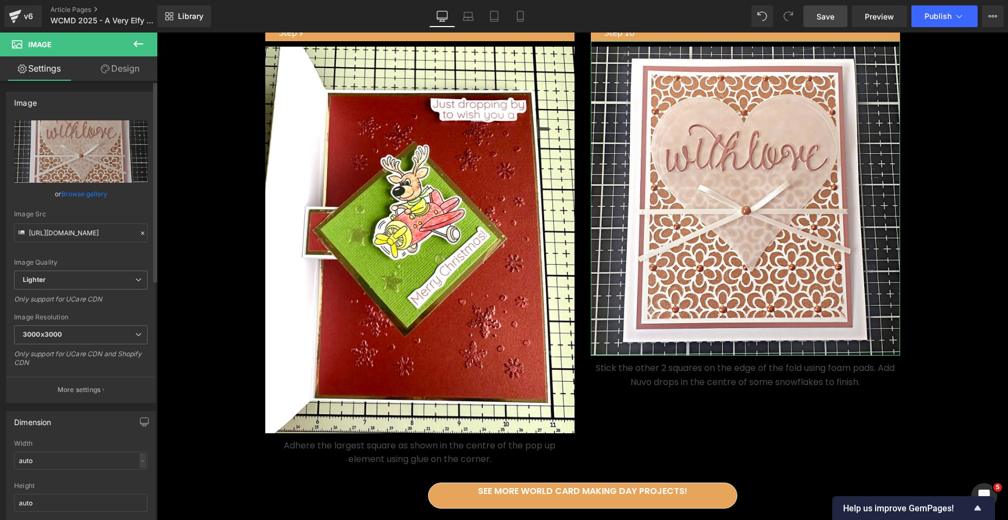
click at [85, 194] on link "Browse gallery" at bounding box center [84, 193] width 46 height 19
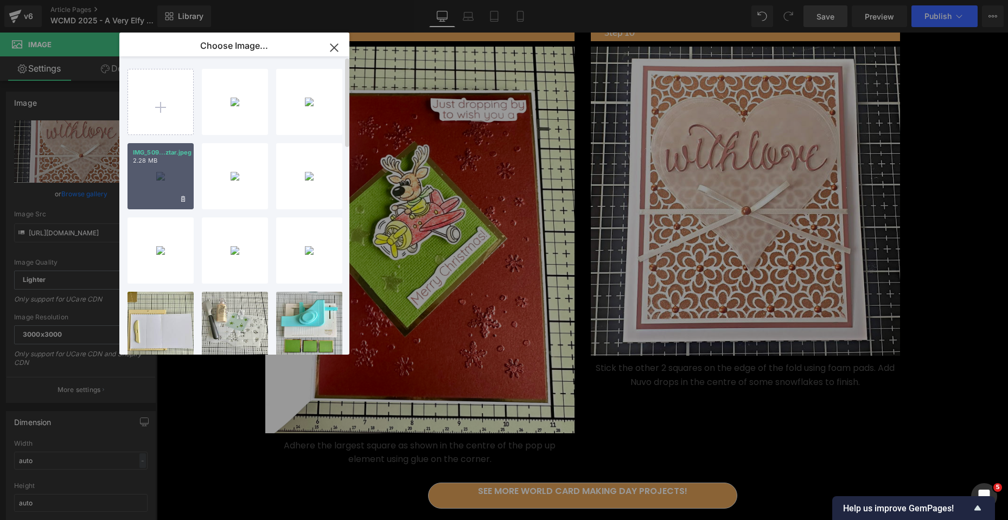
click at [158, 183] on div "IMG_509...ztar.jpeg 2.28 MB" at bounding box center [160, 176] width 66 height 66
type input "https://ucarecdn.com/5f7fa3cc-01fc-42fa-98a9-46bca5354b1d/-/format/auto/-/previ…"
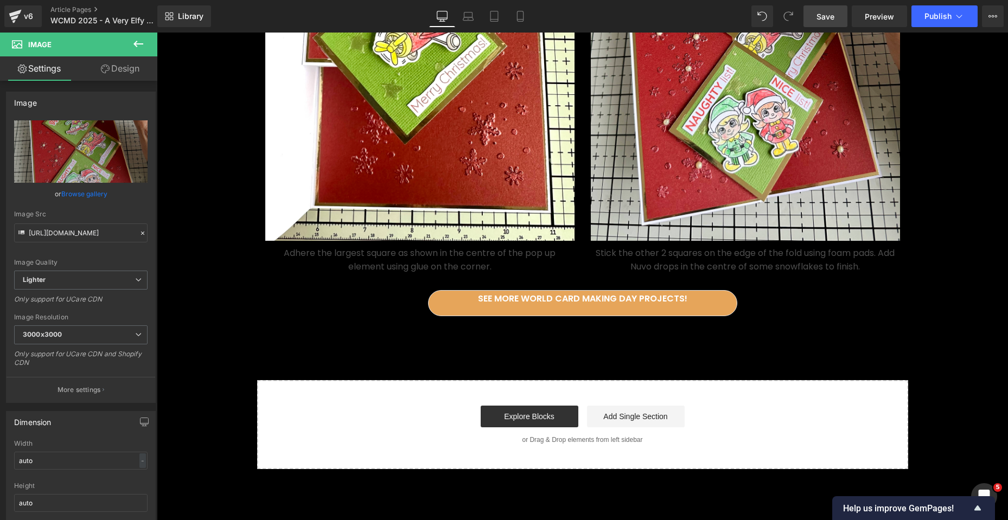
scroll to position [2603, 0]
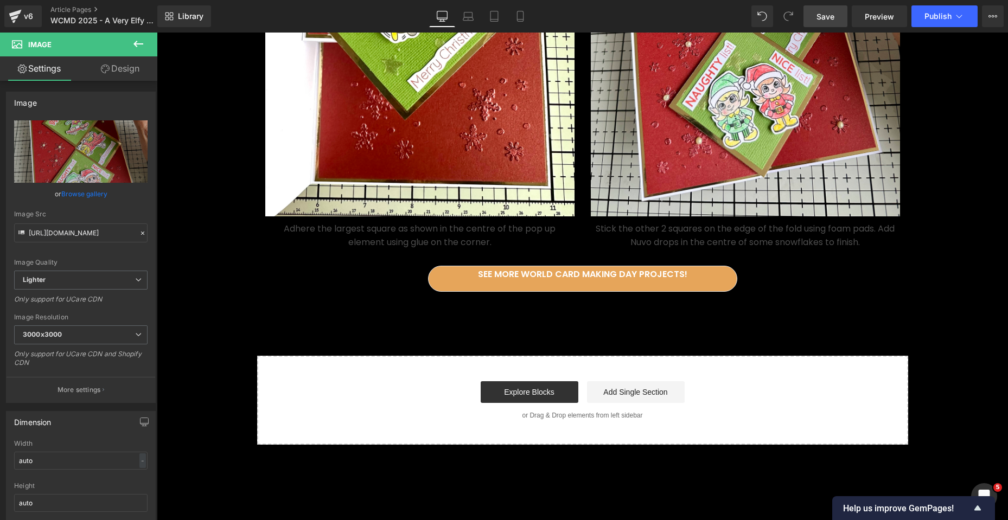
click at [831, 17] on span "Save" at bounding box center [825, 16] width 18 height 11
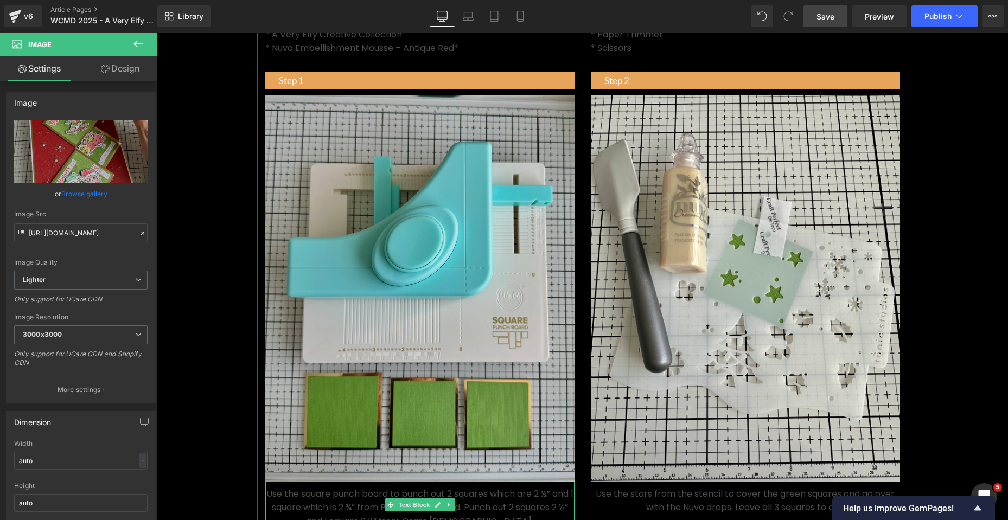
scroll to position [488, 0]
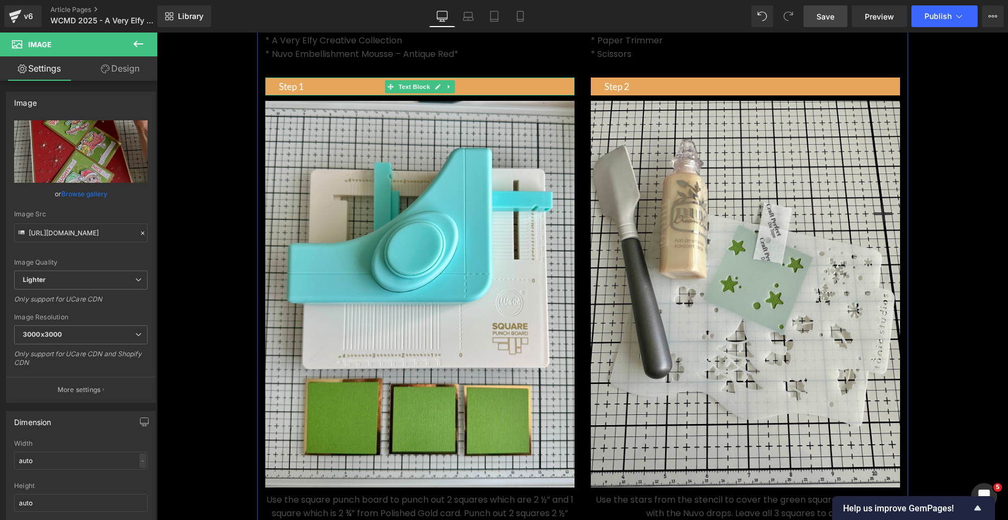
click at [390, 93] on span at bounding box center [389, 86] width 11 height 13
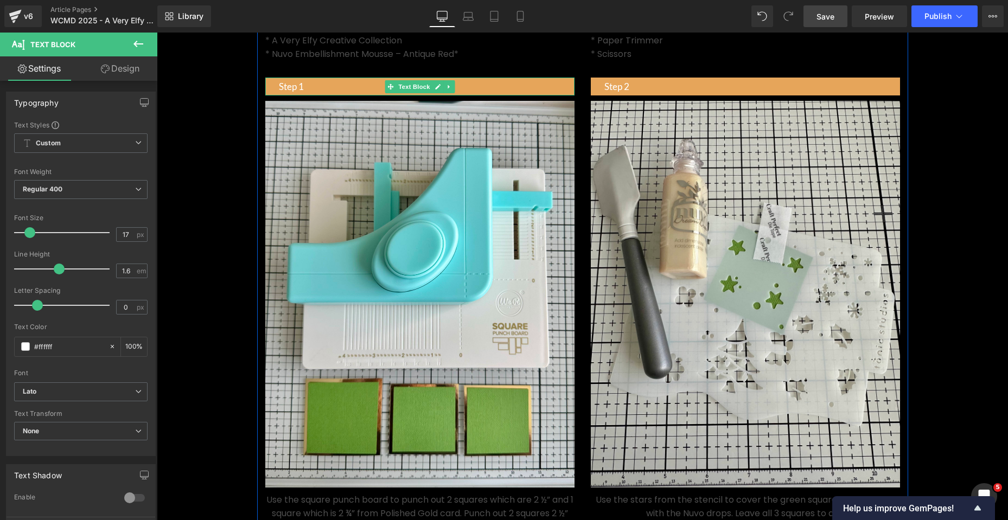
click at [350, 94] on p "Step 1" at bounding box center [427, 86] width 296 height 15
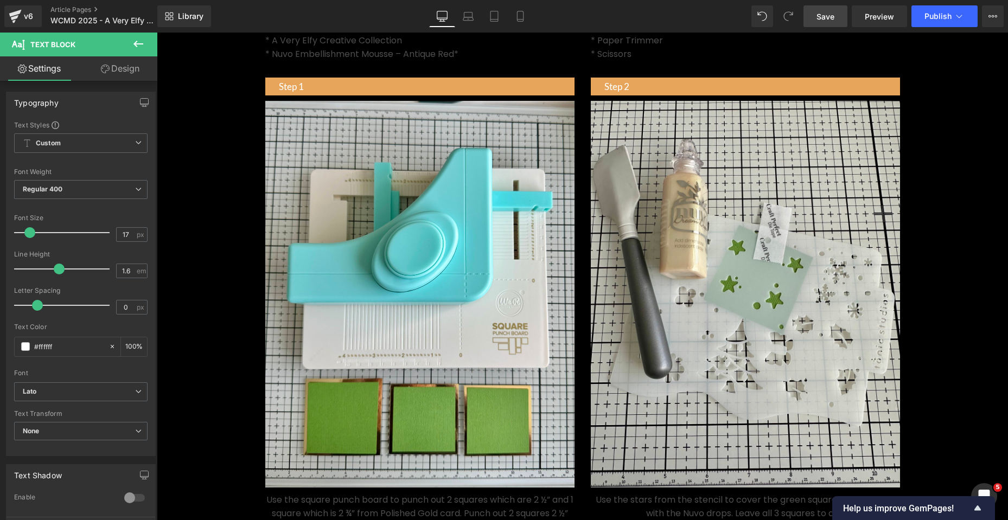
click at [130, 74] on link "Design" at bounding box center [120, 68] width 79 height 24
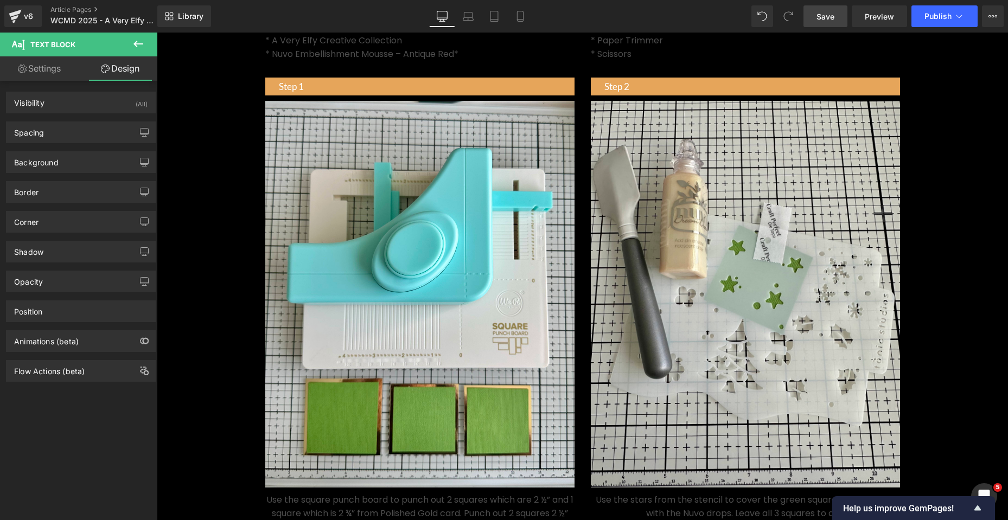
type input "#e6a55a"
type input "100"
click at [47, 163] on div "Background" at bounding box center [36, 159] width 44 height 15
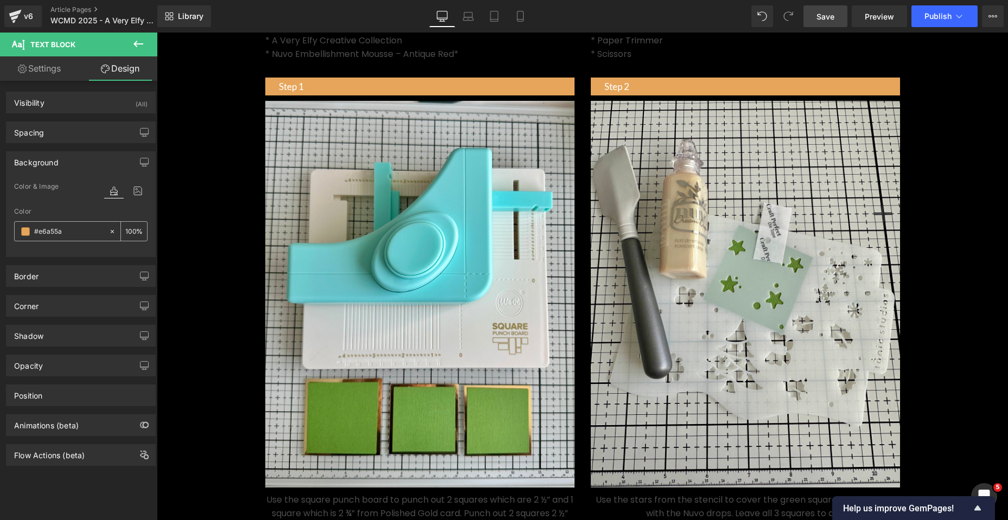
click at [66, 229] on input "#e6a55a" at bounding box center [68, 232] width 69 height 12
click at [54, 232] on input "#e6a55a" at bounding box center [68, 232] width 69 height 12
click at [117, 194] on icon at bounding box center [114, 191] width 20 height 14
click at [56, 240] on div "#e6a55a" at bounding box center [62, 231] width 94 height 19
click at [56, 234] on input "#e6a55a" at bounding box center [68, 232] width 69 height 12
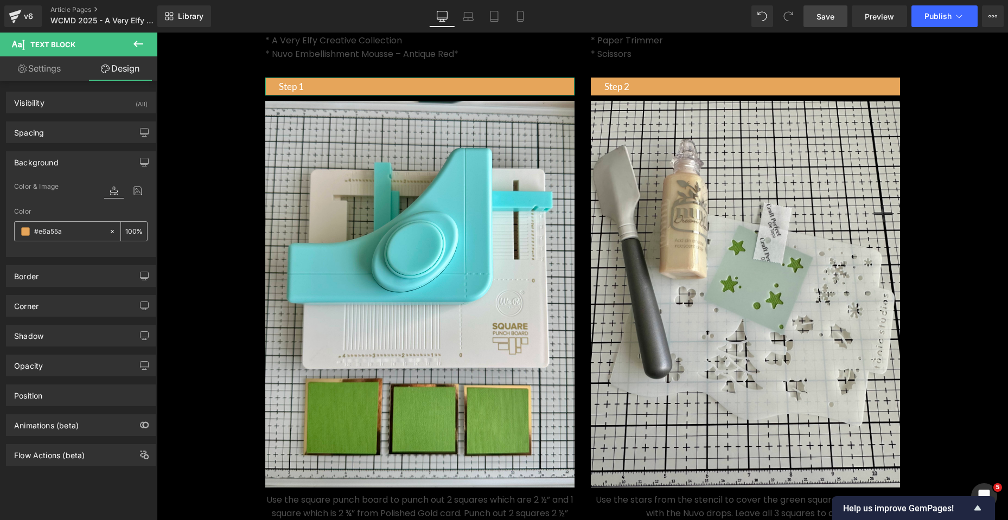
click at [73, 232] on input "#e6a55a" at bounding box center [68, 232] width 69 height 12
drag, startPoint x: 68, startPoint y: 235, endPoint x: 34, endPoint y: 235, distance: 34.7
click at [34, 235] on div "#e6a55a" at bounding box center [62, 231] width 94 height 19
paste input "932f20"
type input "#932f20"
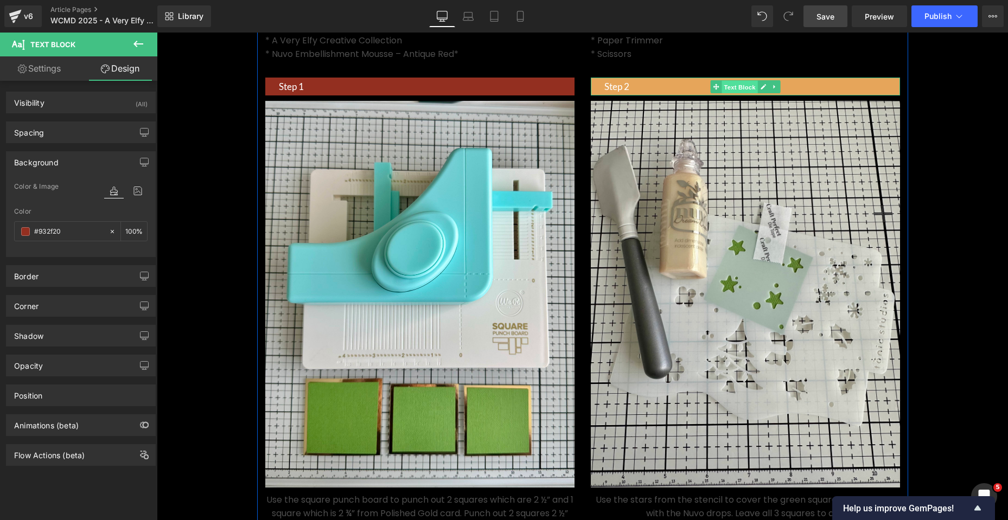
click at [731, 93] on span "Text Block" at bounding box center [739, 86] width 36 height 13
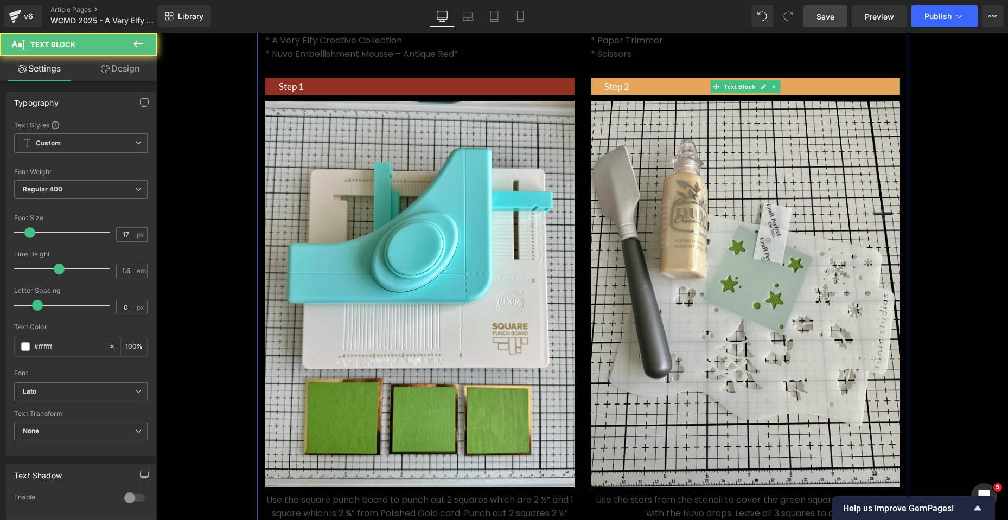
click at [665, 94] on p "Step 2" at bounding box center [752, 86] width 296 height 15
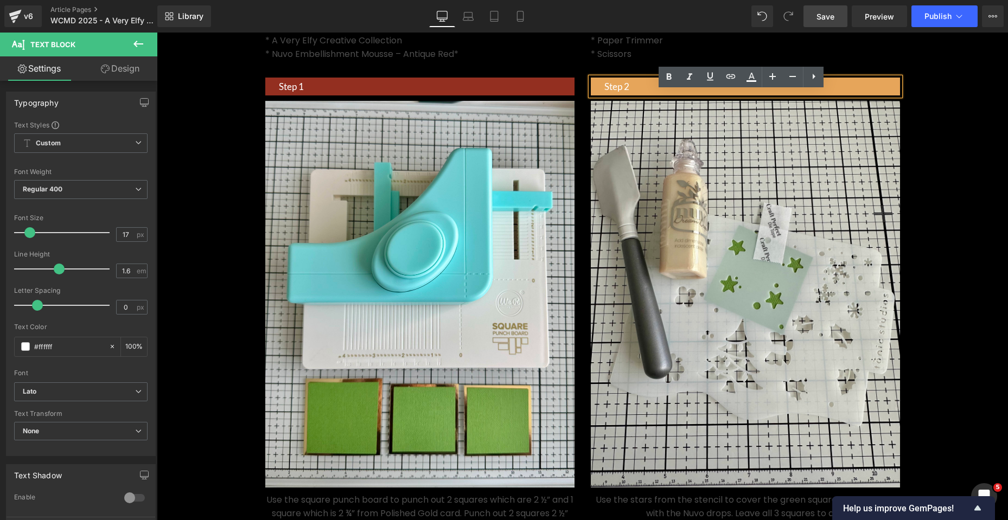
click at [652, 94] on p "Step 2" at bounding box center [752, 86] width 296 height 15
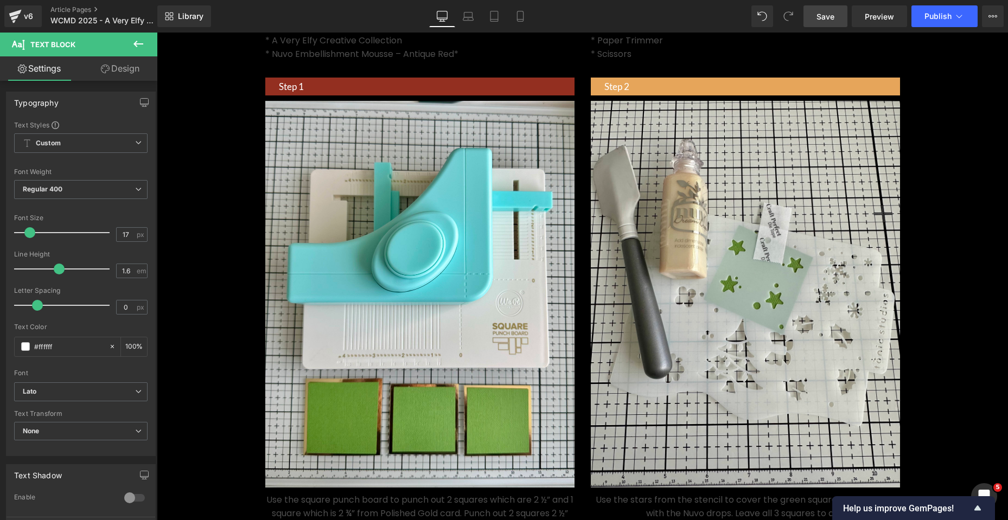
click at [119, 73] on link "Design" at bounding box center [120, 68] width 79 height 24
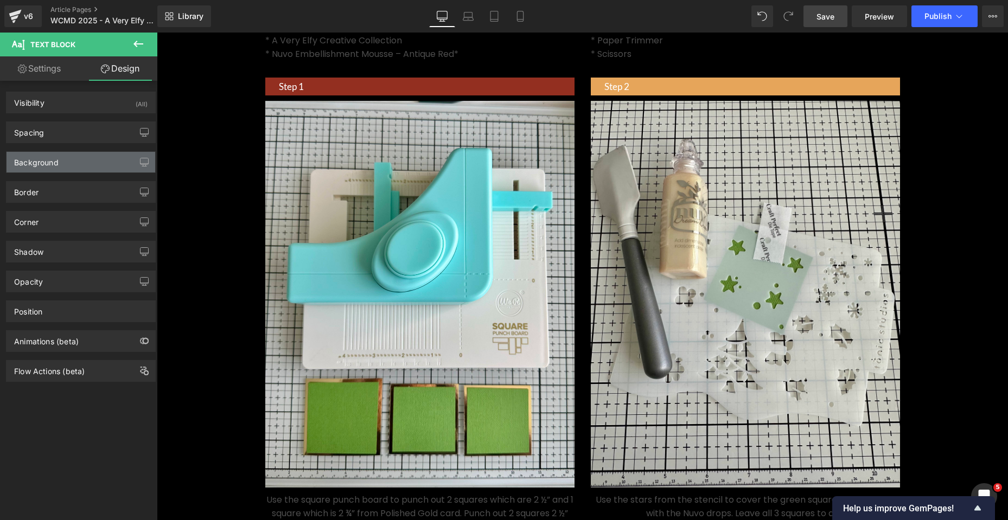
type input "#e6a55a"
type input "100"
click at [50, 157] on div "Background" at bounding box center [36, 159] width 44 height 15
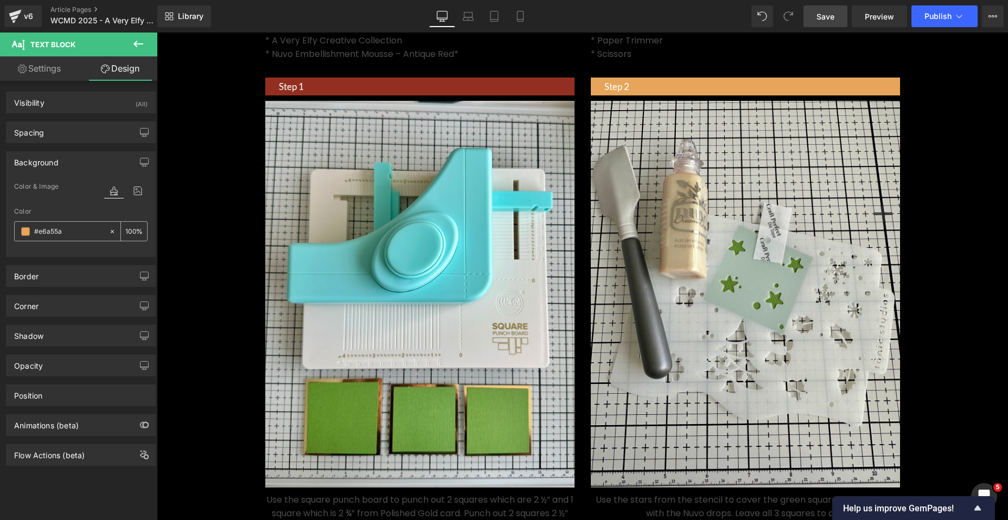
paste input "932f20"
type input "#932f20"
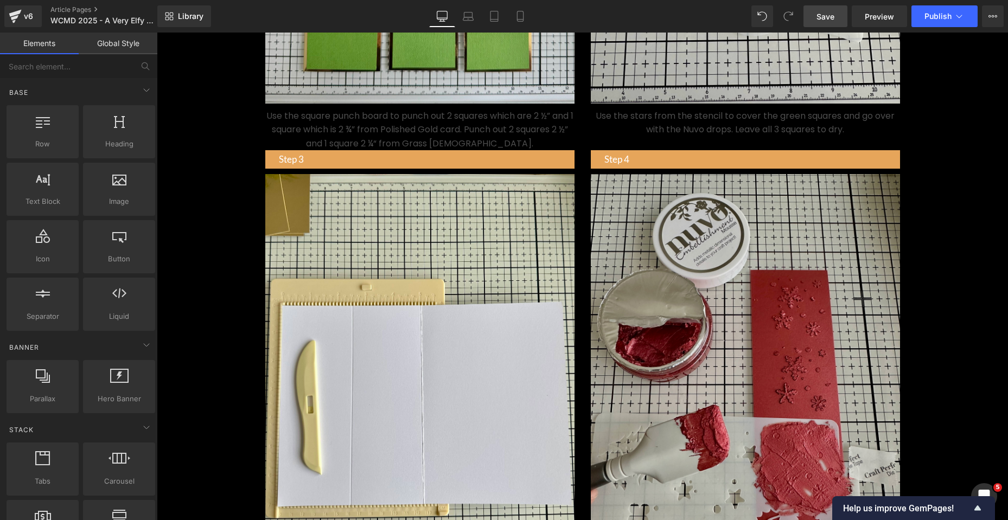
scroll to position [922, 0]
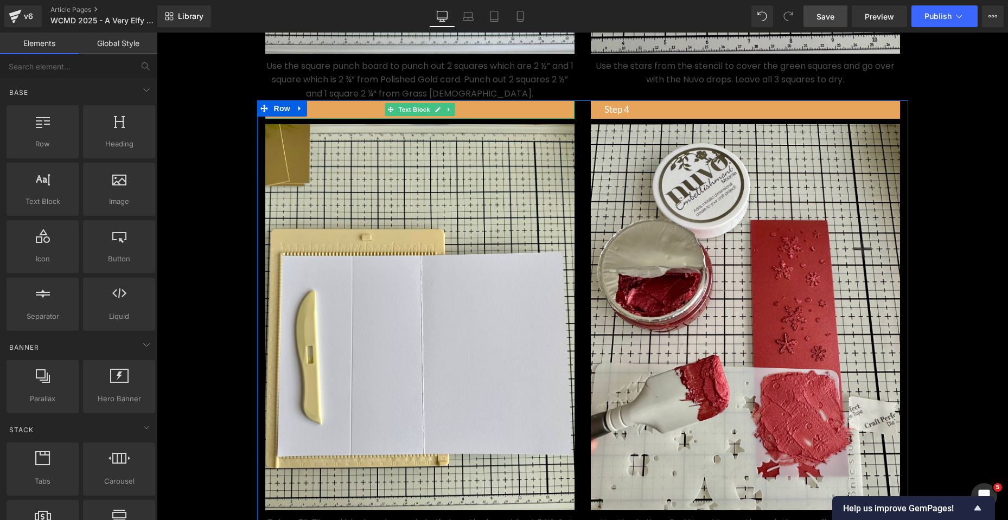
click at [365, 117] on p "Step 3" at bounding box center [427, 109] width 296 height 15
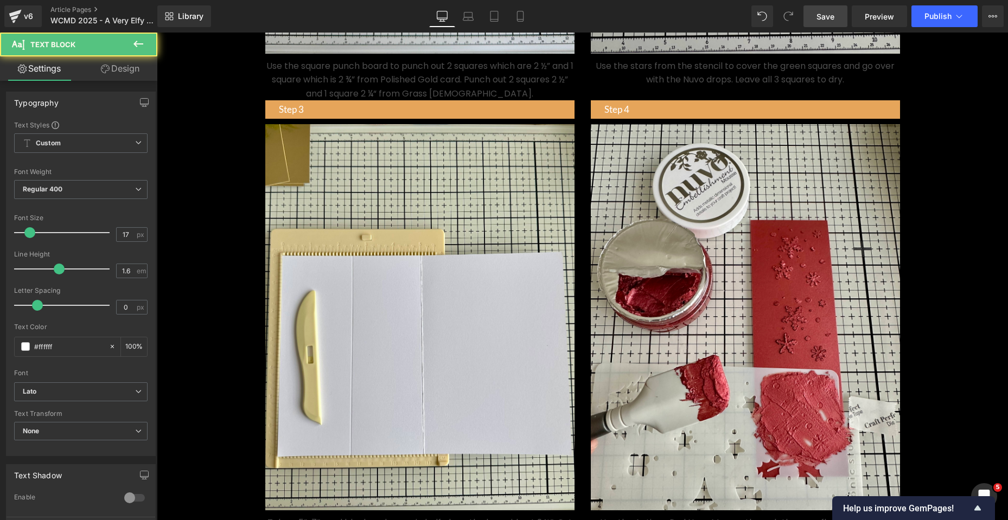
click at [130, 70] on link "Design" at bounding box center [120, 68] width 79 height 24
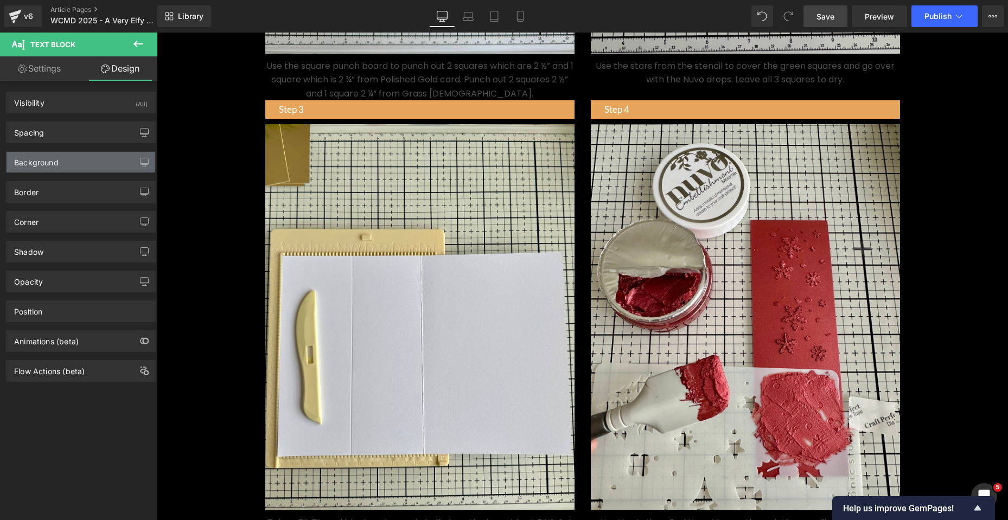
click at [69, 161] on div "Background" at bounding box center [81, 162] width 149 height 21
type input "#e6a55a"
type input "100"
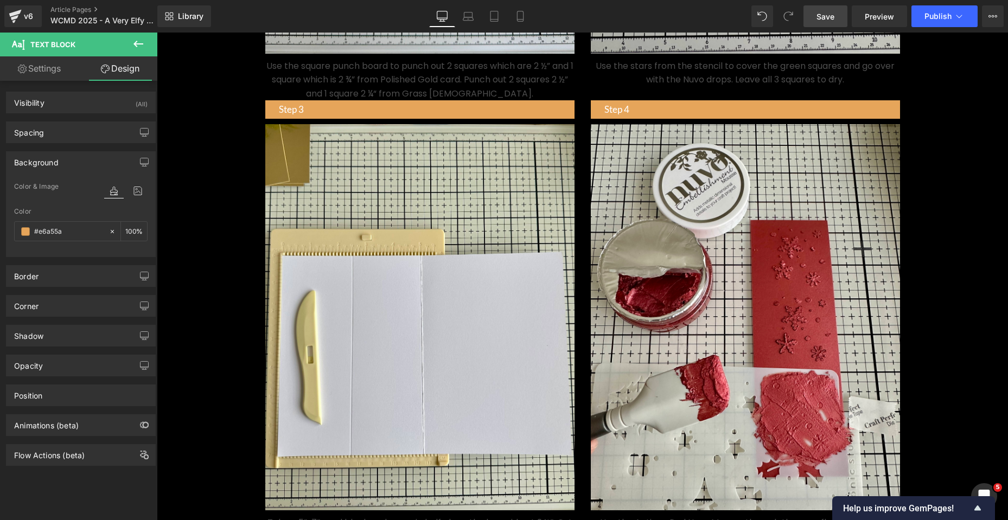
paste input "932f20"
type input "#932f20"
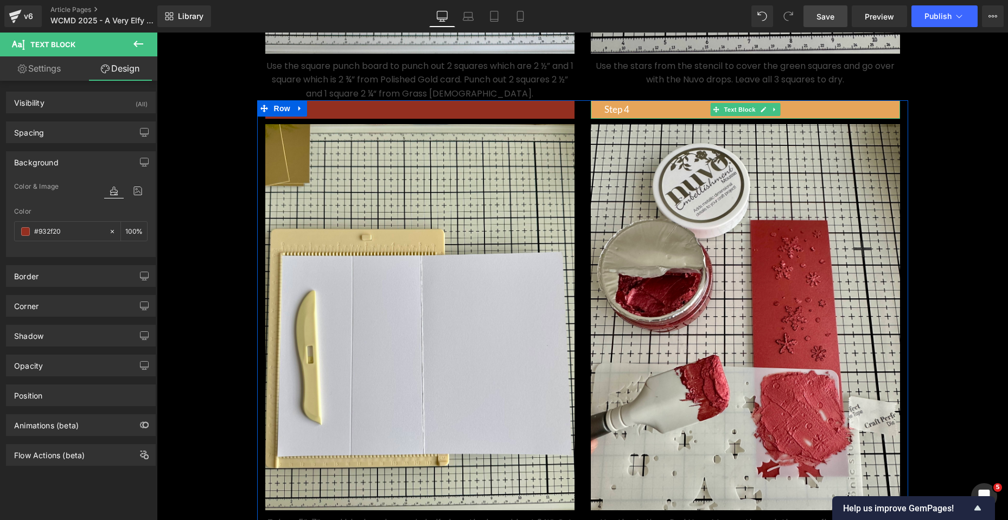
click at [681, 117] on p "Step 4" at bounding box center [752, 109] width 296 height 15
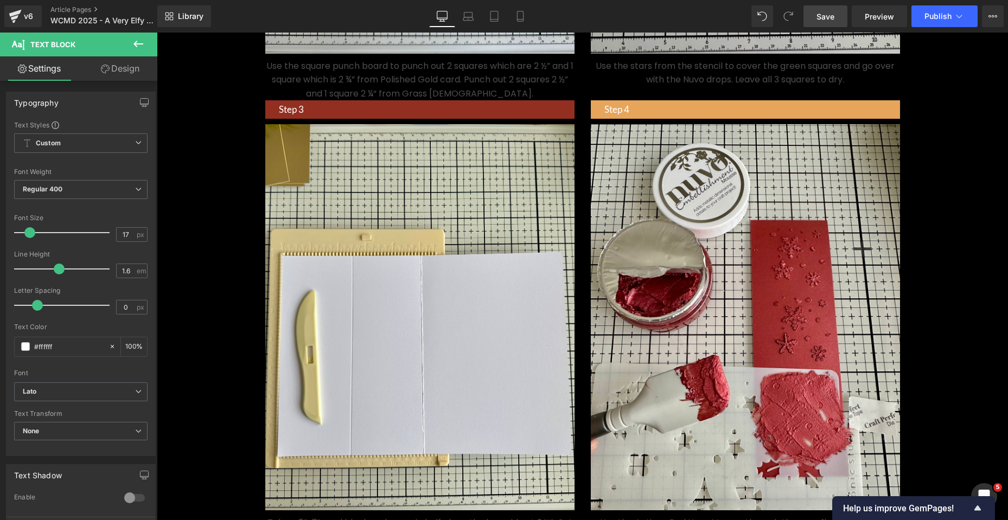
click at [117, 62] on link "Design" at bounding box center [120, 68] width 79 height 24
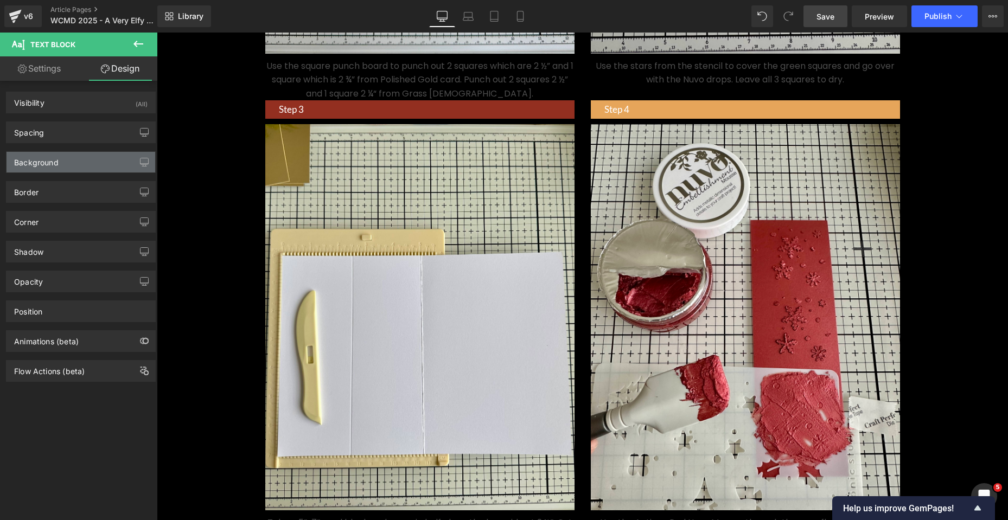
click at [51, 164] on div "Background" at bounding box center [36, 159] width 44 height 15
type input "#e6a55a"
type input "100"
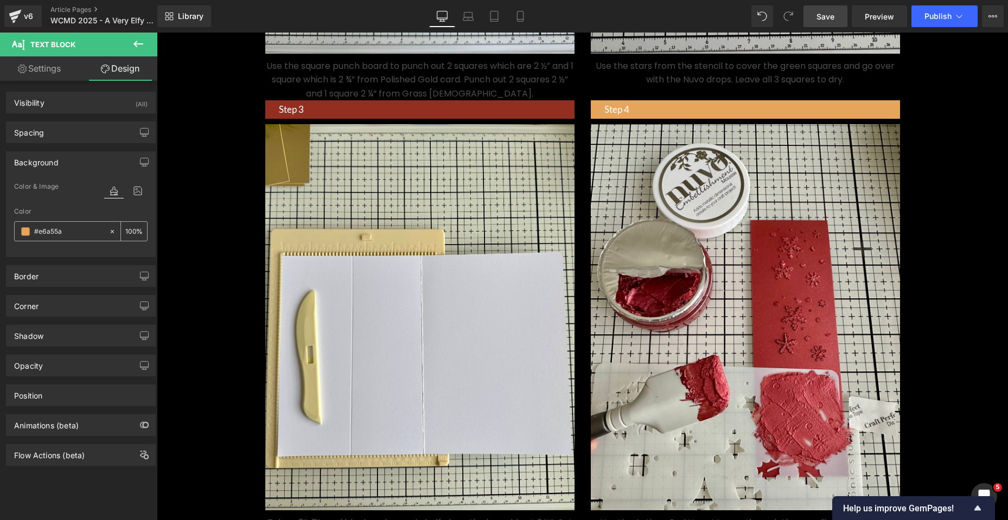
click at [70, 232] on input "#e6a55a" at bounding box center [68, 232] width 69 height 12
paste input "932f20"
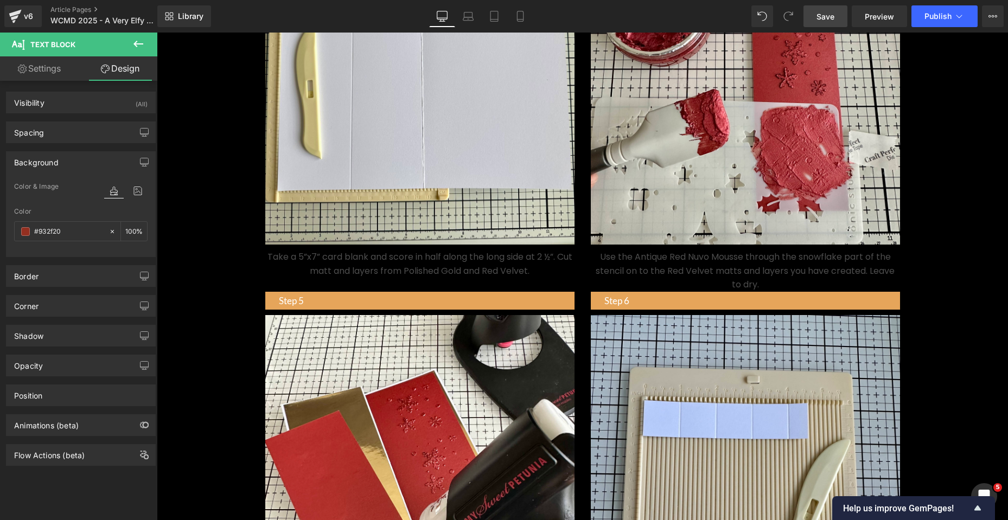
scroll to position [1193, 0]
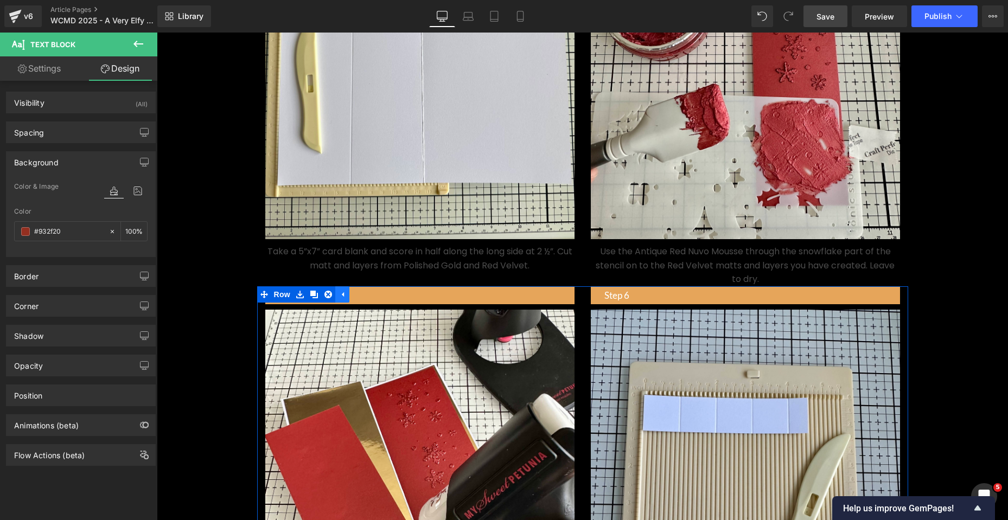
type input "#932f20"
click at [341, 298] on icon at bounding box center [342, 294] width 8 height 8
click at [342, 303] on p "Step 5" at bounding box center [427, 295] width 296 height 15
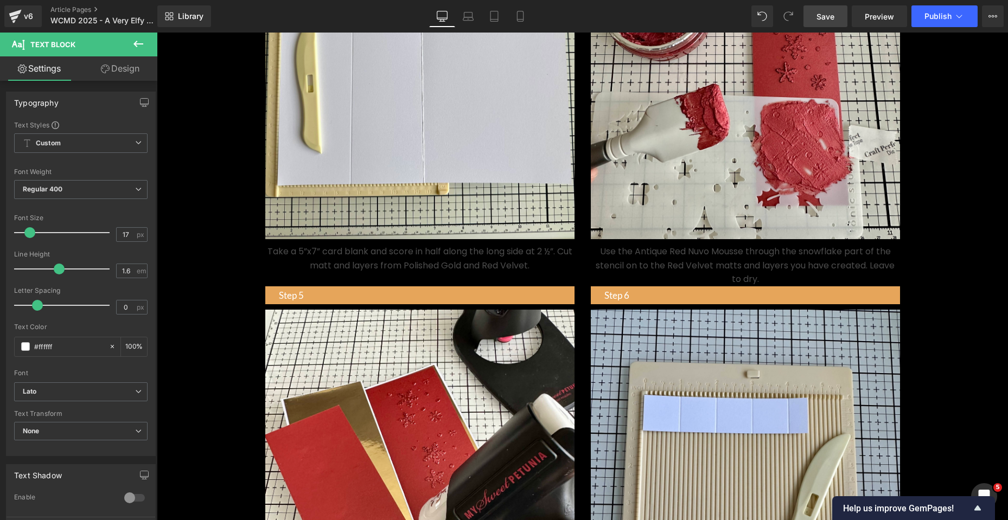
click at [123, 70] on link "Design" at bounding box center [120, 68] width 79 height 24
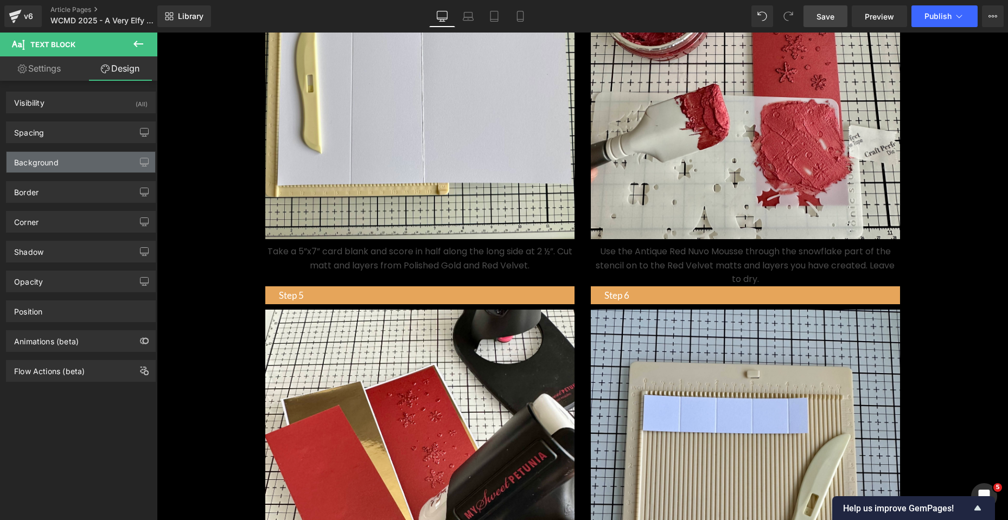
click at [74, 162] on div "Background" at bounding box center [81, 162] width 149 height 21
type input "#e6a55a"
type input "100"
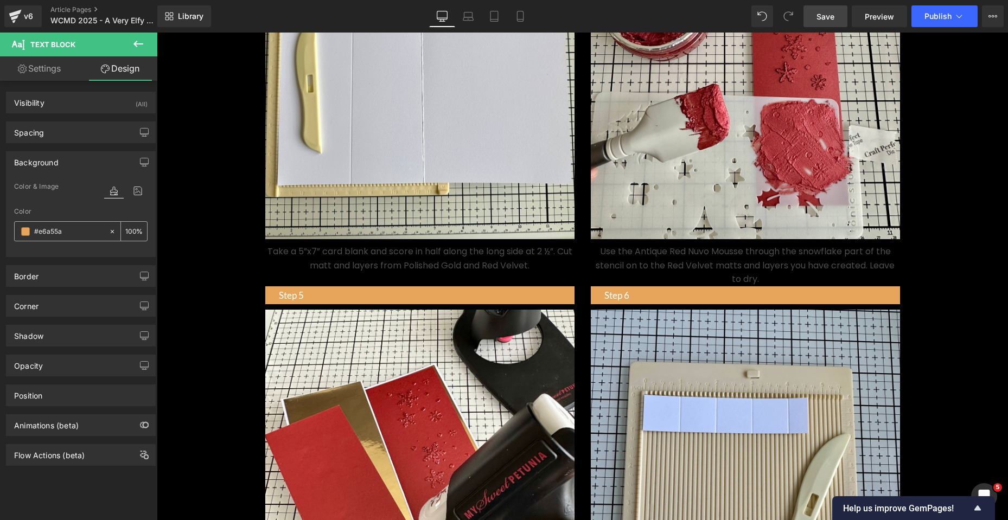
click at [75, 238] on div "#e6a55a" at bounding box center [62, 231] width 94 height 19
click at [66, 231] on input "#e6a55a" at bounding box center [68, 232] width 69 height 12
paste input "932f20"
type input "#932f20"
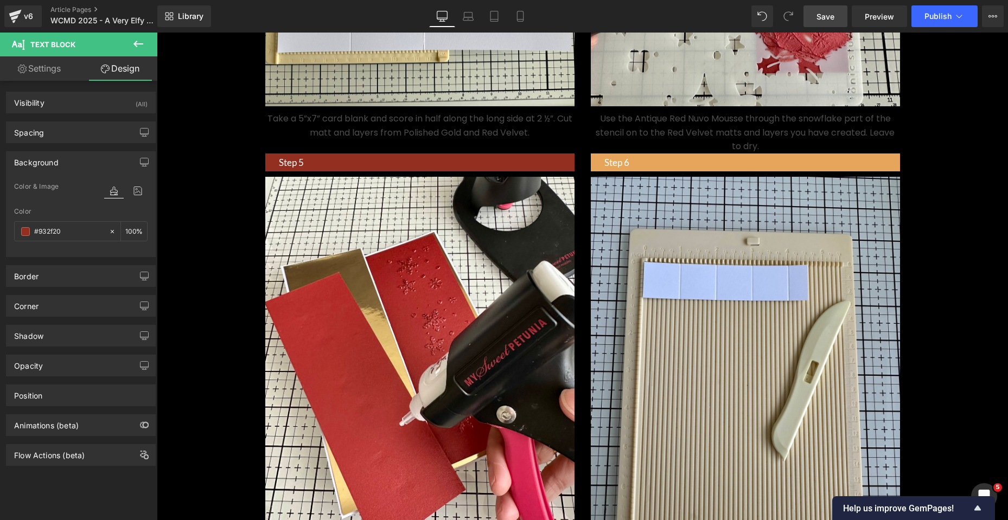
scroll to position [1356, 0]
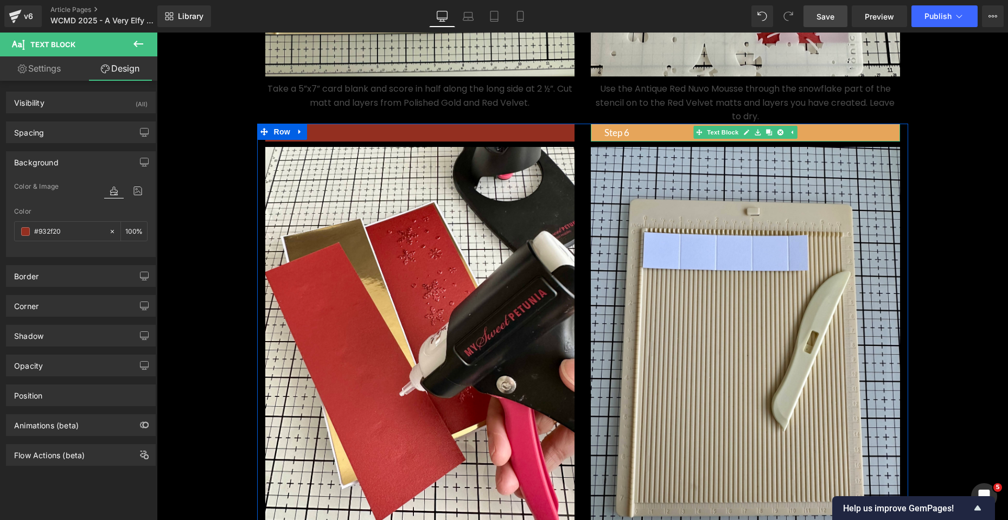
click at [670, 140] on p "Step 6" at bounding box center [752, 132] width 296 height 15
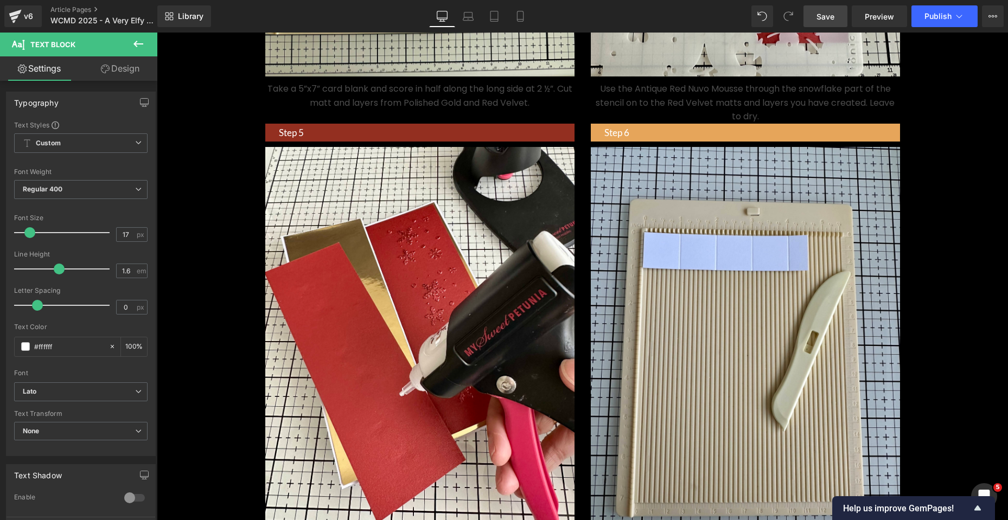
click at [117, 65] on link "Design" at bounding box center [120, 68] width 79 height 24
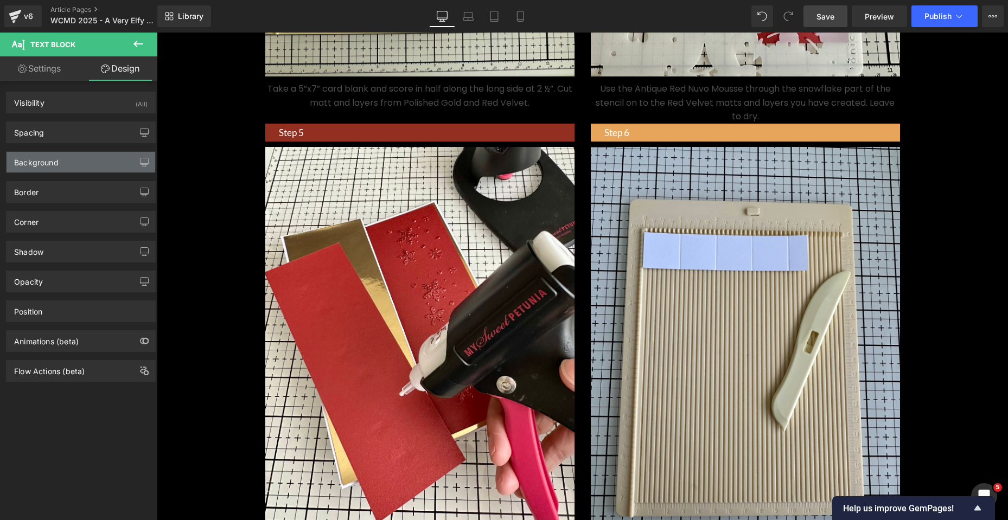
type input "#e6a55a"
type input "100"
click at [52, 155] on div "Background" at bounding box center [36, 159] width 44 height 15
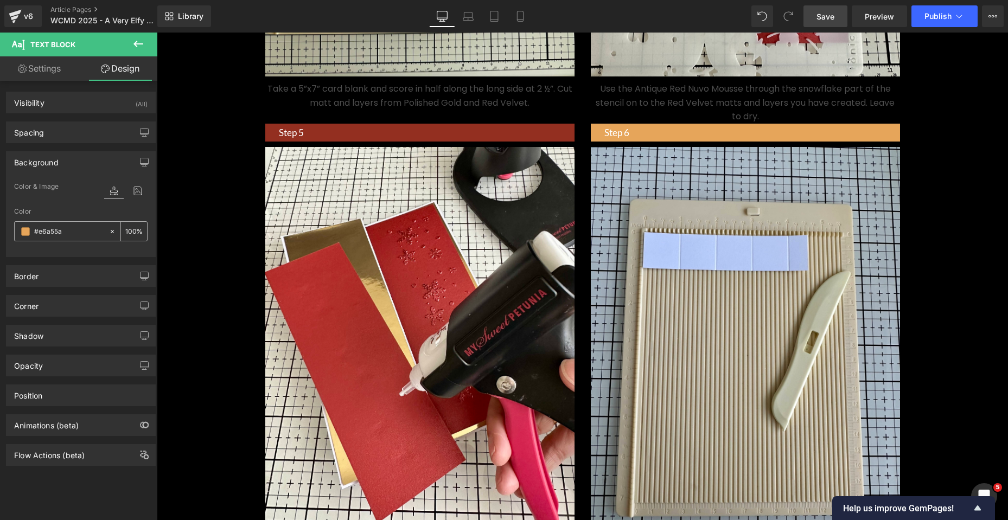
click at [63, 230] on input "#e6a55a" at bounding box center [68, 232] width 69 height 12
paste input "932f20"
type input "#932f20"
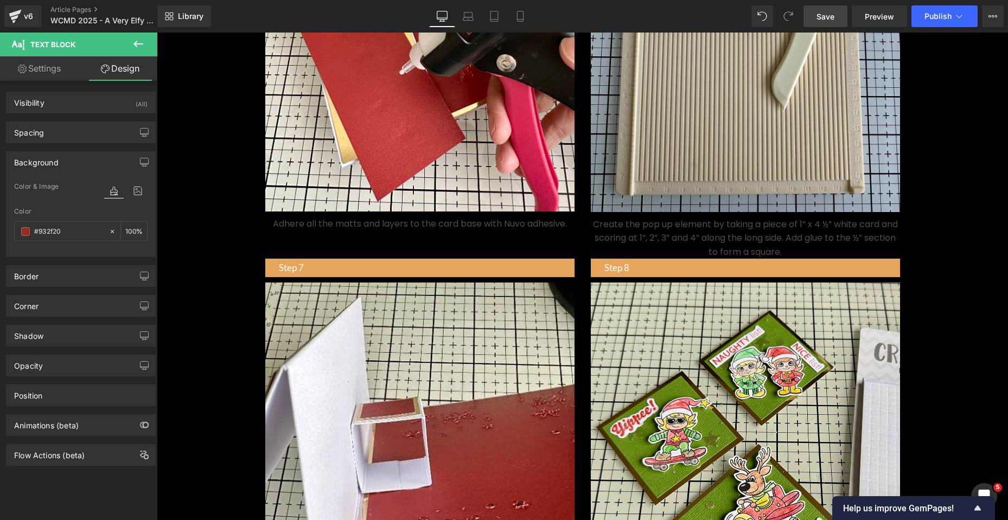
scroll to position [1681, 0]
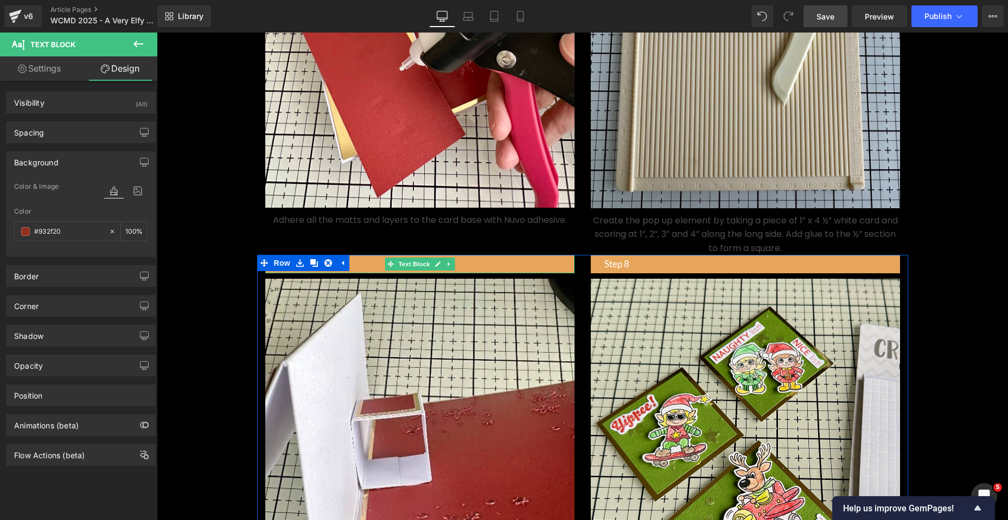
click at [368, 271] on p "Step 7" at bounding box center [427, 263] width 296 height 15
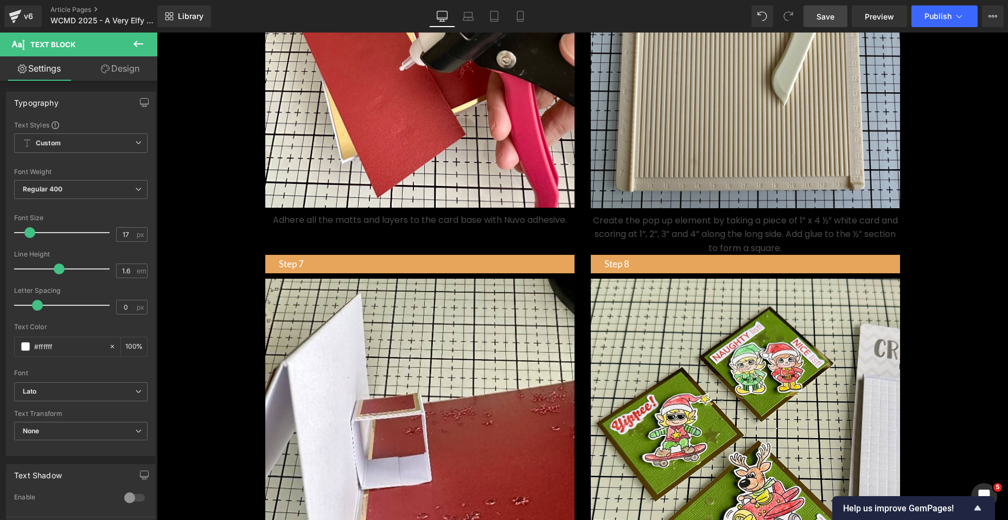
click at [119, 66] on link "Design" at bounding box center [120, 68] width 79 height 24
click at [0, 0] on div "Background" at bounding box center [0, 0] width 0 height 0
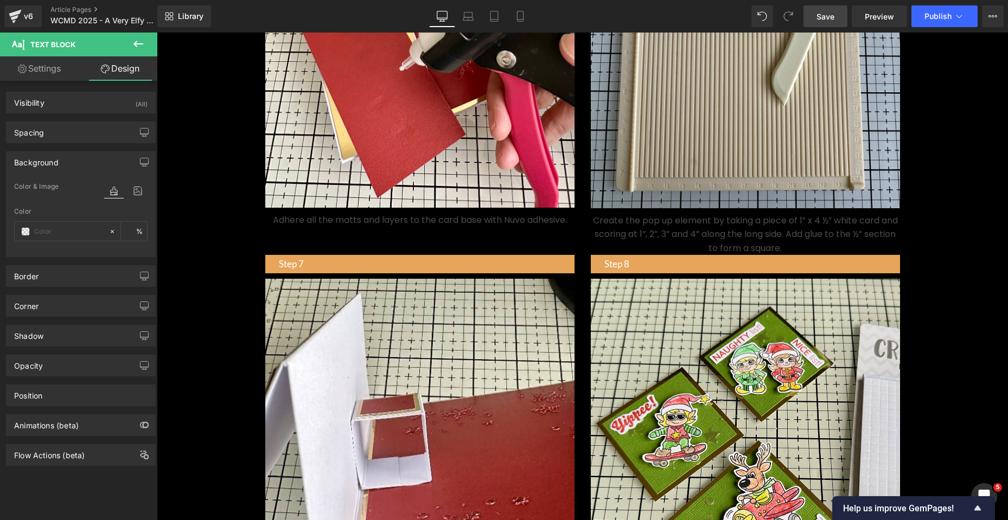
type input "#e6a55a"
type input "100"
click at [69, 230] on input "#e6a55a" at bounding box center [68, 232] width 69 height 12
paste input "932f20"
type input "#932f20"
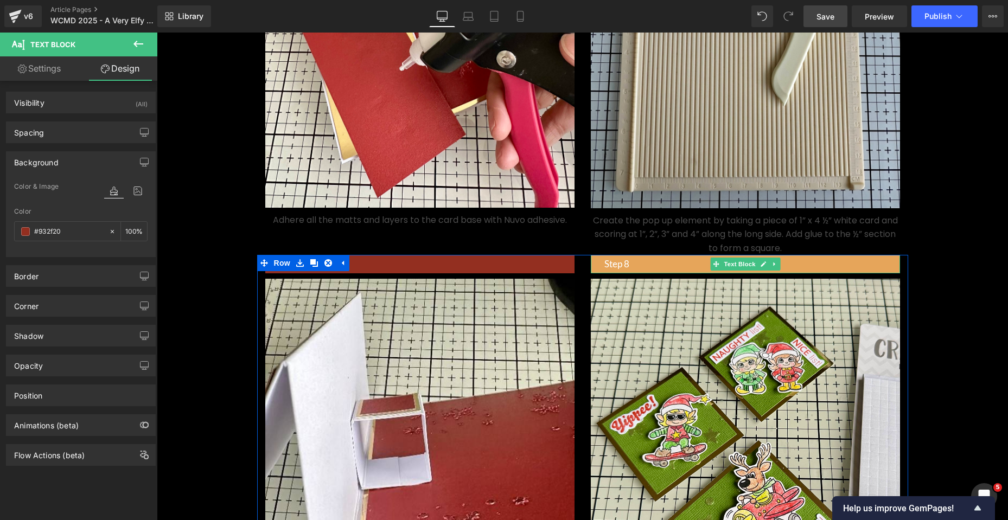
click at [667, 271] on p "Step 8" at bounding box center [752, 263] width 296 height 15
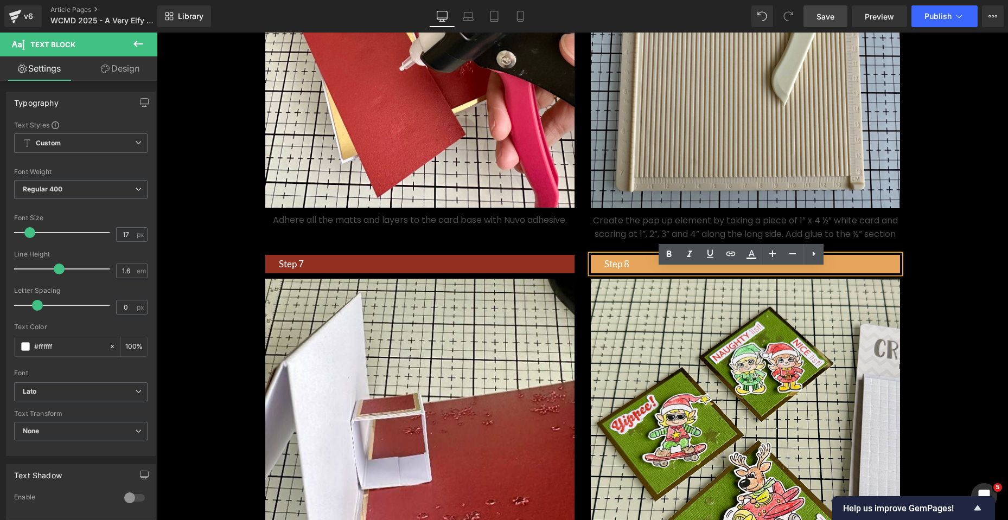
click at [126, 66] on link "Design" at bounding box center [120, 68] width 79 height 24
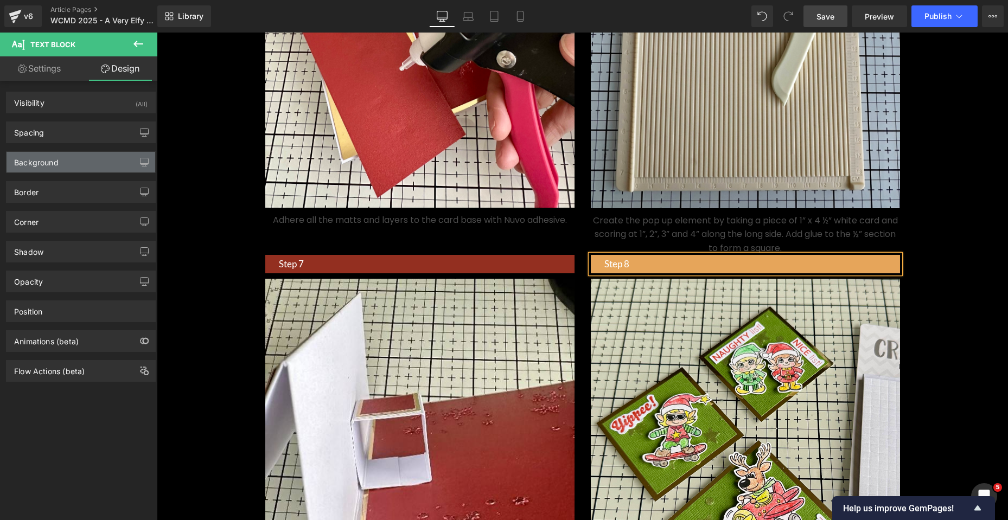
click at [62, 163] on div "Background" at bounding box center [81, 162] width 149 height 21
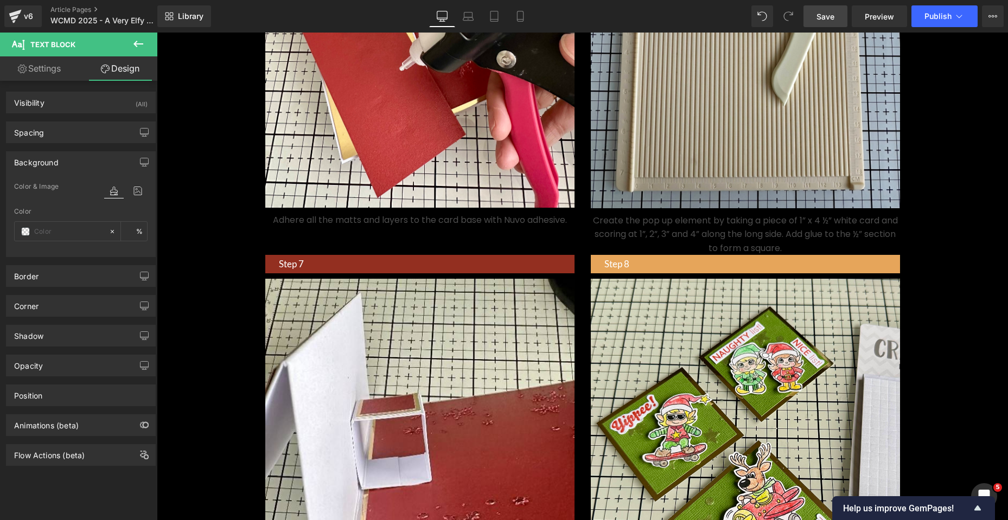
type input "#e6a55a"
type input "100"
click at [59, 232] on input "#e6a55a" at bounding box center [68, 232] width 69 height 12
paste input "932f20"
type input "#932f20"
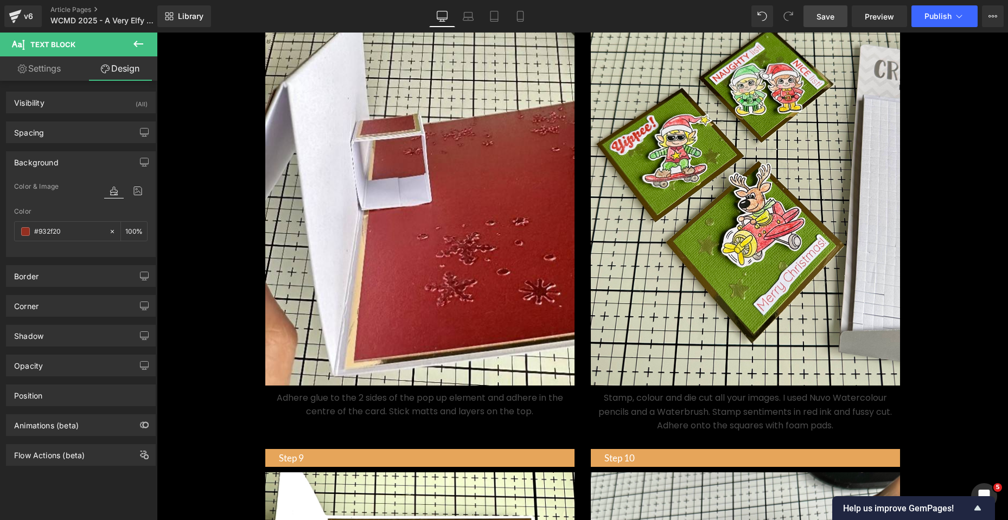
scroll to position [2115, 0]
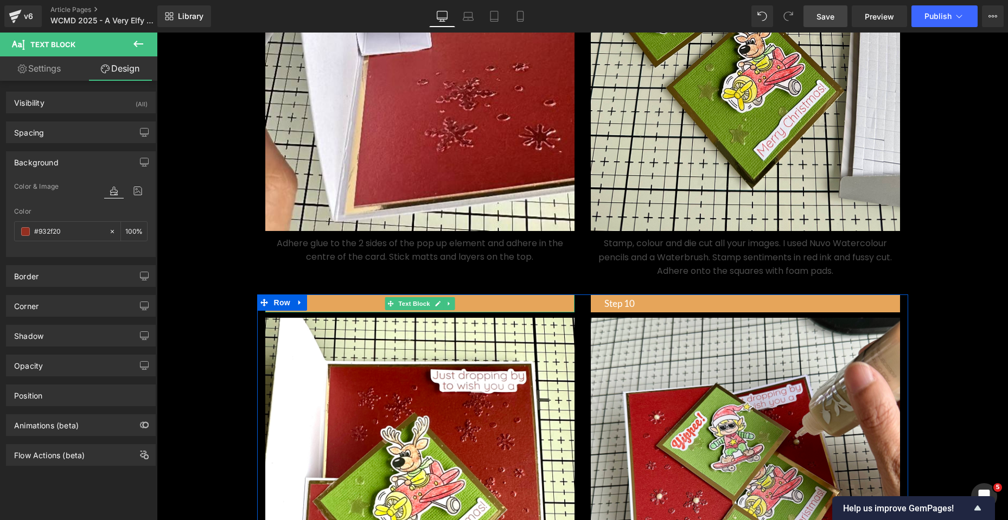
click at [357, 311] on p "Step 9" at bounding box center [427, 303] width 296 height 15
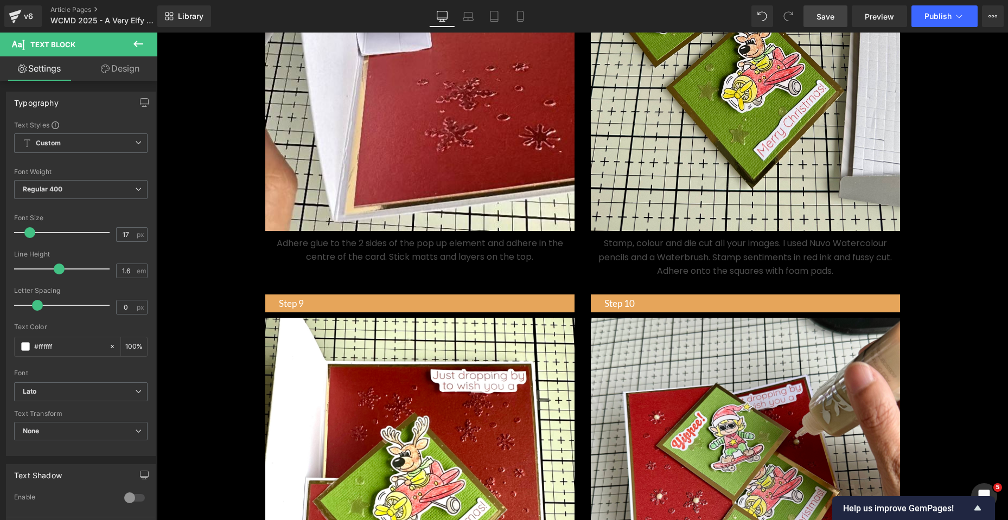
click at [133, 72] on link "Design" at bounding box center [120, 68] width 79 height 24
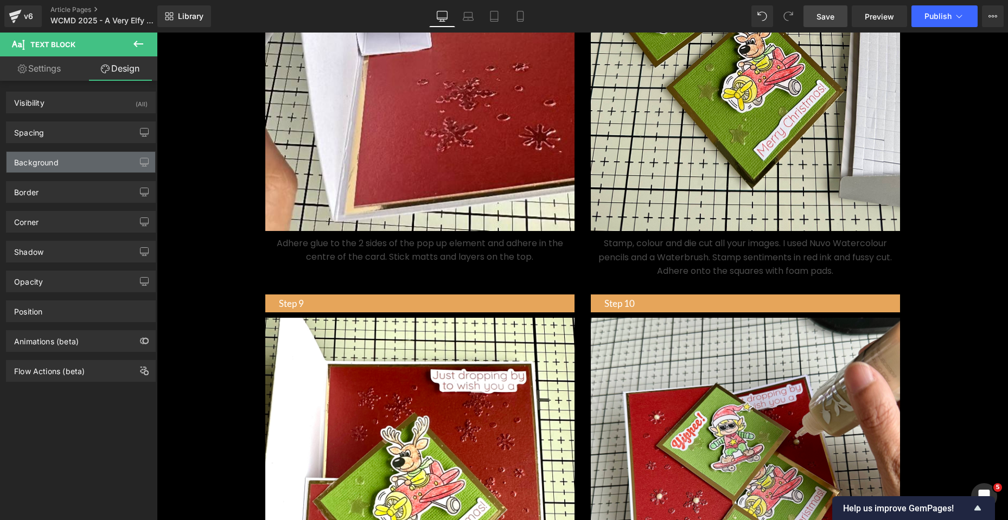
click at [63, 165] on div "Background" at bounding box center [81, 162] width 149 height 21
type input "#e6a55a"
type input "100"
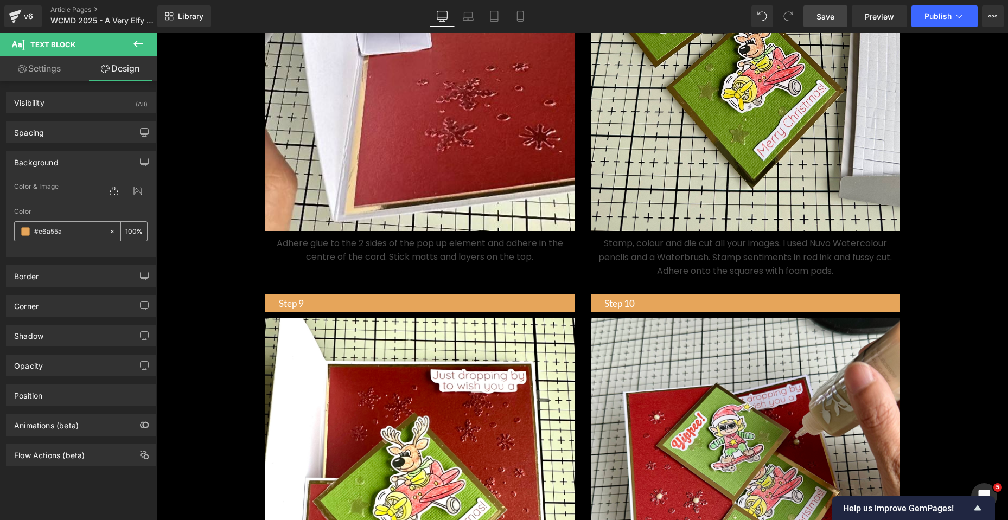
click at [67, 235] on input "#e6a55a" at bounding box center [68, 232] width 69 height 12
paste input "932f20"
type input "#932f20"
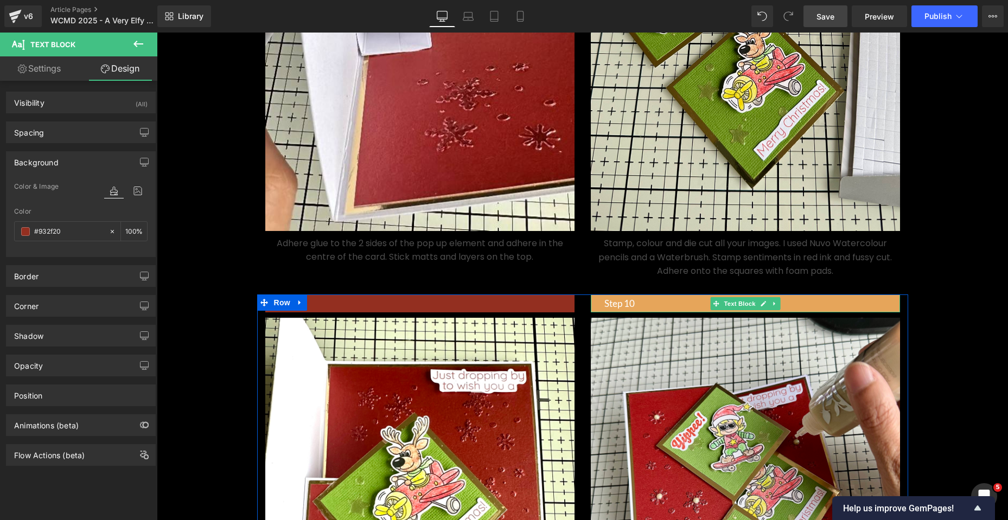
click at [651, 311] on p "Step 10" at bounding box center [752, 303] width 296 height 15
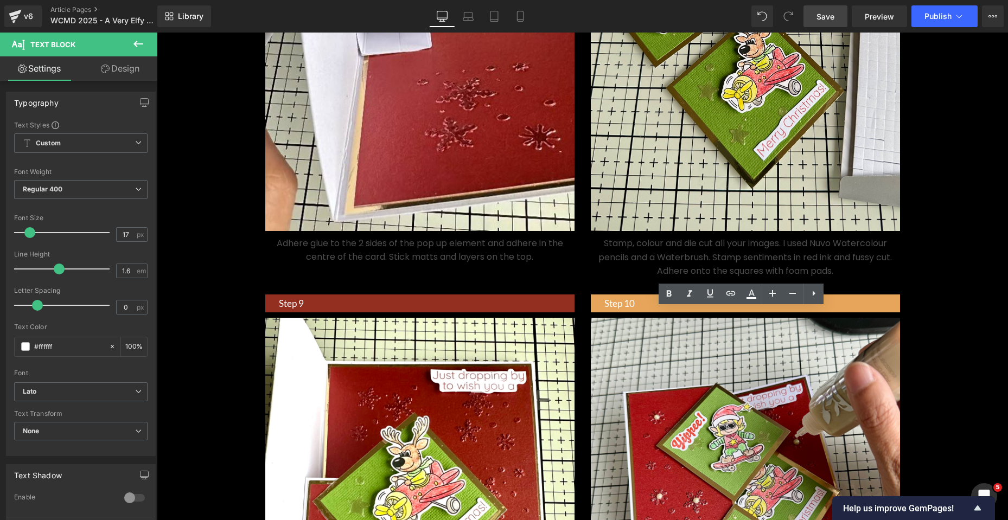
click at [139, 68] on link "Design" at bounding box center [120, 68] width 79 height 24
click at [0, 0] on div "Background" at bounding box center [0, 0] width 0 height 0
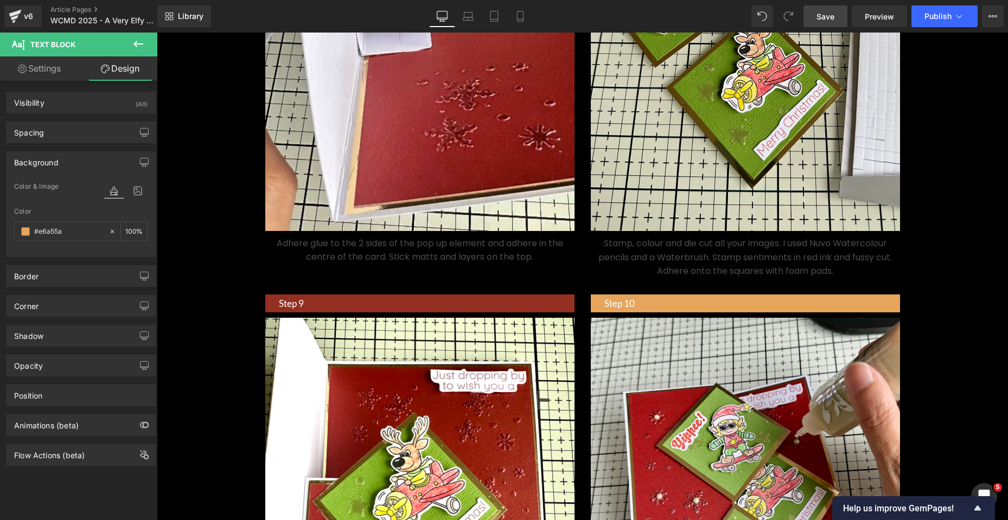
type input "#e6a55a"
type input "100"
click at [59, 229] on input "#e6a55a" at bounding box center [68, 232] width 69 height 12
paste input "932f20"
type input "#932f20"
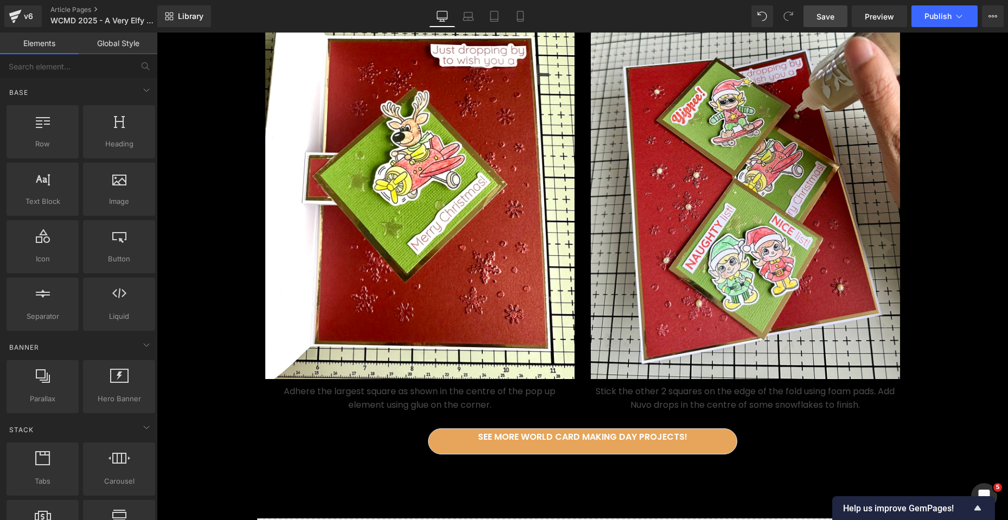
scroll to position [2494, 0]
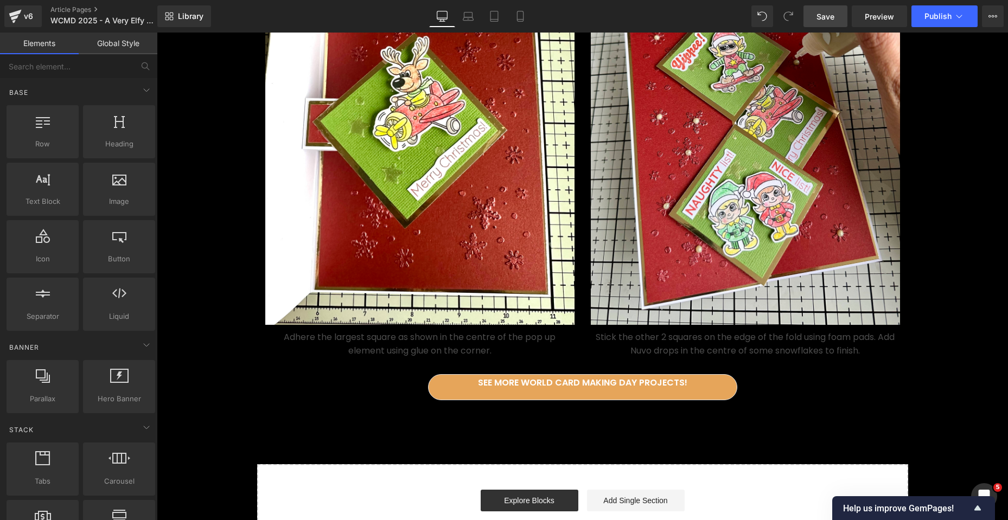
click at [444, 400] on div "See more World Card Making Day Projects! Button Row" at bounding box center [582, 392] width 325 height 36
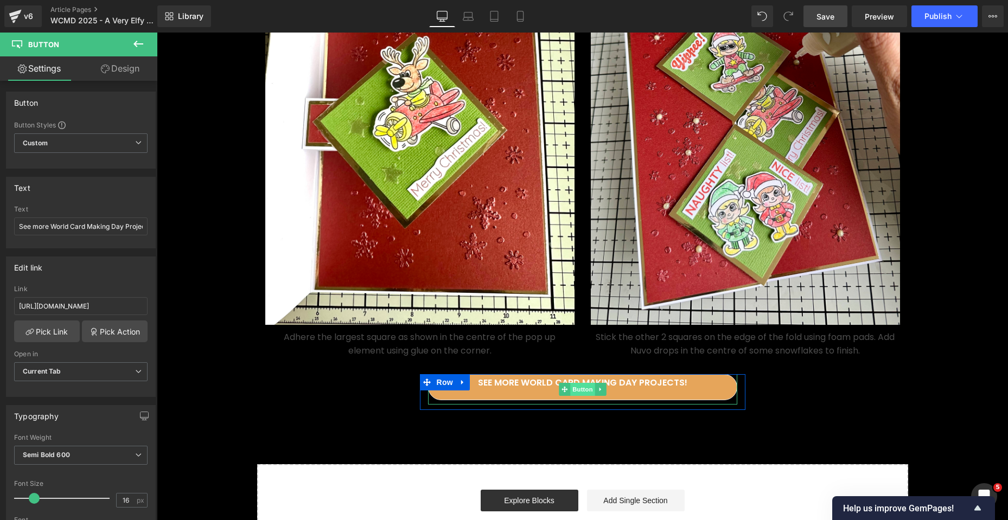
click at [579, 396] on span "Button" at bounding box center [582, 389] width 25 height 13
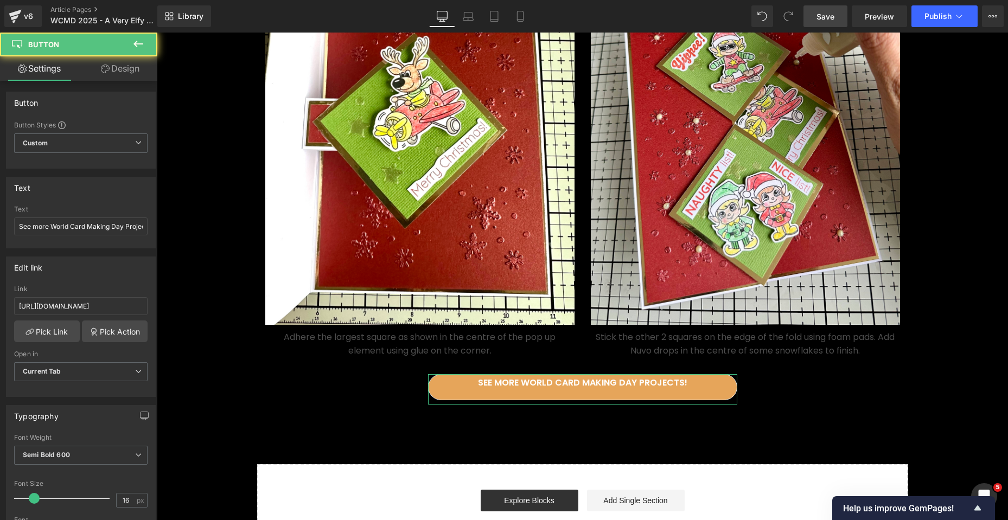
click at [120, 68] on link "Design" at bounding box center [120, 68] width 79 height 24
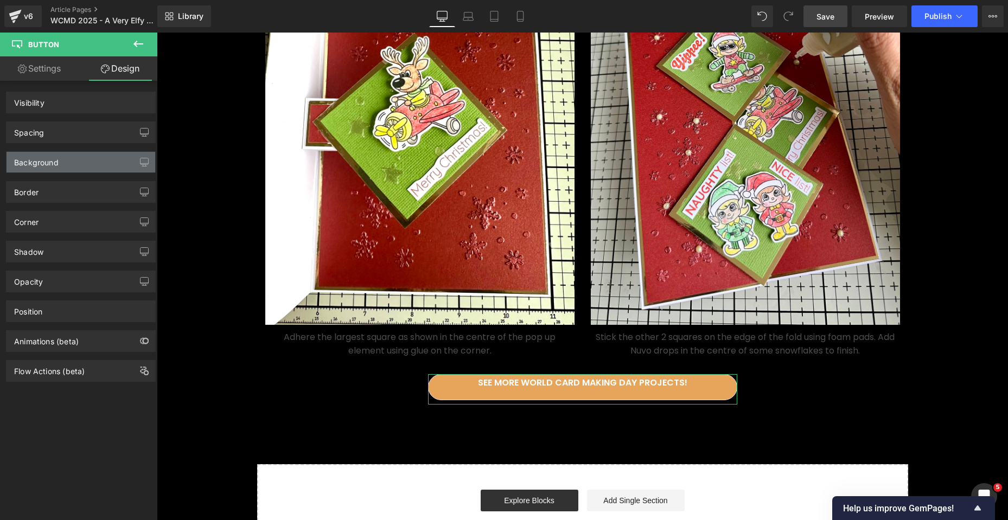
click at [62, 161] on div "Background" at bounding box center [81, 162] width 149 height 21
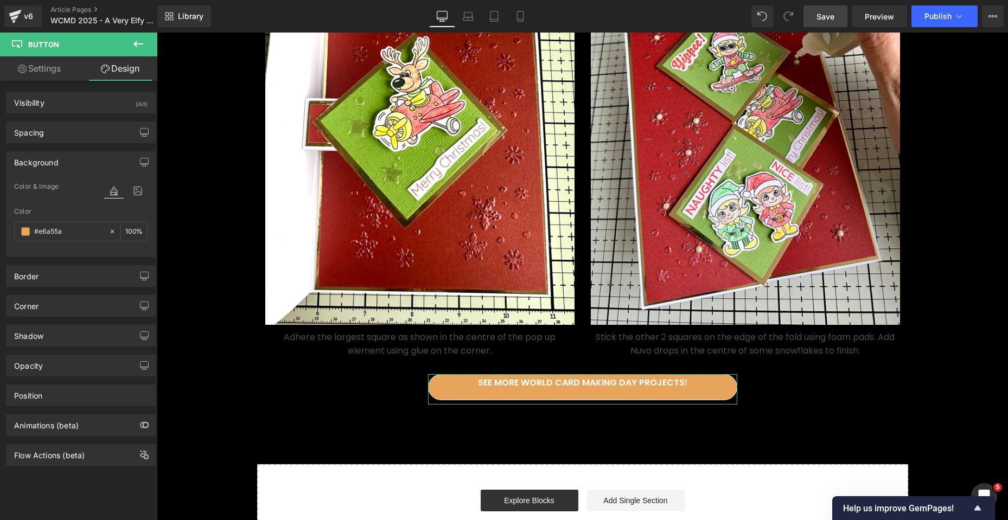
type input "#e6a55a"
type input "100"
click at [66, 228] on input "#e6a55a" at bounding box center [68, 232] width 69 height 12
paste input "932f20"
type input "#932f20"
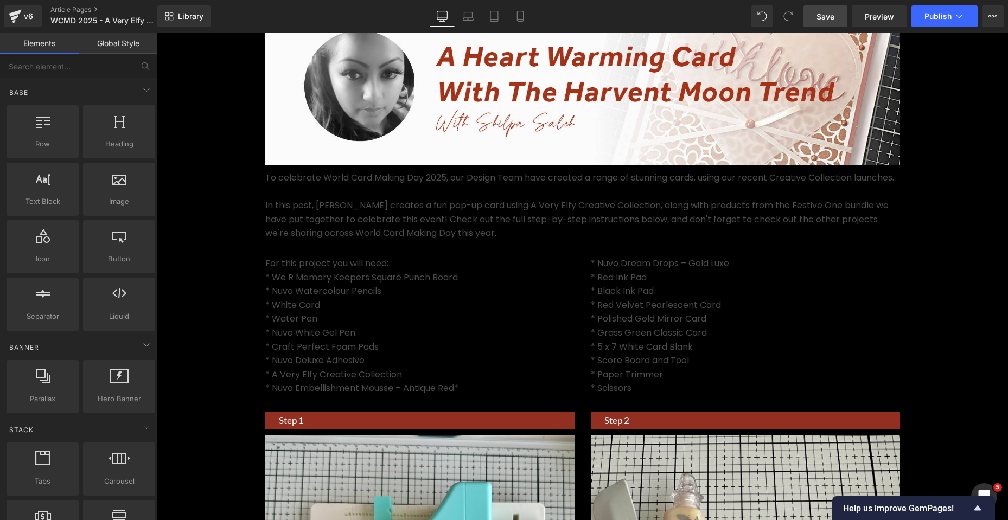
scroll to position [0, 0]
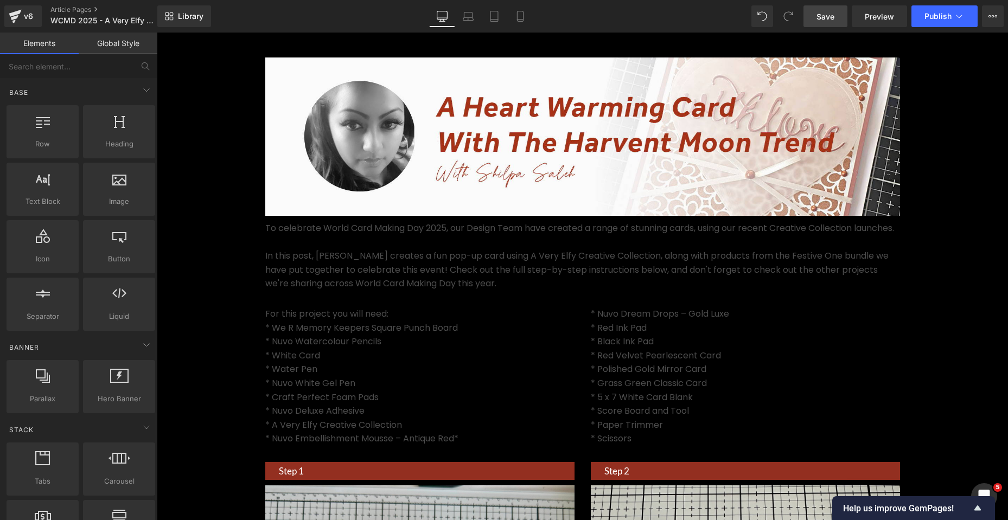
scroll to position [108, 0]
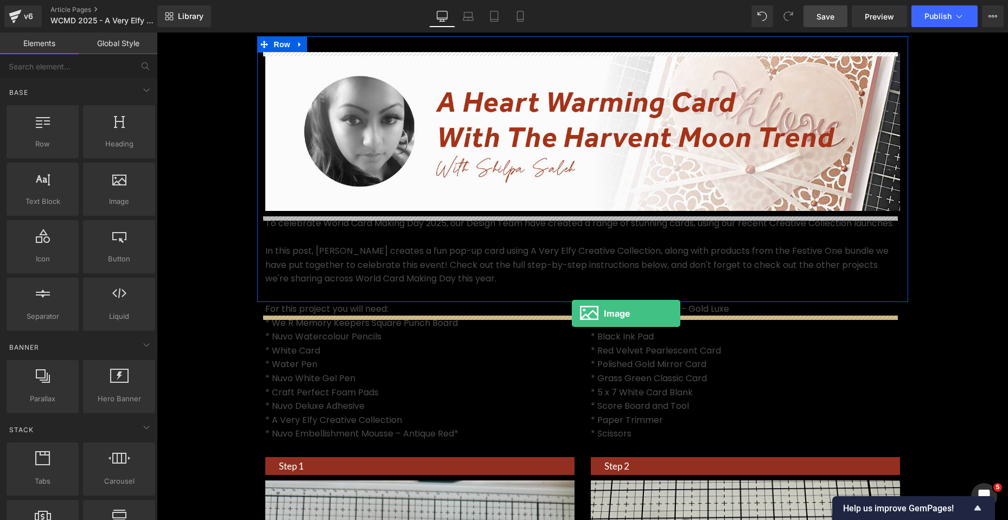
drag, startPoint x: 275, startPoint y: 215, endPoint x: 572, endPoint y: 313, distance: 312.6
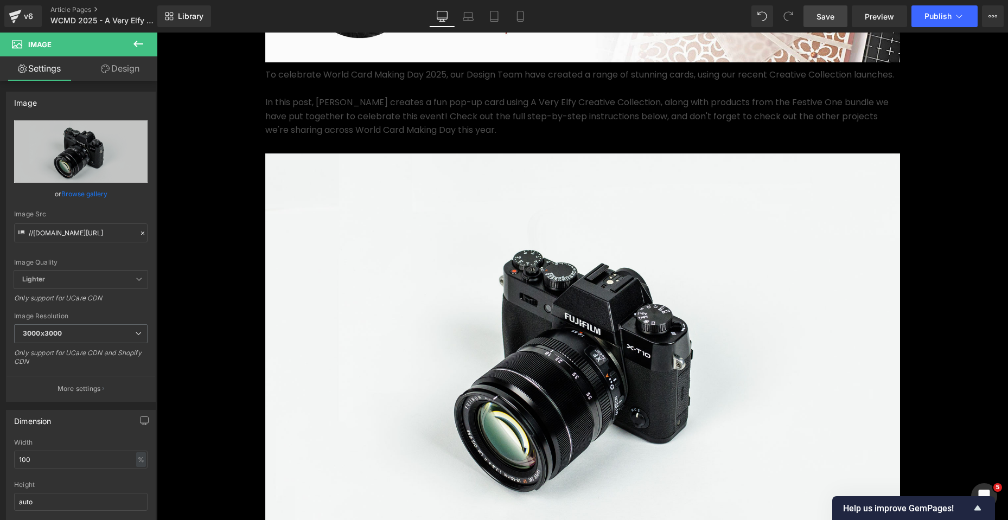
scroll to position [380, 0]
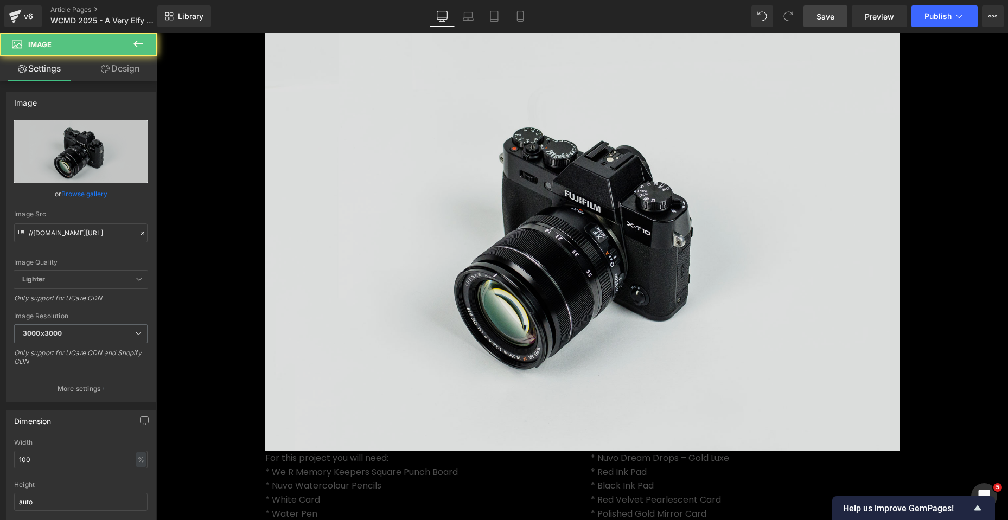
click at [577, 260] on div "Image" at bounding box center [582, 241] width 634 height 420
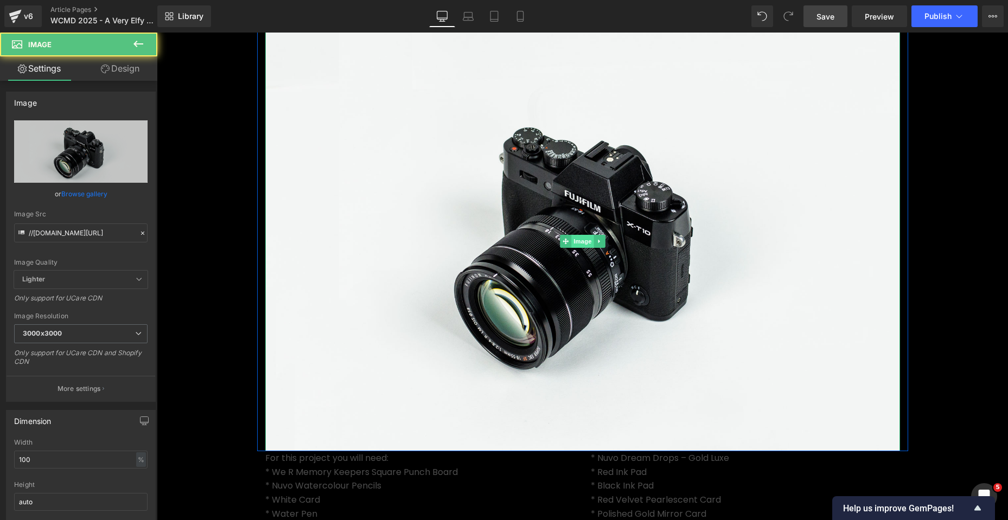
click at [577, 248] on span "Image" at bounding box center [582, 241] width 23 height 13
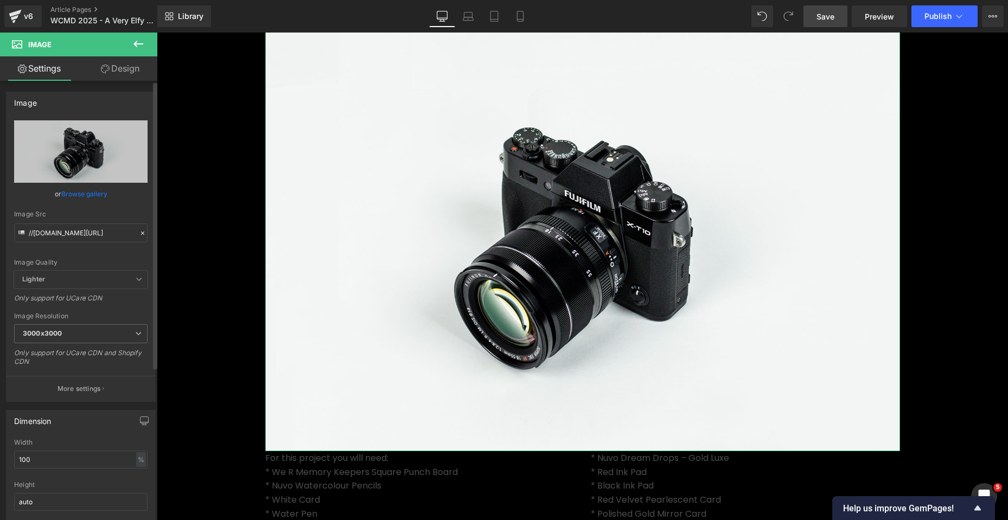
click at [78, 194] on link "Browse gallery" at bounding box center [84, 193] width 46 height 19
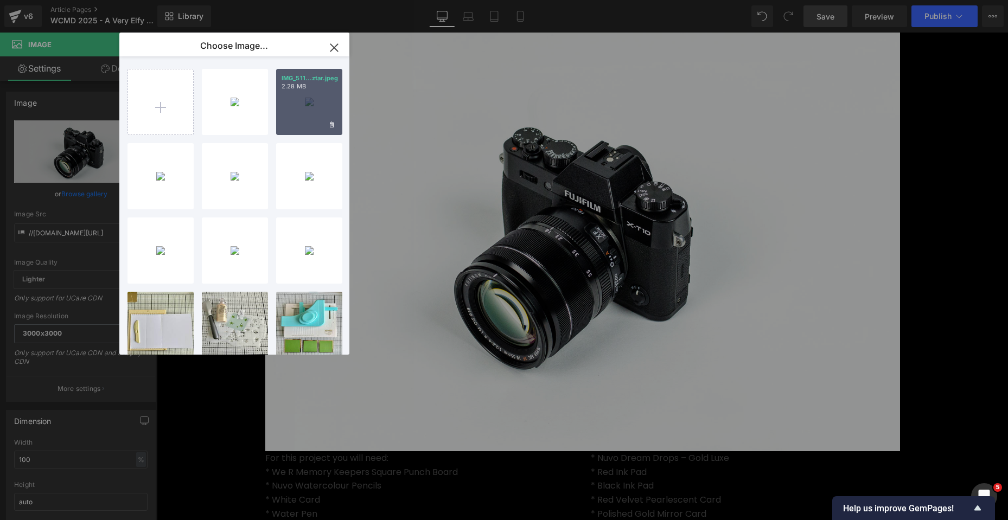
click at [293, 98] on div "IMG_511...ztar.jpeg 2.28 MB" at bounding box center [309, 102] width 66 height 66
type input "https://ucarecdn.com/8066441b-7292-485f-87f0-9fec9f86b561/-/format/auto/-/previ…"
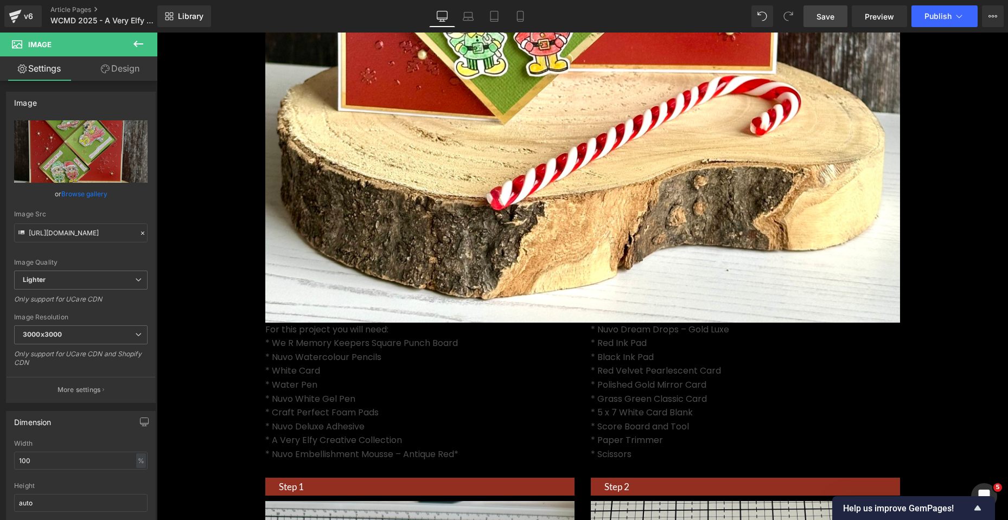
scroll to position [922, 0]
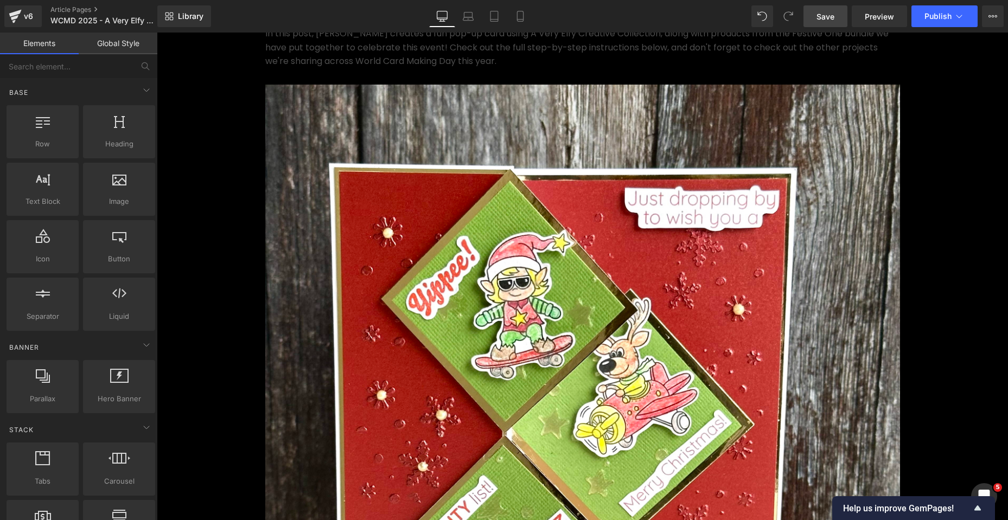
scroll to position [325, 0]
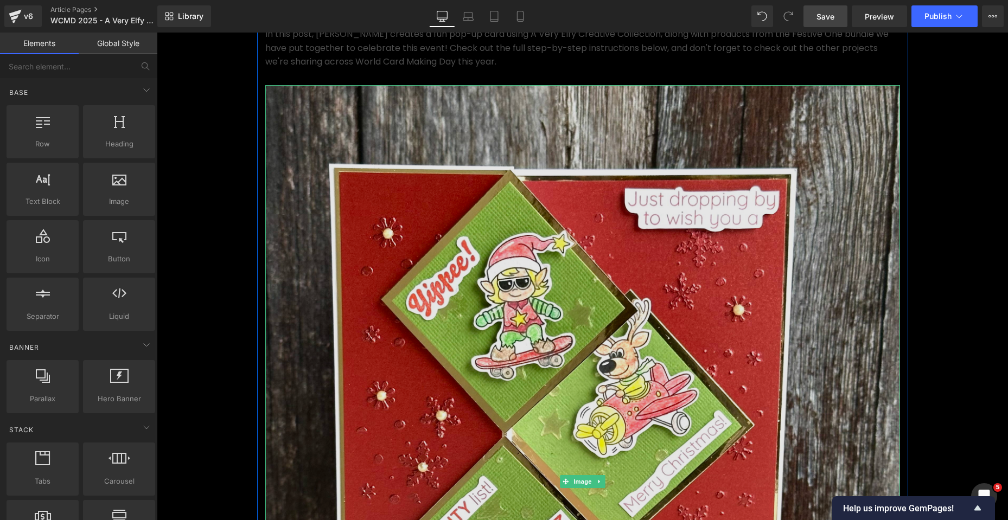
click at [830, 351] on img at bounding box center [582, 481] width 634 height 793
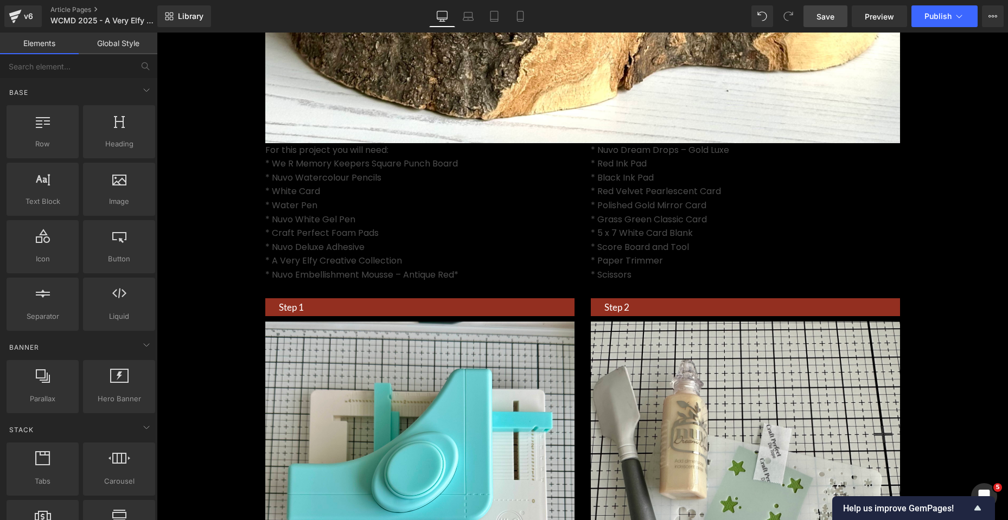
scroll to position [1085, 0]
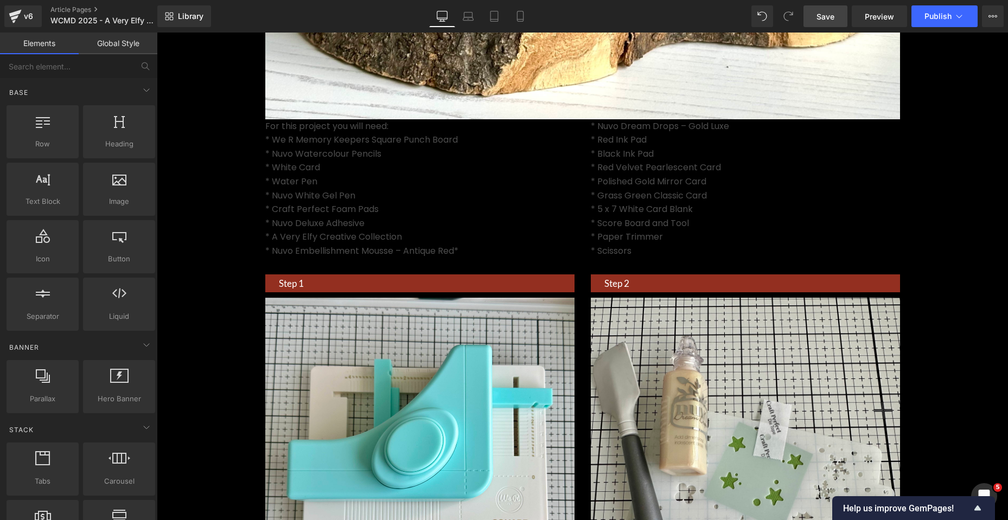
click at [827, 15] on span "Save" at bounding box center [825, 16] width 18 height 11
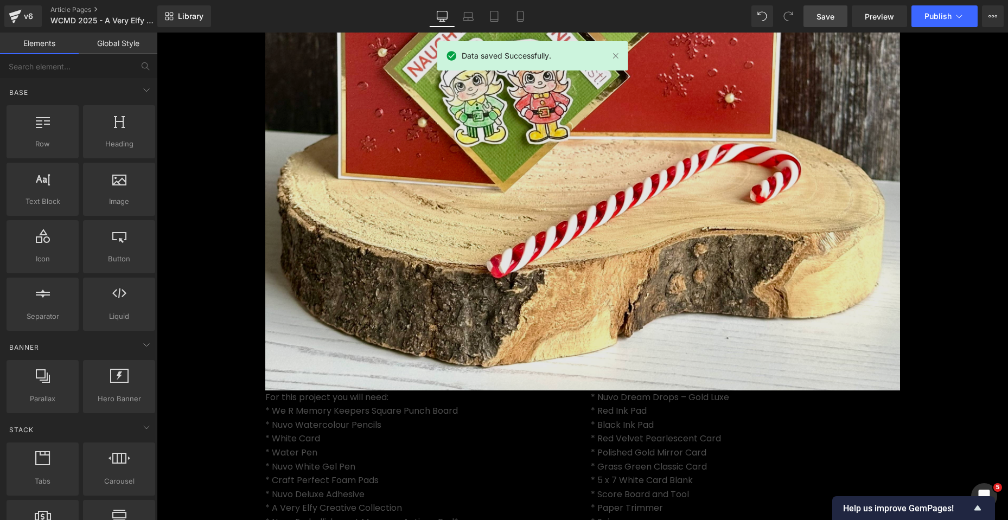
scroll to position [488, 0]
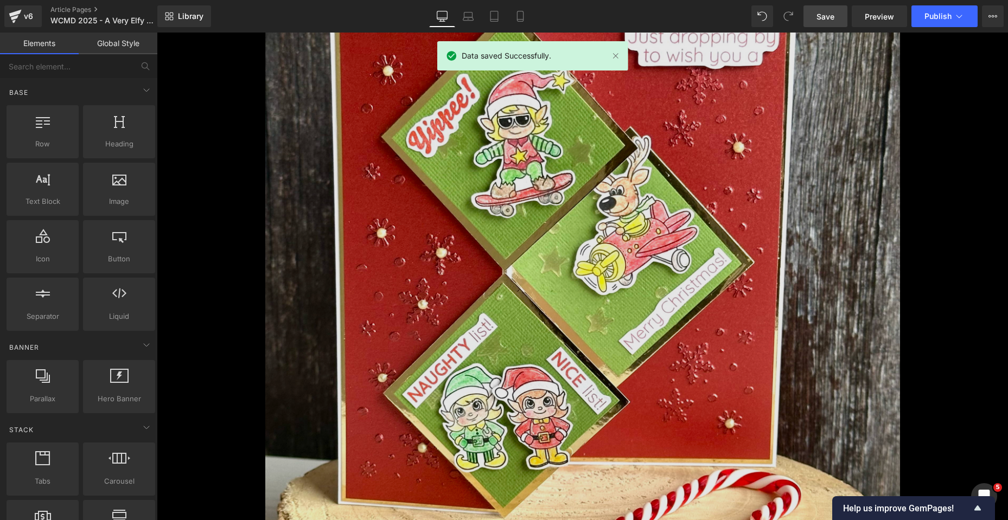
click at [588, 272] on img at bounding box center [582, 318] width 634 height 793
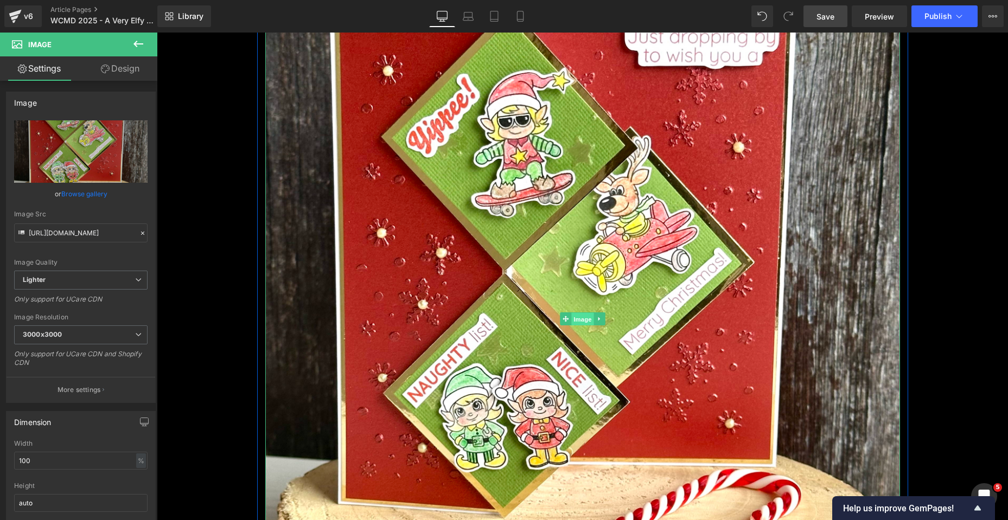
click at [580, 326] on span "Image" at bounding box center [582, 319] width 23 height 13
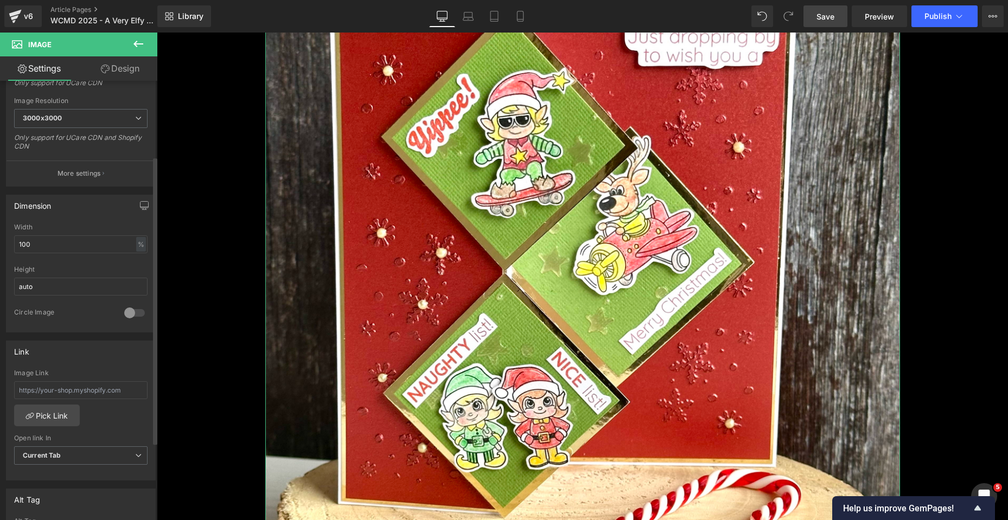
scroll to position [217, 0]
click at [135, 119] on icon at bounding box center [138, 117] width 7 height 7
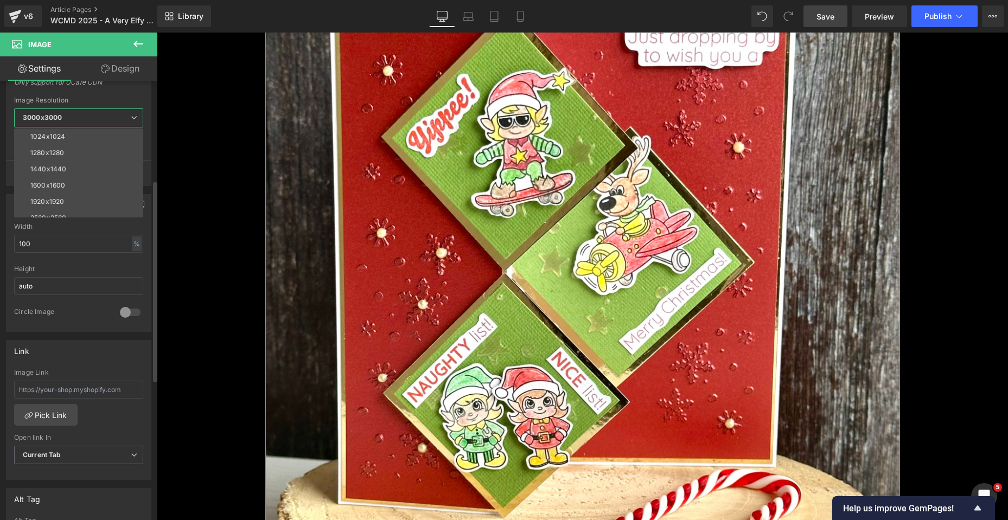
scroll to position [155, 0]
click at [93, 162] on li "1600x1600" at bounding box center [81, 160] width 134 height 16
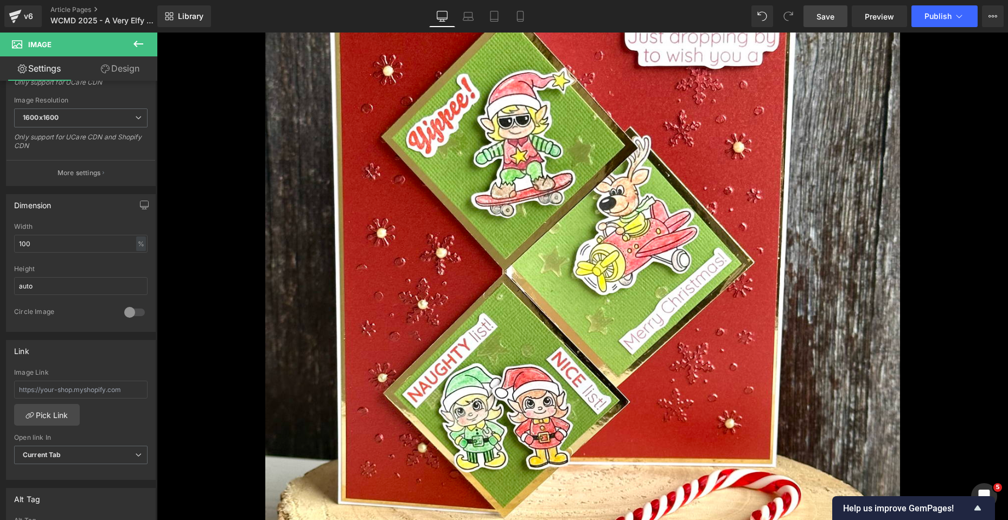
type input "https://ucarecdn.com/8066441b-7292-485f-87f0-9fec9f86b561/-/format/auto/-/previ…"
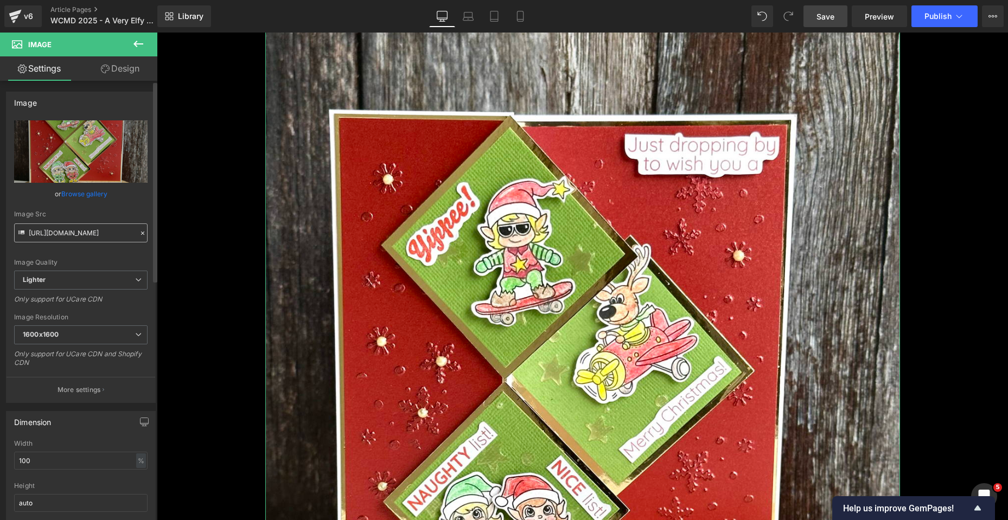
scroll to position [217, 0]
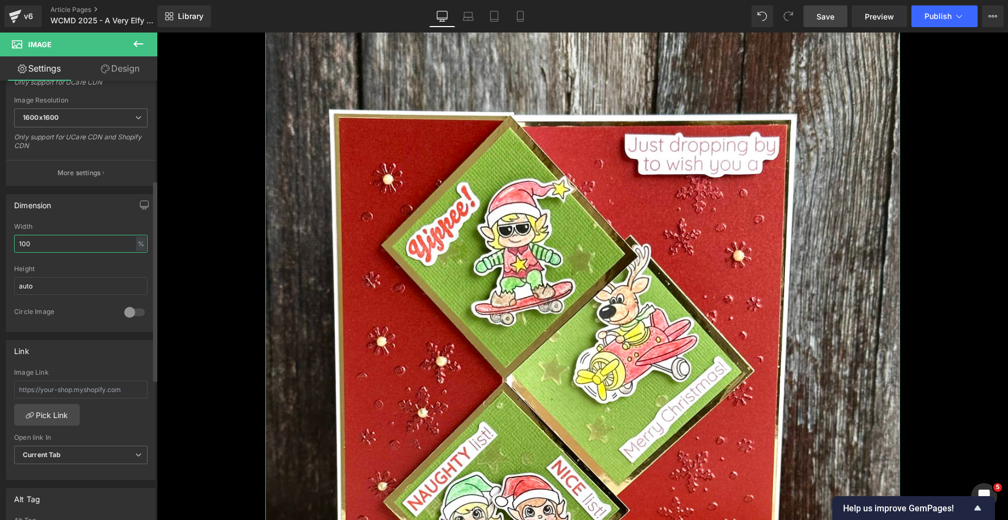
click at [83, 246] on input "100" at bounding box center [80, 244] width 133 height 18
drag, startPoint x: 53, startPoint y: 244, endPoint x: 0, endPoint y: 244, distance: 52.6
click at [0, 244] on div "Dimension 100% Width 100 % % px auto Height auto 0 Circle Image" at bounding box center [81, 259] width 162 height 146
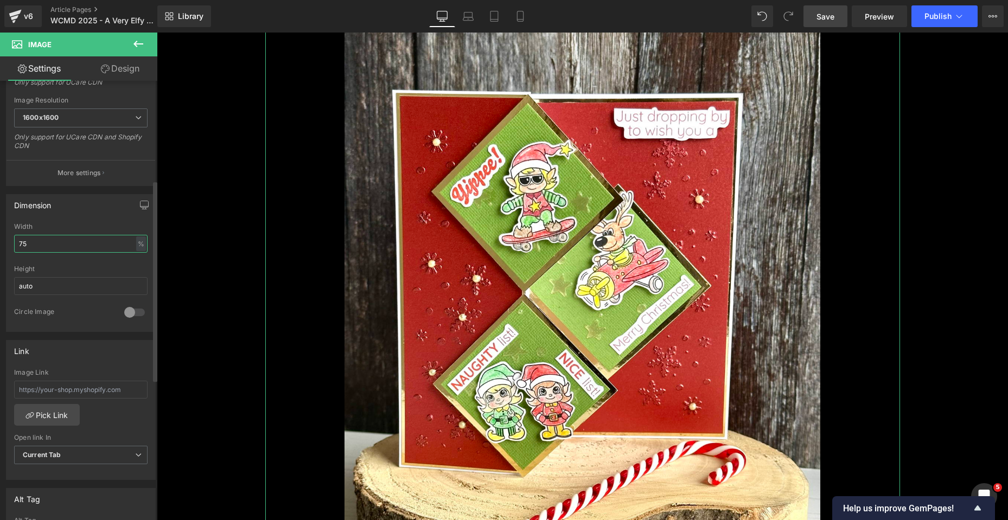
drag, startPoint x: 35, startPoint y: 246, endPoint x: 0, endPoint y: 245, distance: 35.3
click at [0, 245] on div "Dimension 75% Width 75 % % px auto Height auto 0 Circle Image" at bounding box center [81, 259] width 162 height 146
type input "55"
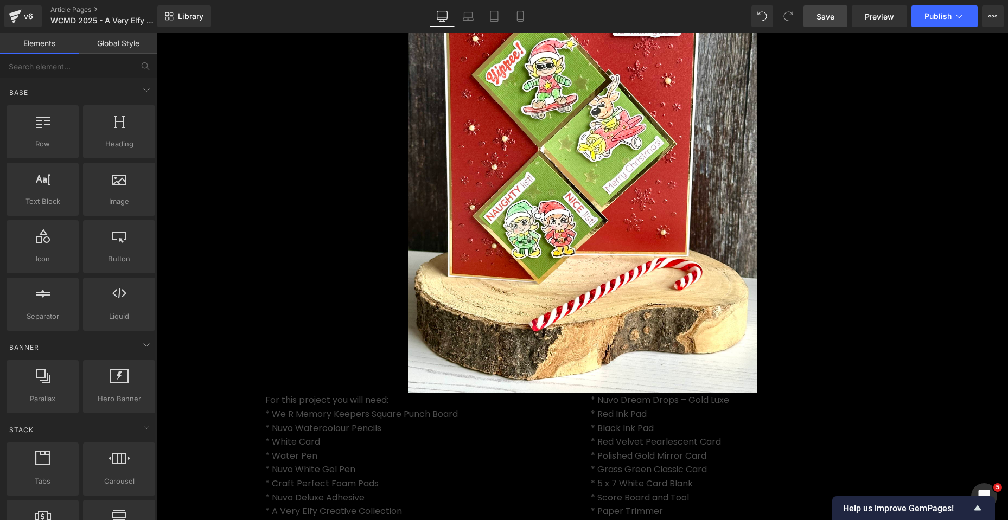
scroll to position [434, 0]
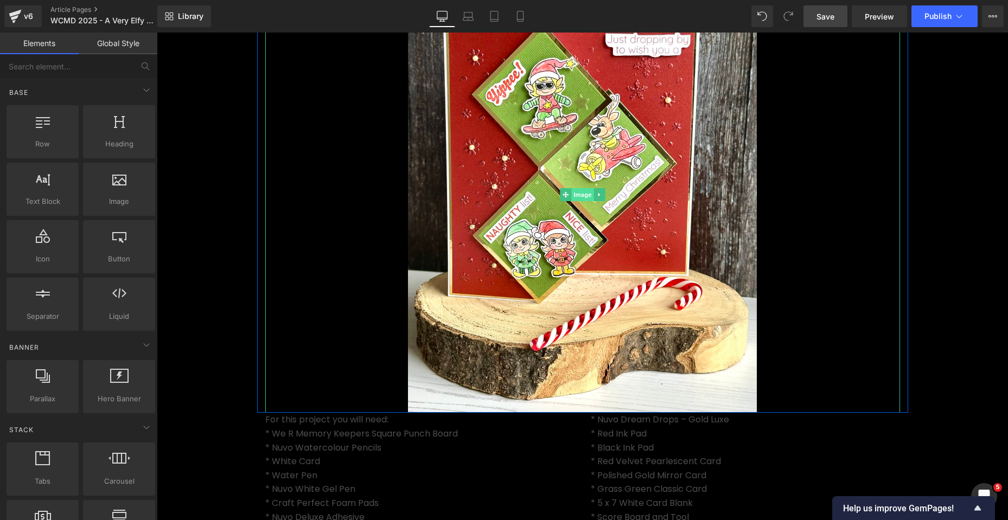
click at [572, 201] on span "Image" at bounding box center [582, 194] width 23 height 13
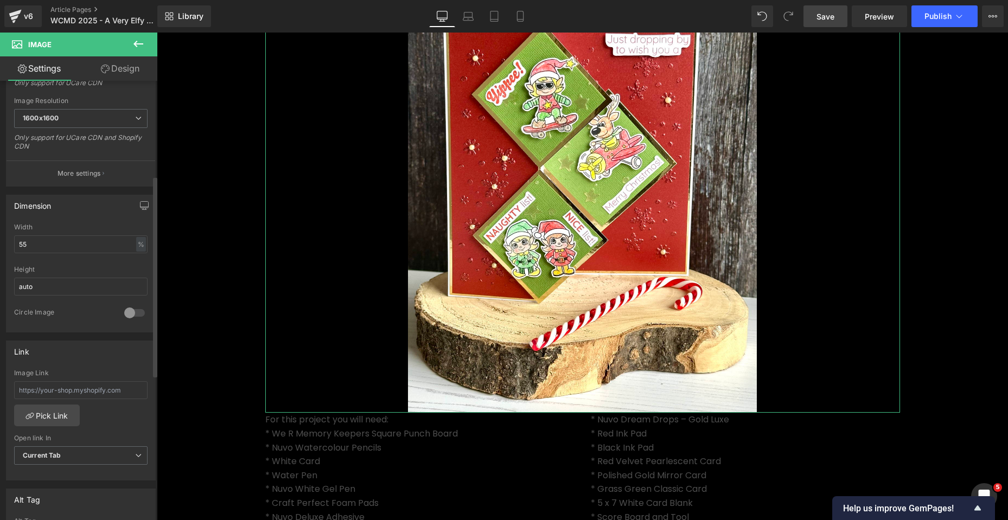
scroll to position [217, 0]
click at [91, 121] on span "1600x1600" at bounding box center [80, 117] width 133 height 19
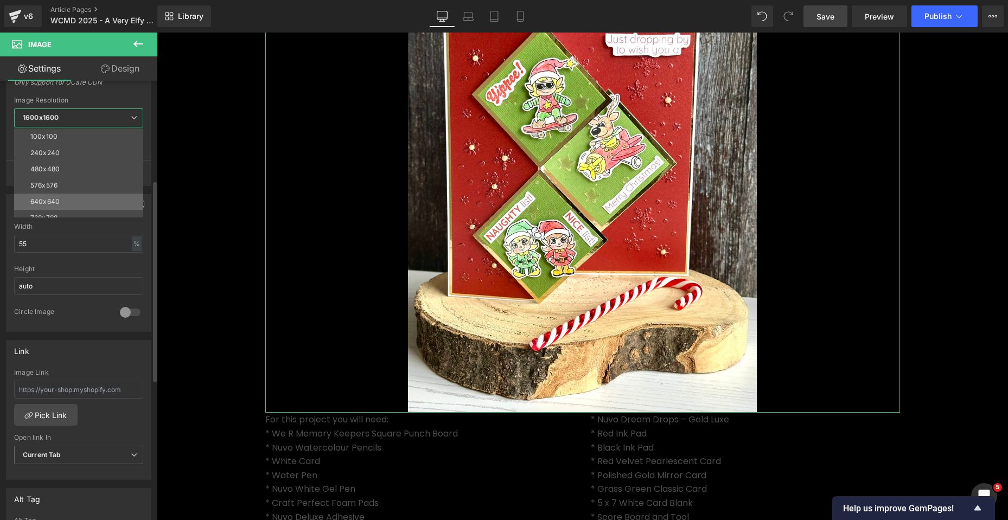
scroll to position [155, 0]
click at [54, 214] on li "3000x3000" at bounding box center [81, 209] width 134 height 16
type input "https://ucarecdn.com/8066441b-7292-485f-87f0-9fec9f86b561/-/format/auto/-/previ…"
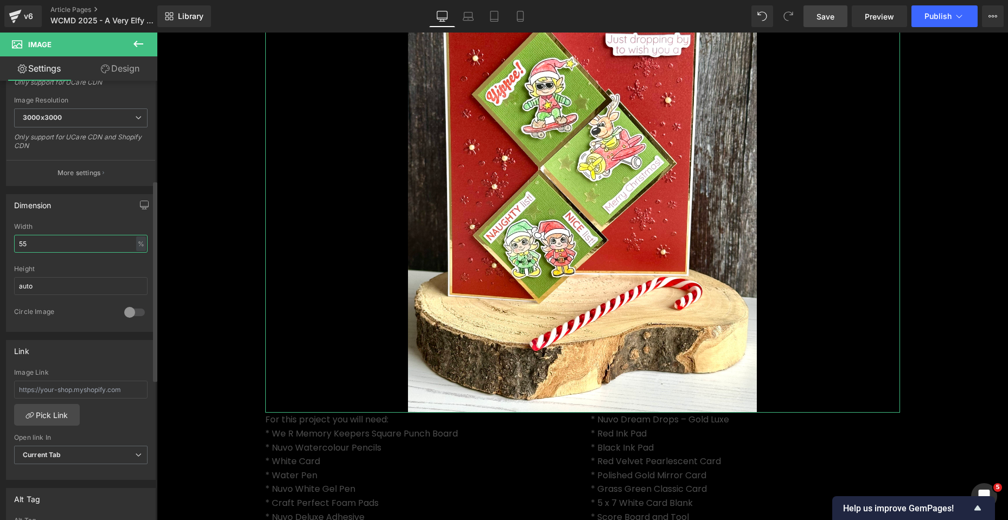
drag, startPoint x: 34, startPoint y: 242, endPoint x: 18, endPoint y: 247, distance: 16.8
click at [18, 247] on input "55" at bounding box center [80, 244] width 133 height 18
type input "40"
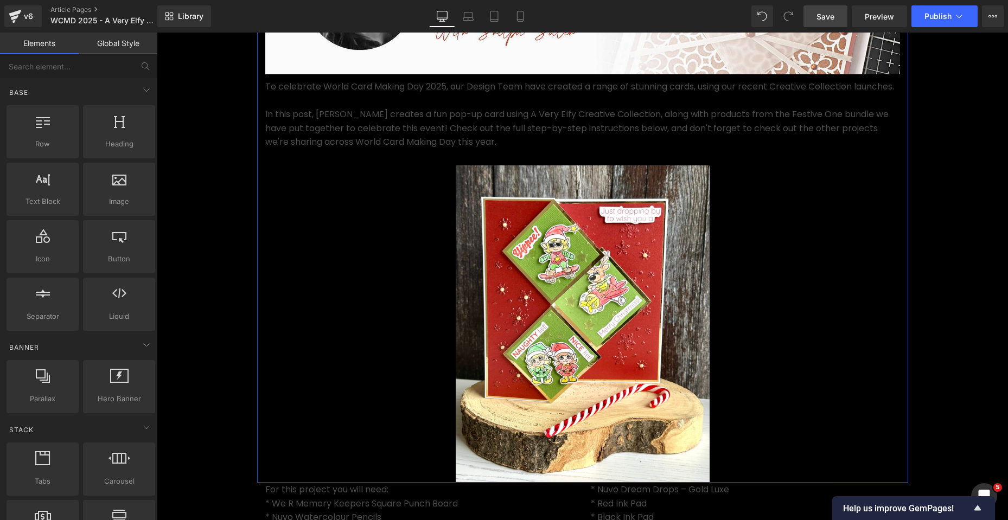
scroll to position [217, 0]
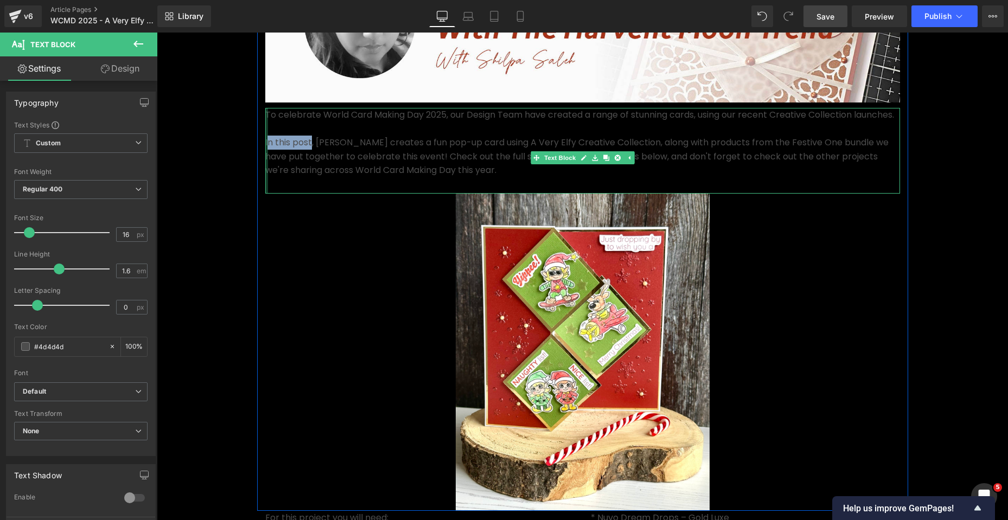
drag, startPoint x: 306, startPoint y: 157, endPoint x: 262, endPoint y: 157, distance: 44.5
click at [265, 157] on div "To celebrate World Card Making Day 2025, our Design Team have created a range o…" at bounding box center [582, 151] width 634 height 86
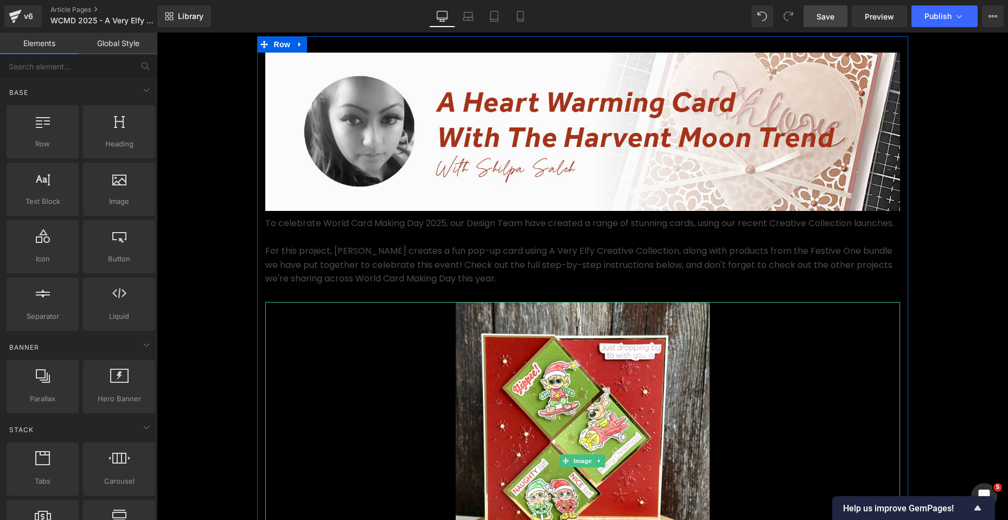
scroll to position [0, 0]
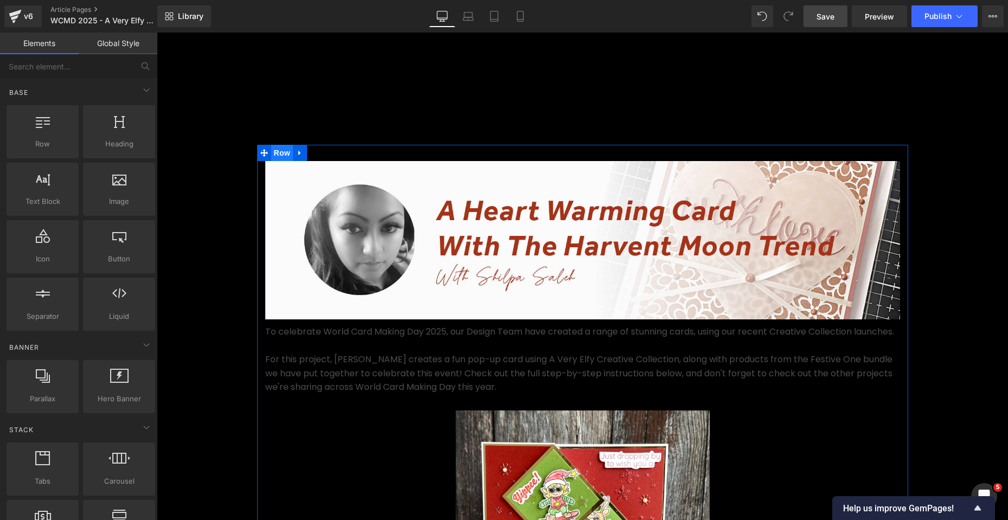
click at [276, 154] on span "Row" at bounding box center [282, 153] width 22 height 16
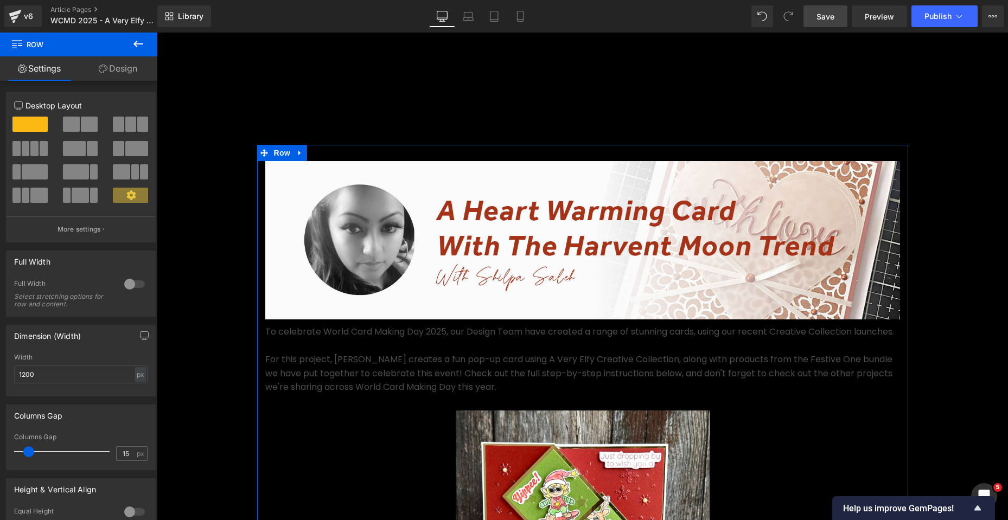
click at [134, 71] on link "Design" at bounding box center [118, 68] width 79 height 24
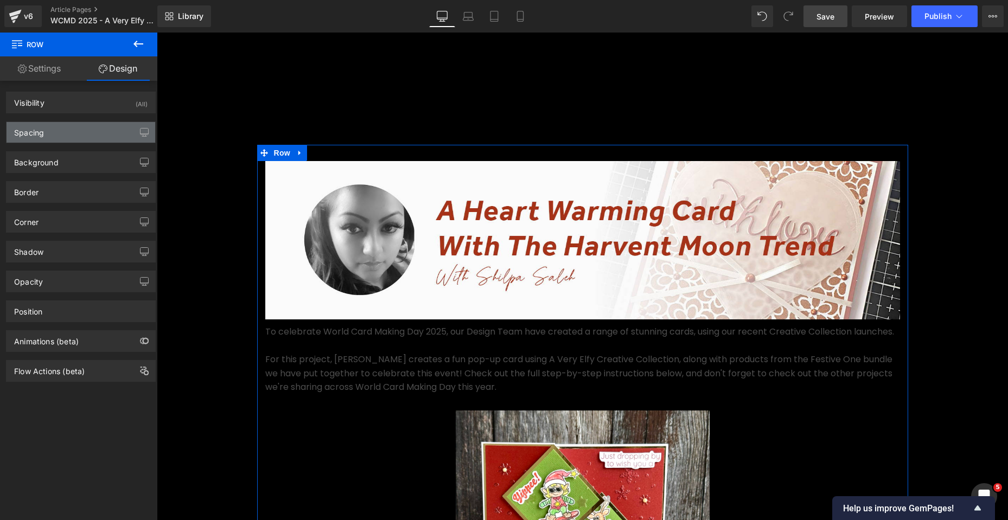
click at [84, 132] on div "Spacing" at bounding box center [81, 132] width 149 height 21
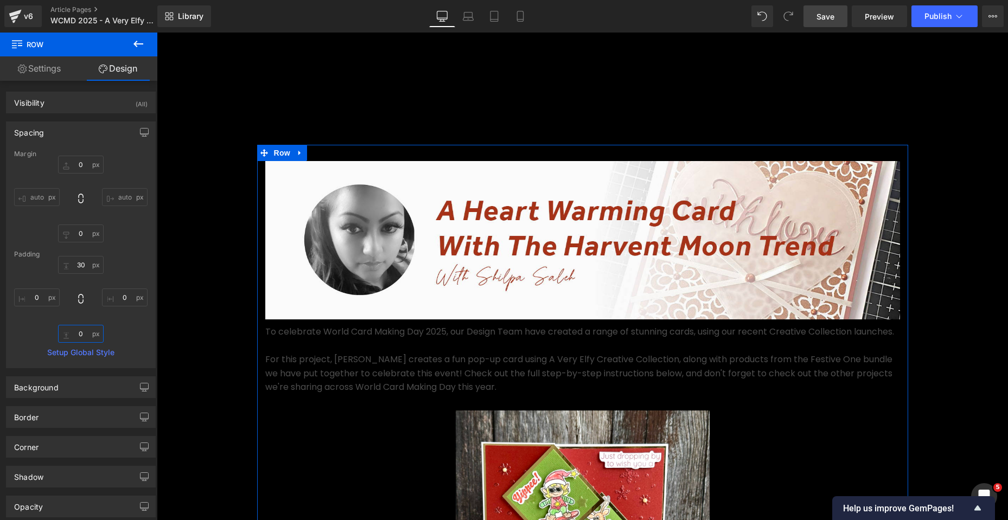
click at [88, 335] on input "0" at bounding box center [81, 334] width 46 height 18
type input "10"
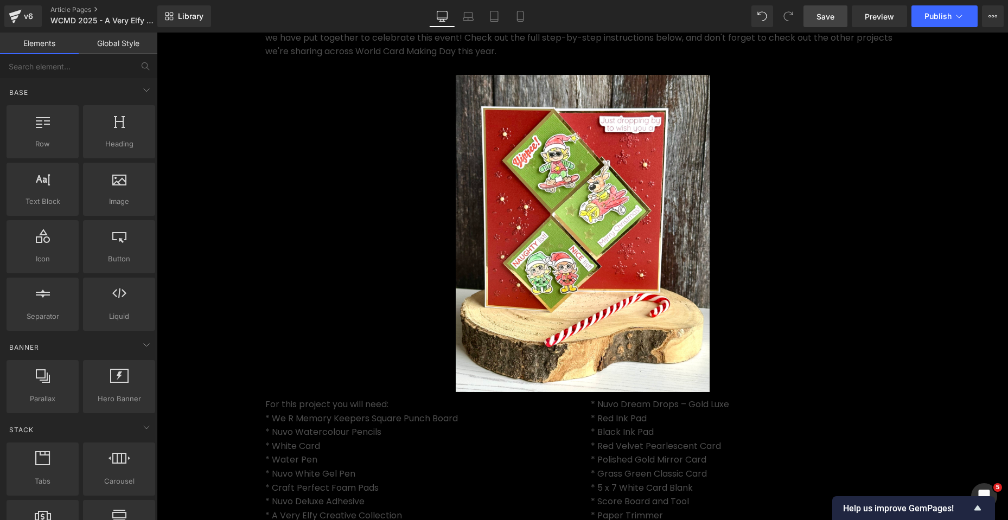
scroll to position [488, 0]
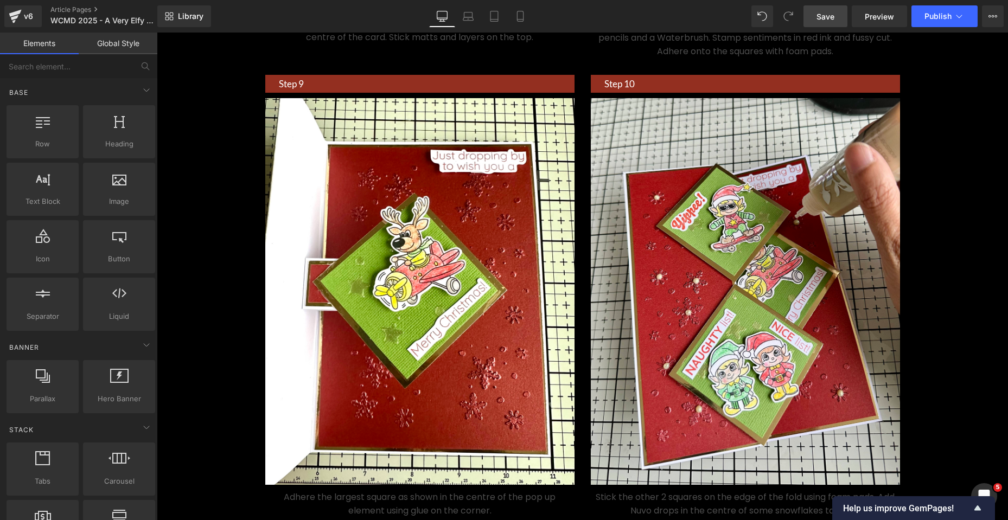
scroll to position [2982, 0]
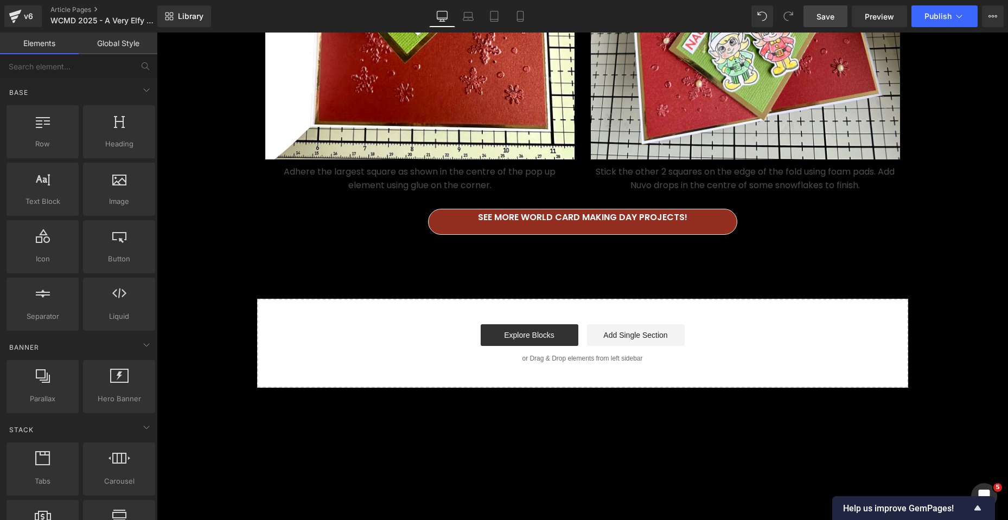
click at [833, 15] on span "Save" at bounding box center [825, 16] width 18 height 11
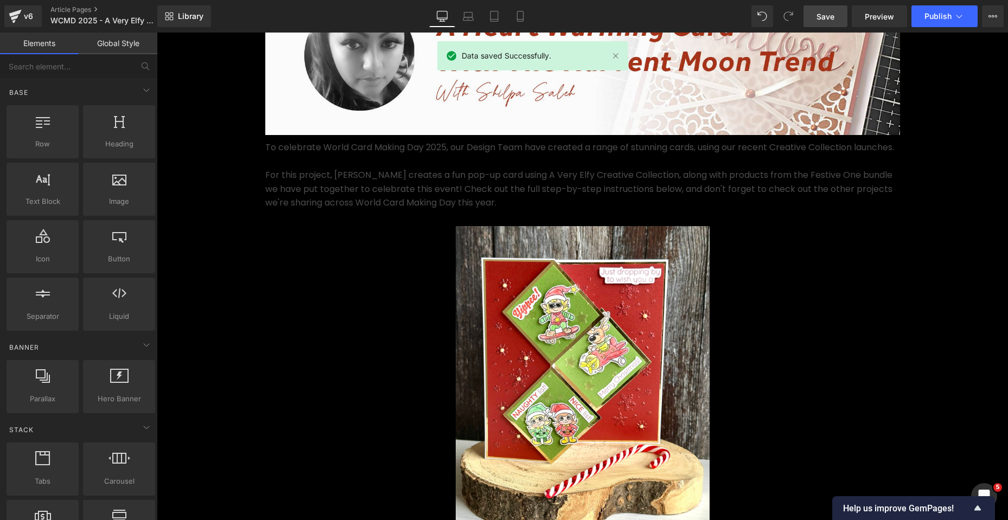
scroll to position [0, 0]
